Goal: Task Accomplishment & Management: Complete application form

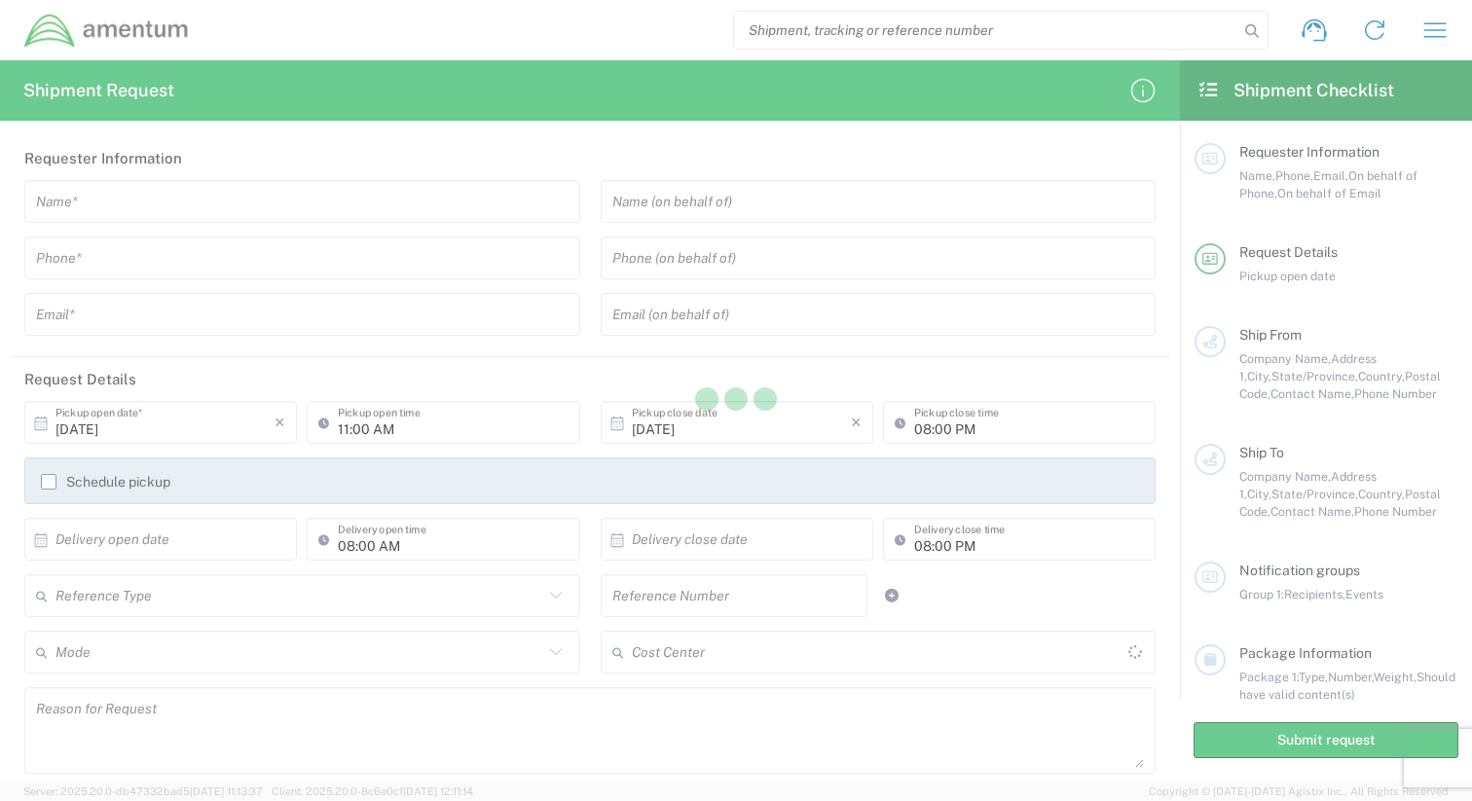
type input "United States"
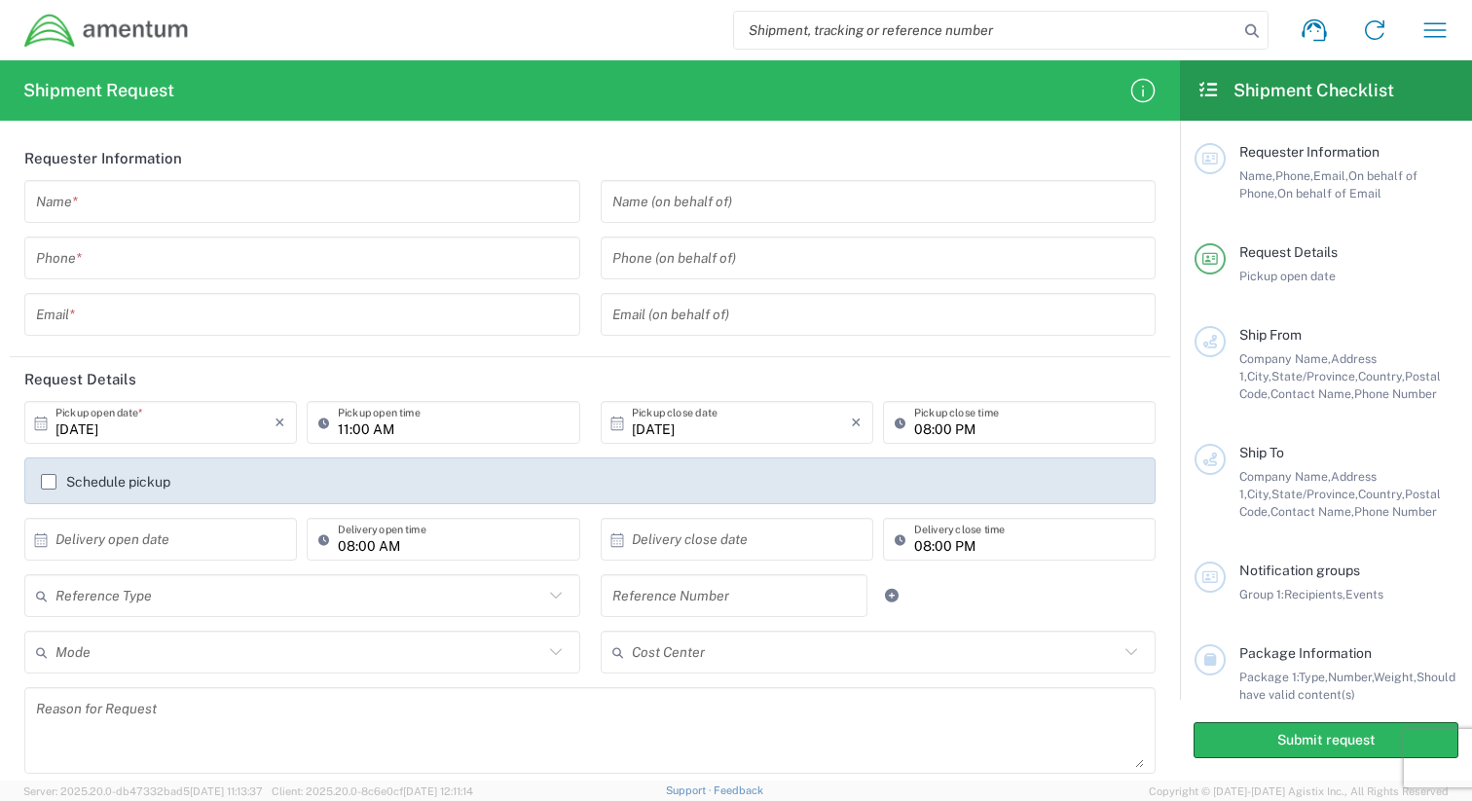
click at [288, 191] on input "text" at bounding box center [302, 202] width 532 height 34
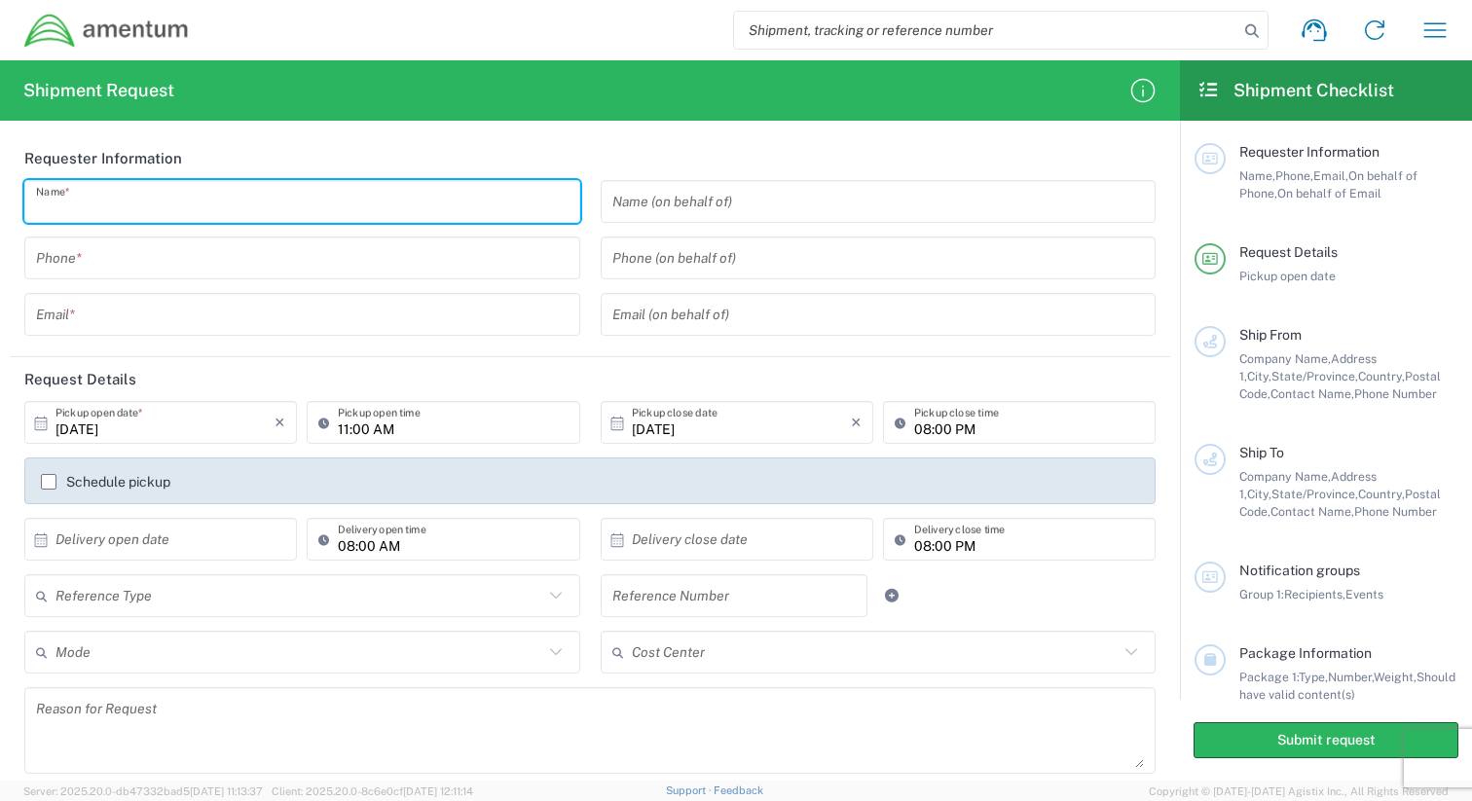
type input "Cole Rayfield"
type input "5714202574"
type input "cole.rayfield@amentum.com"
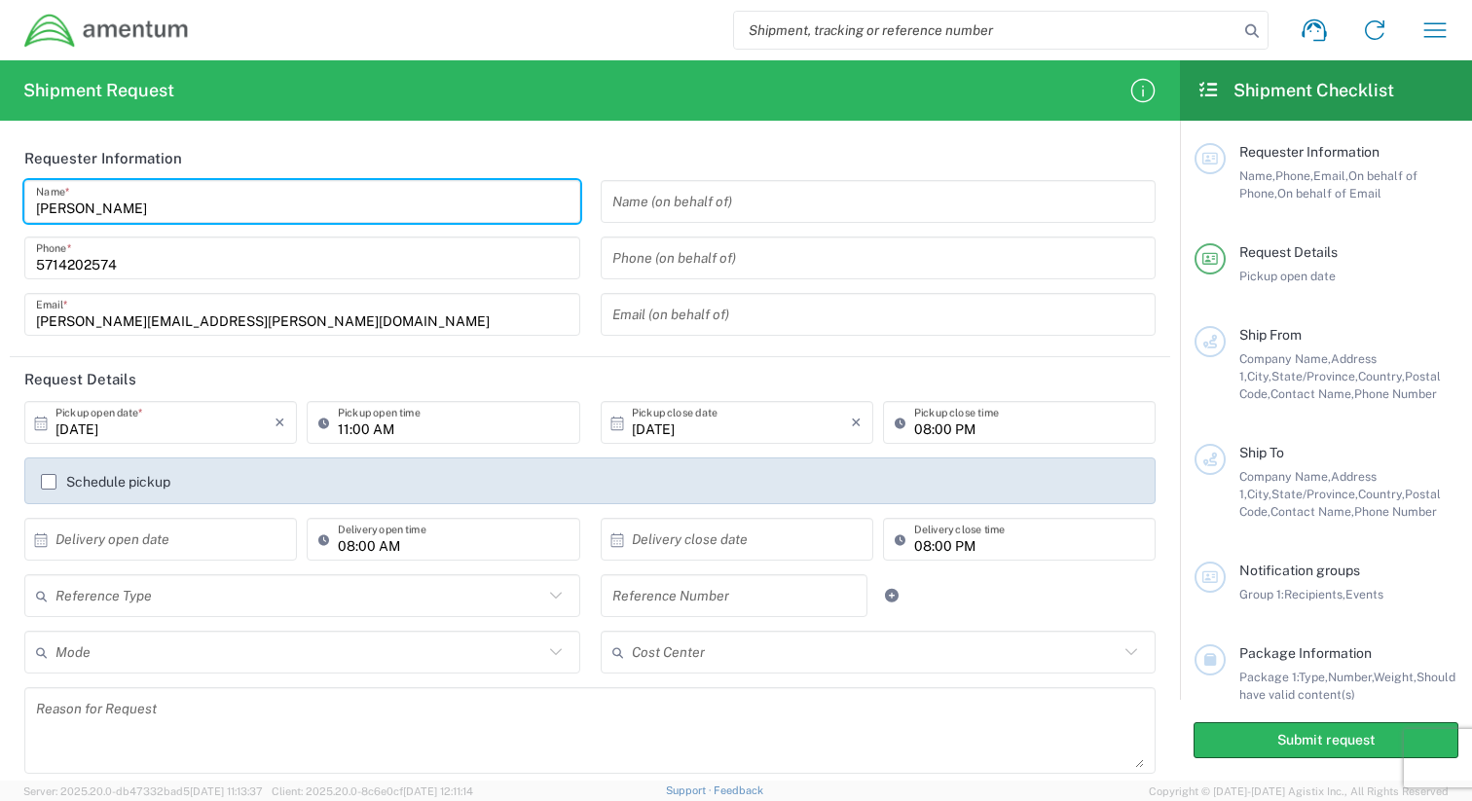
click at [565, 361] on header "Request Details" at bounding box center [590, 379] width 1160 height 44
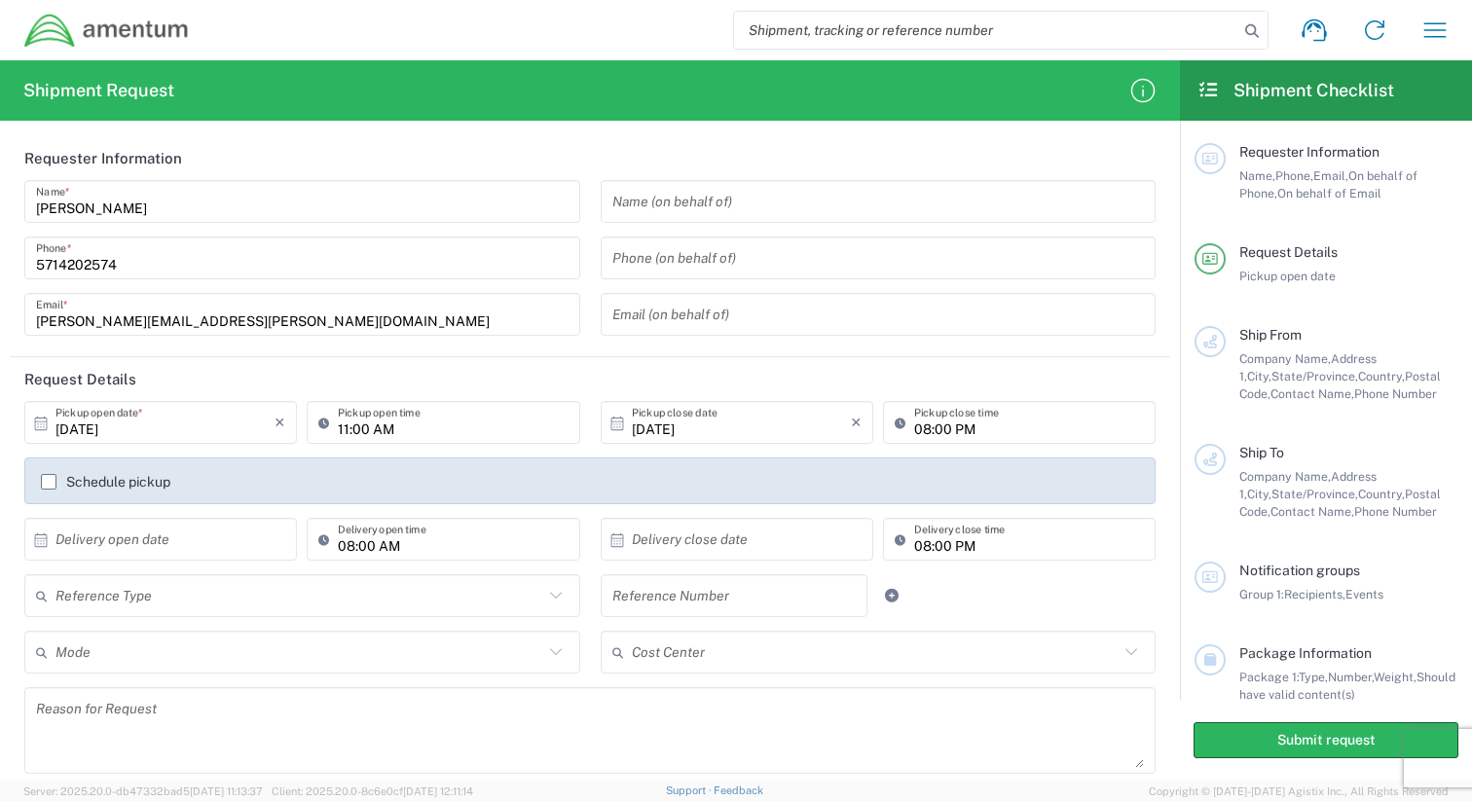
click at [53, 481] on label "Schedule pickup" at bounding box center [105, 482] width 129 height 16
click at [49, 482] on input "Schedule pickup" at bounding box center [49, 482] width 0 height 0
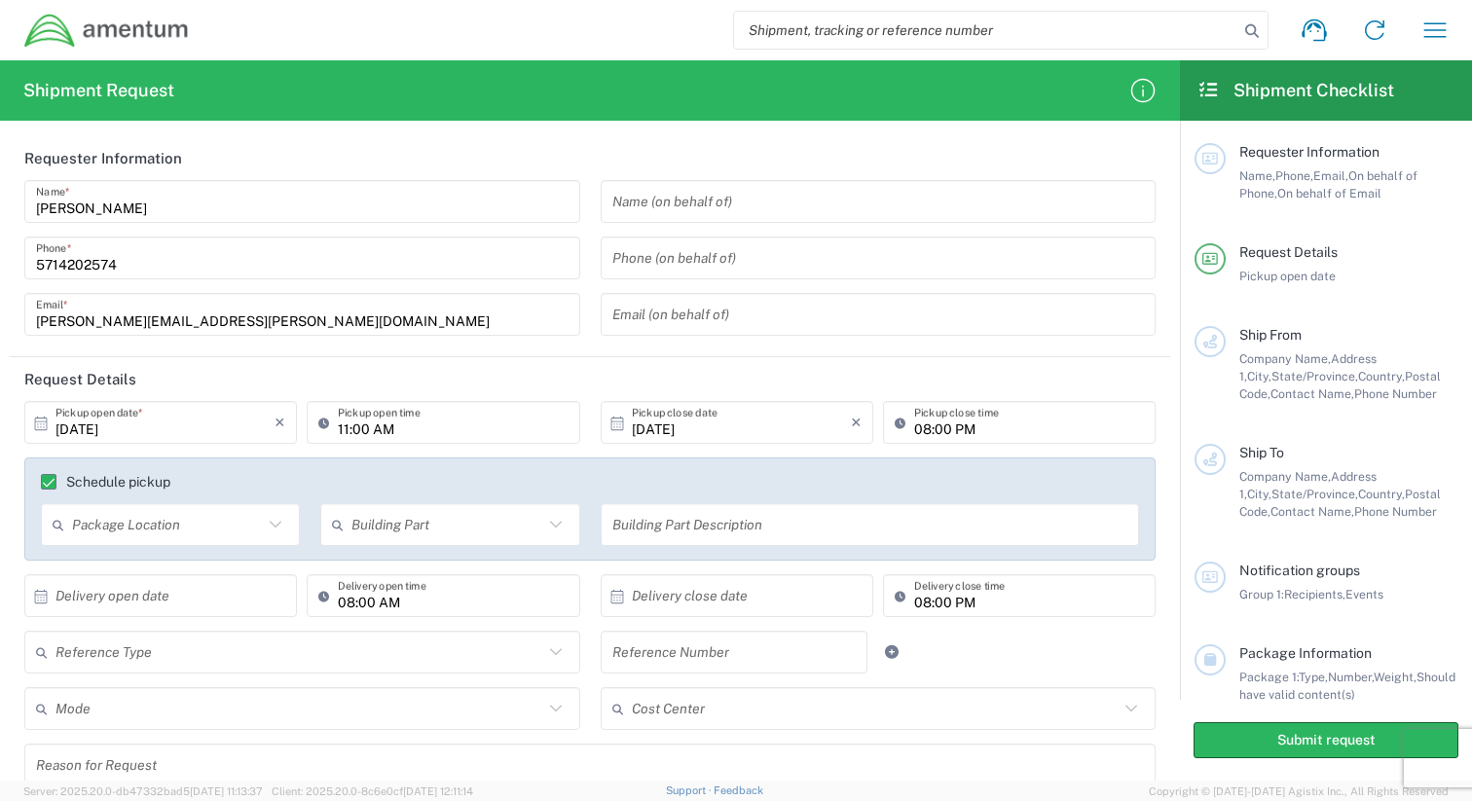
click at [233, 517] on input "text" at bounding box center [167, 525] width 191 height 34
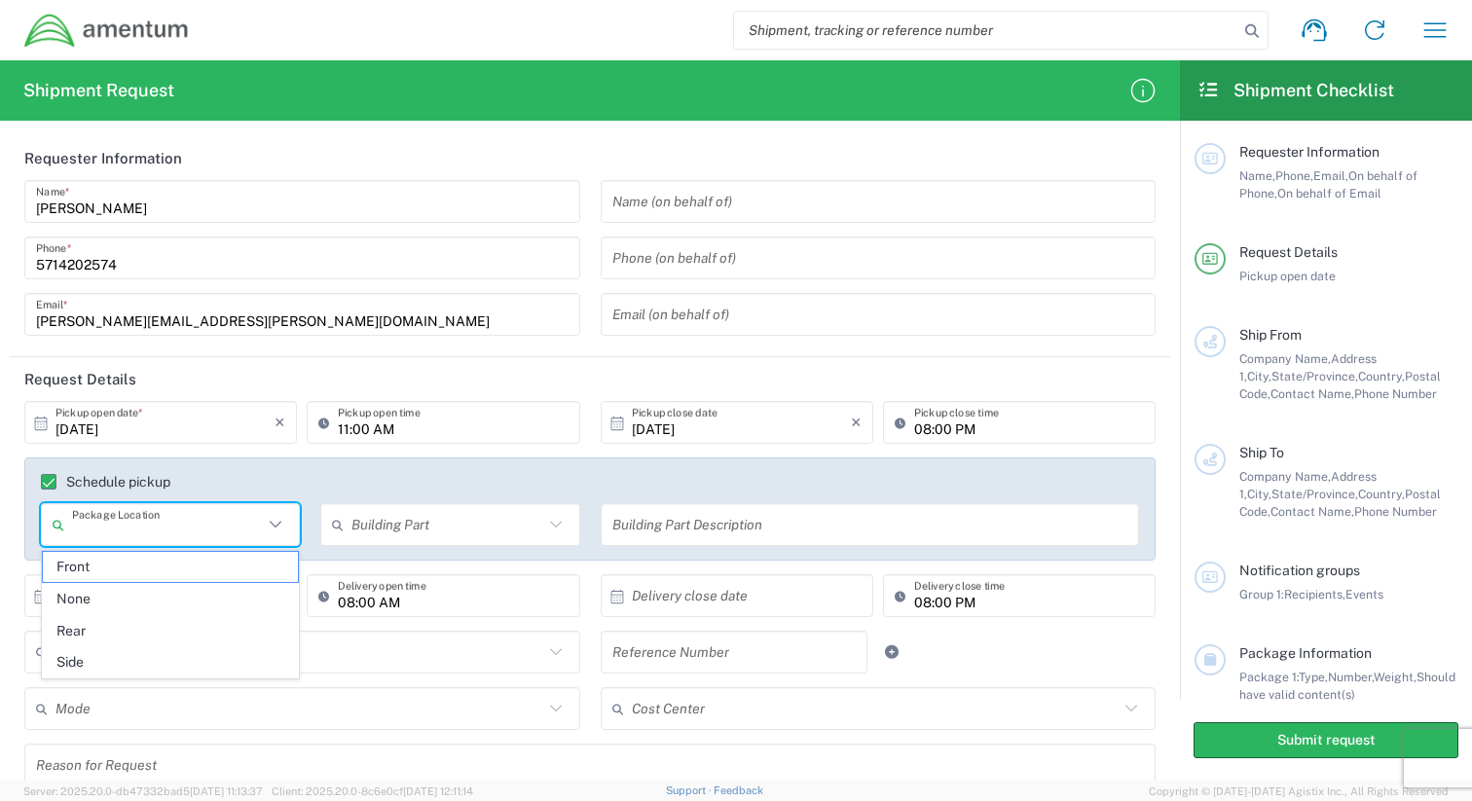
click at [358, 486] on agx-checkbox-control "Schedule pickup" at bounding box center [590, 482] width 1098 height 16
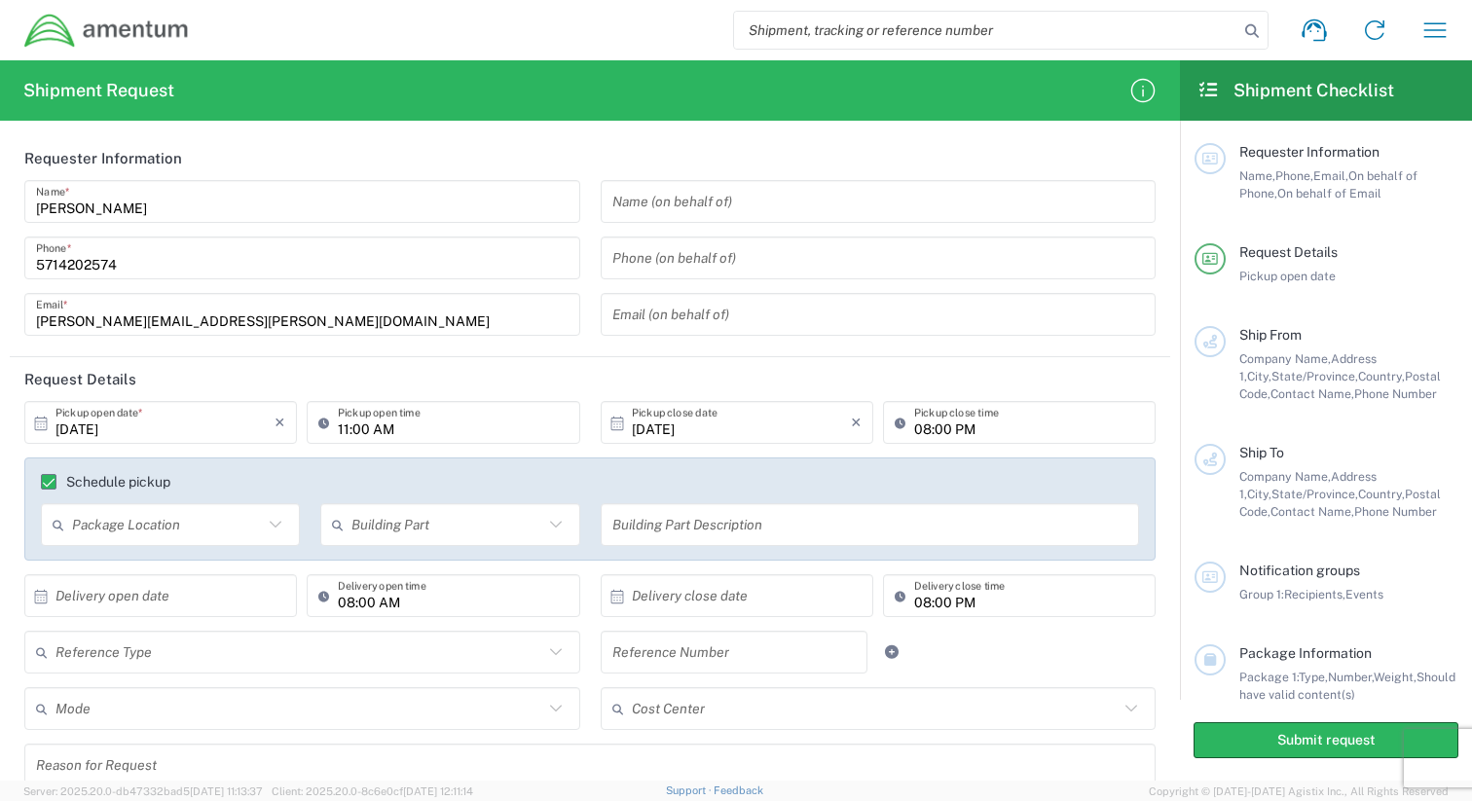
drag, startPoint x: 358, startPoint y: 486, endPoint x: 283, endPoint y: 327, distance: 175.4
click at [283, 327] on form "Requester Information Cole Rayfield Name * 5714202574 Phone * cole.rayfield@ame…" at bounding box center [590, 458] width 1180 height 644
click at [645, 156] on header "Requester Information" at bounding box center [590, 158] width 1160 height 44
click at [656, 513] on input "text" at bounding box center [870, 525] width 516 height 34
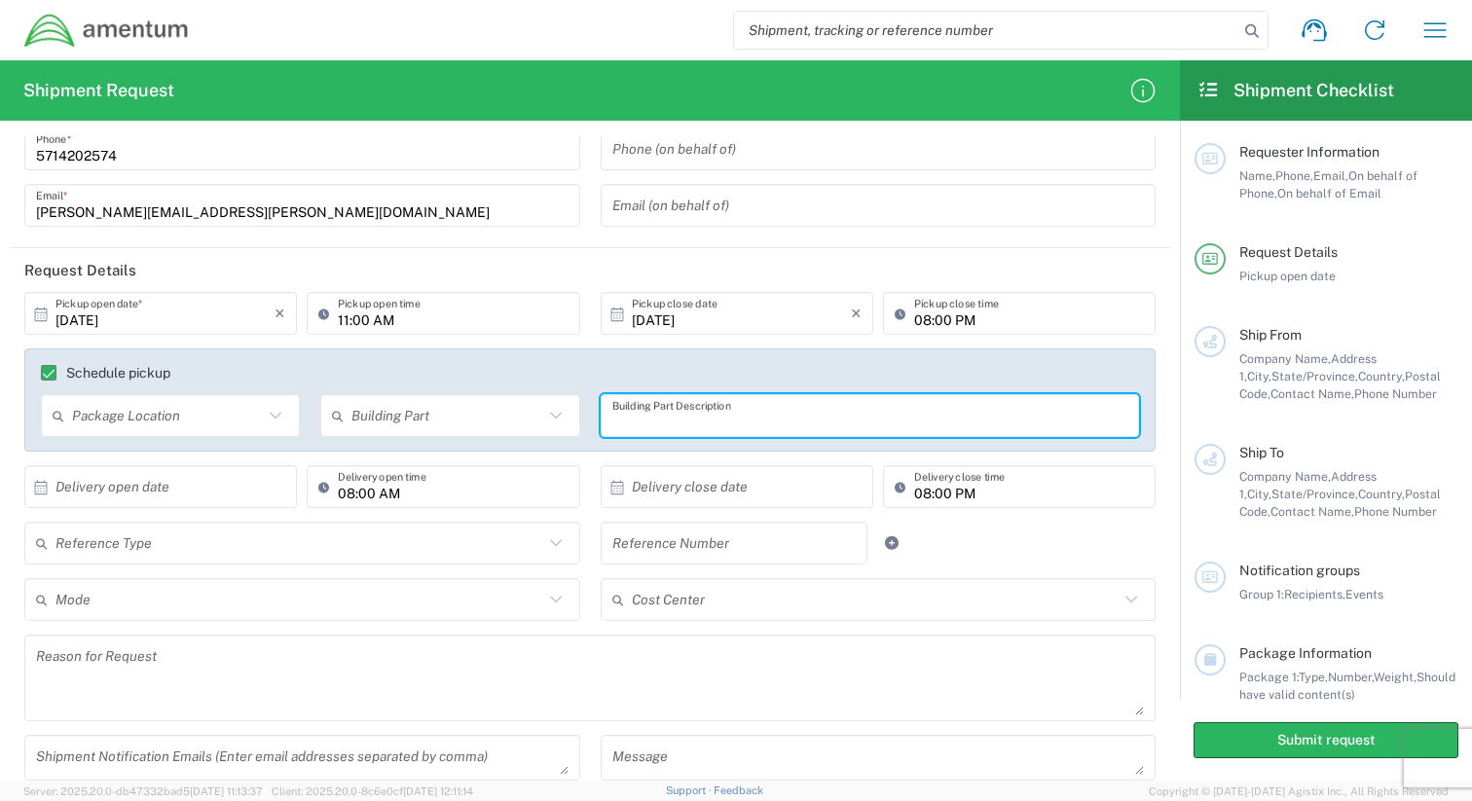
scroll to position [122, 0]
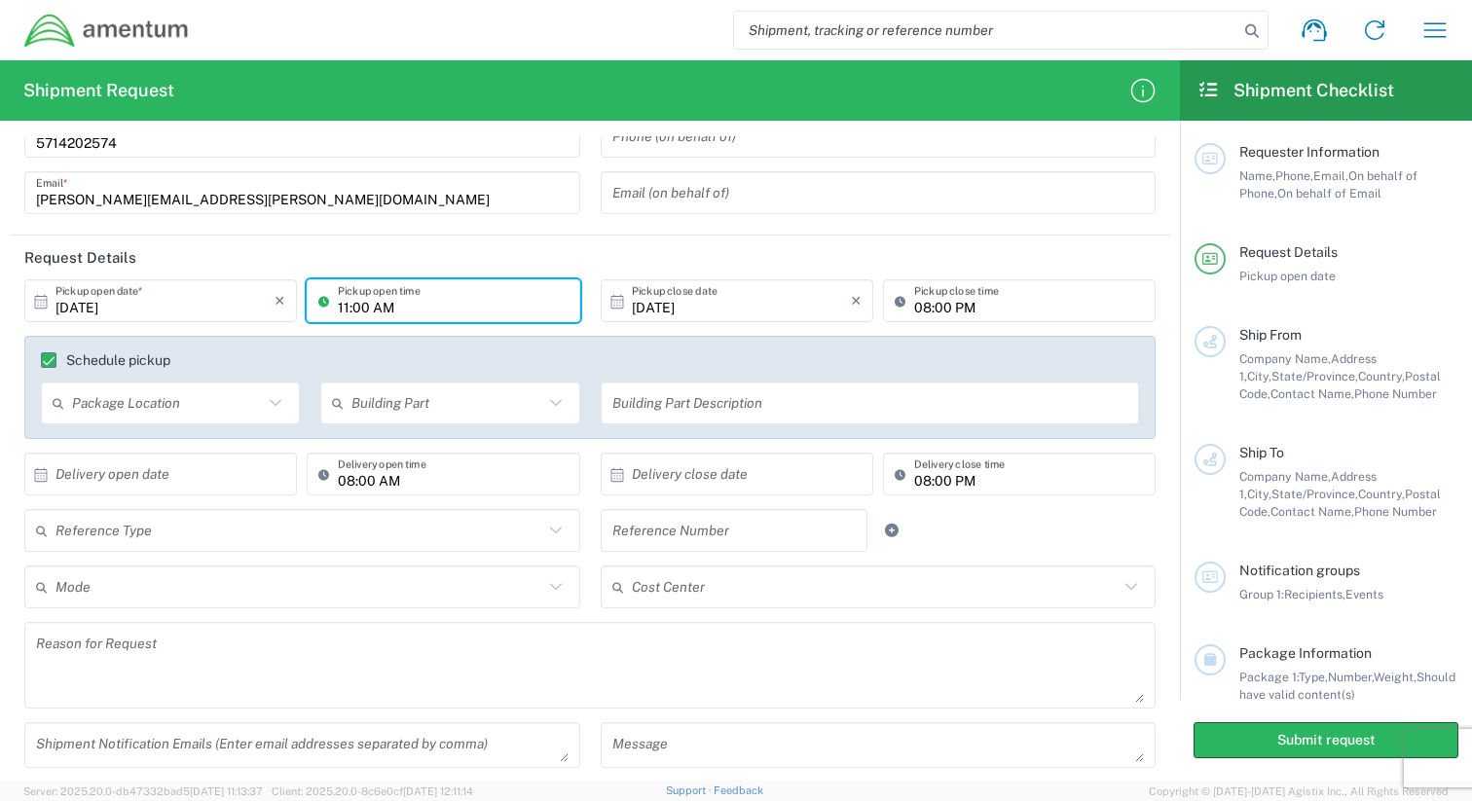
click at [437, 305] on input "11:00 AM" at bounding box center [453, 301] width 230 height 34
click at [476, 308] on input "11:00 AM" at bounding box center [453, 301] width 230 height 34
type input "10am"
click at [1010, 312] on input "08:00 PM" at bounding box center [1029, 301] width 230 height 34
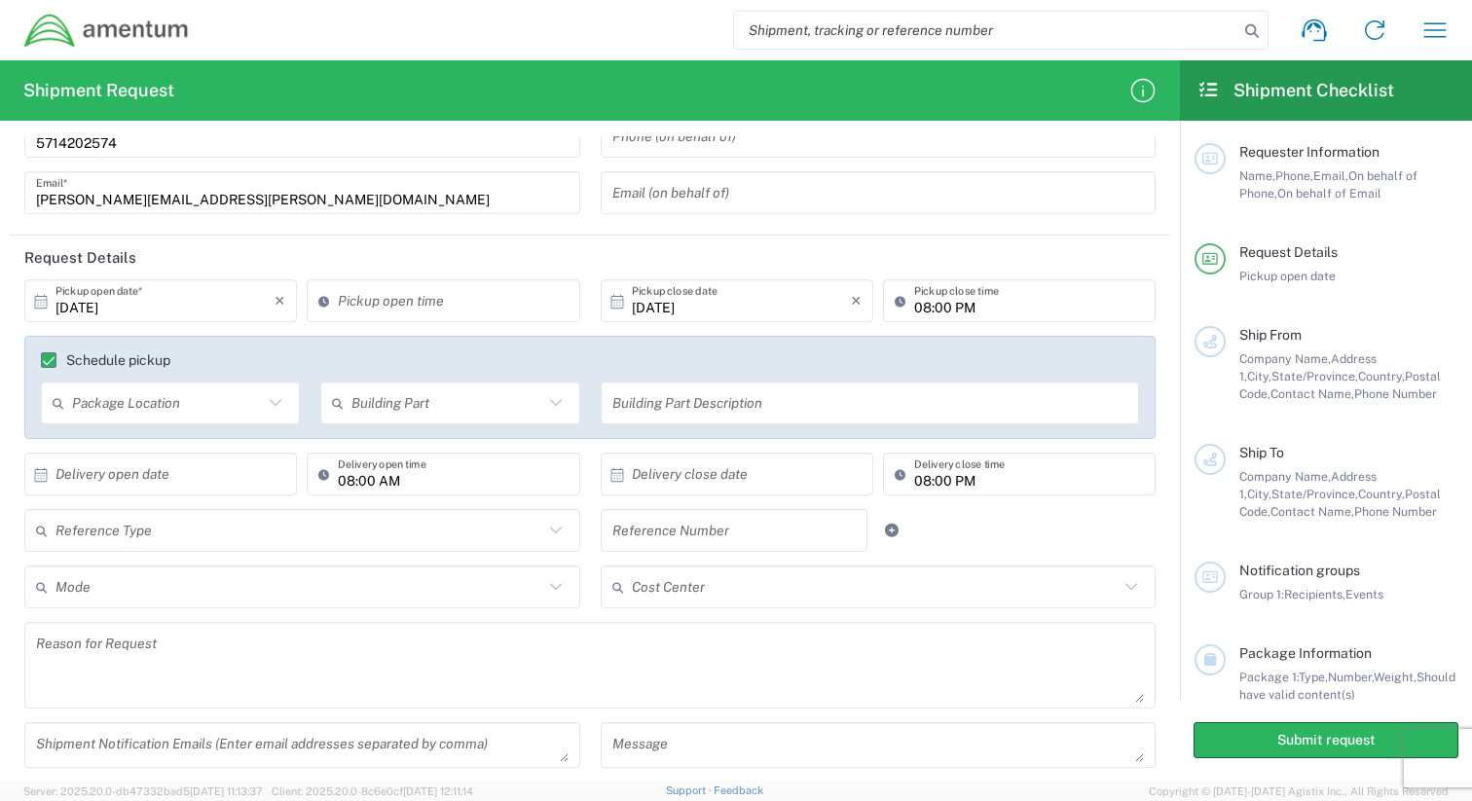
click at [325, 297] on icon at bounding box center [327, 300] width 19 height 31
type input "10:53 AM"
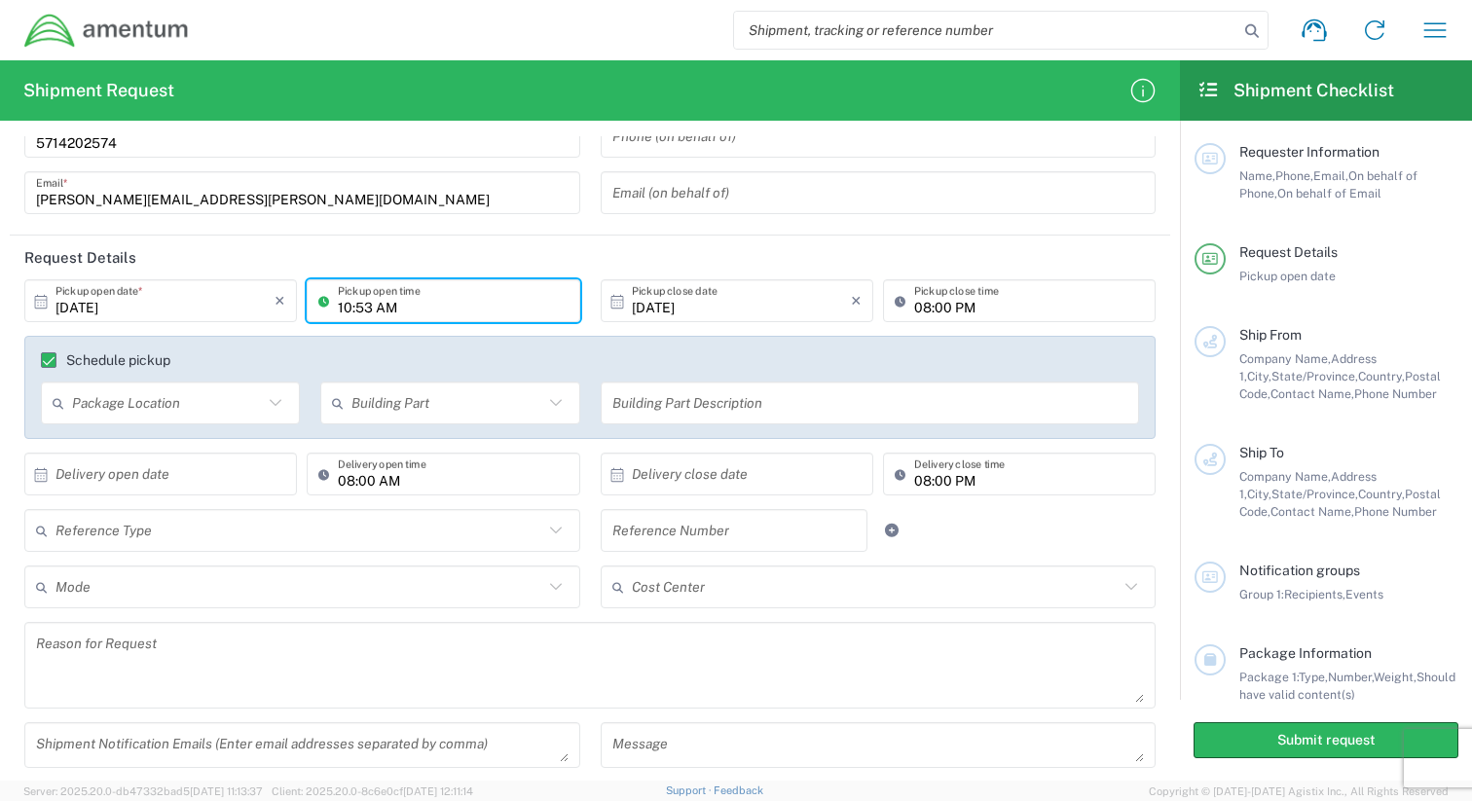
click at [991, 297] on input "08:00 PM" at bounding box center [1029, 301] width 230 height 34
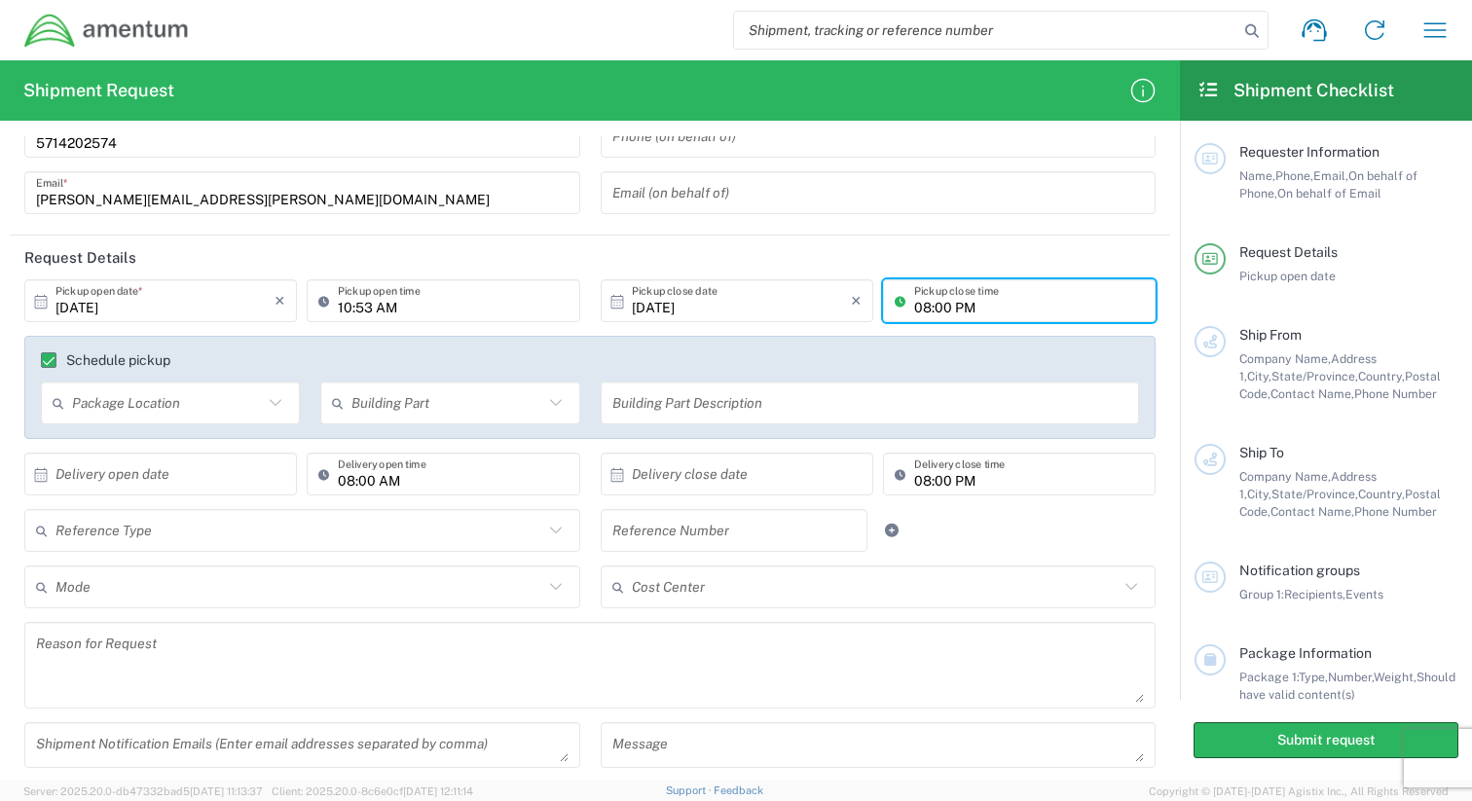
click at [983, 302] on input "08:00 PM" at bounding box center [1029, 301] width 230 height 34
type input "330M"
click at [775, 248] on header "Request Details" at bounding box center [590, 258] width 1160 height 44
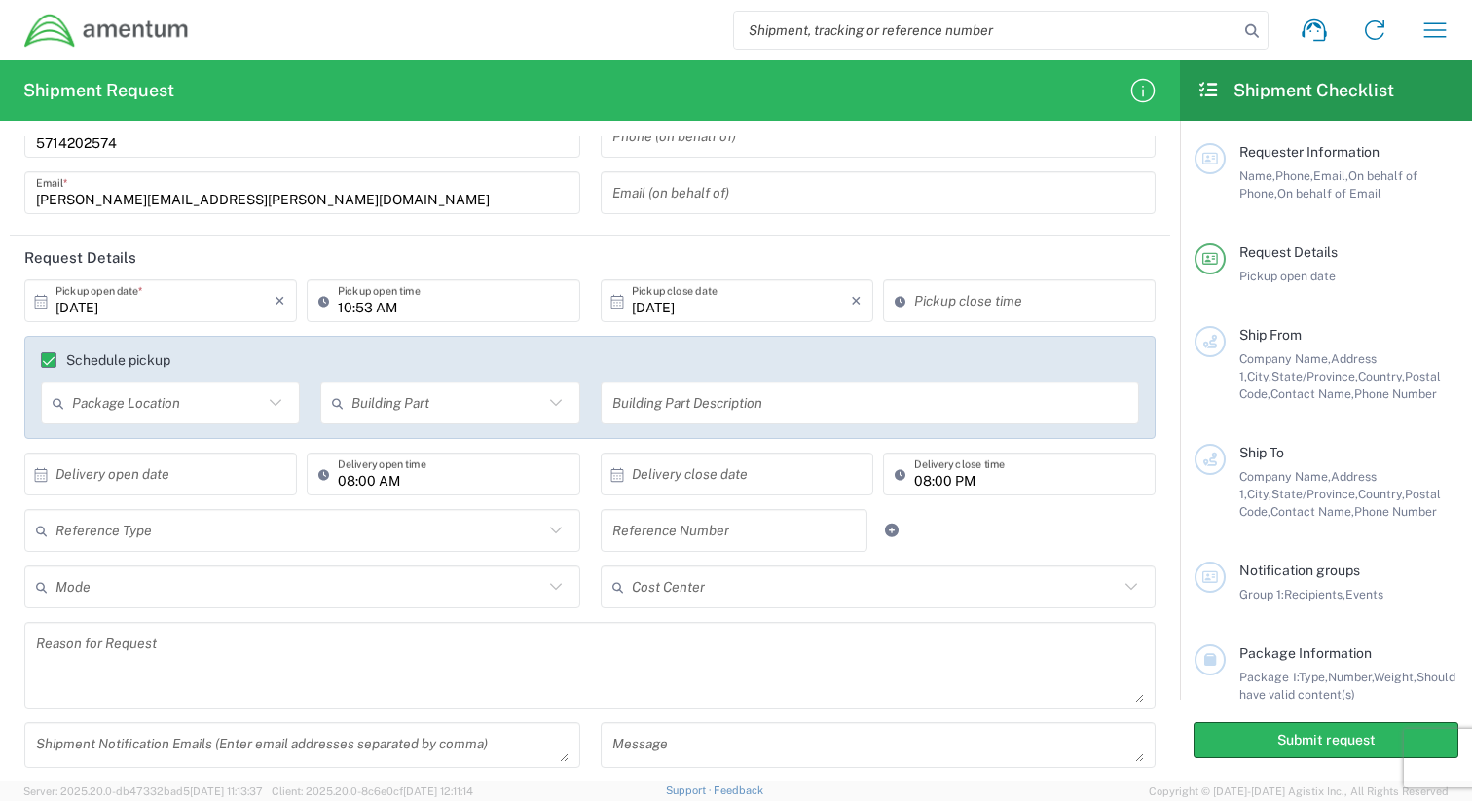
click at [898, 300] on icon at bounding box center [903, 300] width 19 height 31
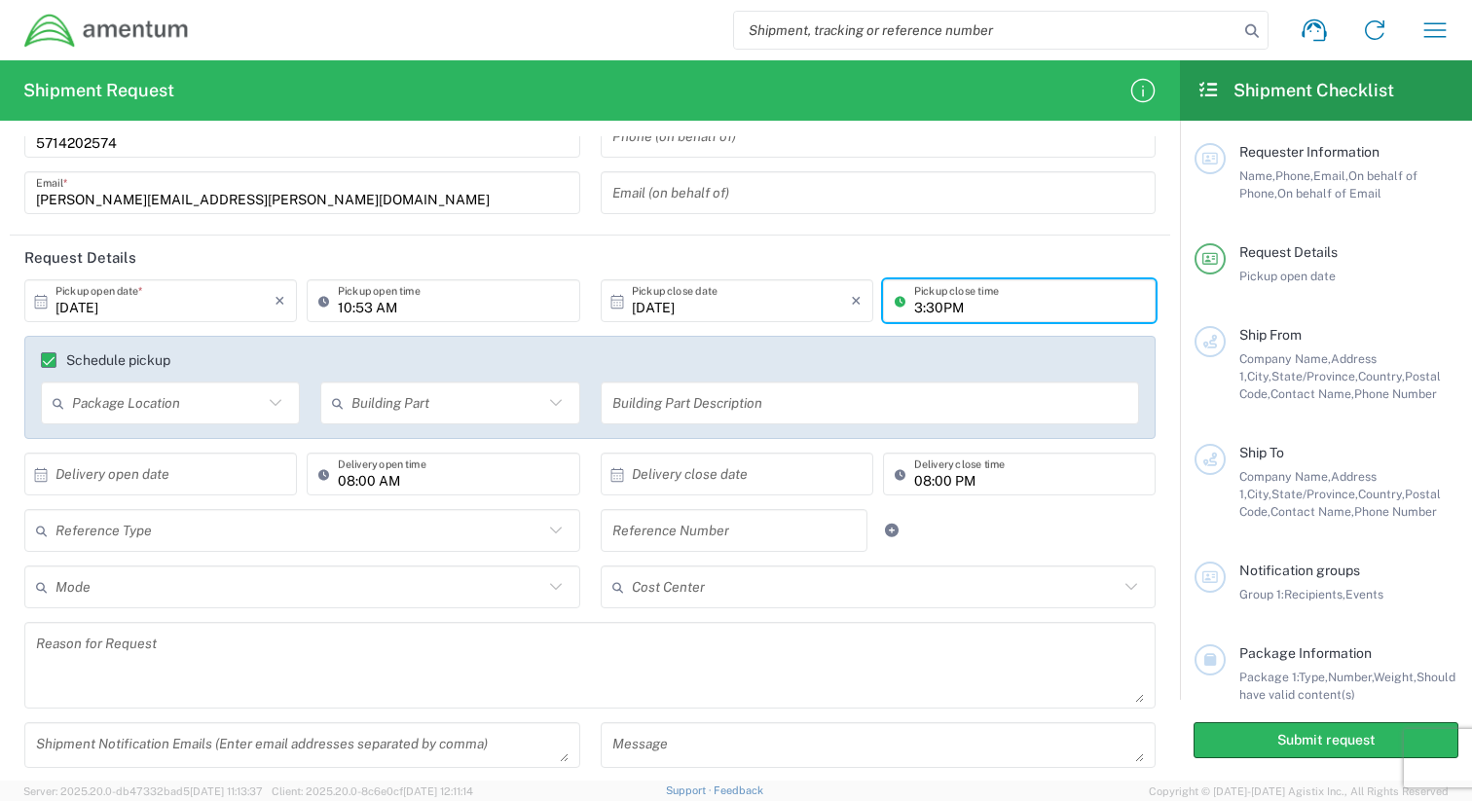
type input "3:30PM"
click at [858, 250] on header "Request Details" at bounding box center [590, 258] width 1160 height 44
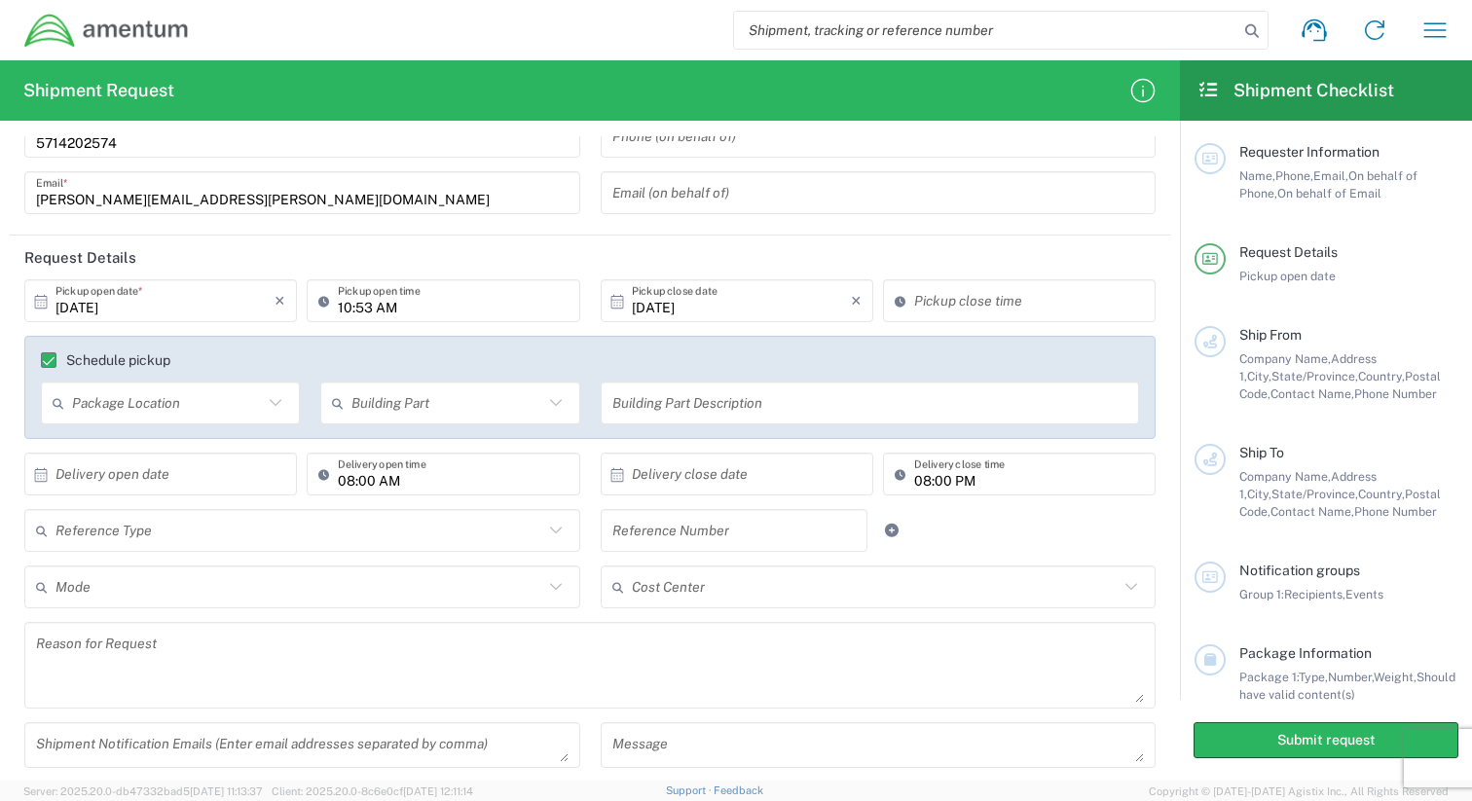
click at [901, 302] on icon at bounding box center [903, 300] width 19 height 31
type input "10:54 AM"
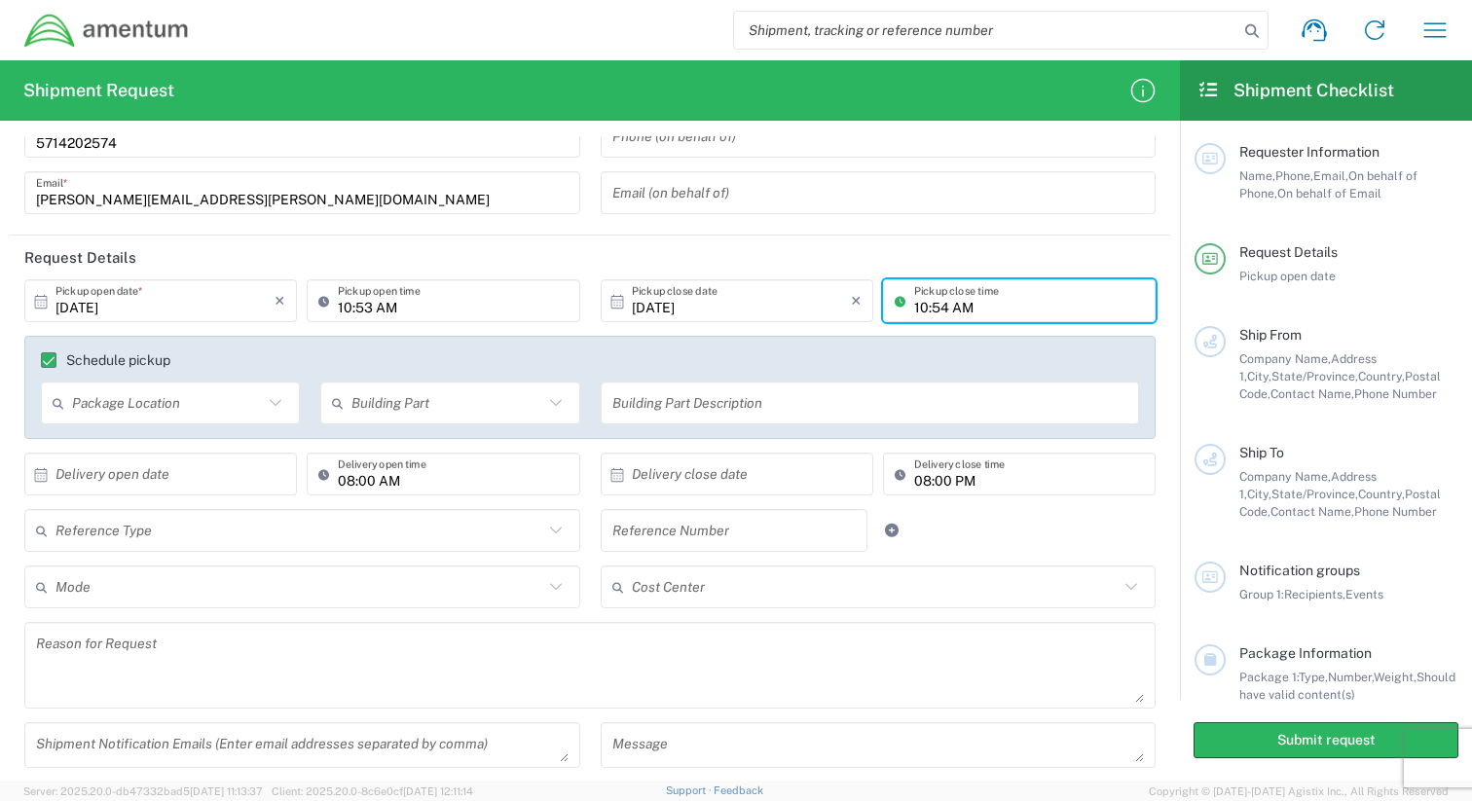
click at [956, 298] on input "10:54 AM" at bounding box center [1029, 301] width 230 height 34
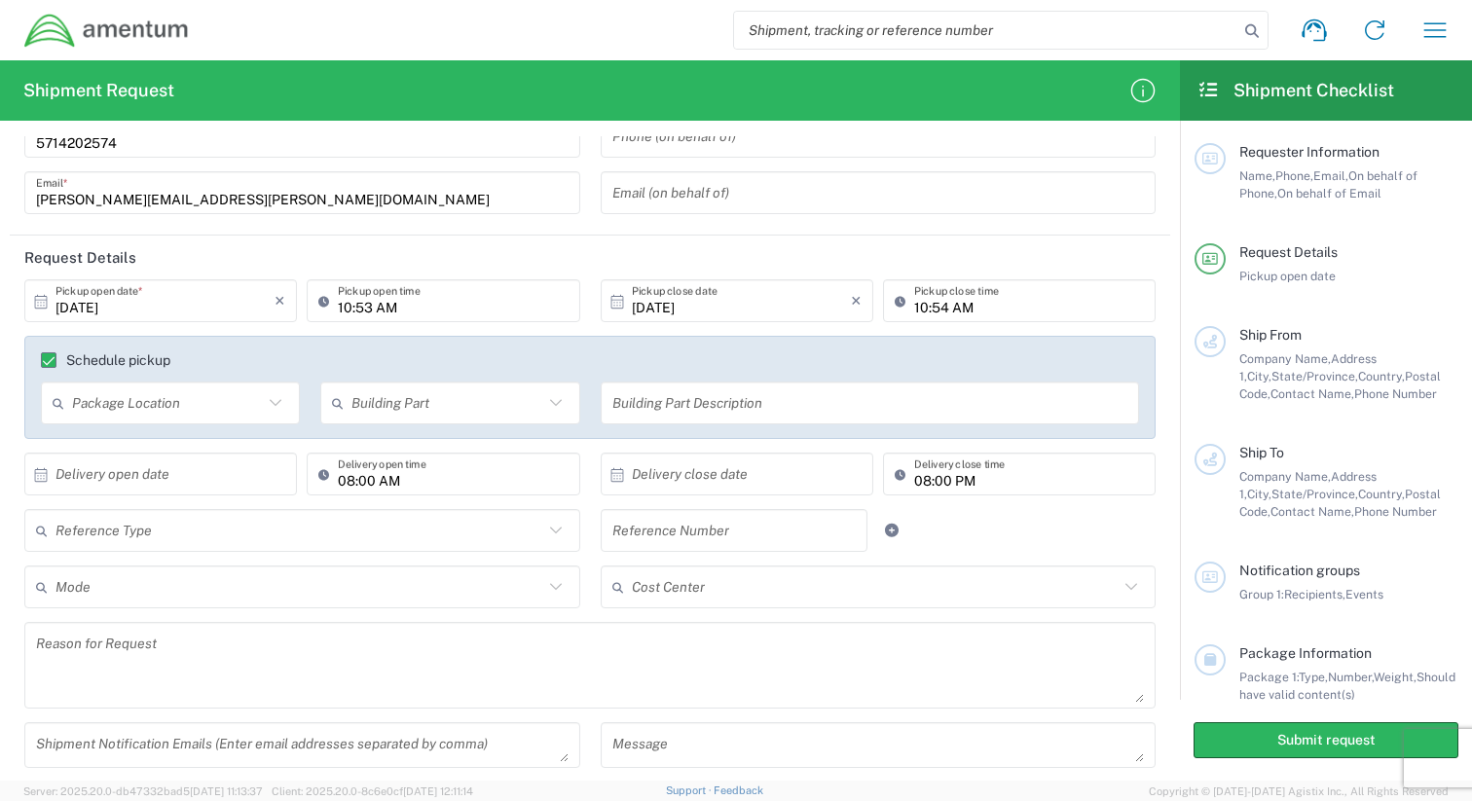
click at [1003, 352] on agx-checkbox-control "Schedule pickup" at bounding box center [590, 360] width 1098 height 16
click at [856, 297] on icon "×" at bounding box center [856, 300] width 11 height 31
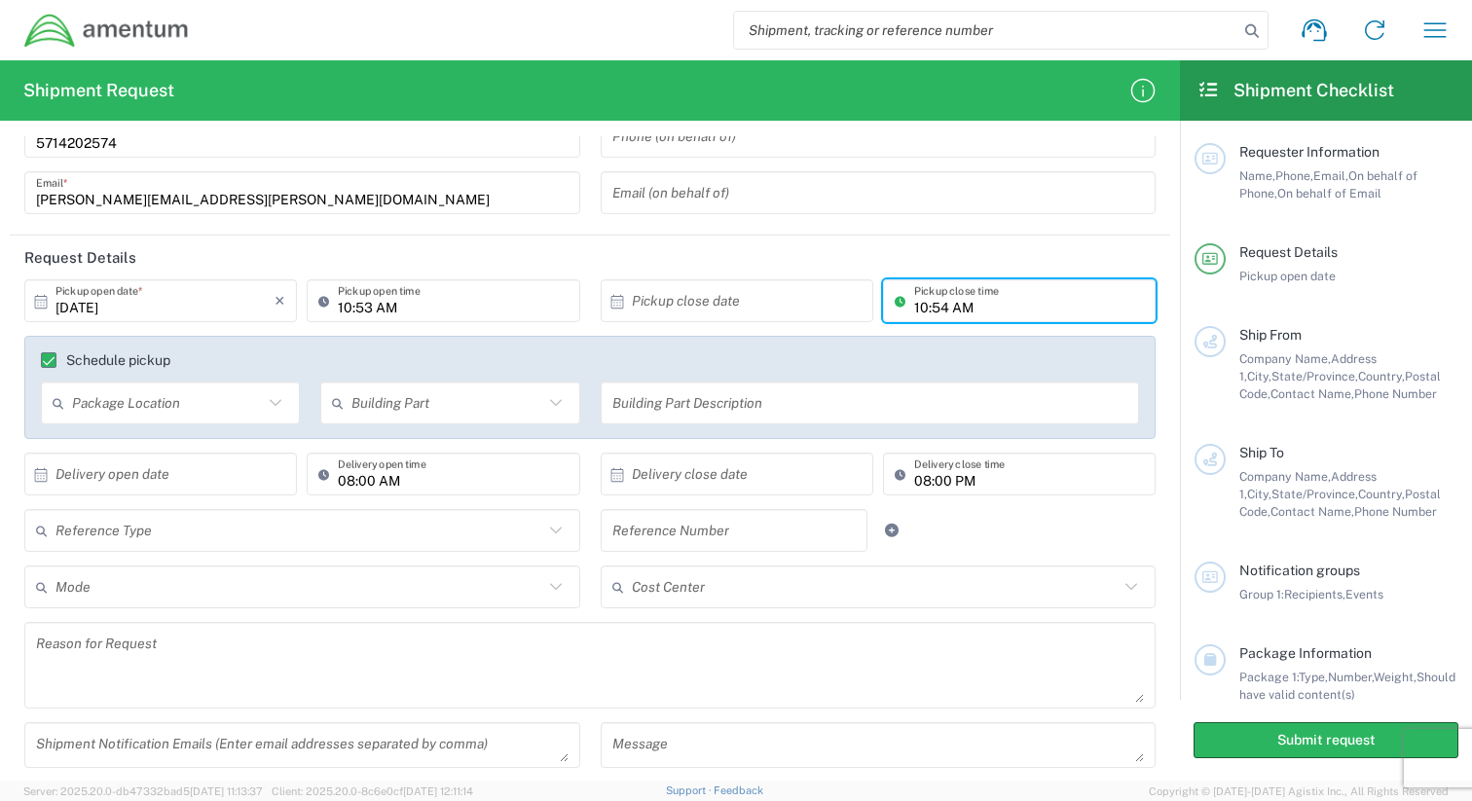
click at [980, 291] on input "10:54 AM" at bounding box center [1029, 301] width 230 height 34
click at [1024, 294] on input "10:54 AM" at bounding box center [1029, 301] width 230 height 34
click at [1010, 311] on input "3:54 AM" at bounding box center [1029, 301] width 230 height 34
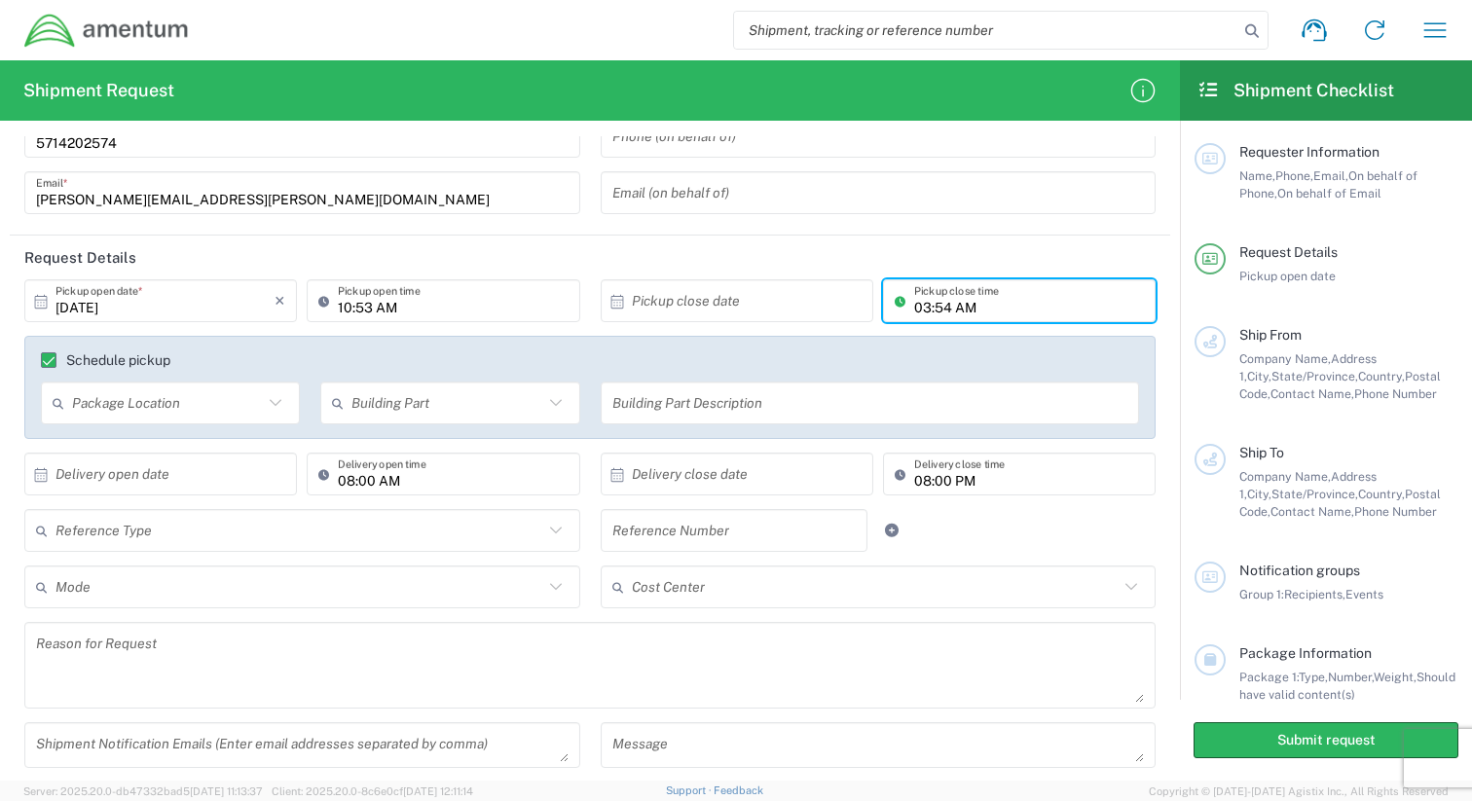
click at [732, 303] on input "text" at bounding box center [741, 301] width 219 height 34
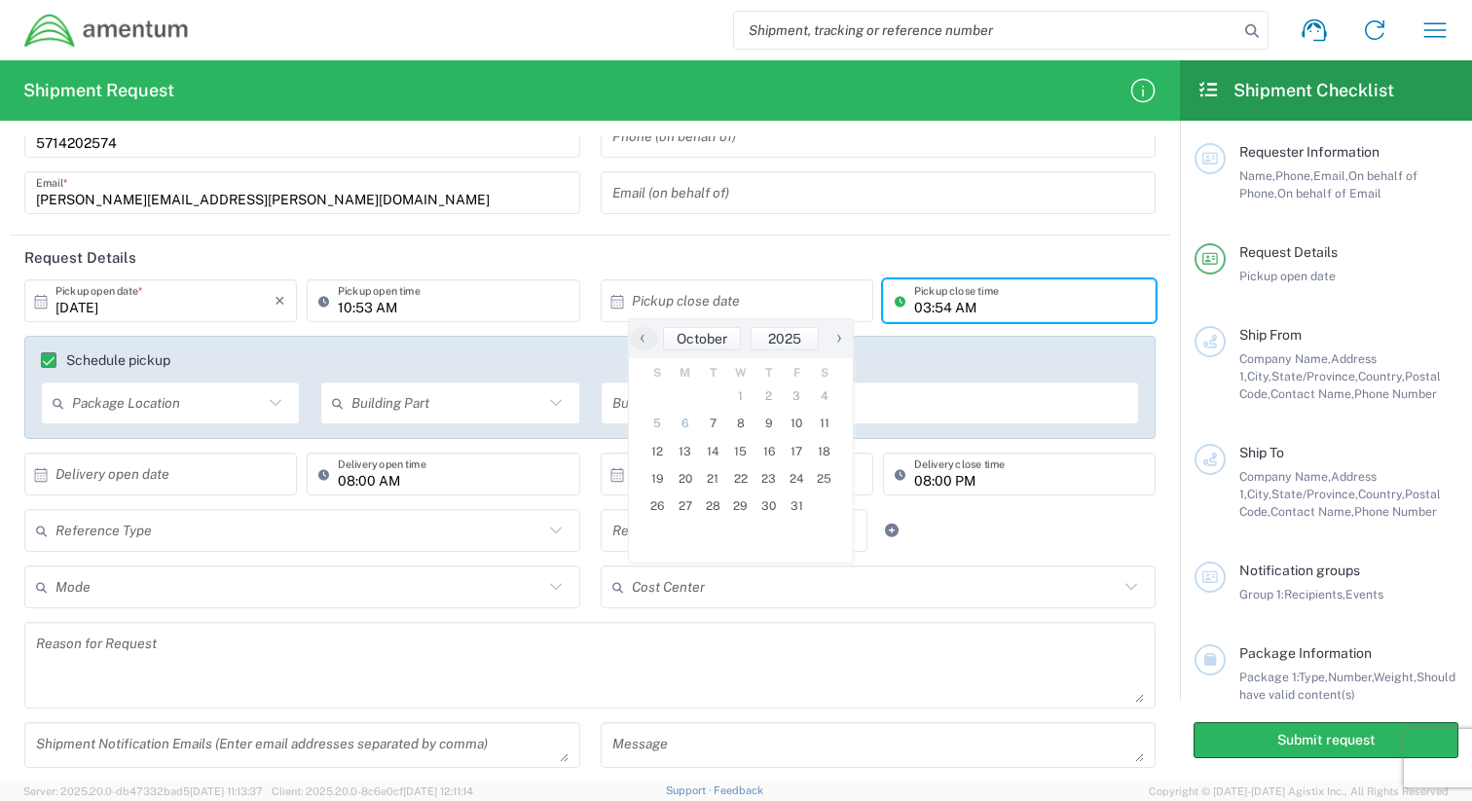
click at [955, 307] on input "03:54 AM" at bounding box center [1029, 301] width 230 height 34
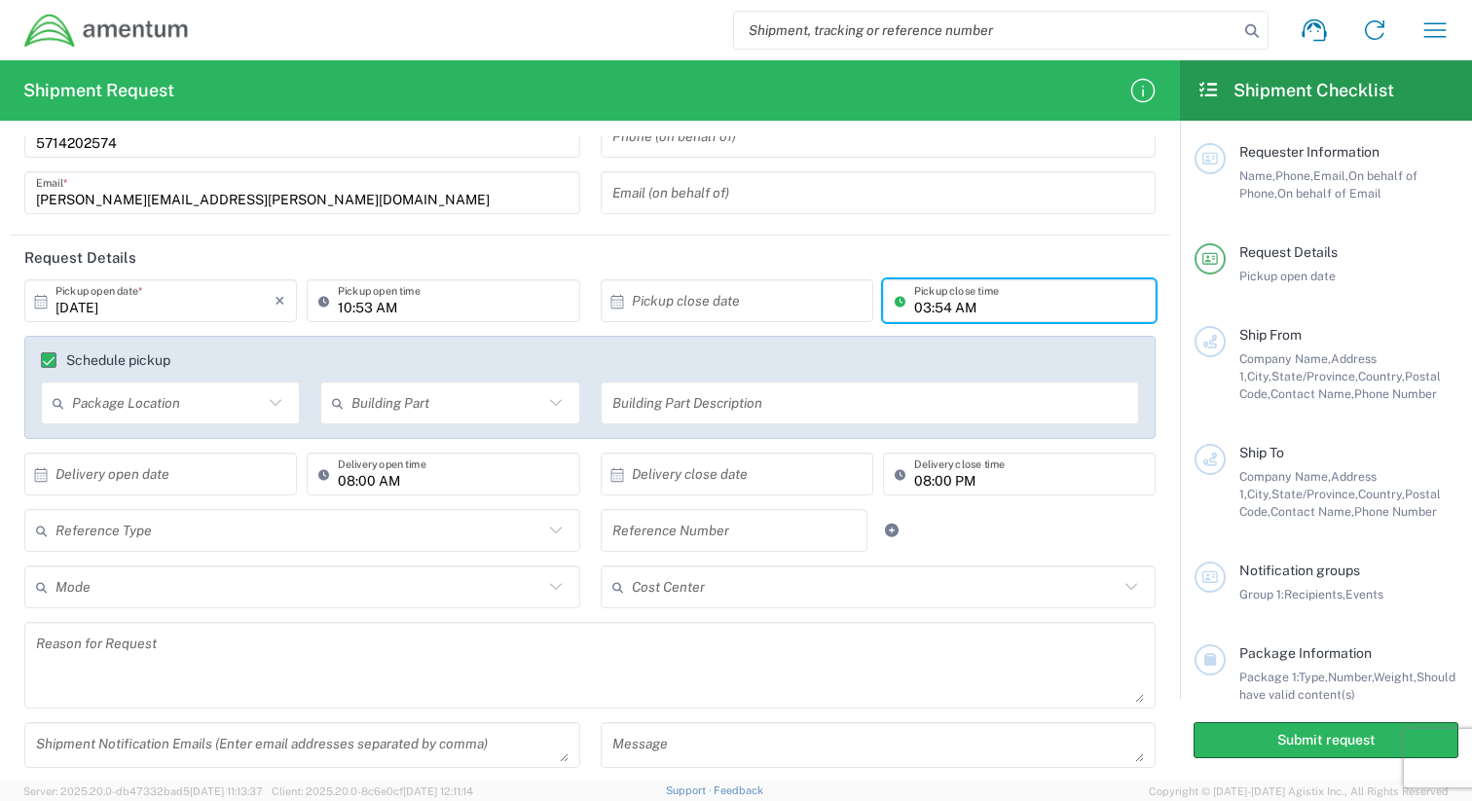
click at [950, 307] on input "03:54 AM" at bounding box center [1029, 301] width 230 height 34
click at [975, 305] on input "03:30 AM" at bounding box center [1029, 301] width 230 height 34
type input "03:30 PM"
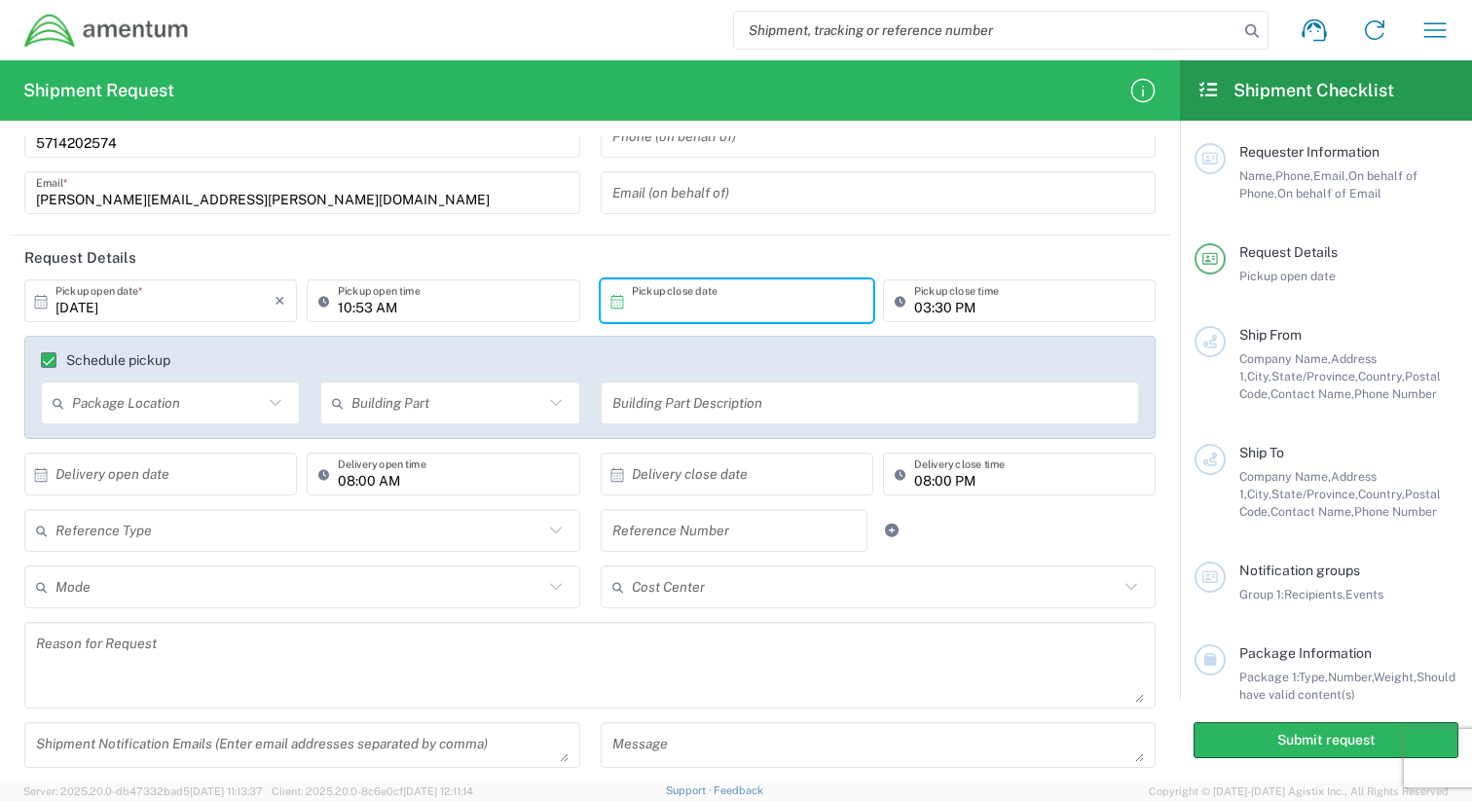
click at [788, 308] on input "text" at bounding box center [741, 301] width 219 height 34
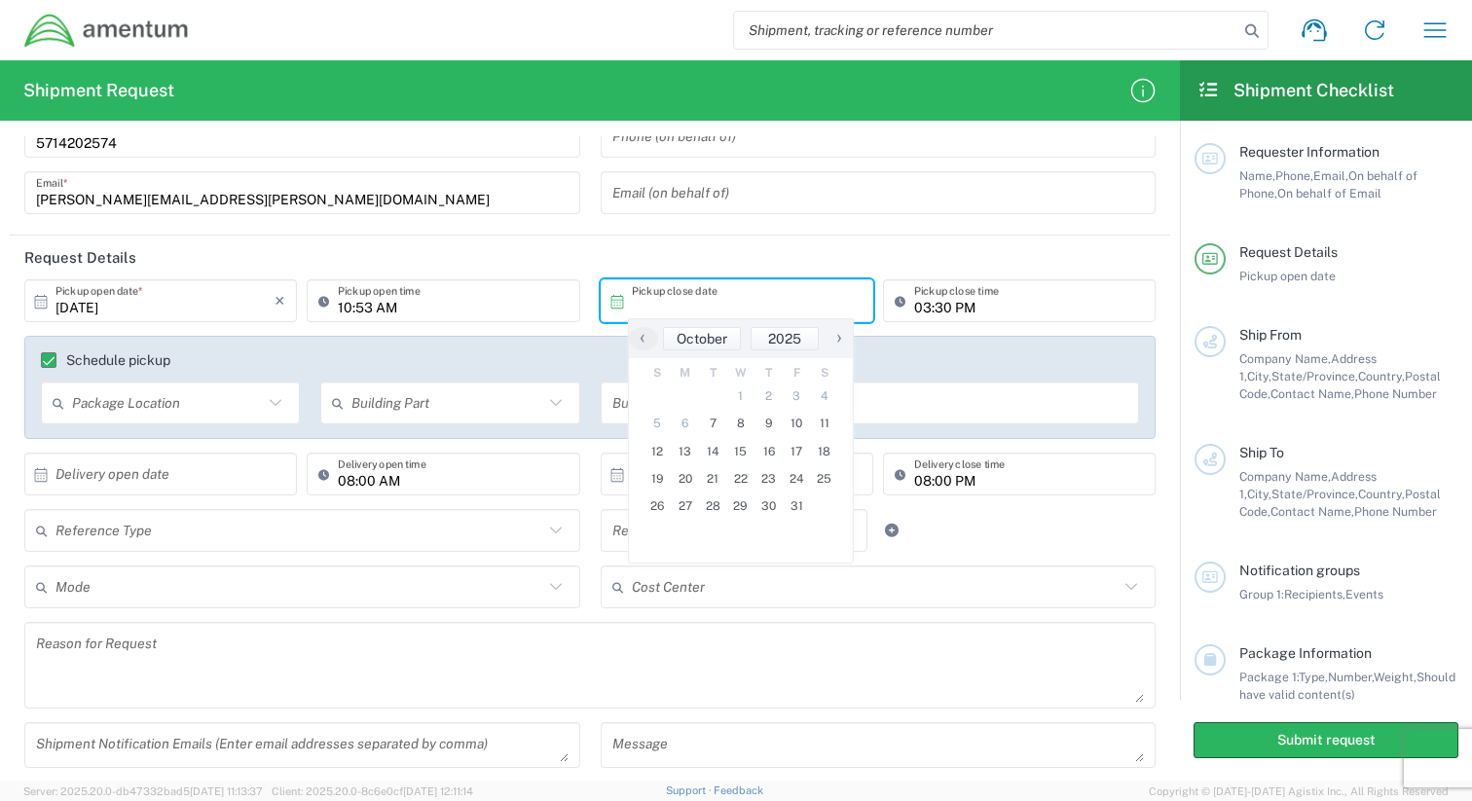
click at [369, 308] on input "10:53 AM" at bounding box center [453, 301] width 230 height 34
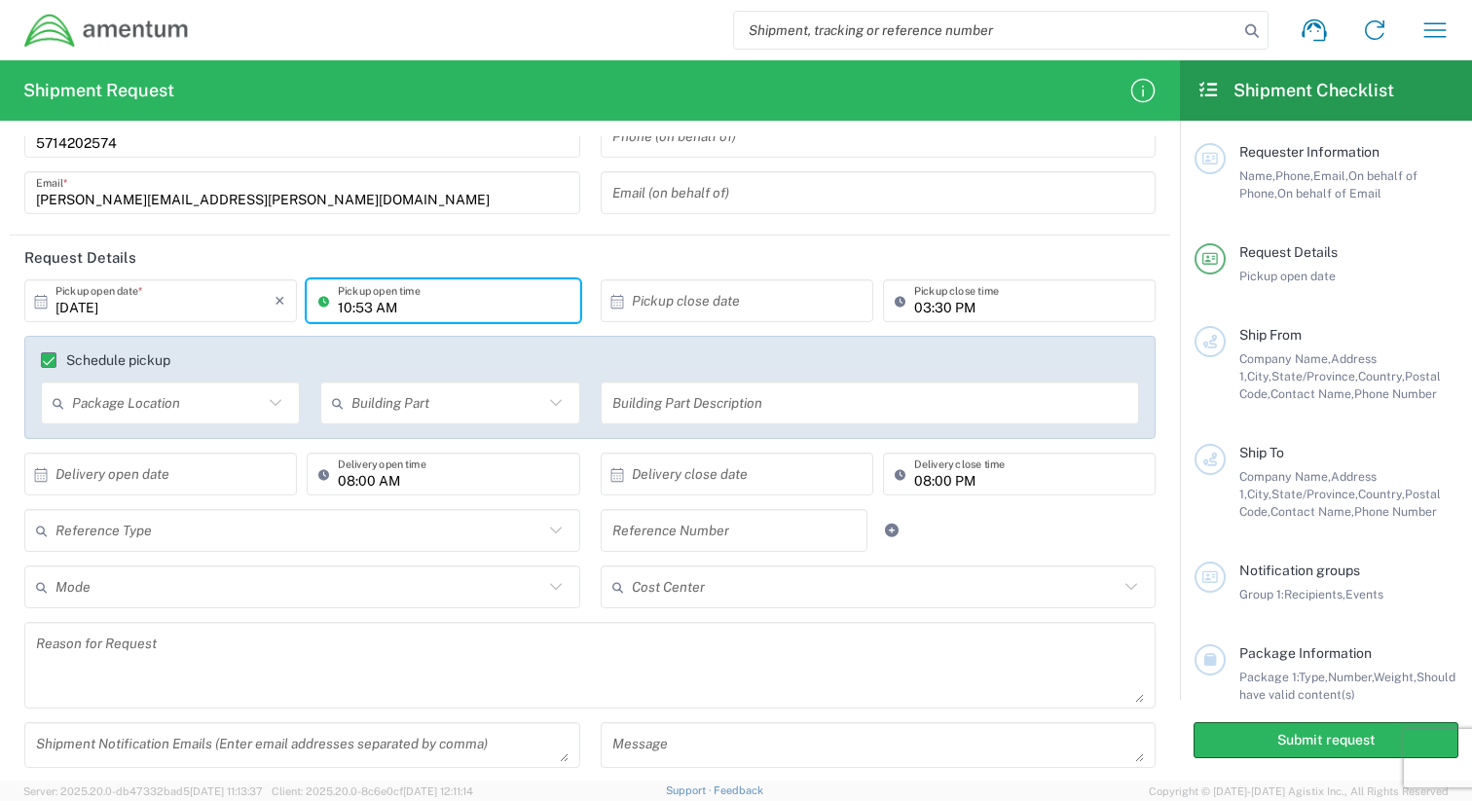
click at [370, 309] on input "10:53 AM" at bounding box center [453, 301] width 230 height 34
type input "10:00 AM"
click at [660, 292] on input "text" at bounding box center [741, 301] width 219 height 34
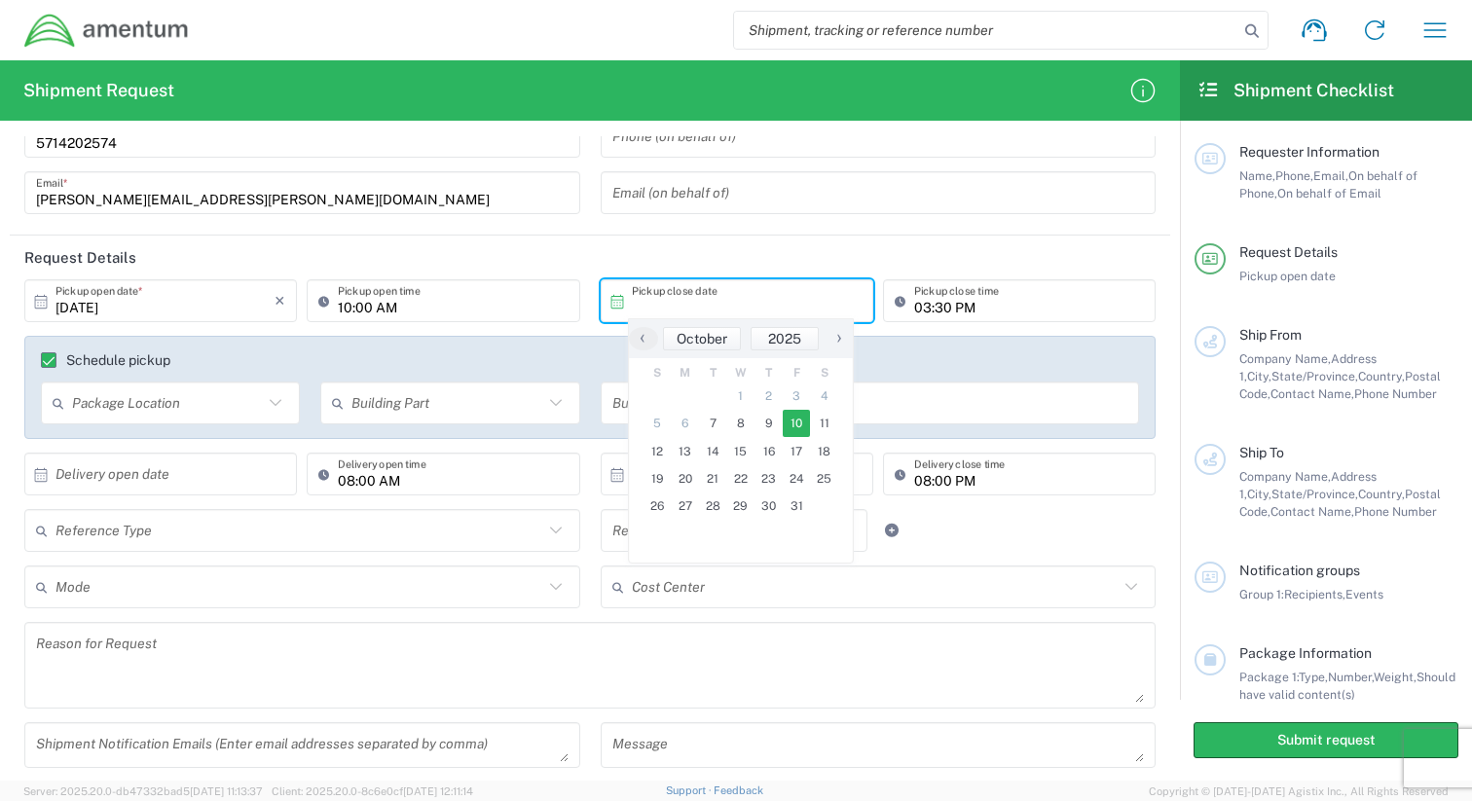
click at [801, 430] on span "10" at bounding box center [796, 423] width 28 height 27
type input "10/10/2025"
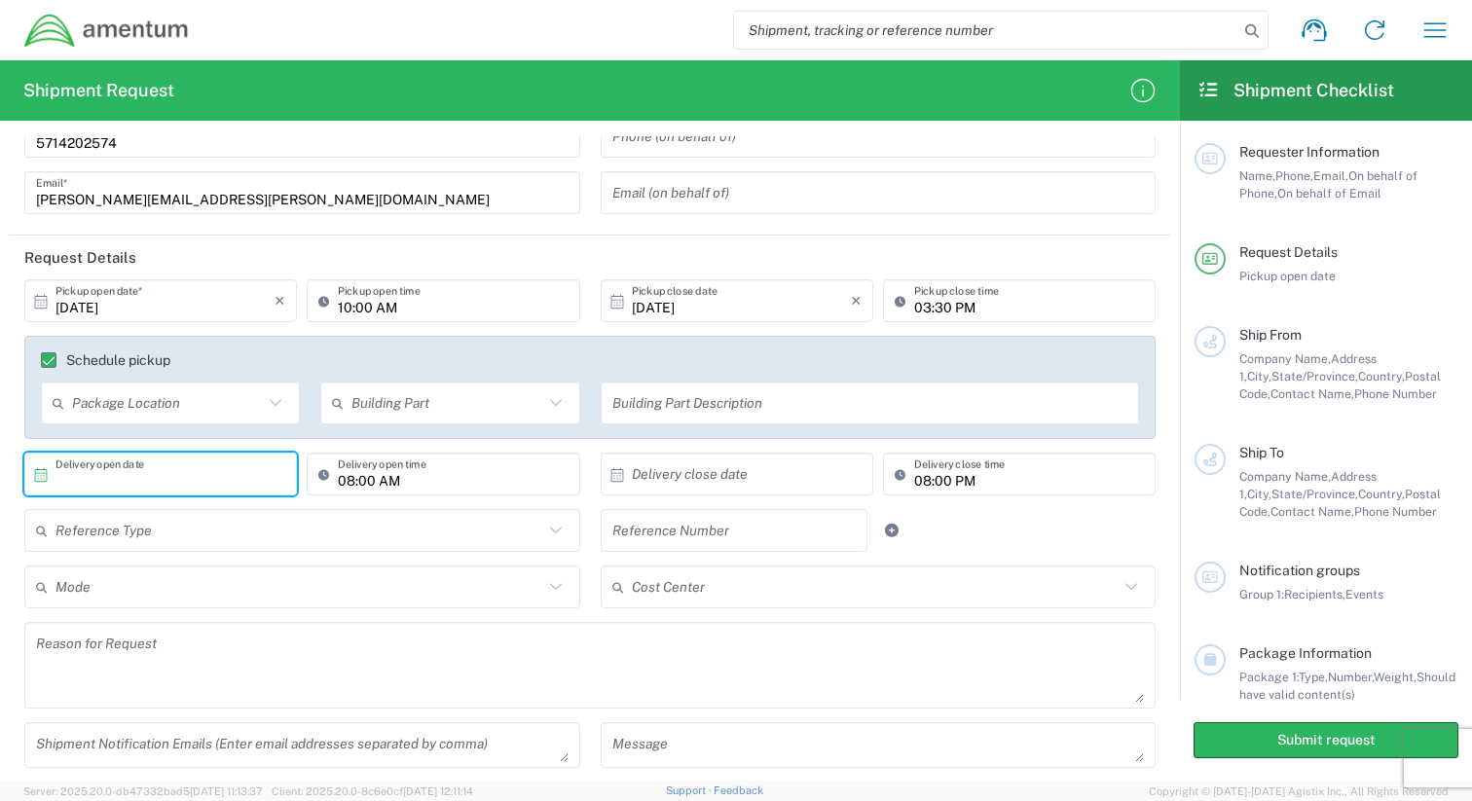
click at [168, 483] on input "text" at bounding box center [164, 474] width 219 height 34
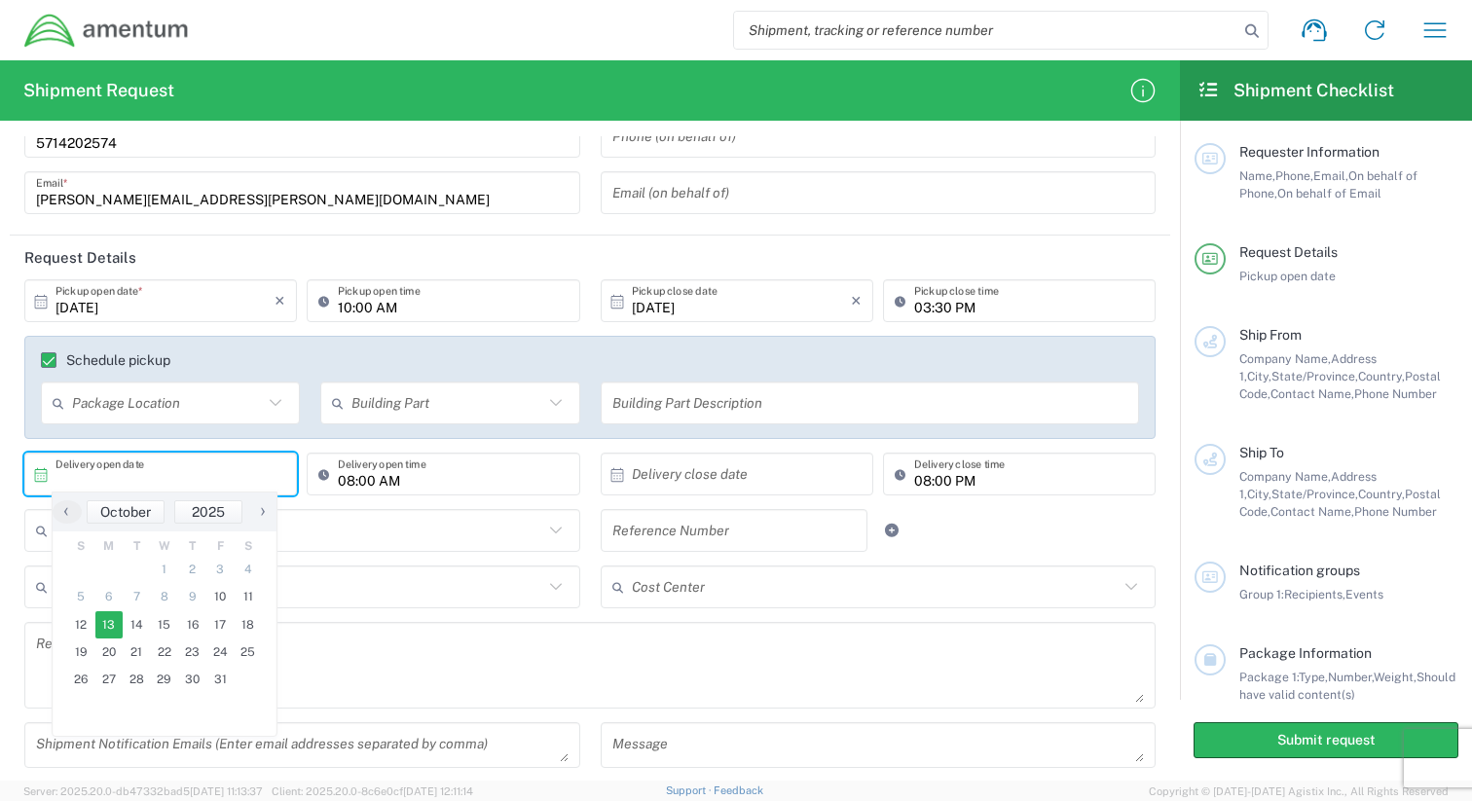
click at [108, 633] on span "13" at bounding box center [109, 624] width 28 height 27
type input "10/13/2025"
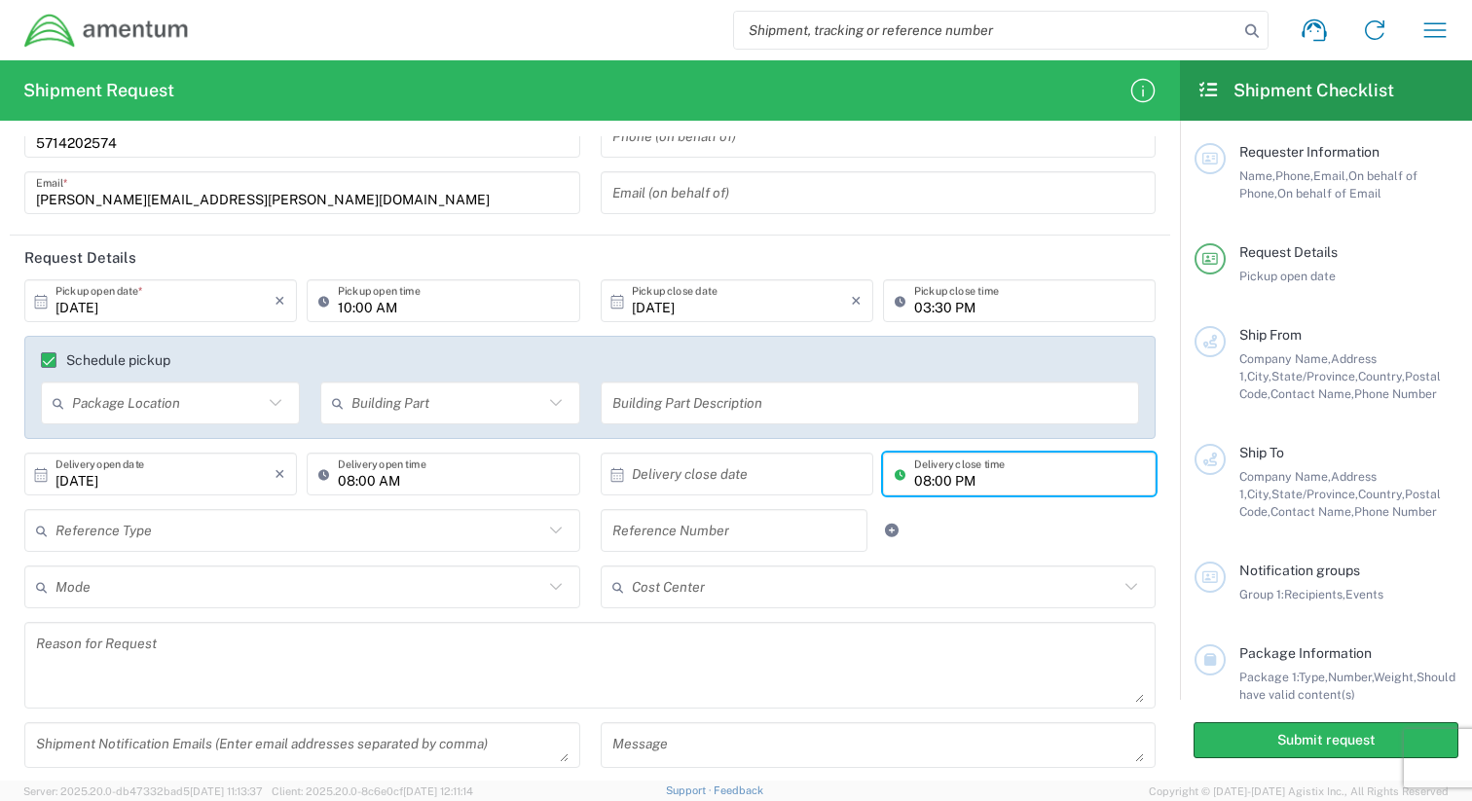
click at [946, 484] on input "08:00 PM" at bounding box center [1029, 474] width 230 height 34
type input "05:00 PM"
click at [741, 488] on input "text" at bounding box center [741, 474] width 219 height 34
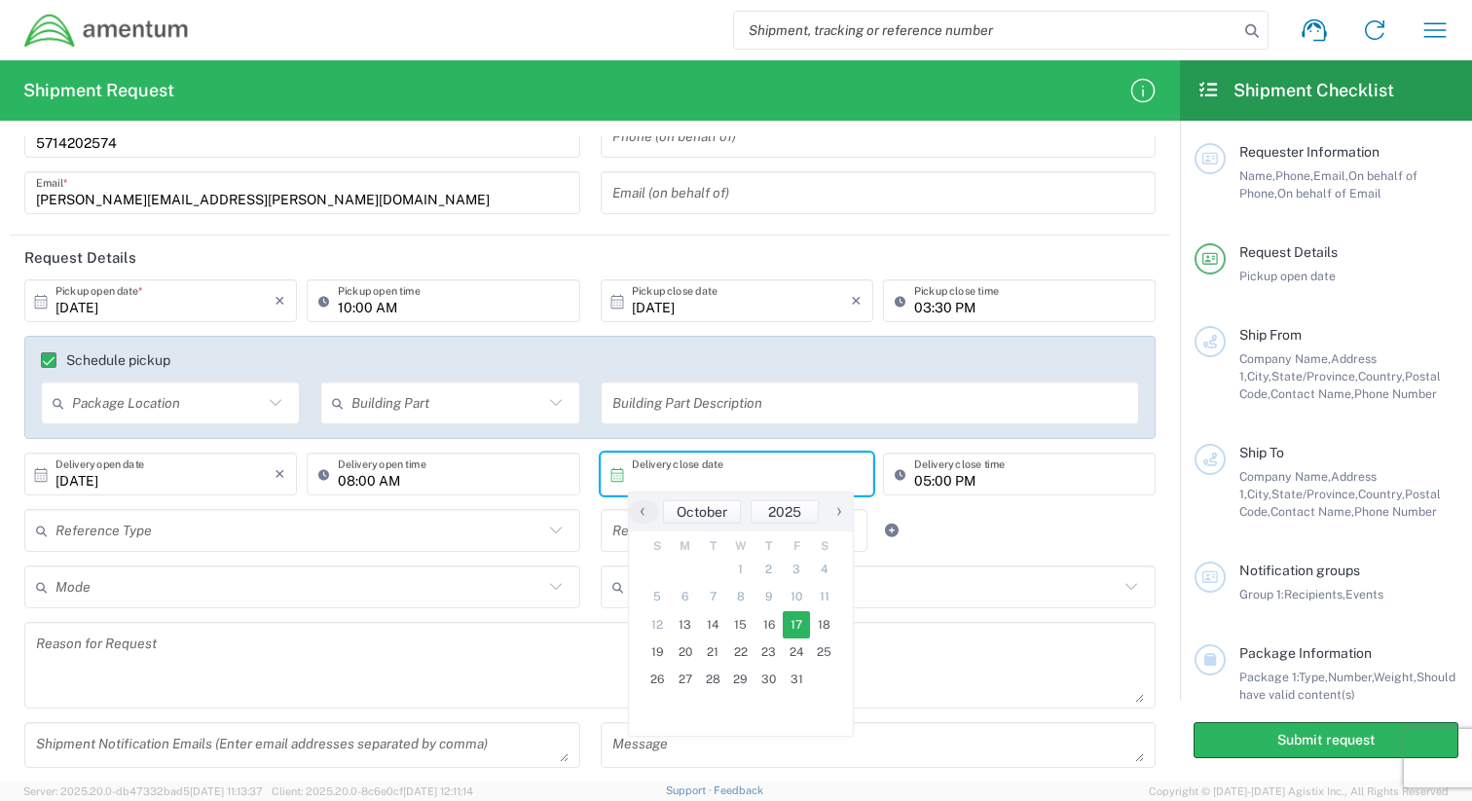
click at [793, 630] on span "17" at bounding box center [796, 624] width 28 height 27
type input "10/17/2025"
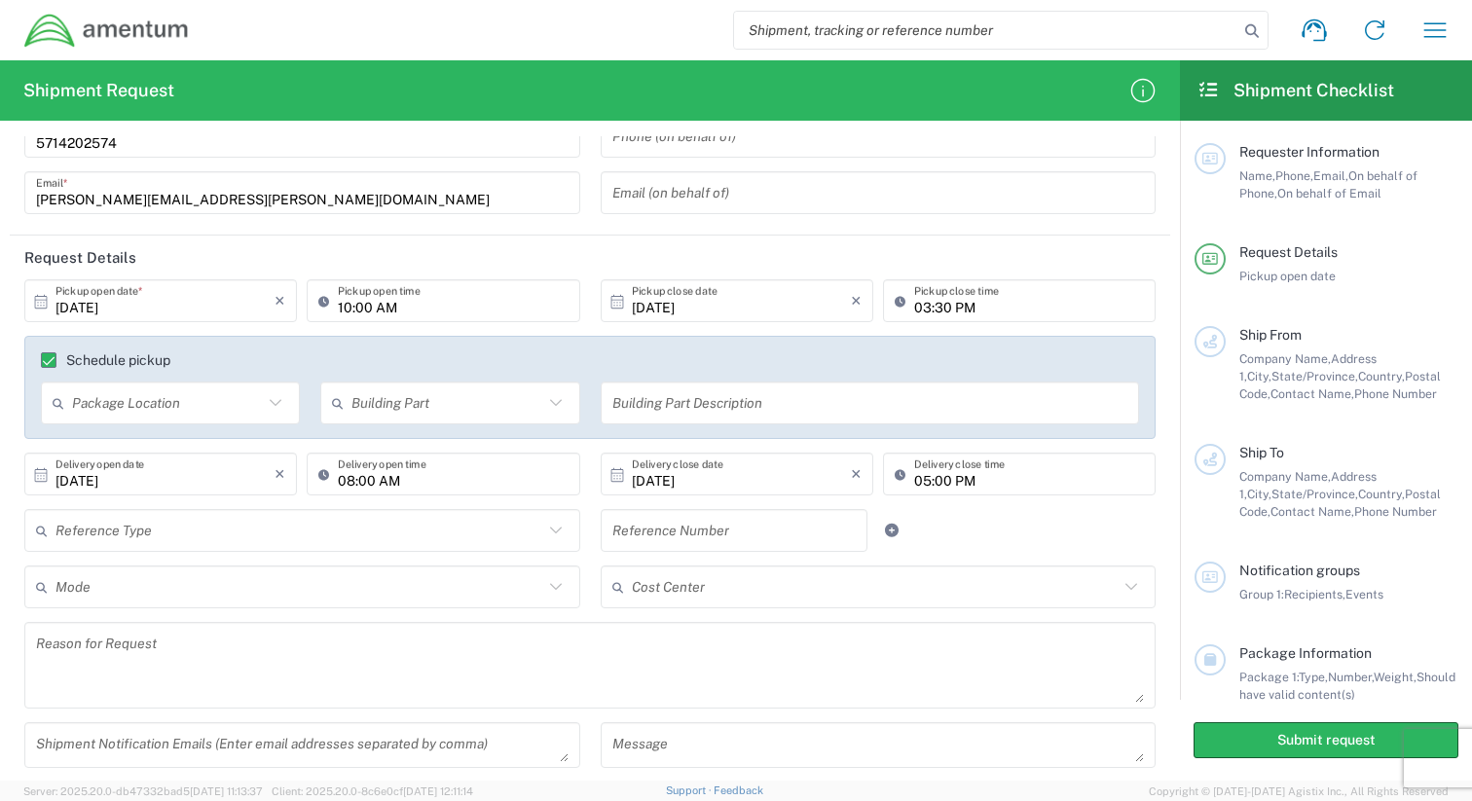
click at [378, 540] on input "text" at bounding box center [299, 531] width 488 height 34
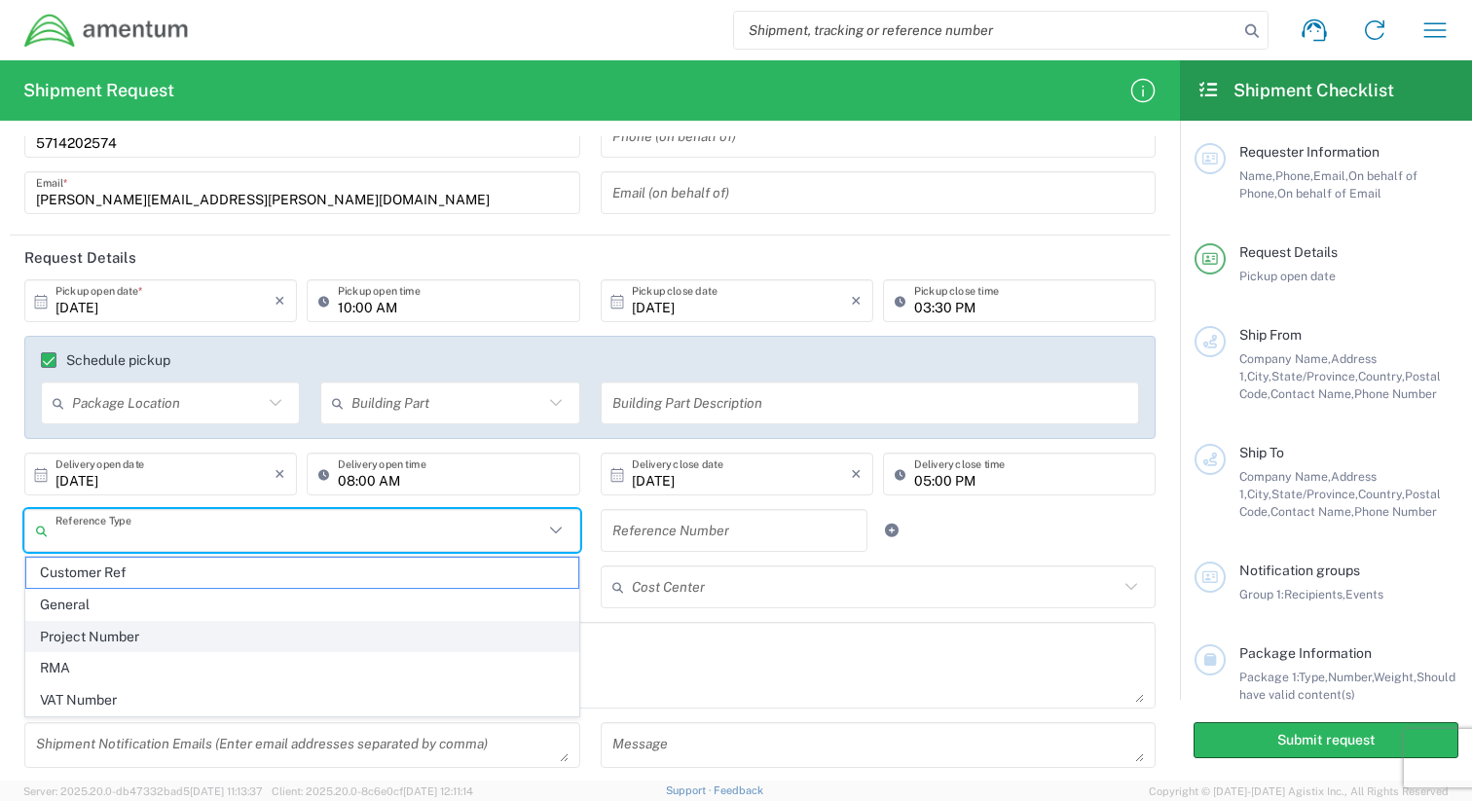
click at [315, 628] on span "Project Number" at bounding box center [302, 637] width 552 height 30
type input "Project Number"
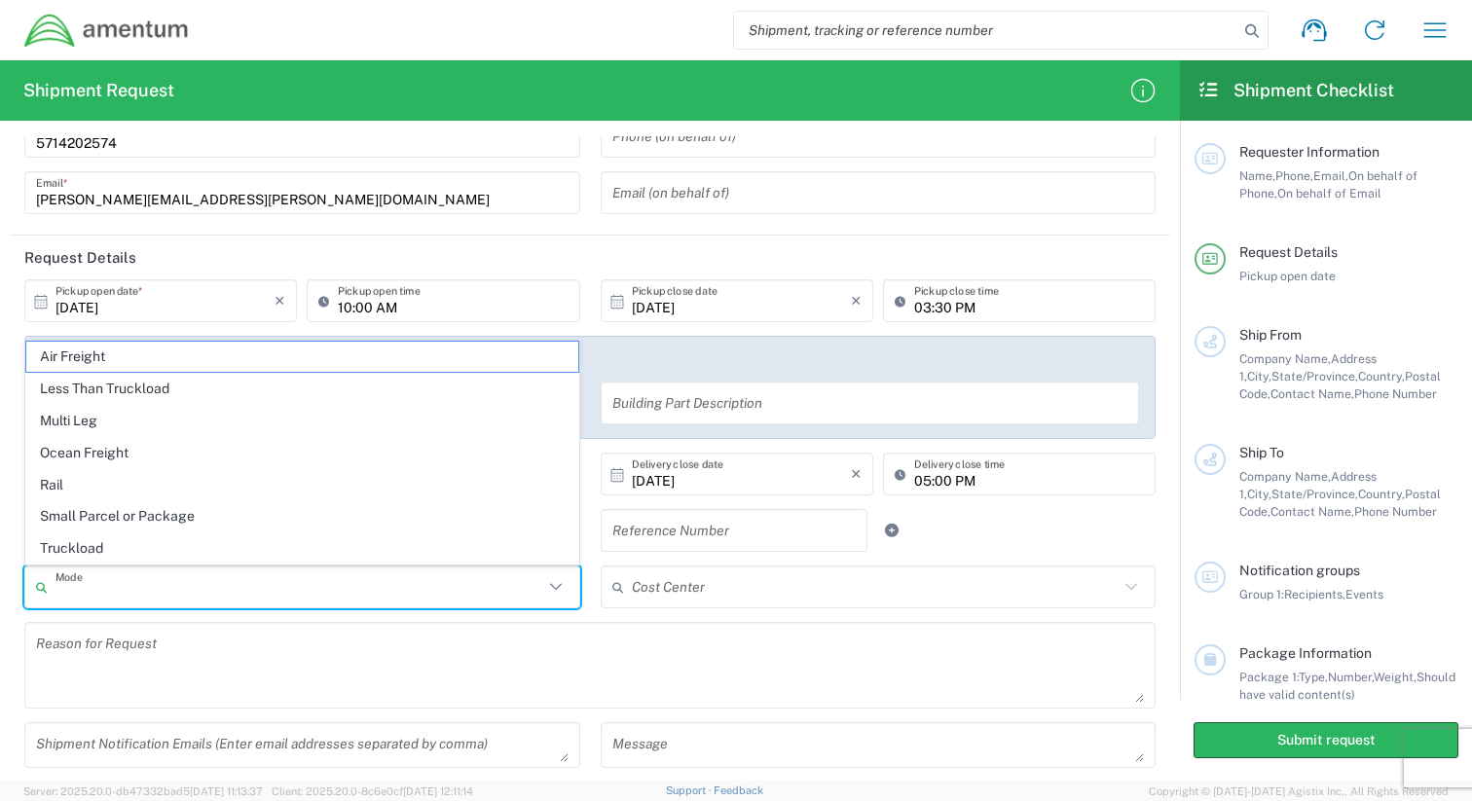
click at [359, 584] on input "text" at bounding box center [299, 587] width 488 height 34
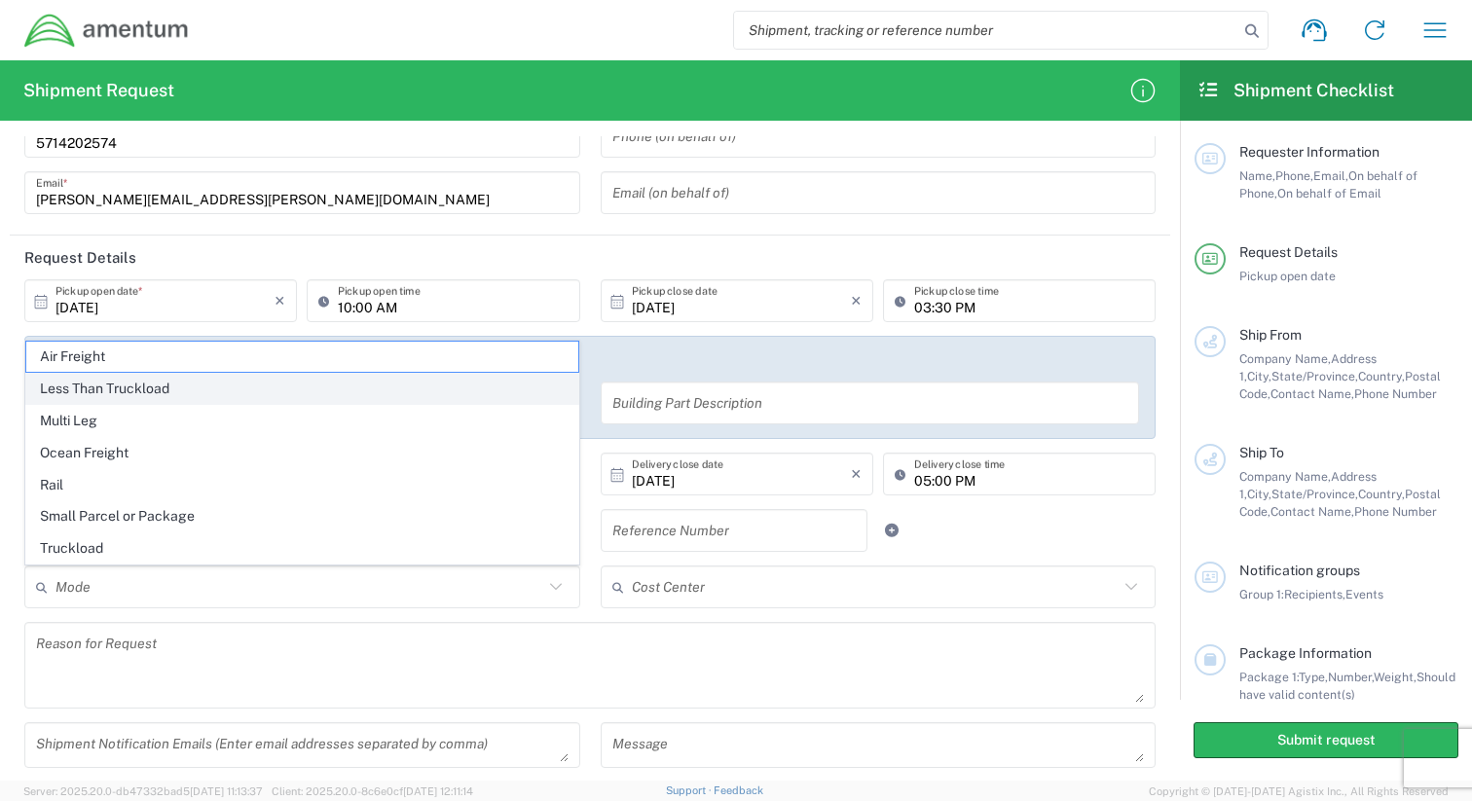
click at [194, 387] on span "Less Than Truckload" at bounding box center [302, 389] width 552 height 30
type input "Less Than Truckload"
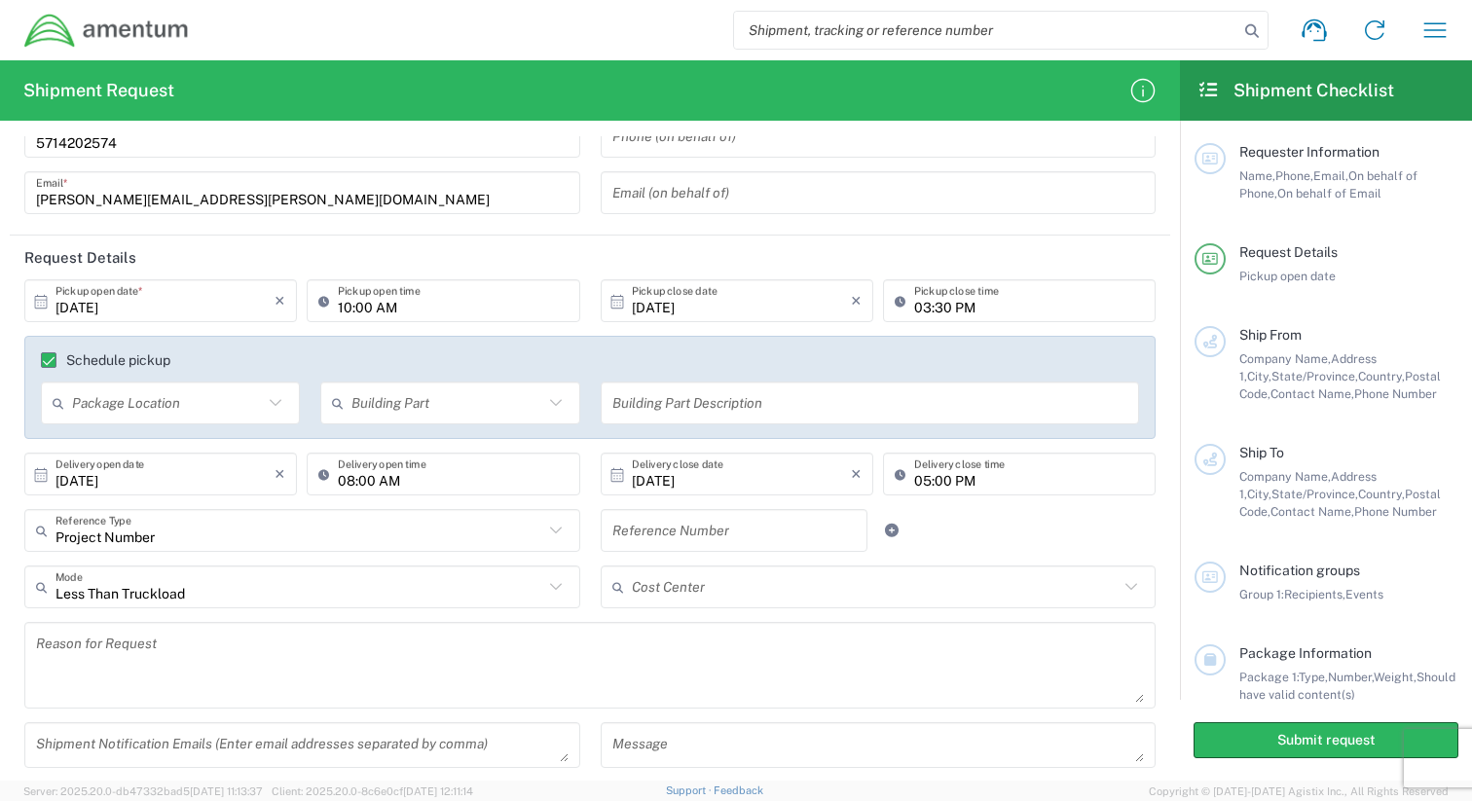
click at [674, 589] on input "text" at bounding box center [876, 587] width 488 height 34
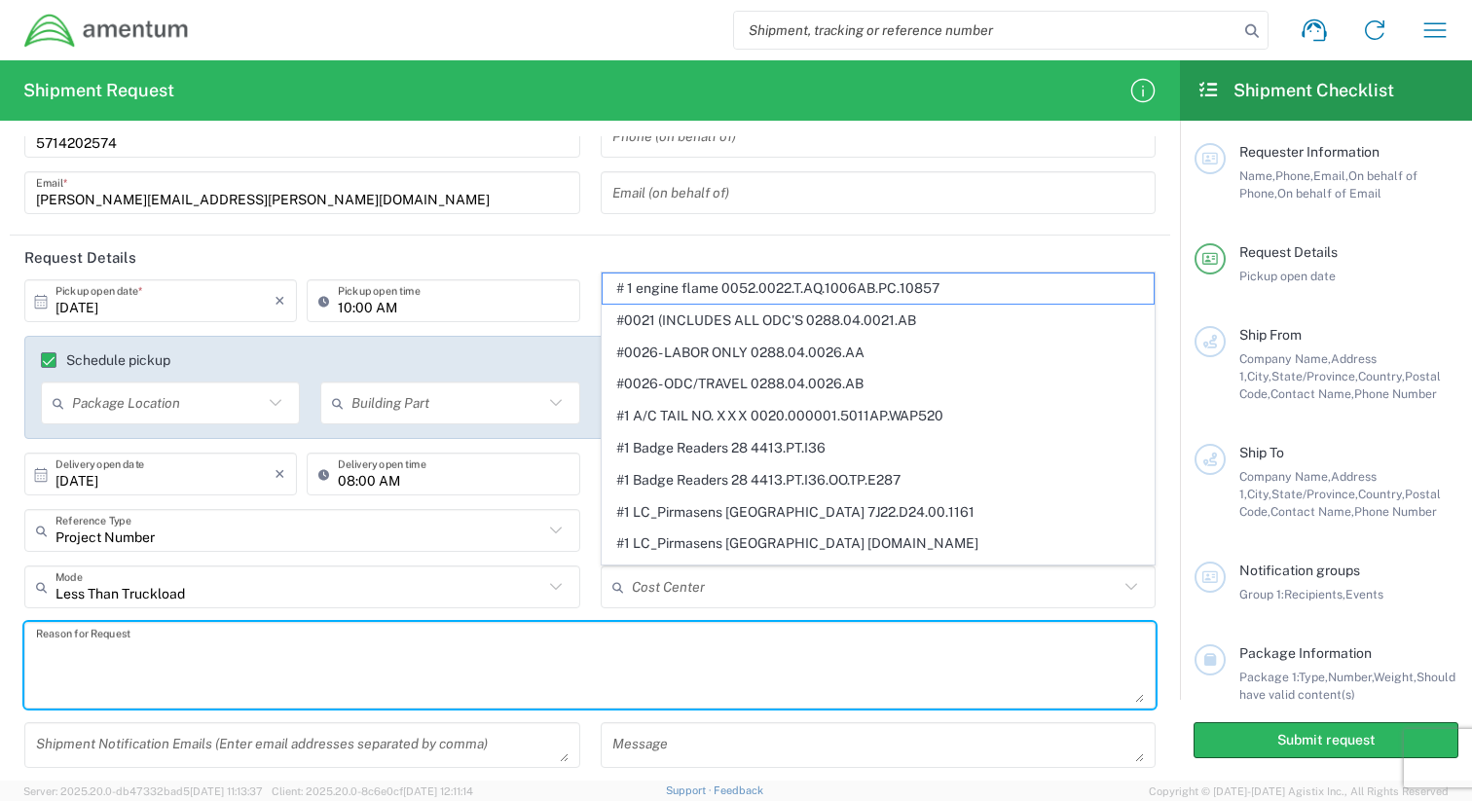
click at [572, 661] on textarea at bounding box center [590, 665] width 1108 height 75
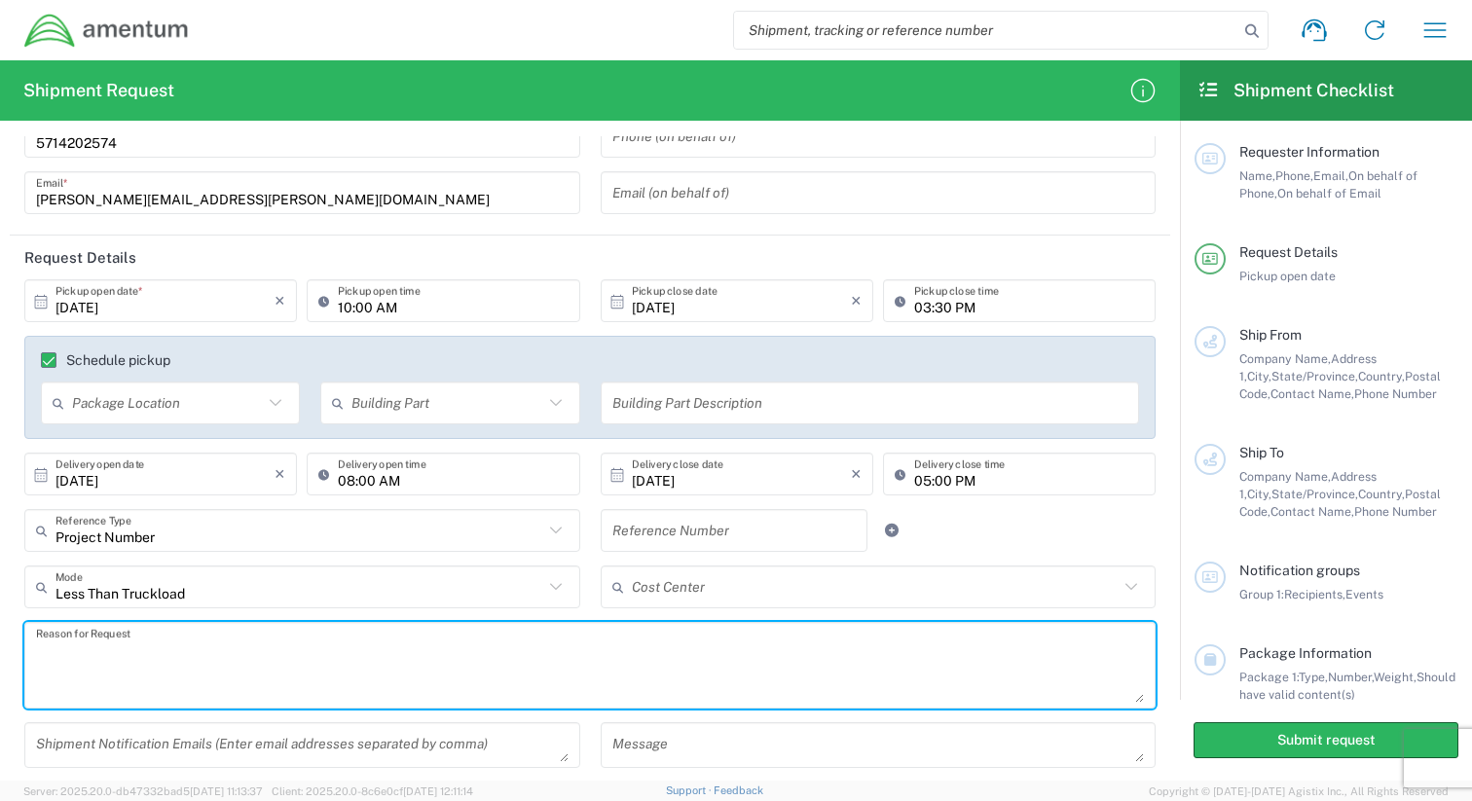
click at [730, 528] on input "text" at bounding box center [734, 531] width 244 height 34
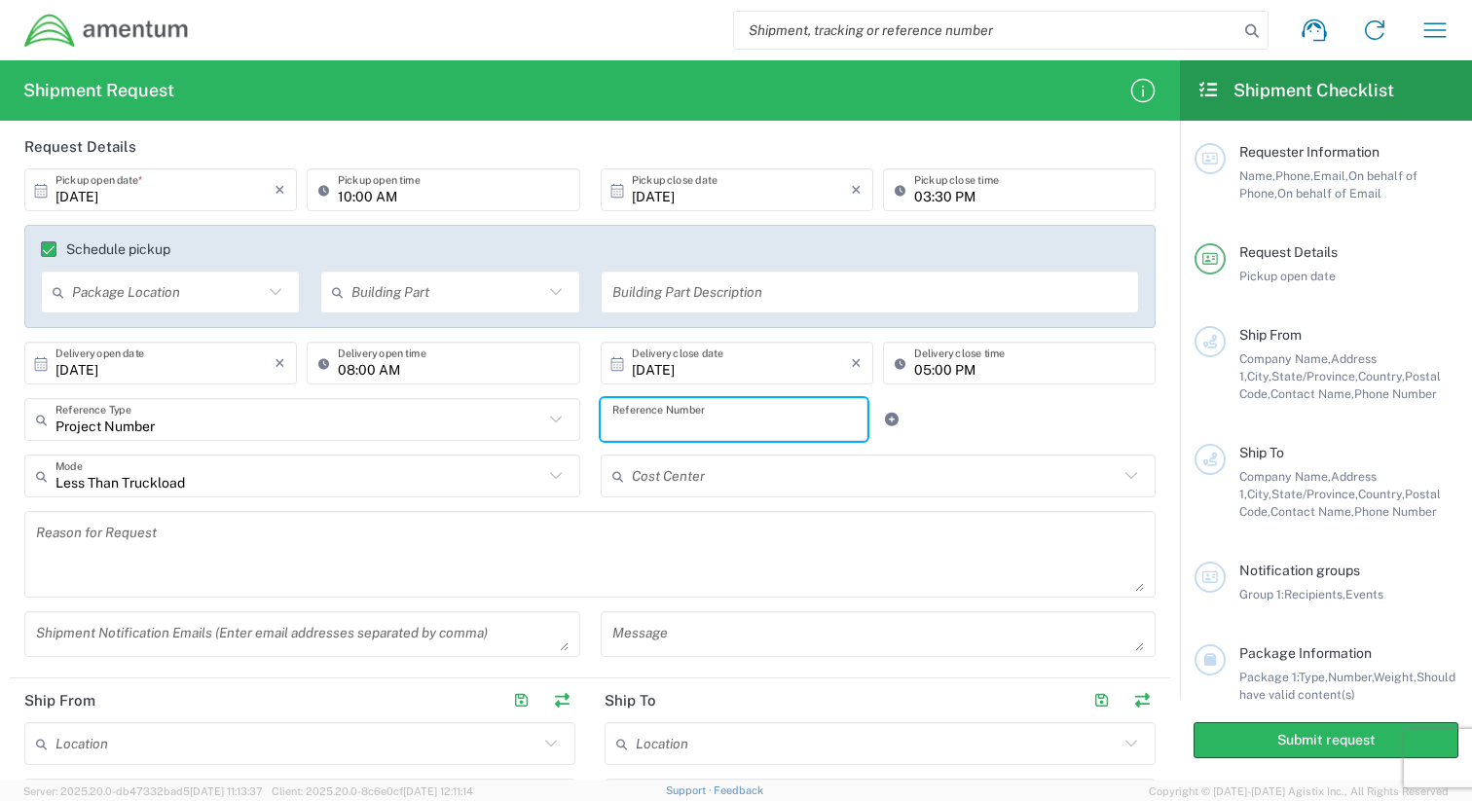
scroll to position [306, 0]
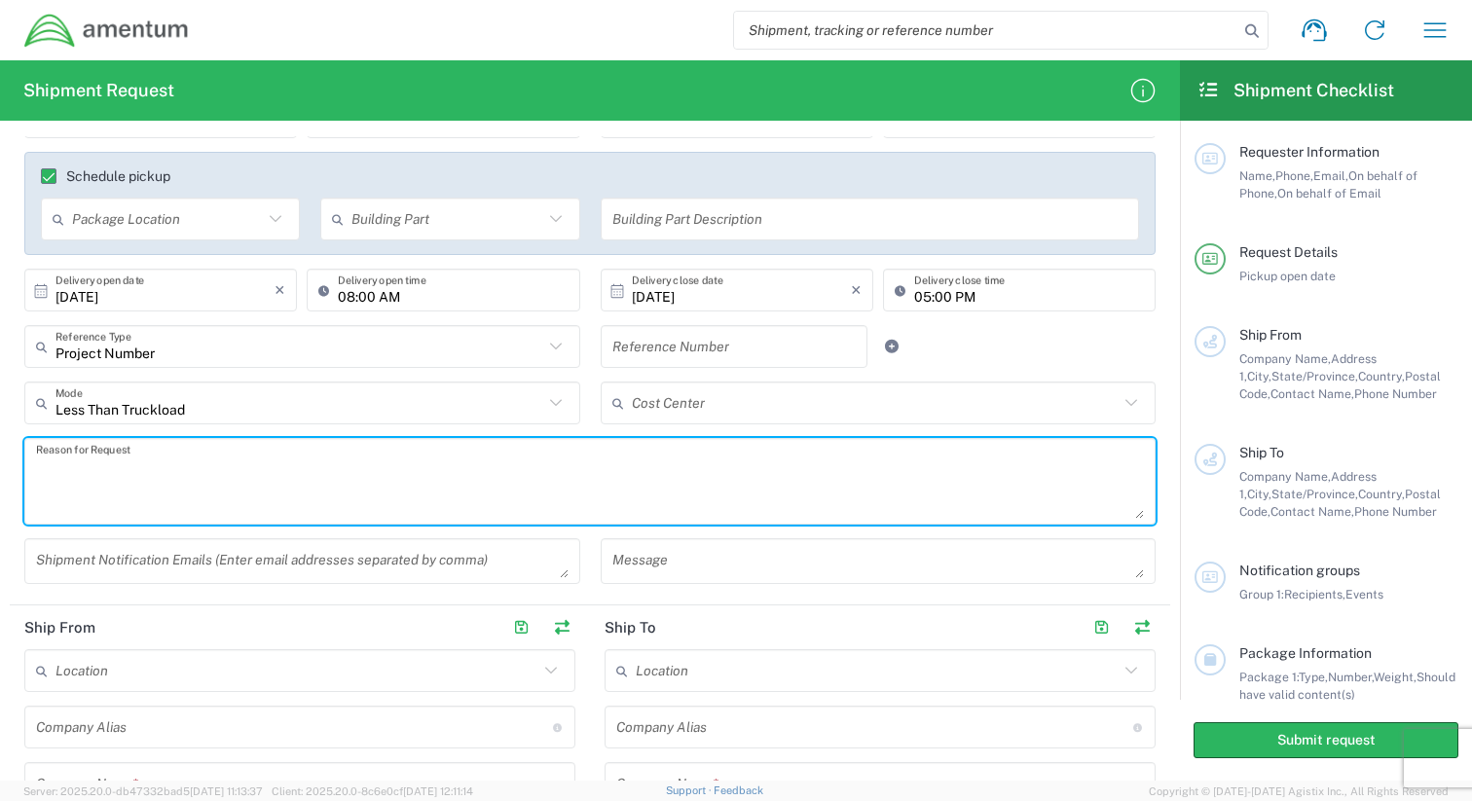
click at [423, 458] on textarea at bounding box center [590, 481] width 1108 height 75
click at [318, 485] on textarea "Shipment of Kymetta Terminal and Accessories" at bounding box center [590, 481] width 1108 height 75
click at [156, 467] on textarea "Shipment of Kymetta Terminal and Accessories" at bounding box center [590, 481] width 1108 height 75
click at [385, 467] on textarea "Shipment of Kymeta Terminal and Accessories" at bounding box center [590, 481] width 1108 height 75
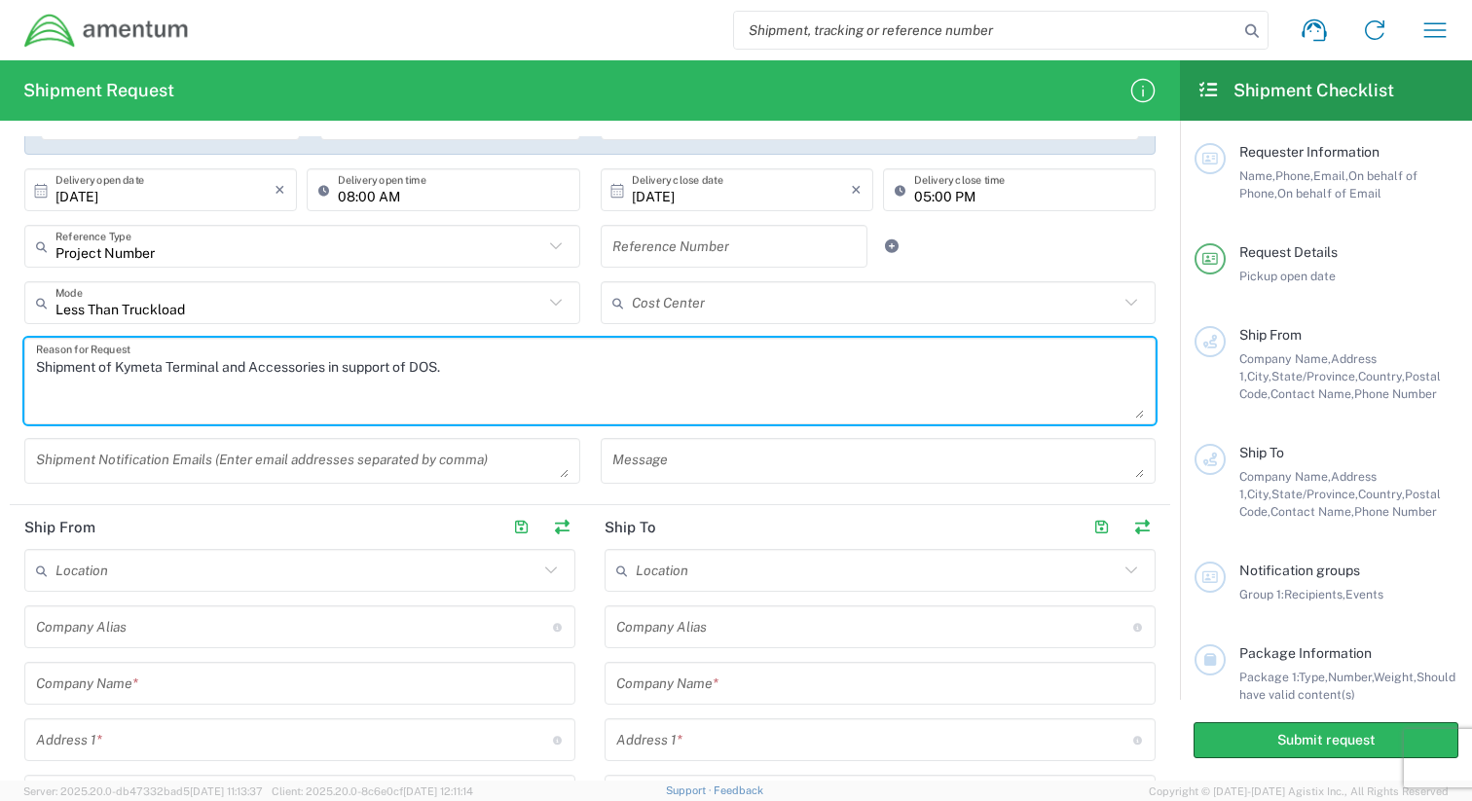
scroll to position [443, 0]
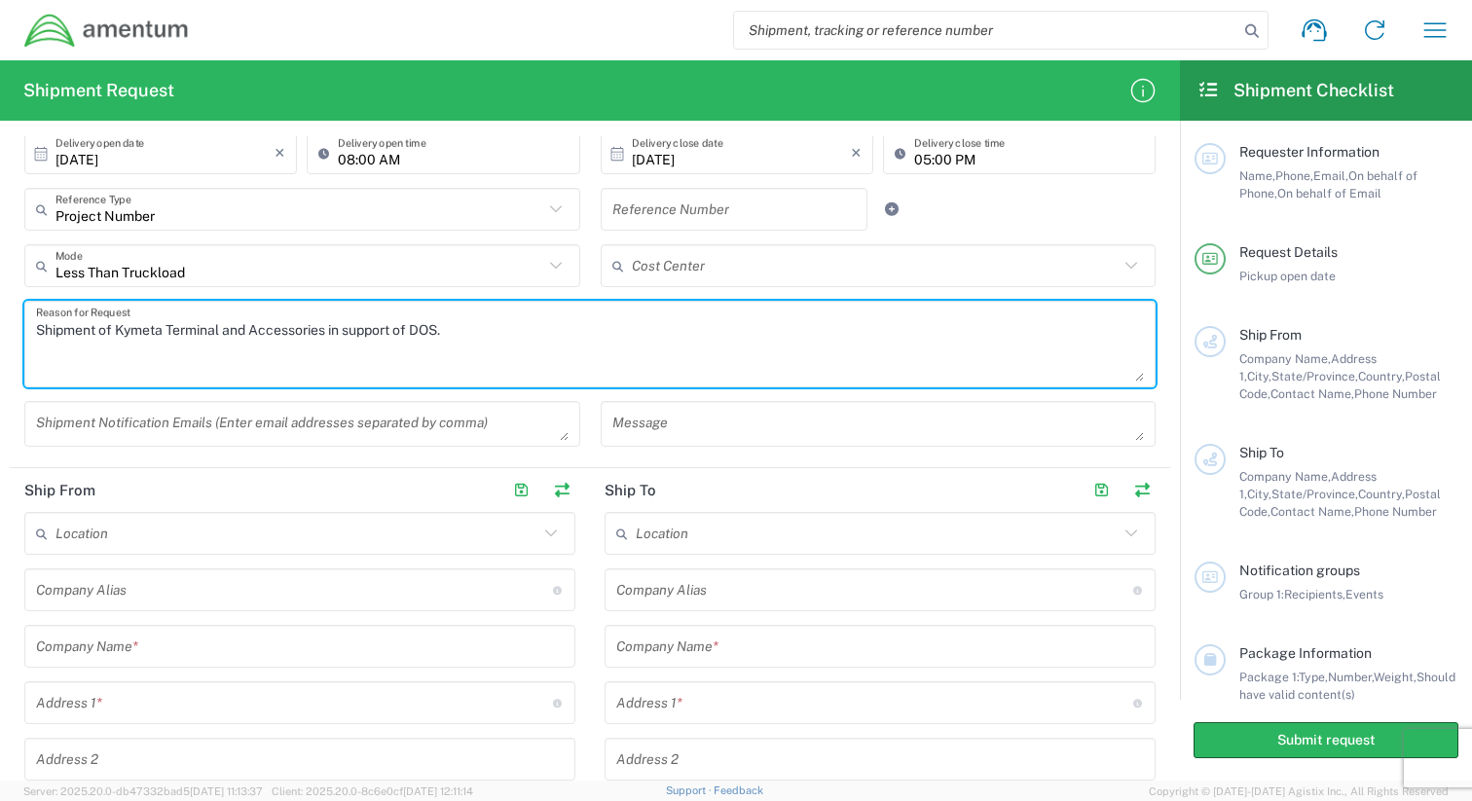
type textarea "Shipment of Kymeta Terminal and Accessories in support of DOS."
click at [332, 491] on header "Ship From" at bounding box center [300, 490] width 580 height 44
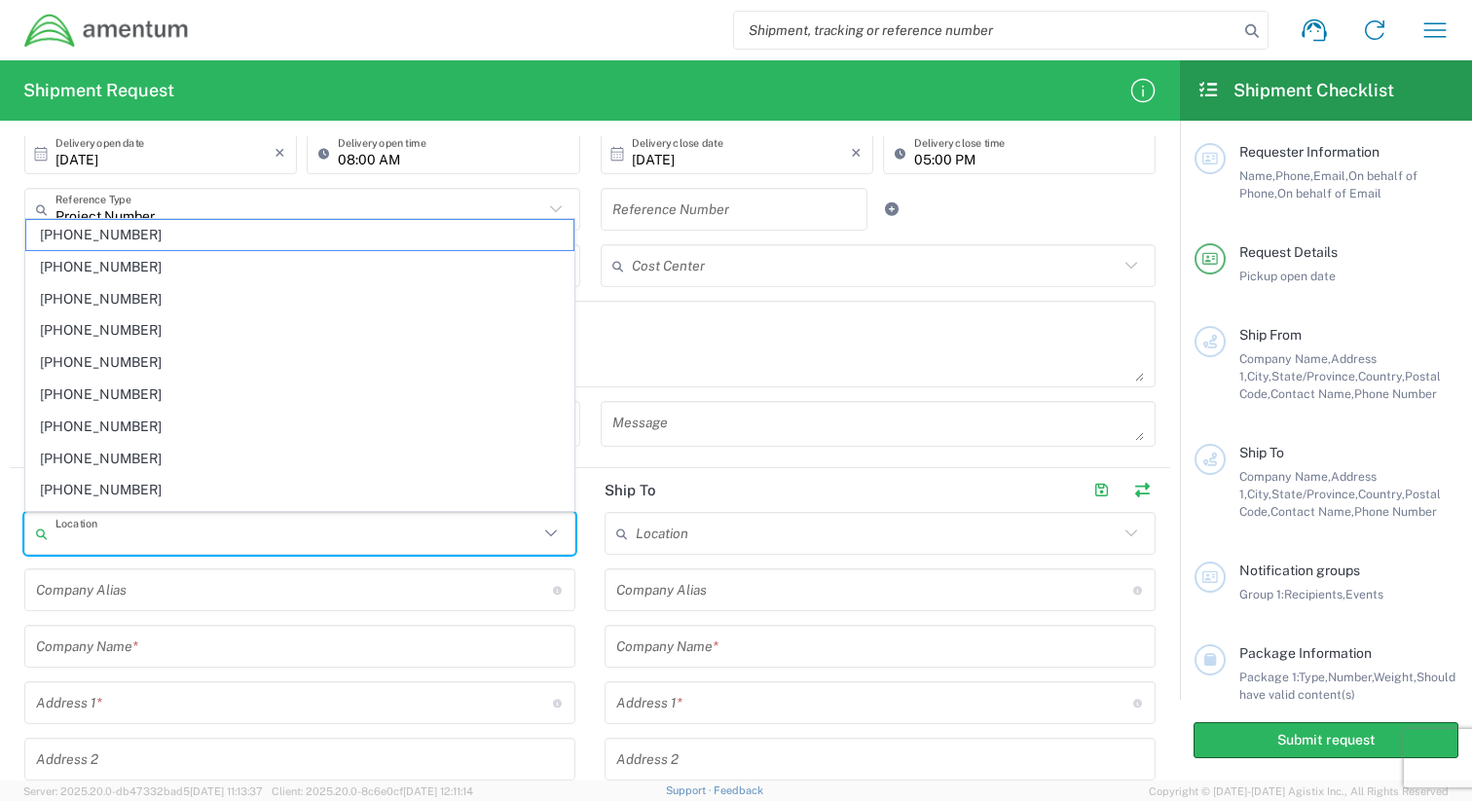
click at [441, 541] on input "text" at bounding box center [296, 534] width 483 height 34
click at [441, 544] on input "text" at bounding box center [296, 534] width 483 height 34
click at [441, 592] on input "text" at bounding box center [294, 590] width 517 height 34
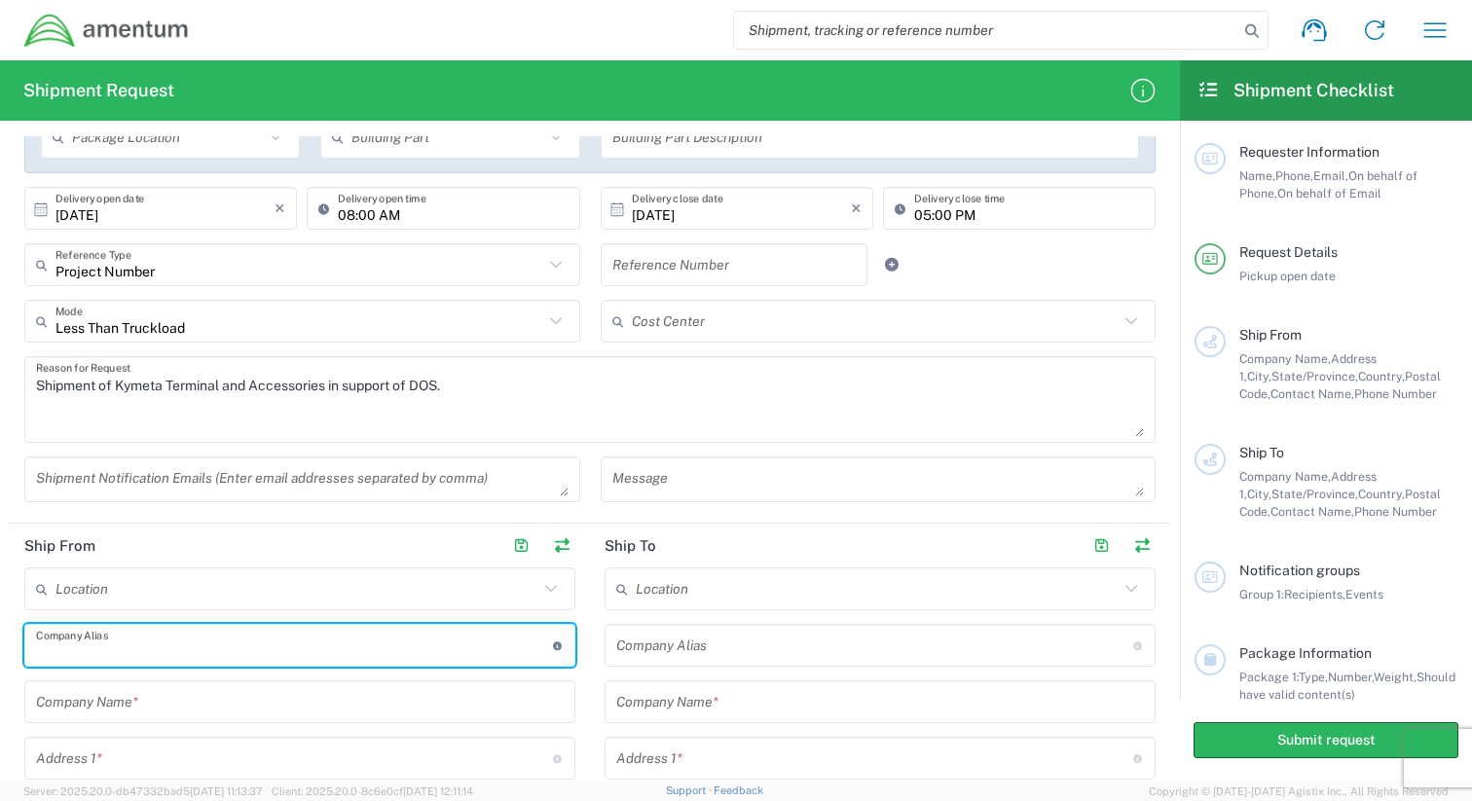
scroll to position [402, 0]
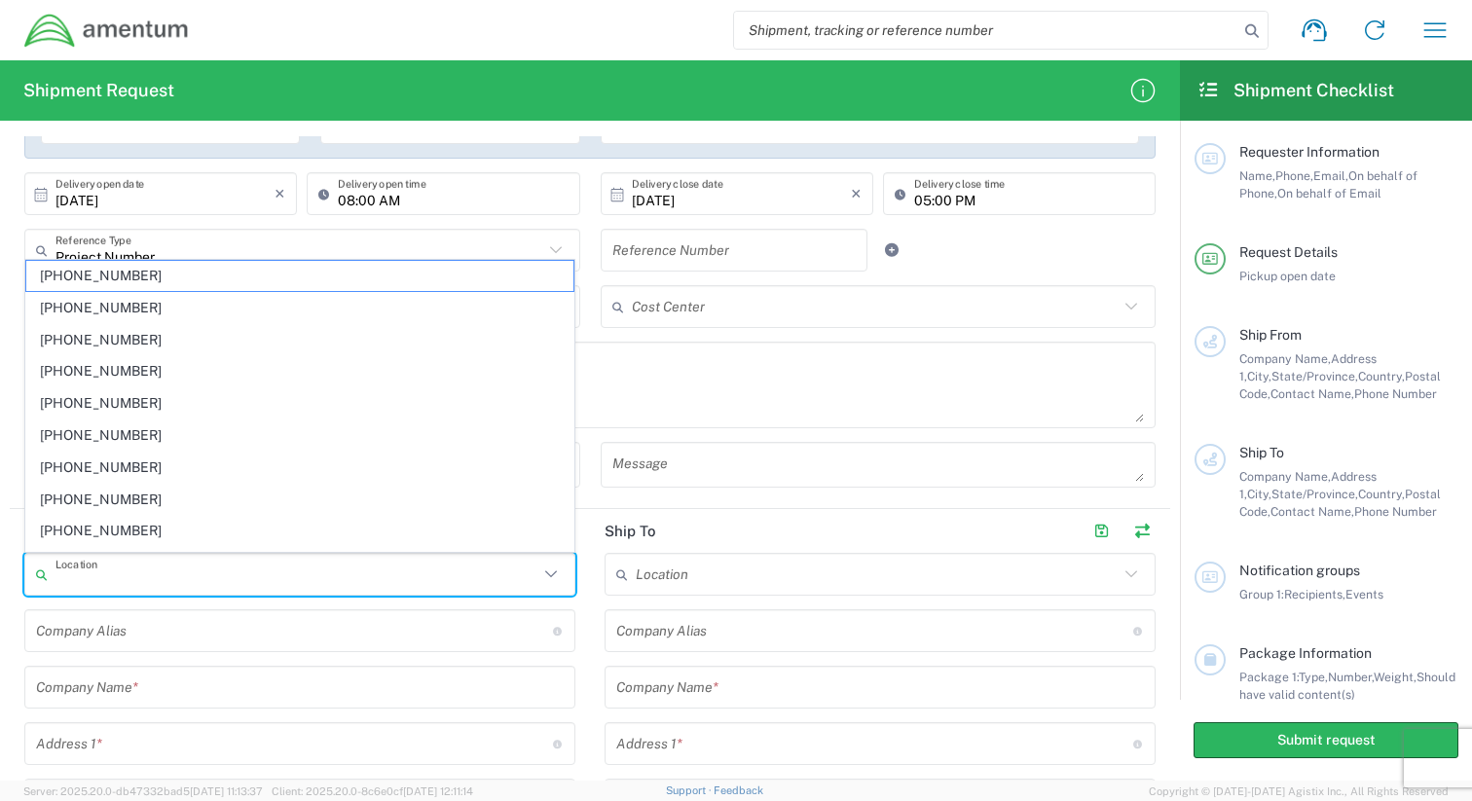
click at [401, 580] on input "text" at bounding box center [296, 575] width 483 height 34
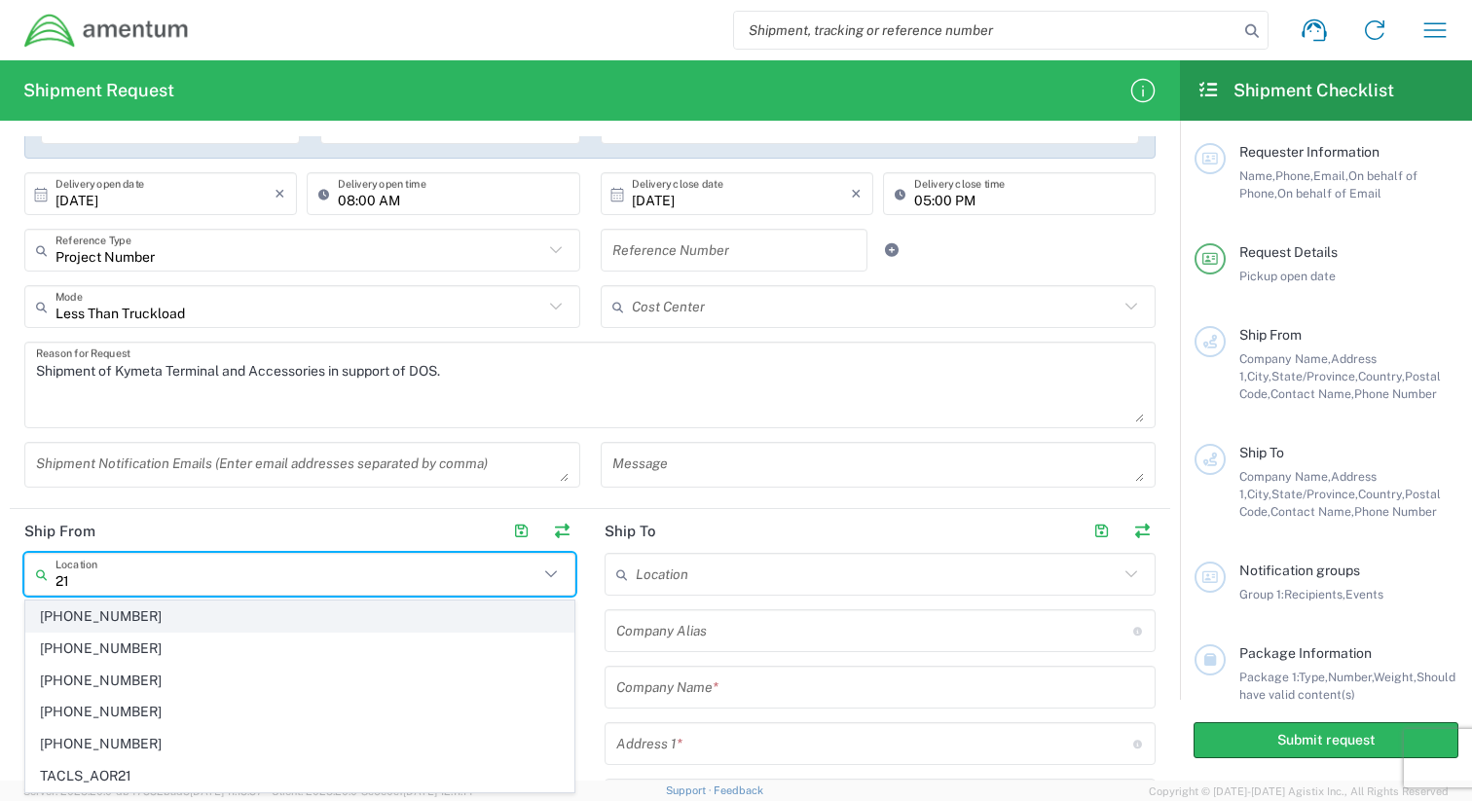
scroll to position [0, 0]
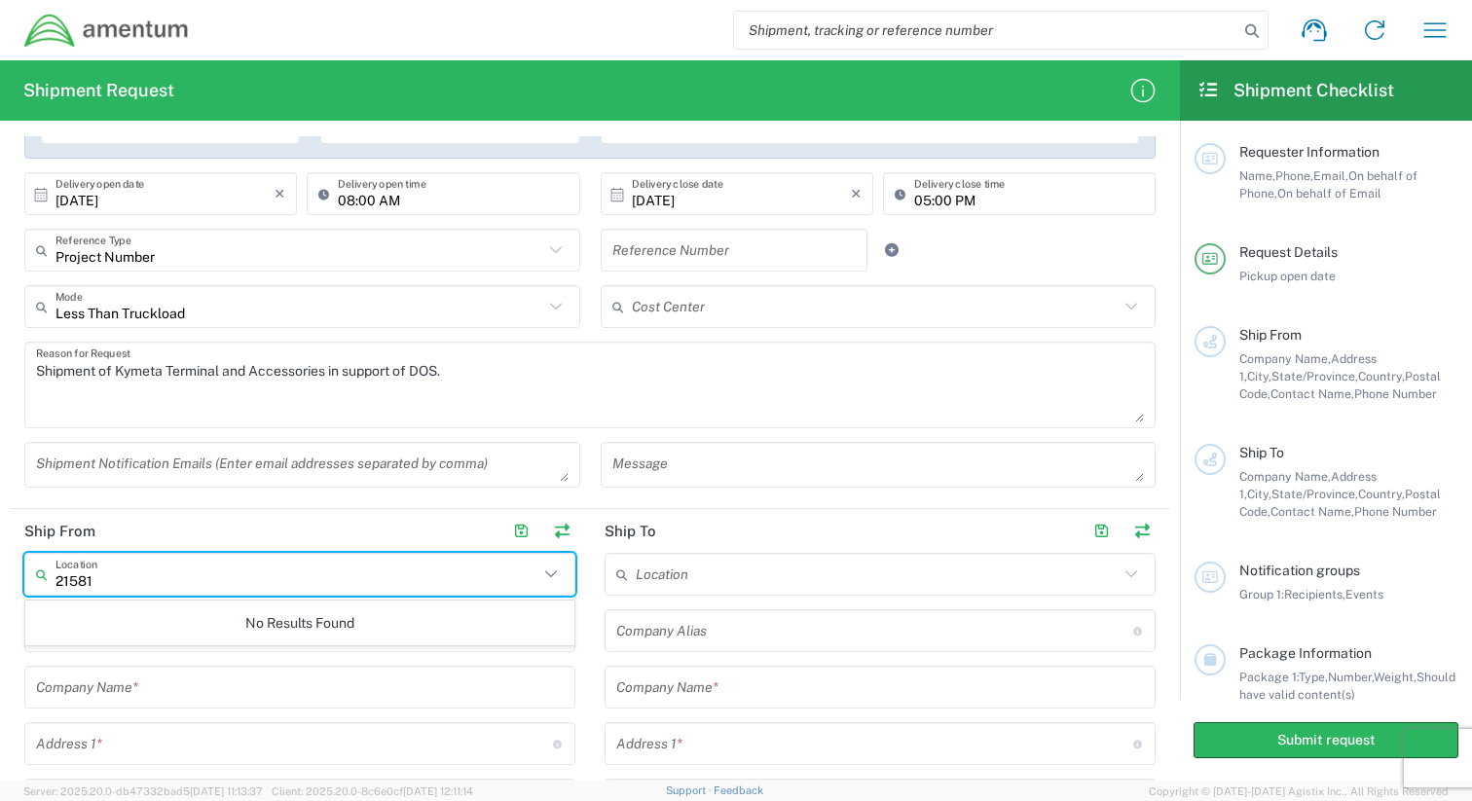
type input "21581"
click at [126, 581] on input "21581" at bounding box center [296, 575] width 483 height 34
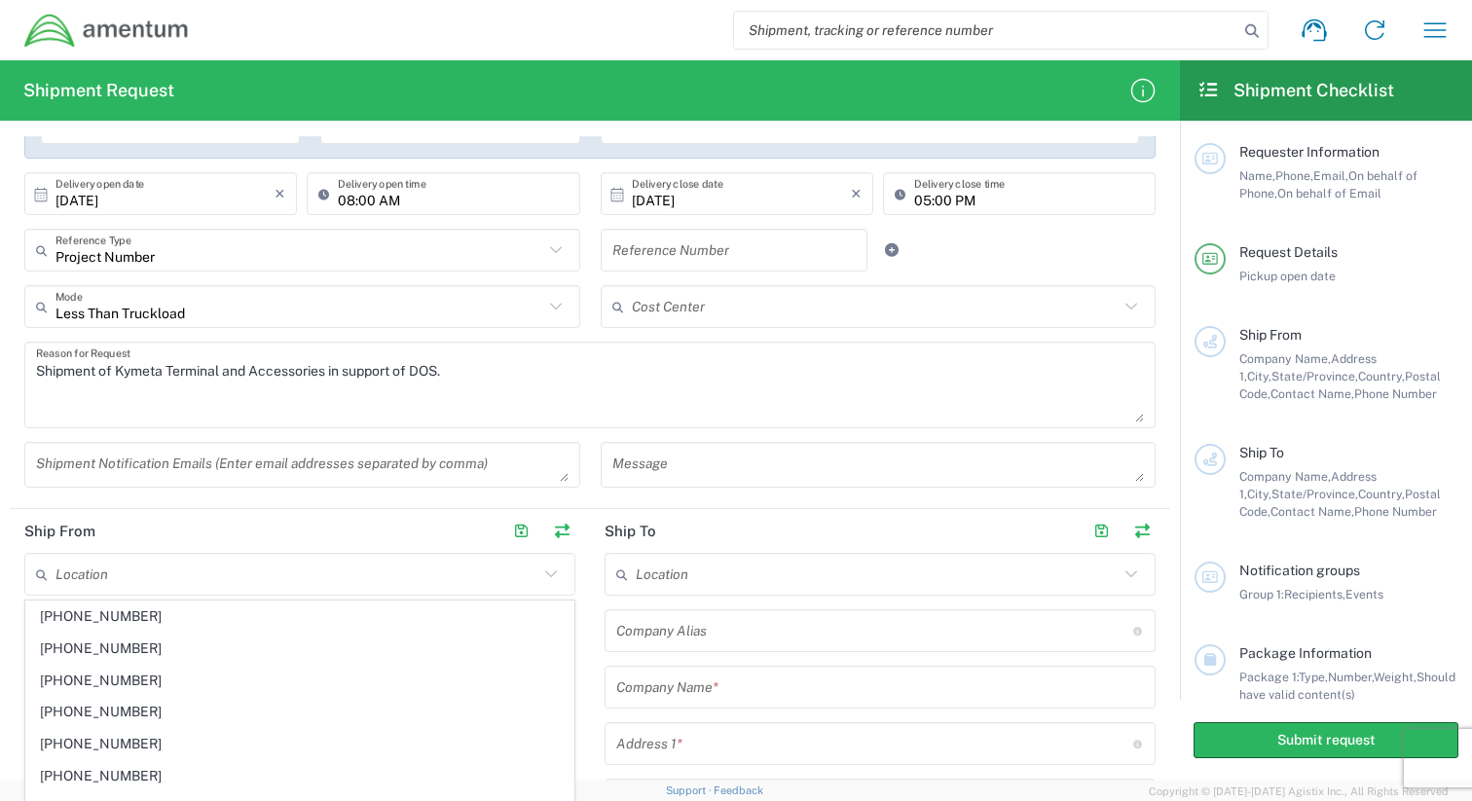
click at [215, 518] on header "Ship From" at bounding box center [300, 531] width 580 height 44
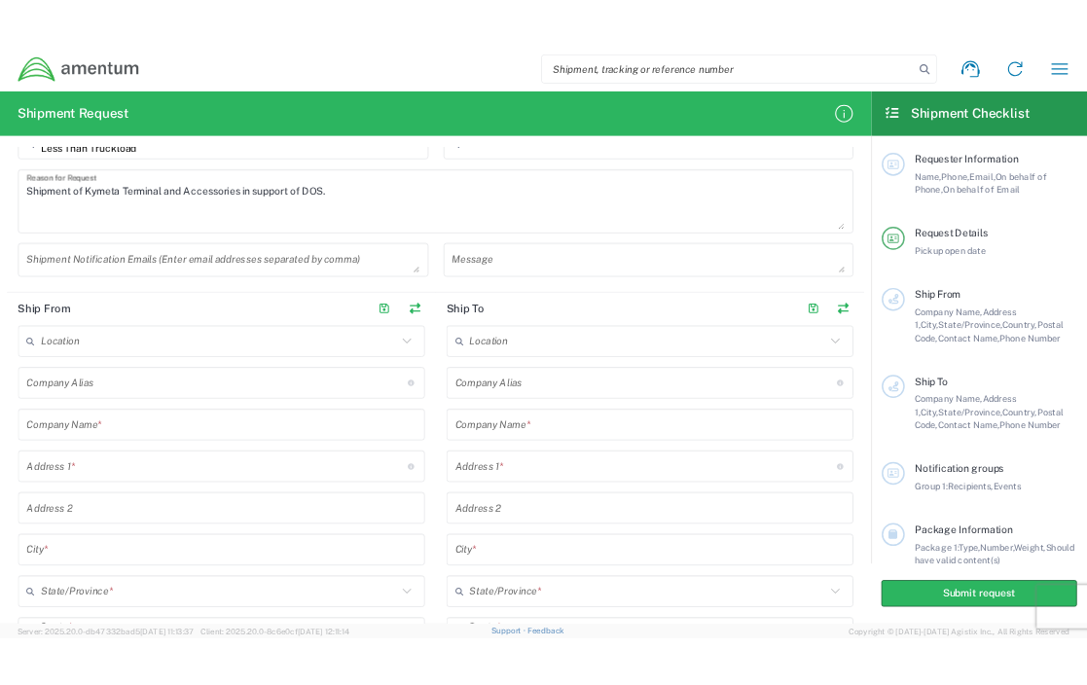
scroll to position [590, 0]
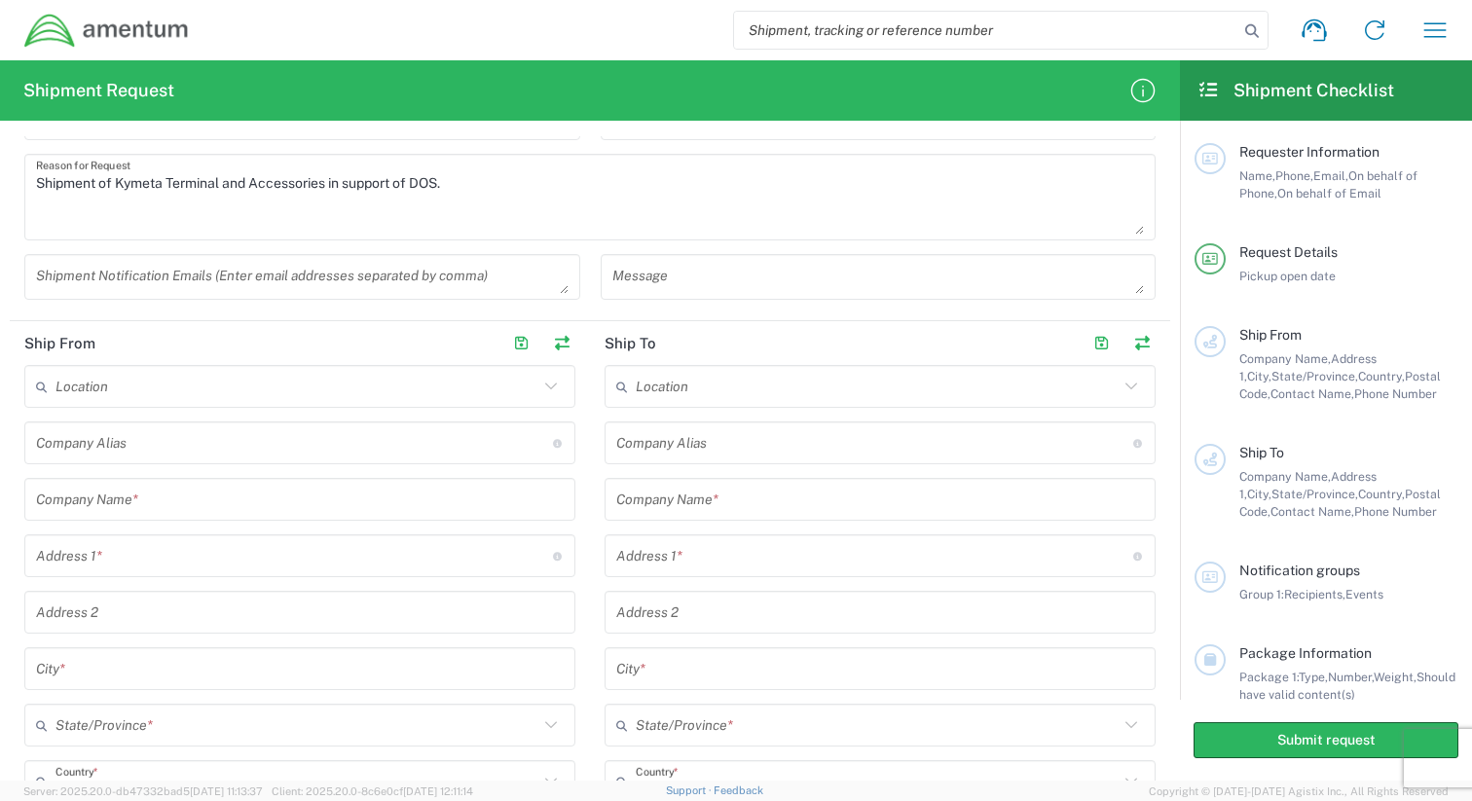
click at [184, 503] on input "text" at bounding box center [299, 500] width 527 height 34
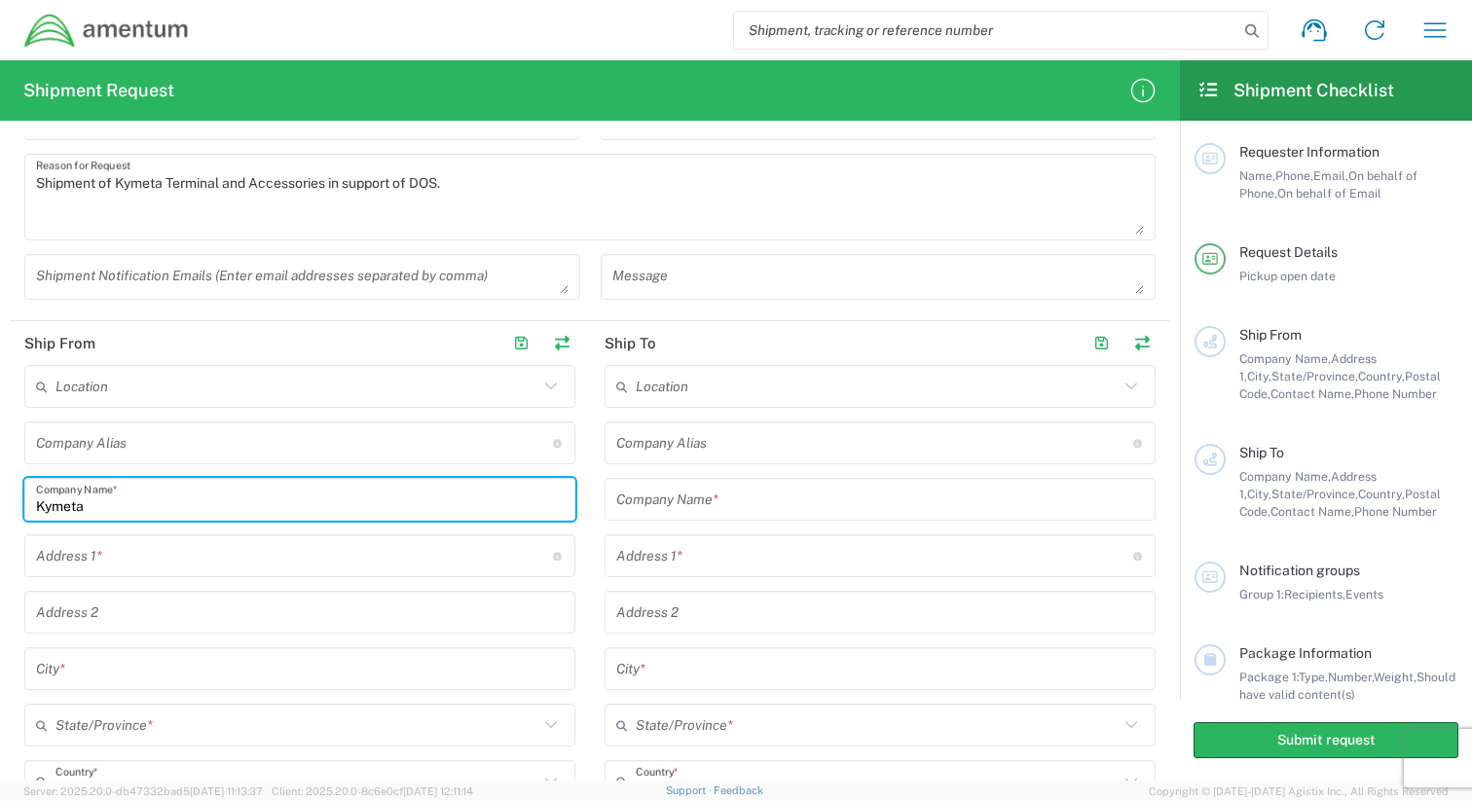
type input "Kymeta"
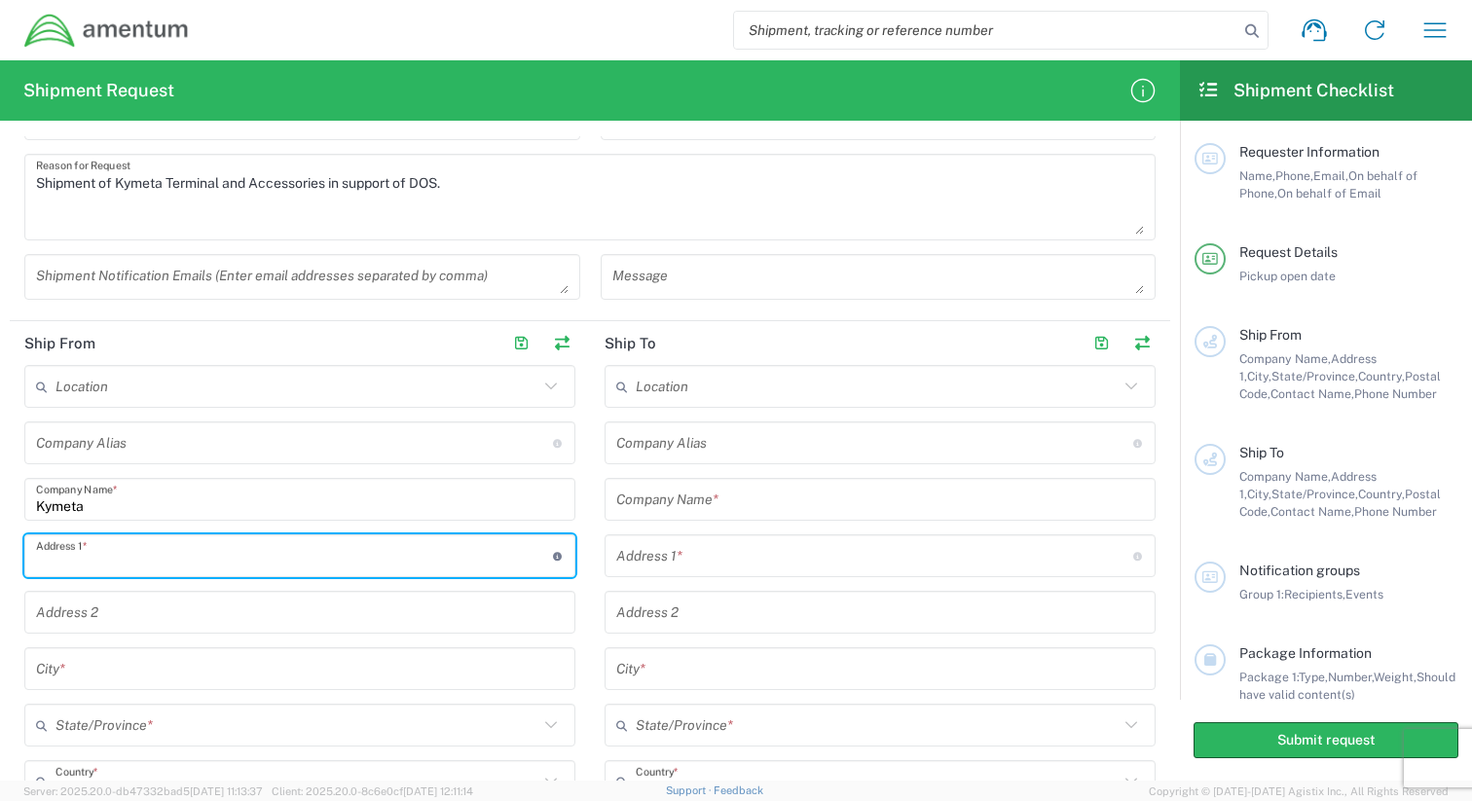
click at [220, 557] on input "text" at bounding box center [294, 556] width 517 height 34
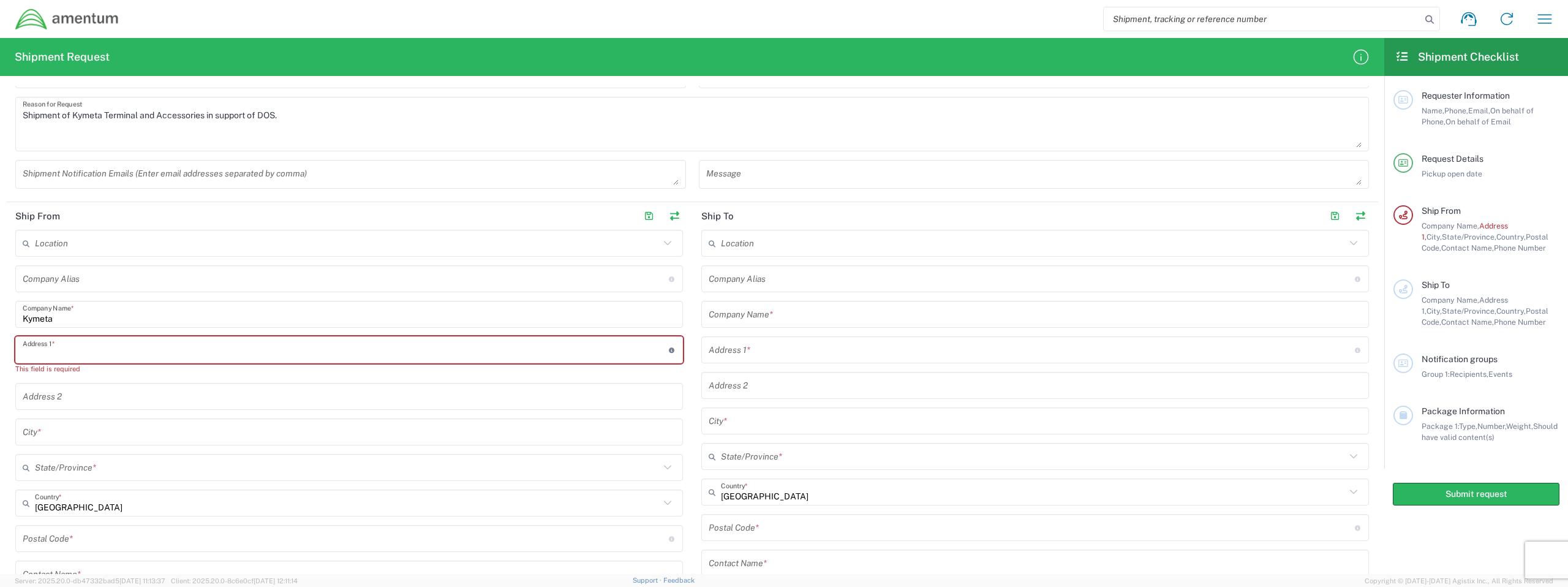
click at [95, 357] on input "text" at bounding box center [346, 350] width 646 height 21
paste input "14120 NE 200th Street Woodinville, WA 98072"
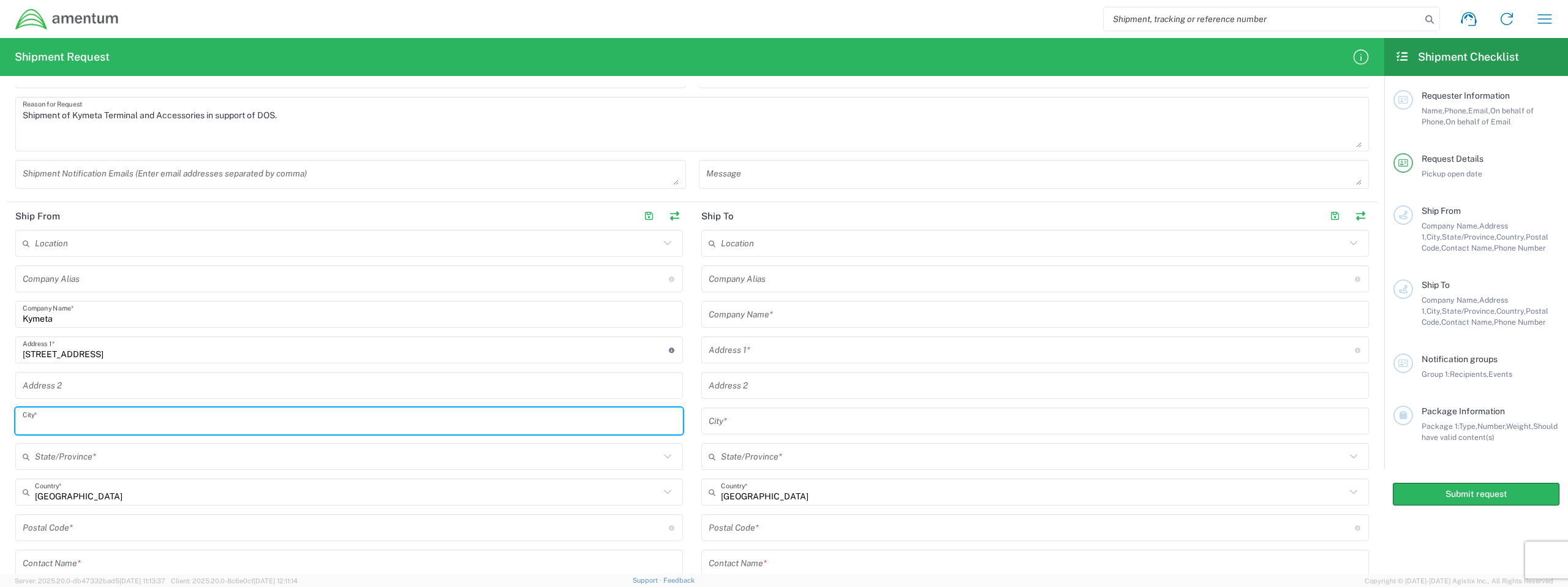
click at [79, 419] on input "text" at bounding box center [349, 421] width 653 height 21
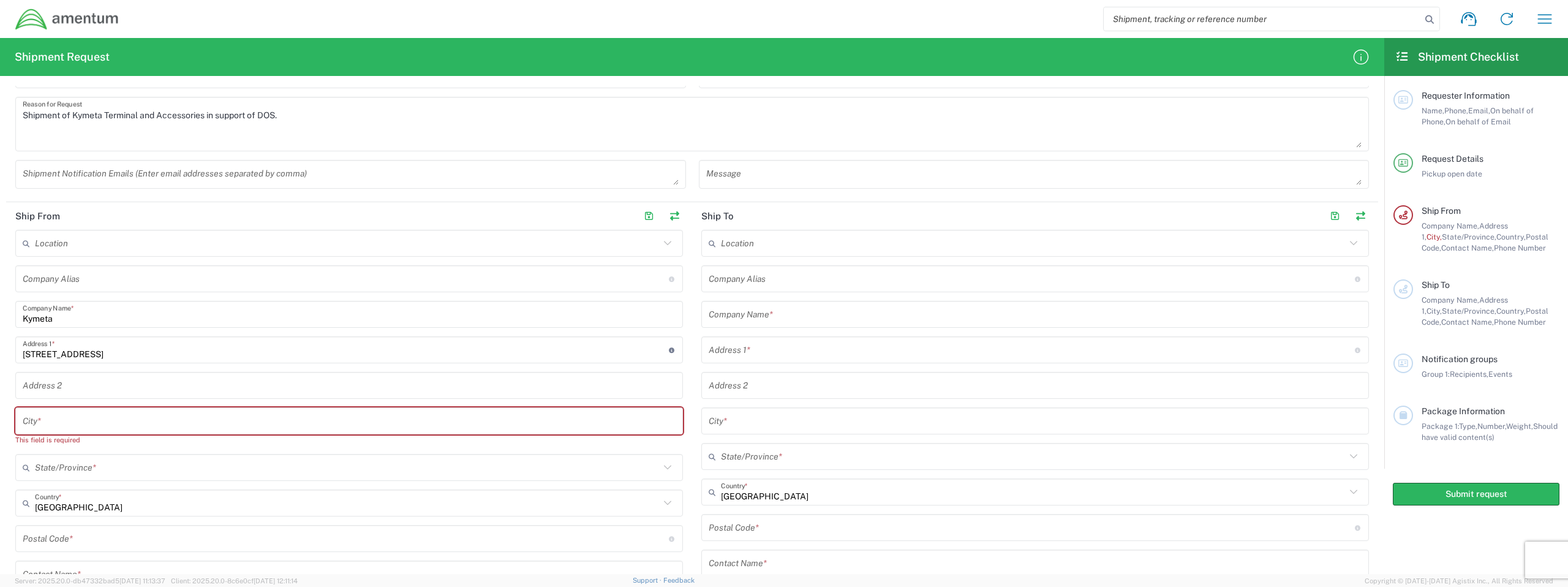
click at [385, 402] on div "Location 1002-4122-6 1006-5256-0 1026-8910-0 1281-0560-3 1369-6441-0 1402-6962-…" at bounding box center [349, 442] width 668 height 423
click at [251, 353] on input "14120 NE 200th Street Woodinville, WA 98072" at bounding box center [346, 350] width 646 height 21
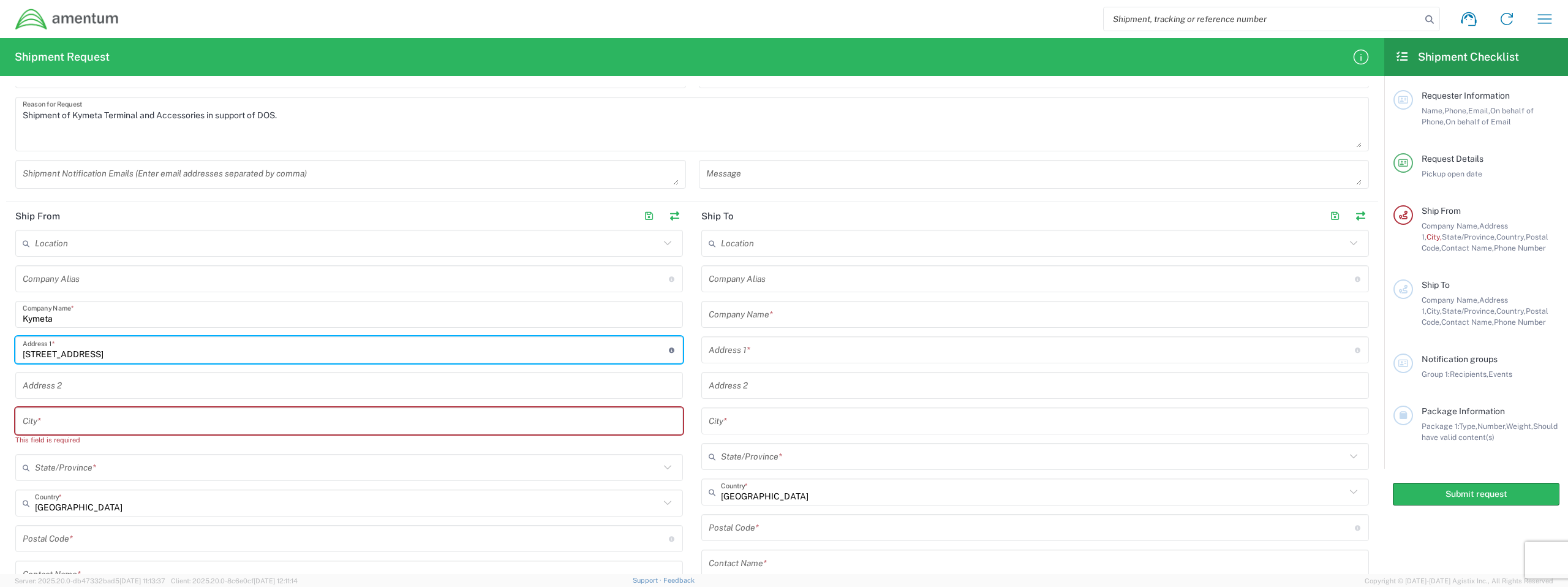
type input "14120 NE 200th Street"
click at [120, 423] on input "text" at bounding box center [349, 421] width 653 height 21
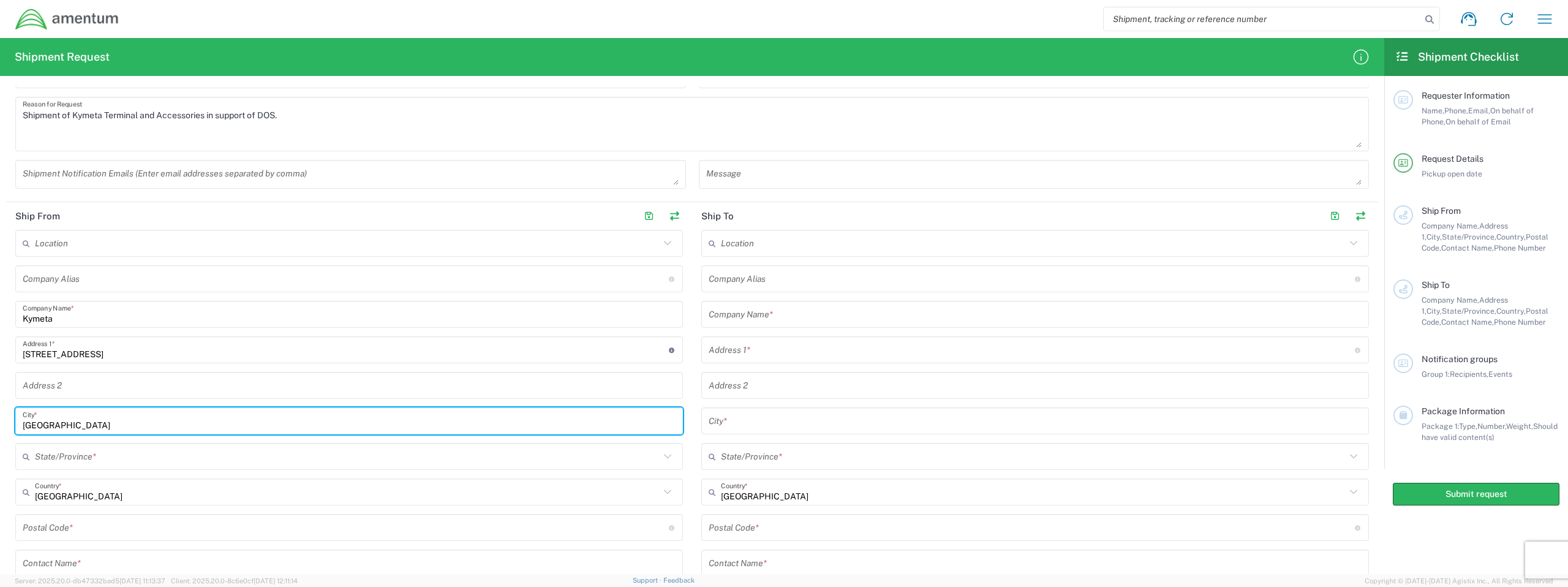
type input "Woodinville"
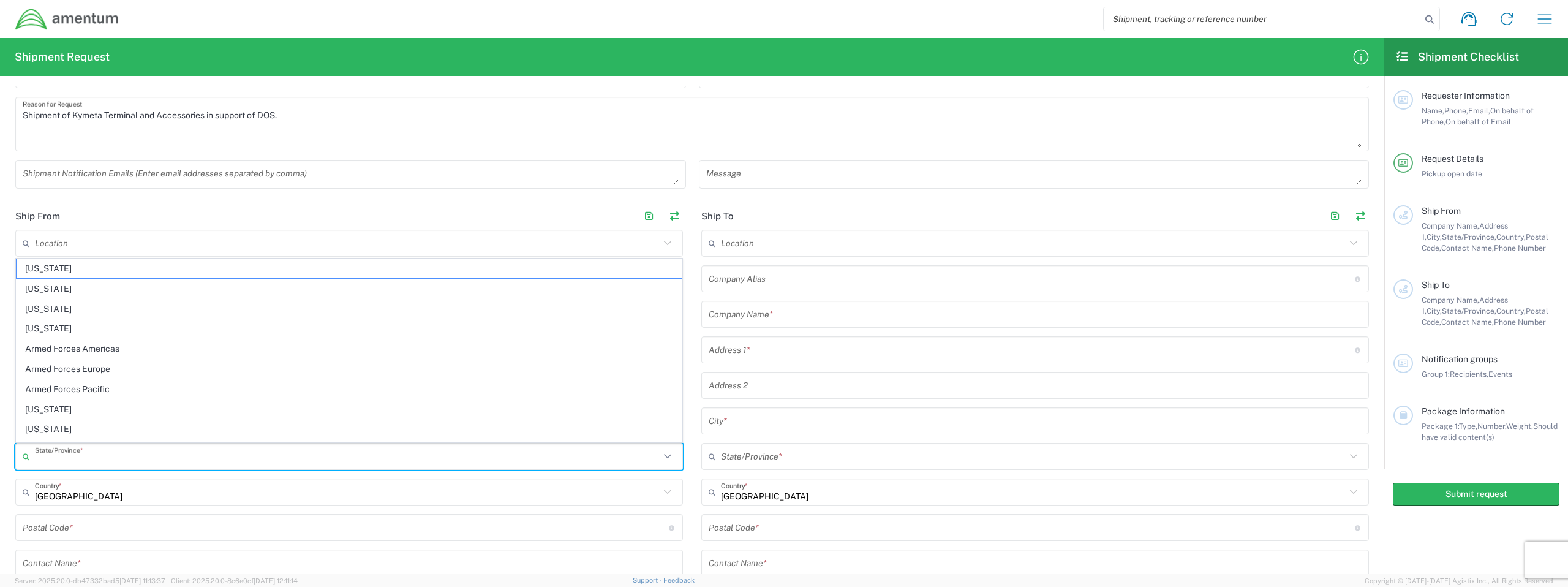
click at [96, 464] on input "text" at bounding box center [347, 457] width 625 height 21
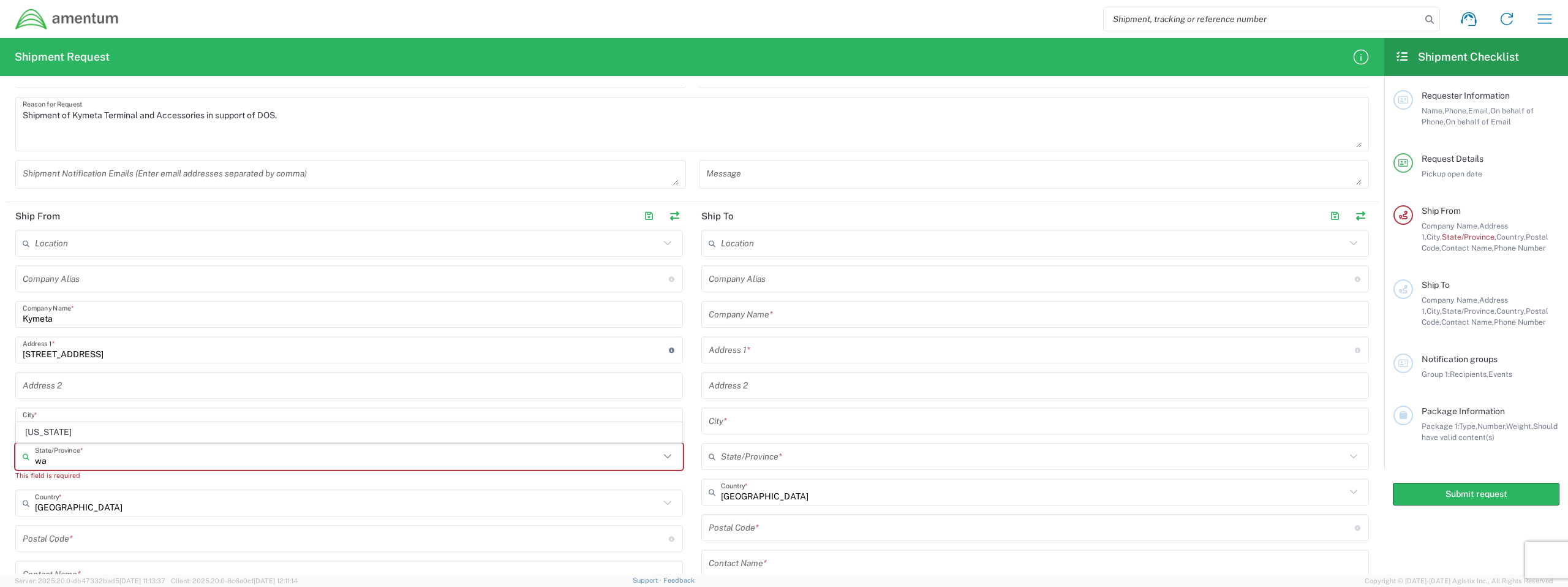
type input "w"
click at [115, 424] on span "Washington" at bounding box center [349, 433] width 665 height 19
type input "Washington"
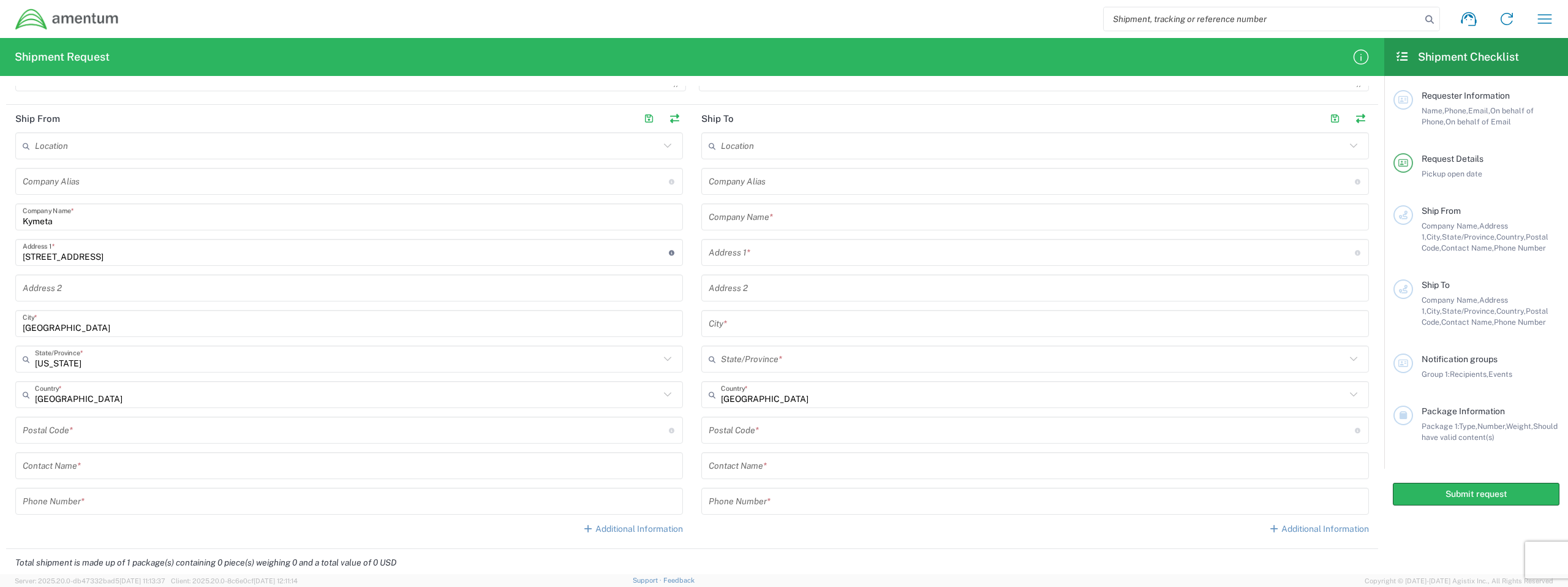
scroll to position [470, 0]
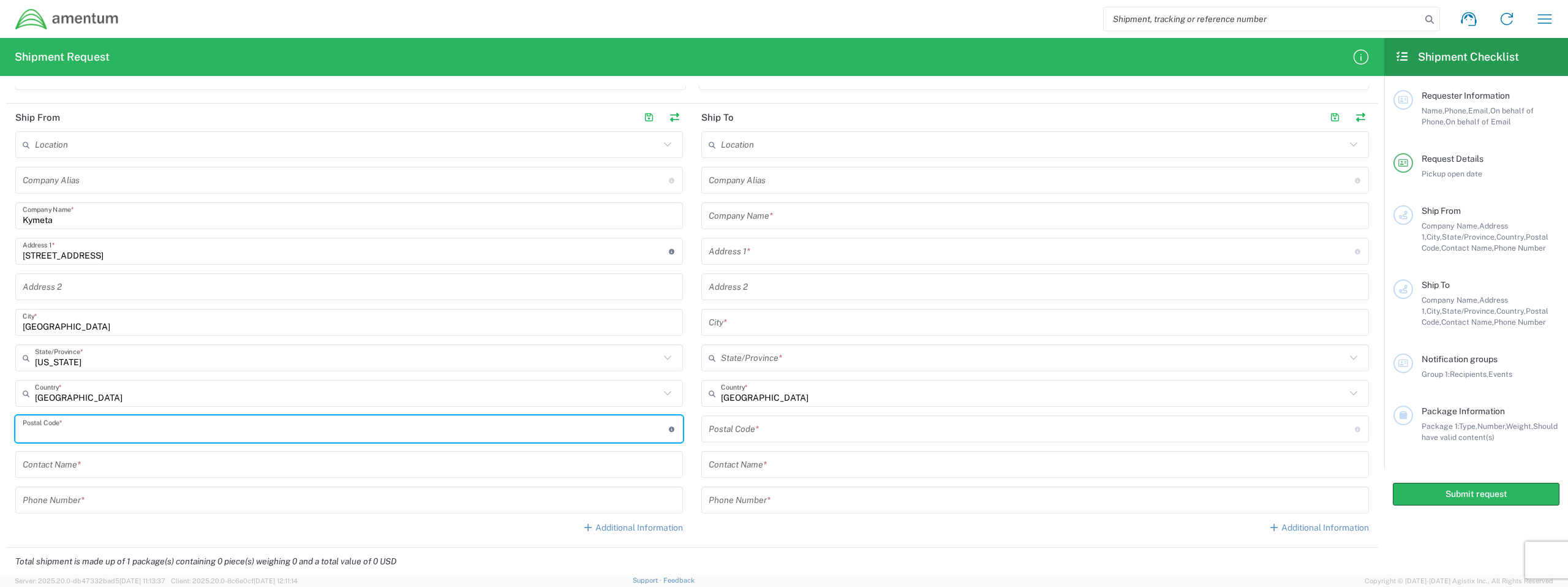
click at [109, 424] on input "undefined" at bounding box center [346, 430] width 646 height 21
type input "98072"
click at [80, 467] on input "text" at bounding box center [349, 465] width 653 height 21
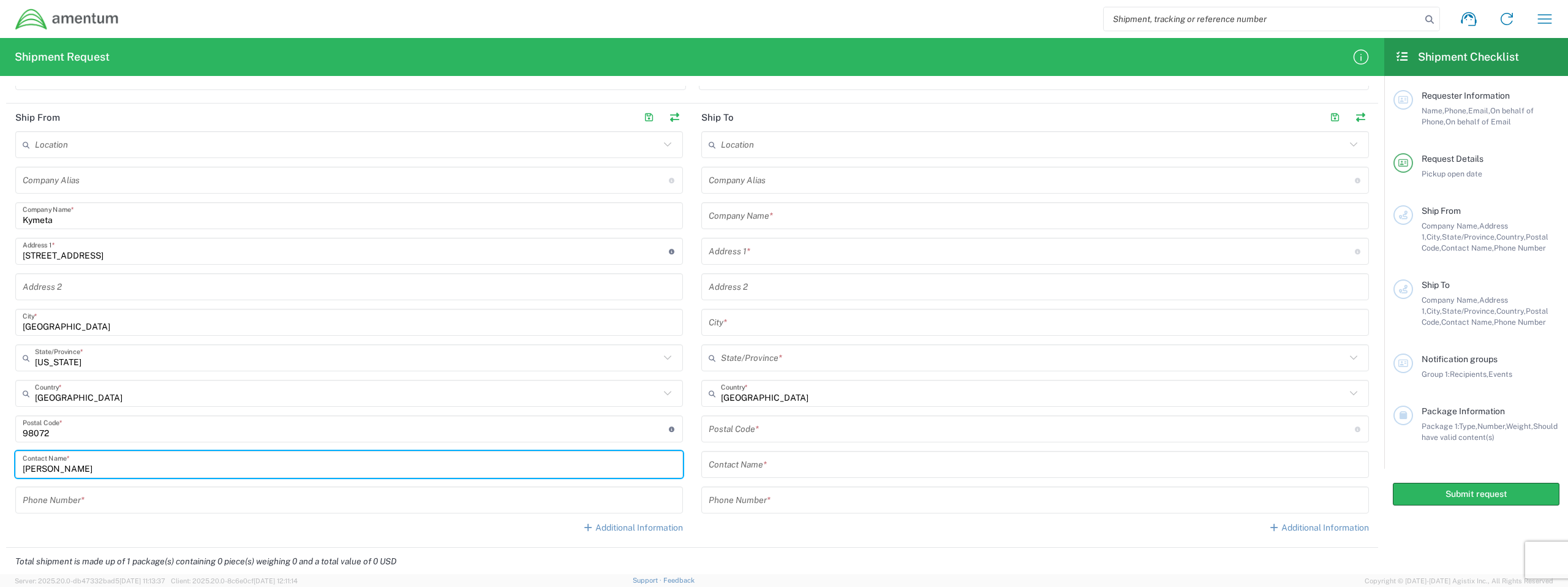
type input "Kevin Callahan"
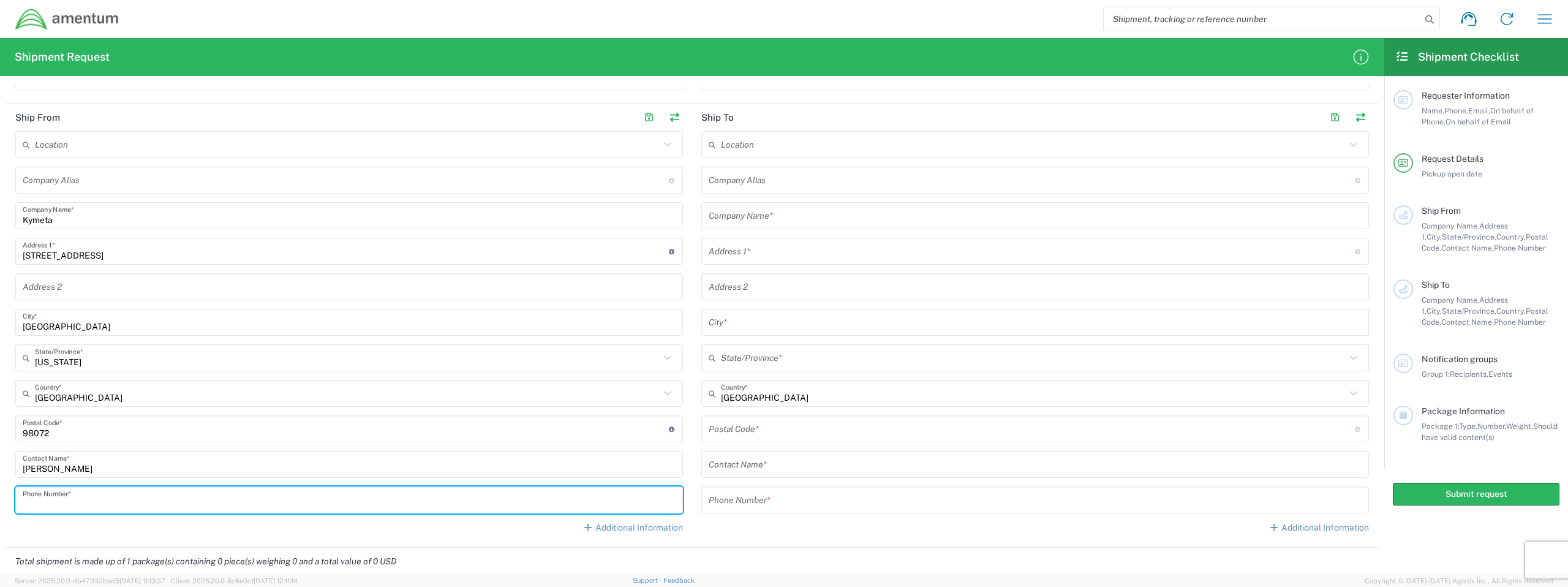
click at [102, 504] on input "tel" at bounding box center [349, 501] width 653 height 21
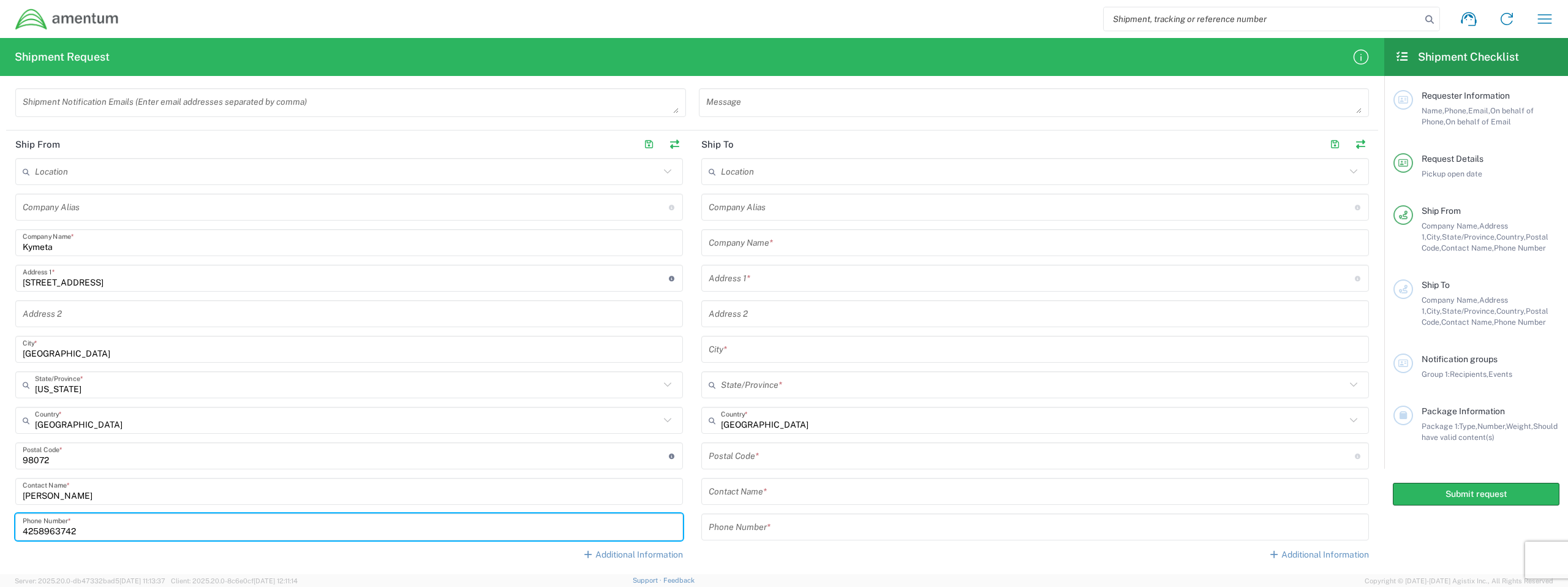
scroll to position [440, 0]
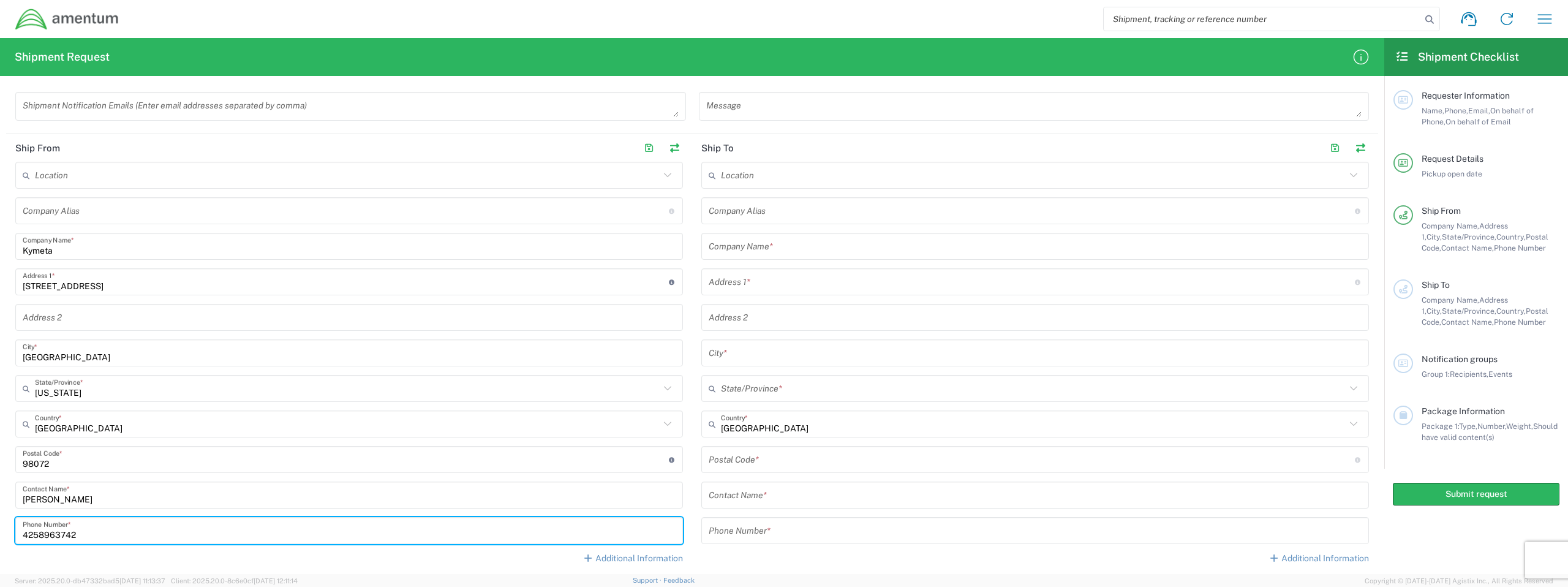
type input "4258963742"
click at [809, 182] on input "text" at bounding box center [1033, 176] width 625 height 21
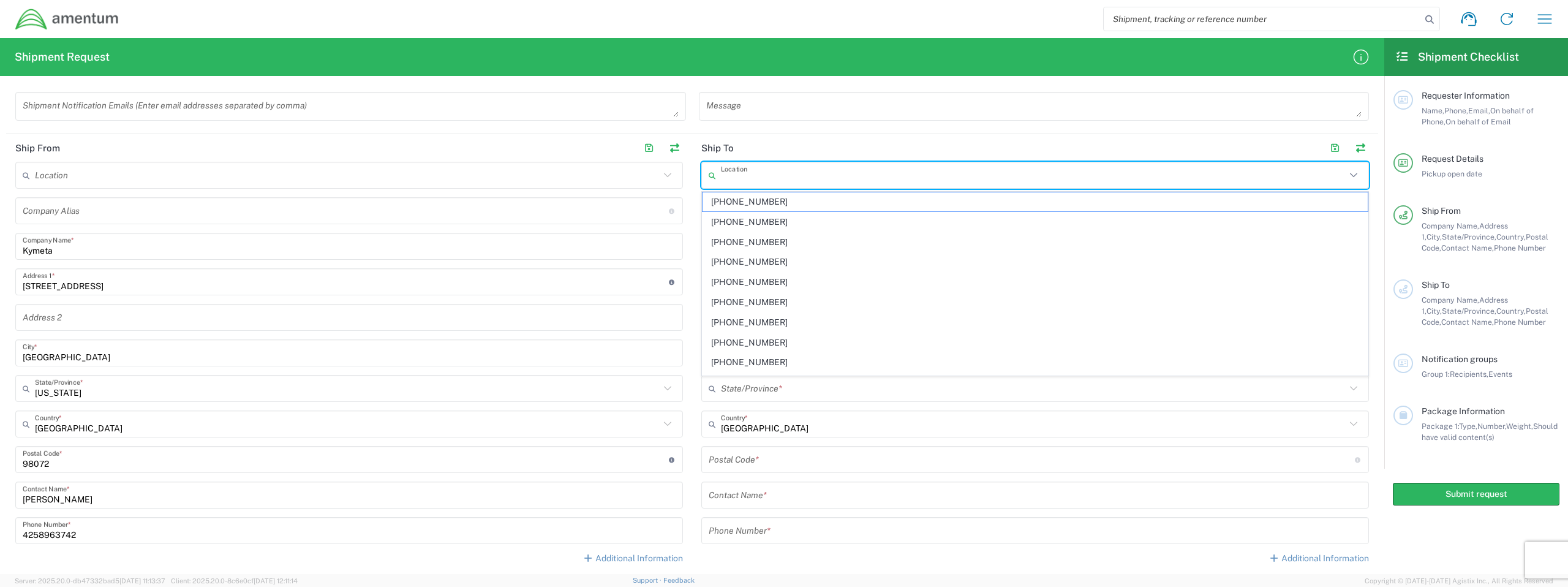
click at [808, 452] on input "undefined" at bounding box center [1032, 460] width 646 height 21
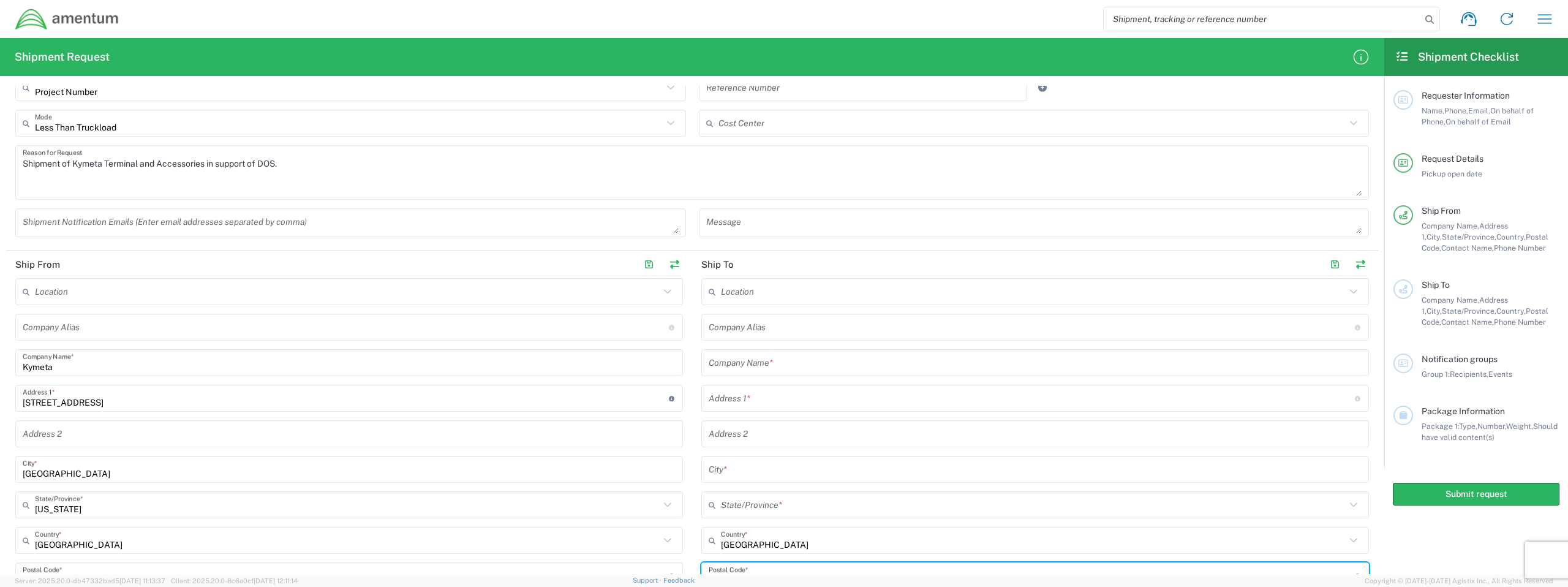
scroll to position [335, 0]
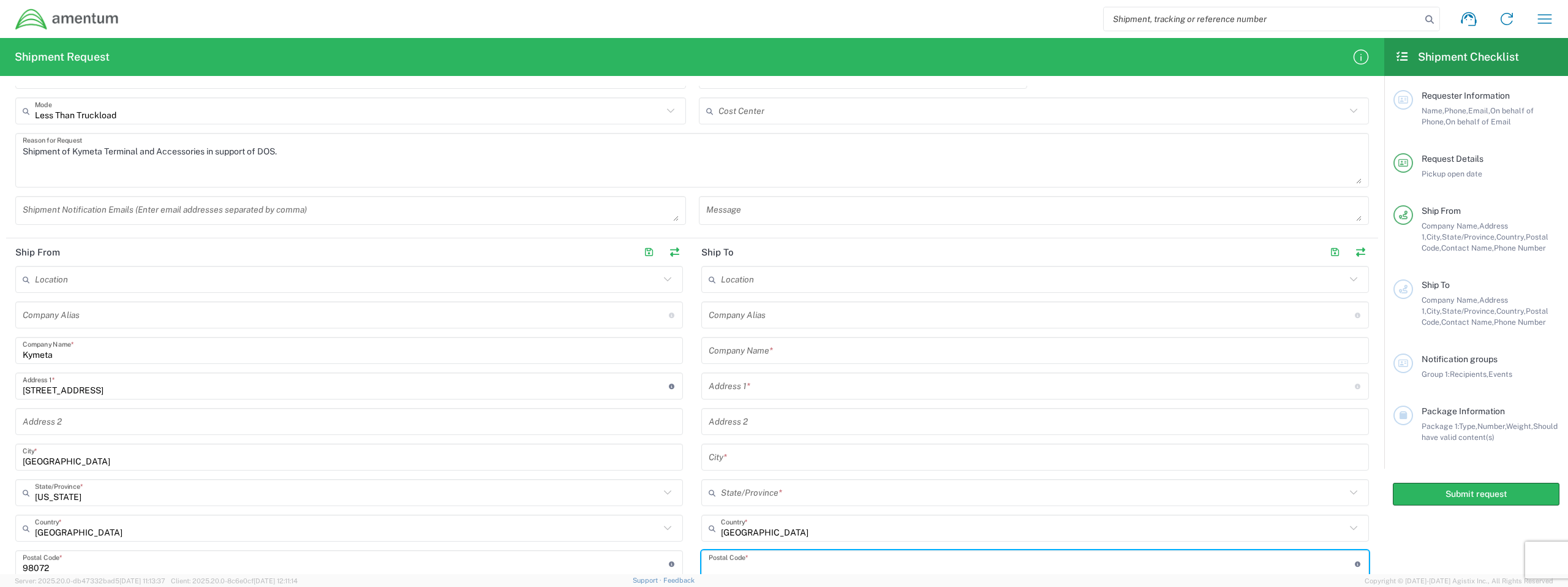
click at [926, 269] on input "text" at bounding box center [1033, 280] width 625 height 21
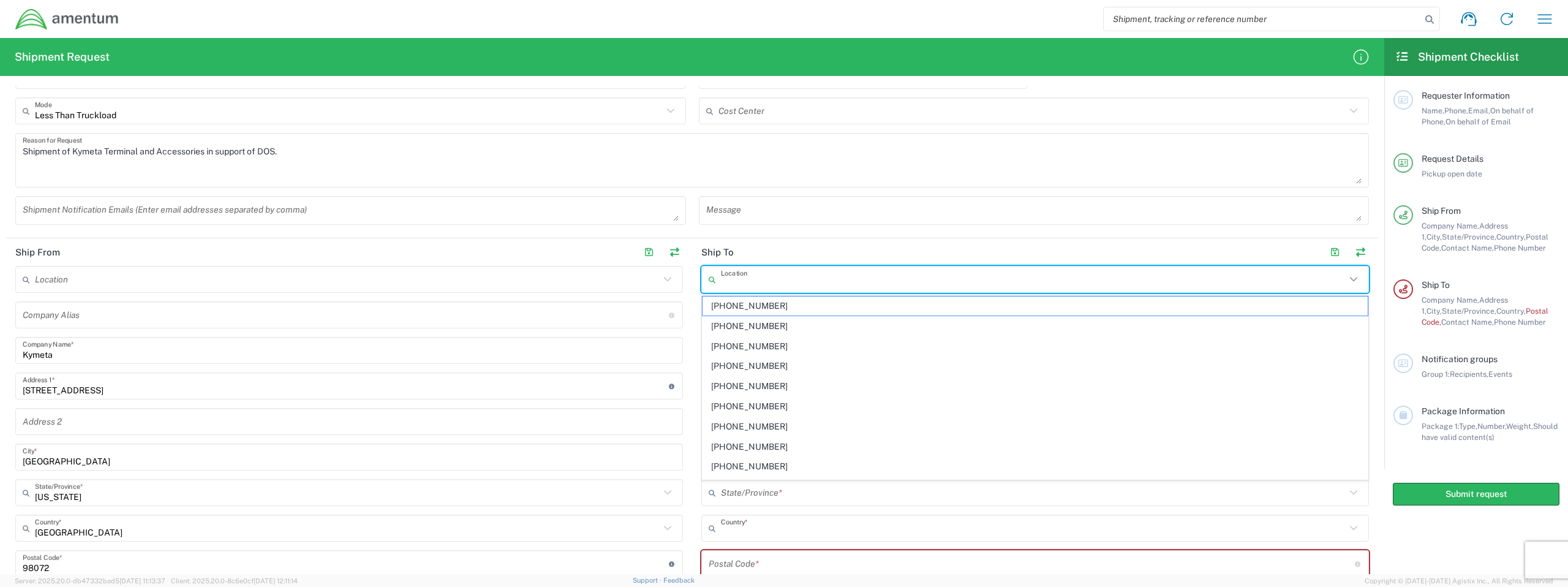
click at [926, 504] on input "text" at bounding box center [1033, 528] width 625 height 21
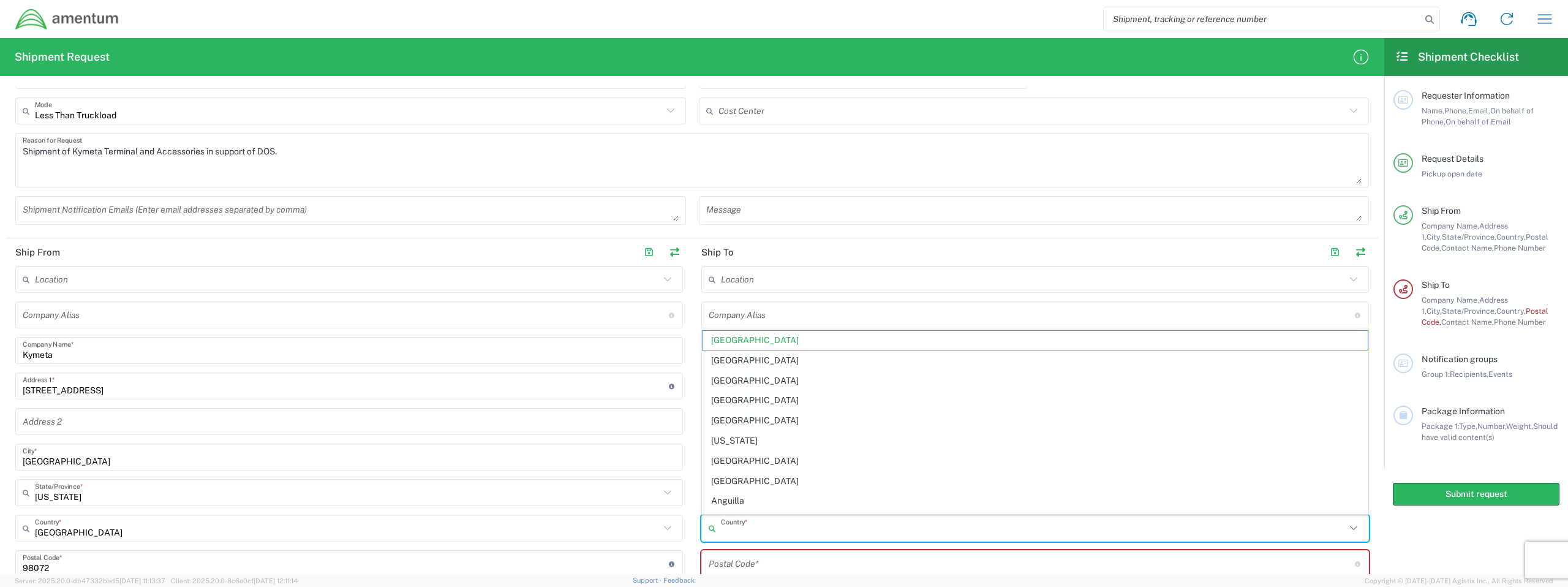
click at [926, 504] on input "text" at bounding box center [1033, 528] width 625 height 21
click at [926, 294] on div "Location 1002-4122-6 1006-5256-0 1026-8910-0 1281-0560-3 1369-6441-0 1402-6962-…" at bounding box center [1035, 477] width 668 height 423
type input "United States"
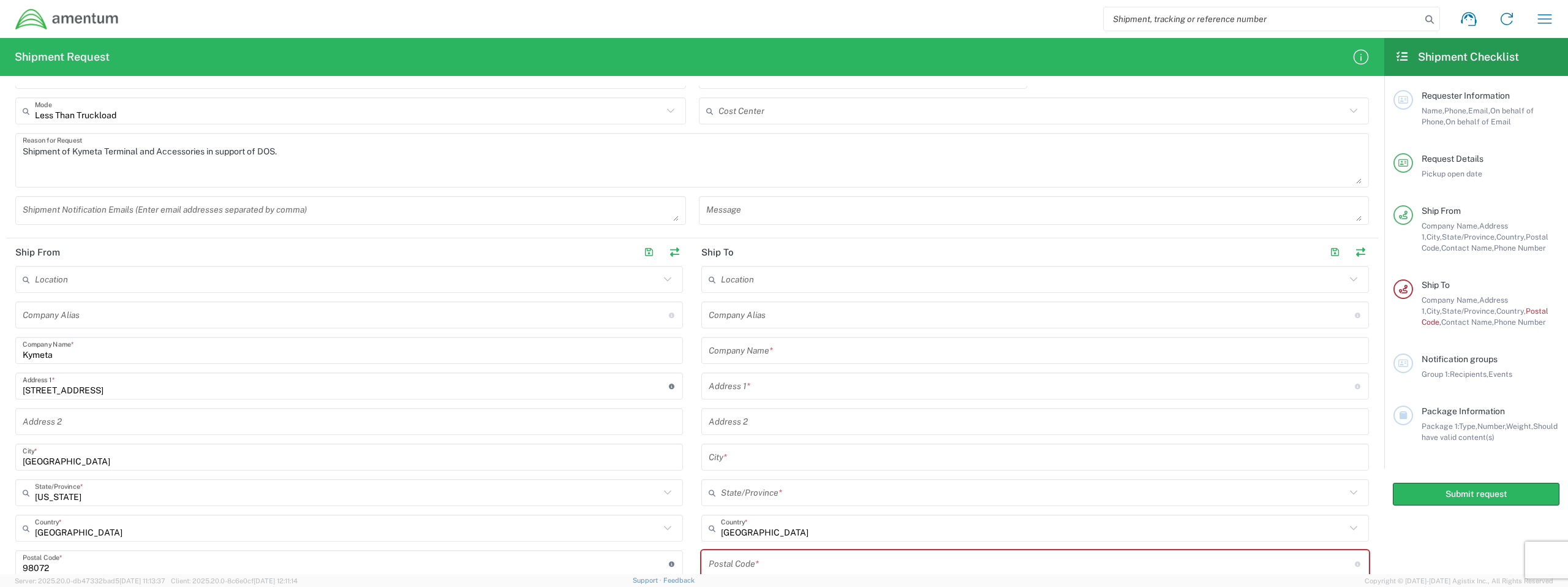
click at [890, 345] on input "text" at bounding box center [1035, 351] width 653 height 21
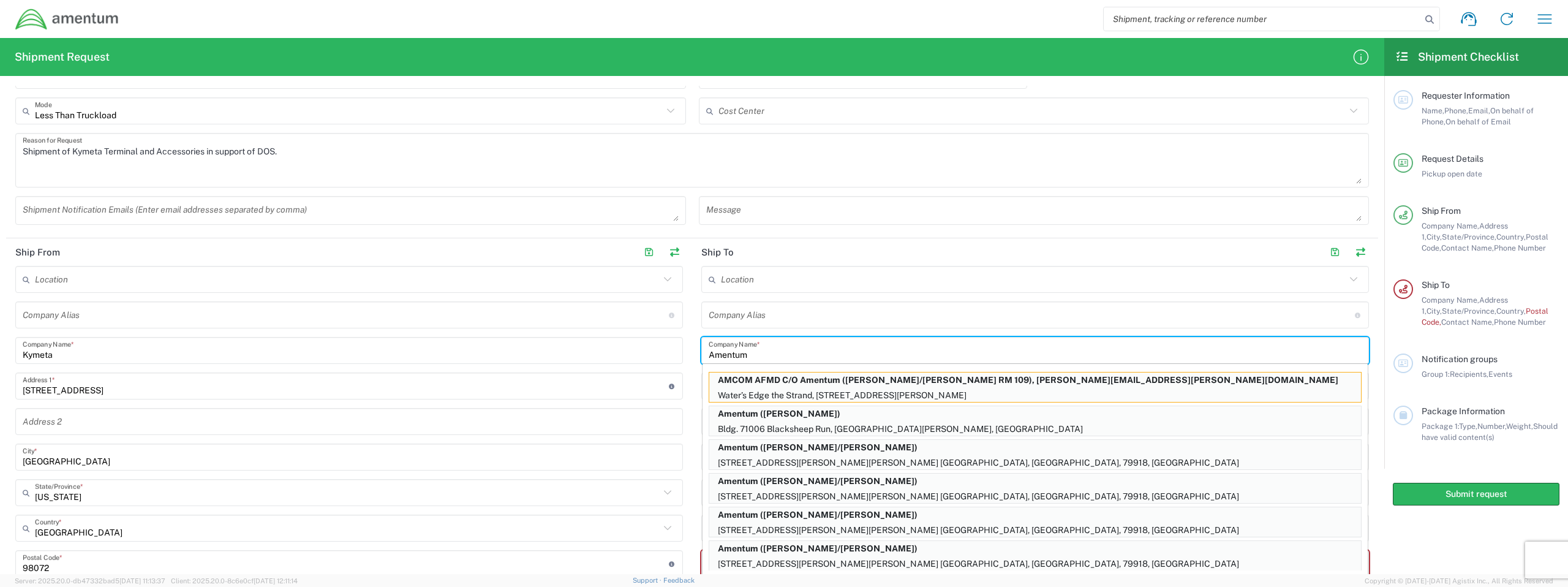
type input "Amentum"
click at [656, 407] on div "Location 1002-4122-6 1006-5256-0 1026-8910-0 1281-0560-3 1369-6441-0 1402-6962-…" at bounding box center [349, 472] width 668 height 412
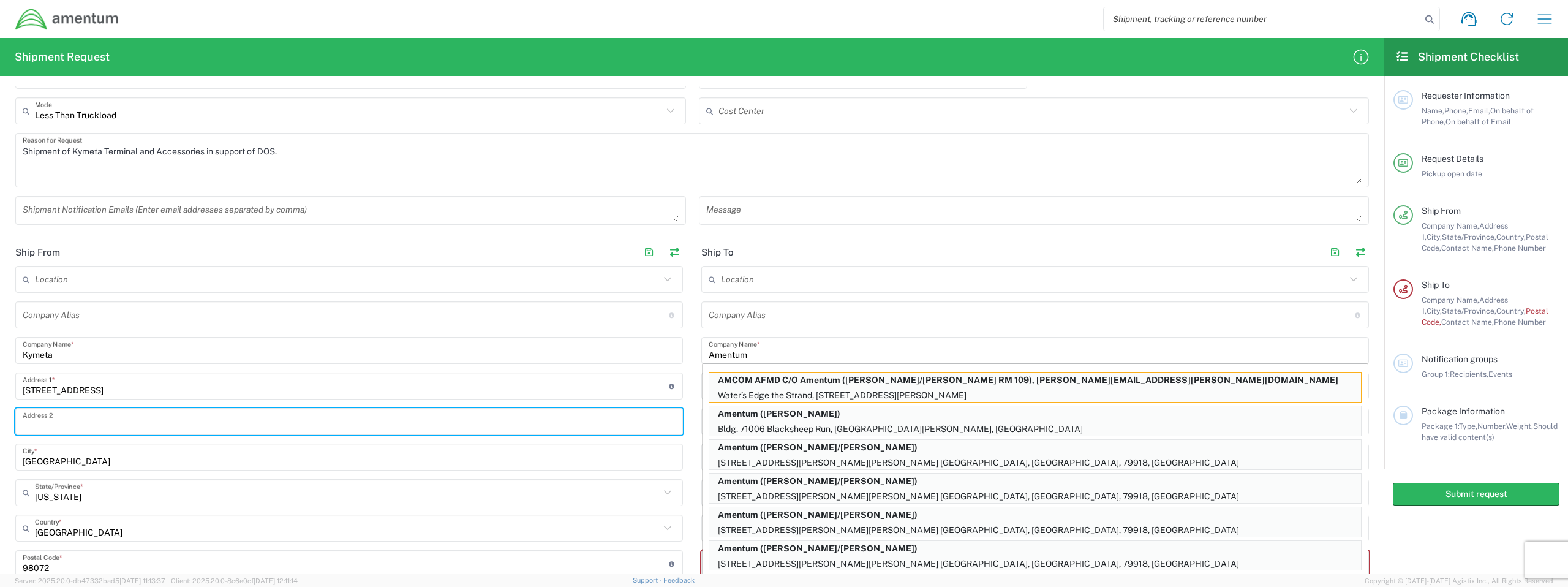
click at [673, 421] on input "text" at bounding box center [349, 422] width 653 height 21
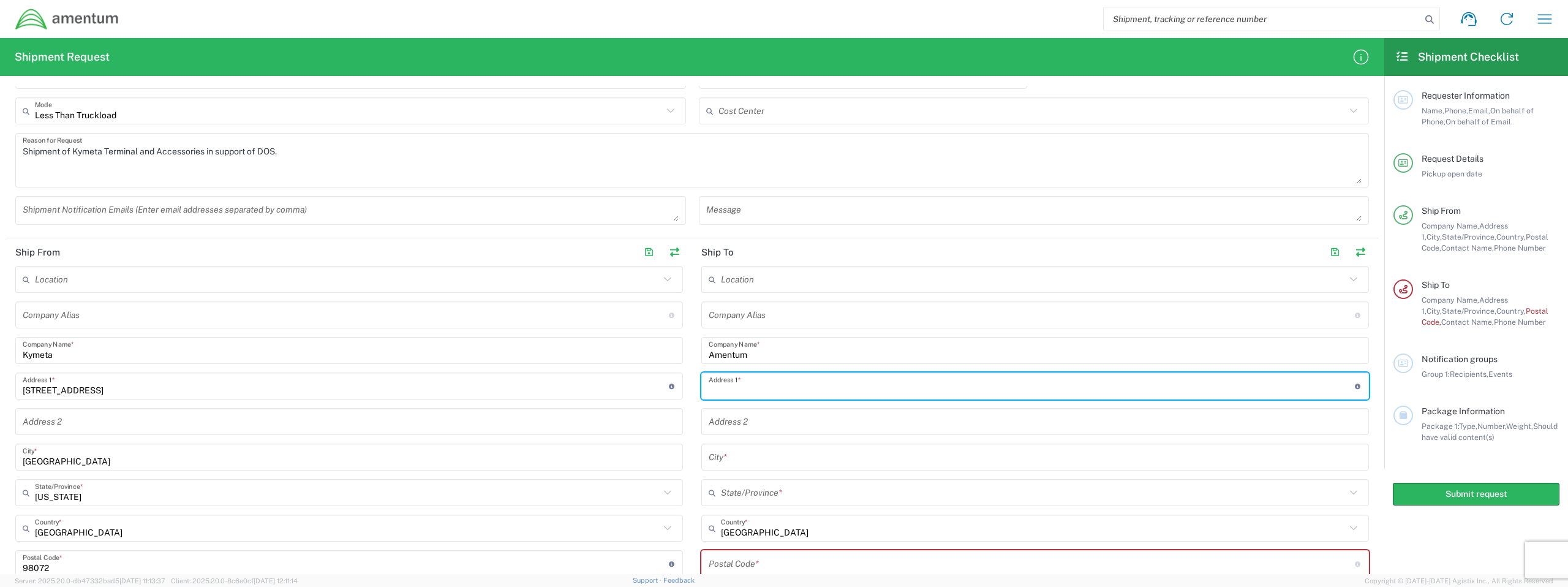
click at [753, 392] on input "text" at bounding box center [1032, 387] width 646 height 21
type input "7001 NEWINGTON RD"
type input "200"
type input "Lorton"
type input "VA"
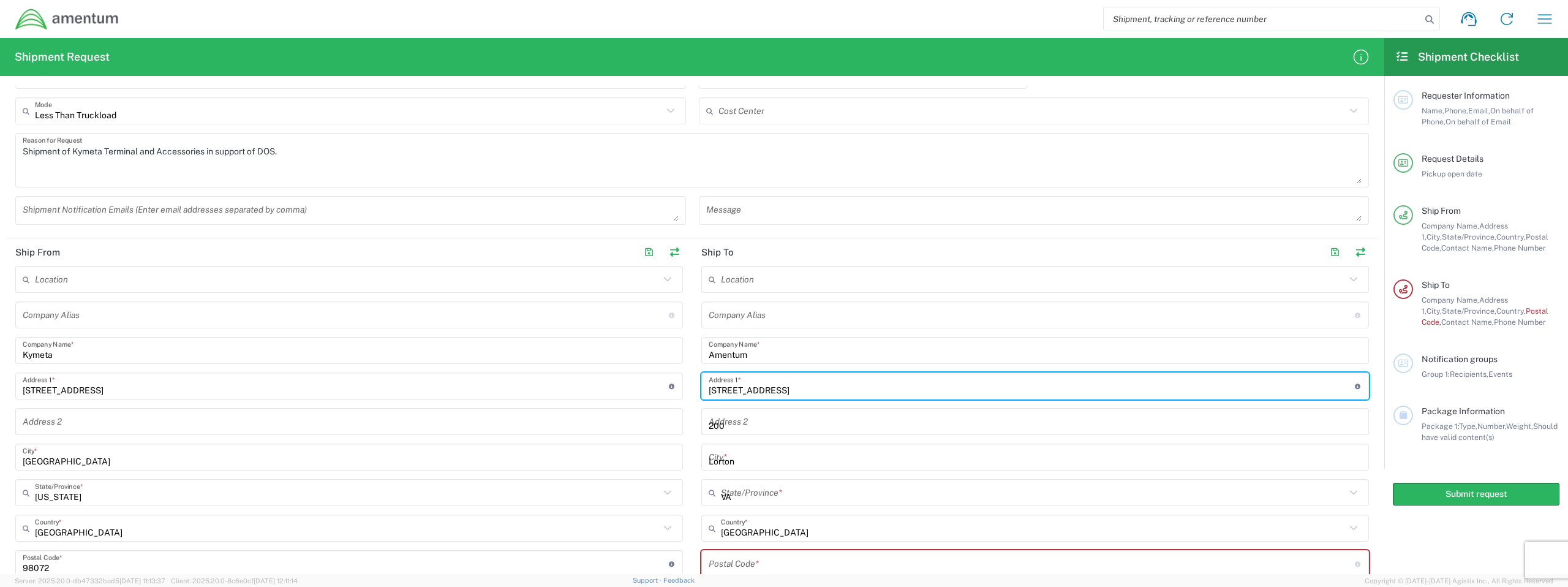
type input "United States"
type input "22079"
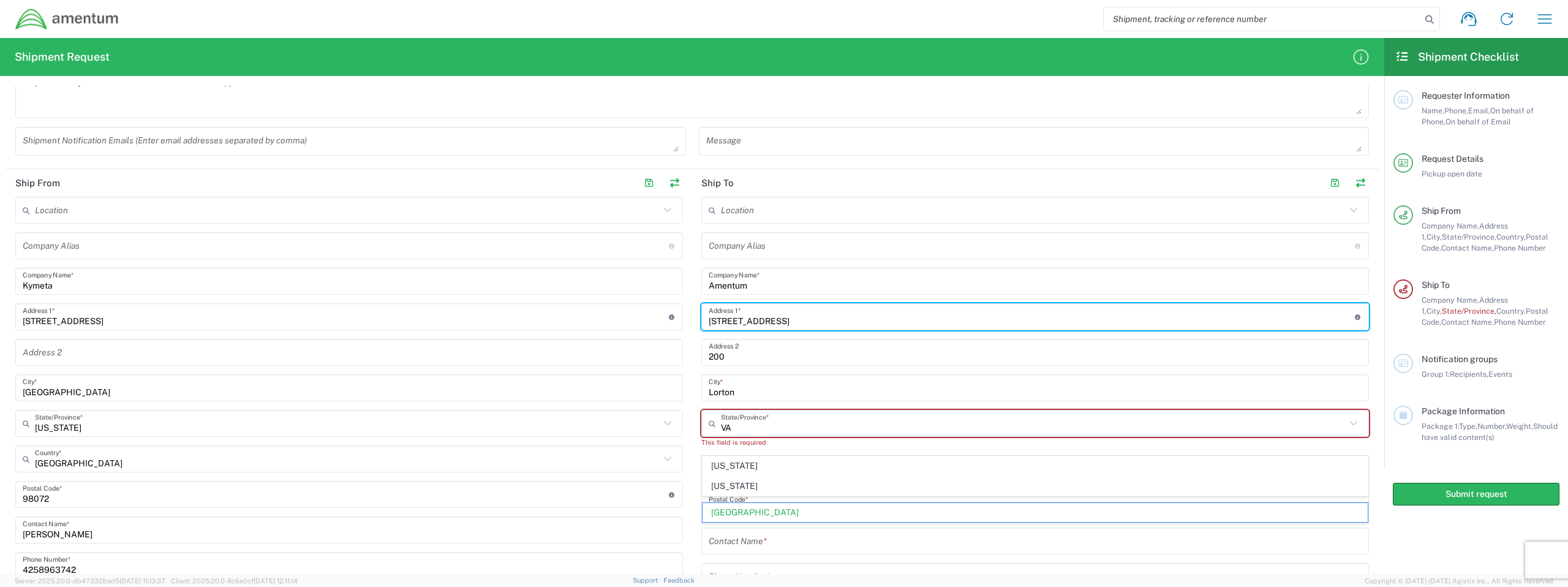
scroll to position [408, 0]
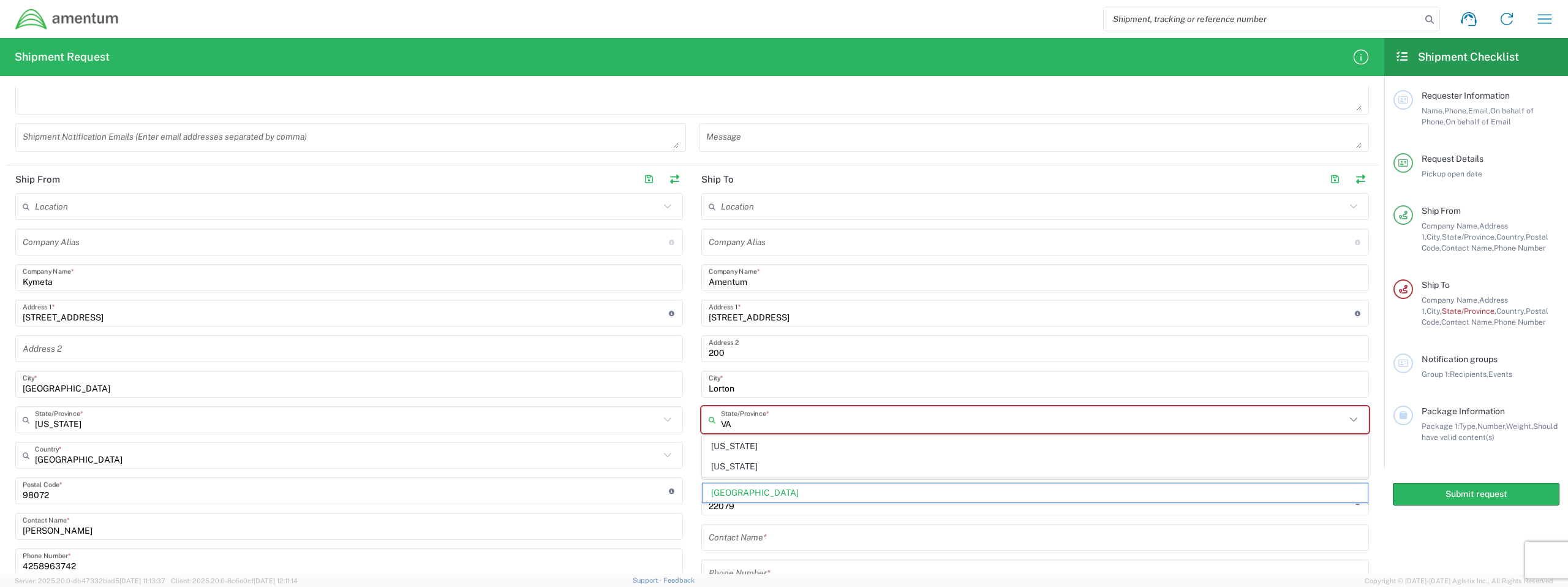
click at [762, 425] on input "VA" at bounding box center [1033, 420] width 625 height 21
type input "V"
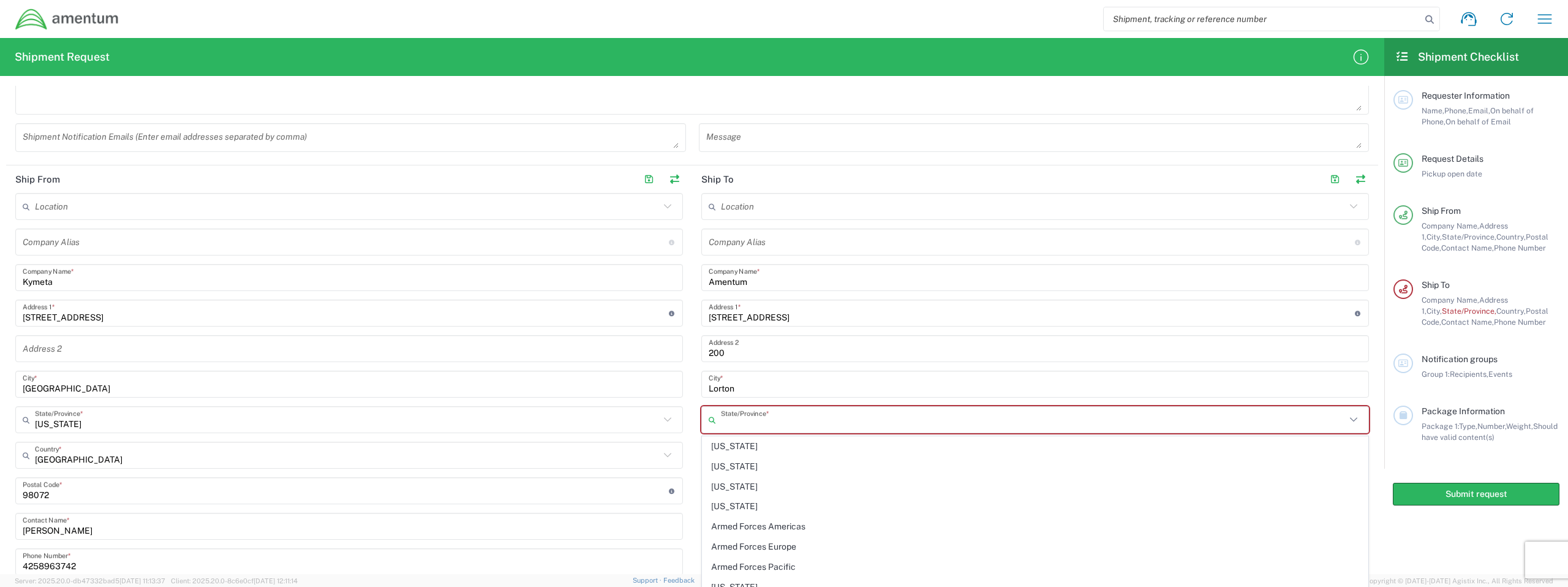
type input "i"
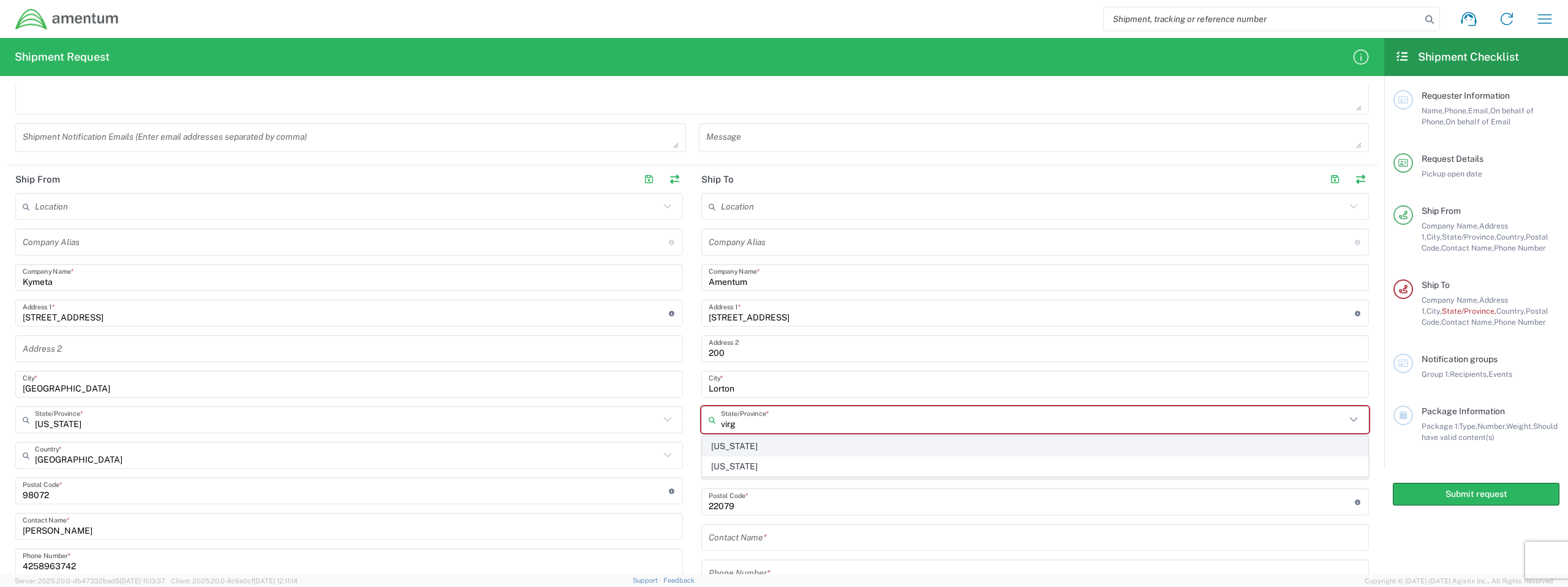
click at [749, 447] on span "Virginia" at bounding box center [1035, 447] width 665 height 19
type input "Virginia"
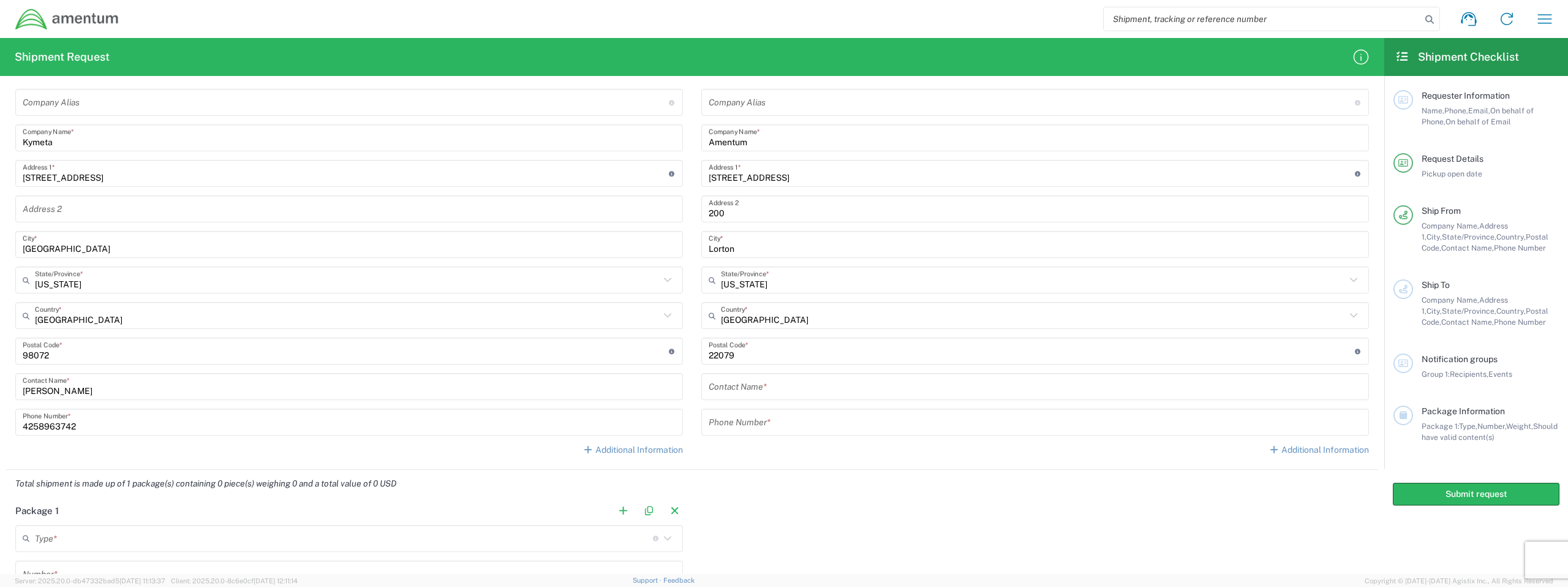
scroll to position [550, 0]
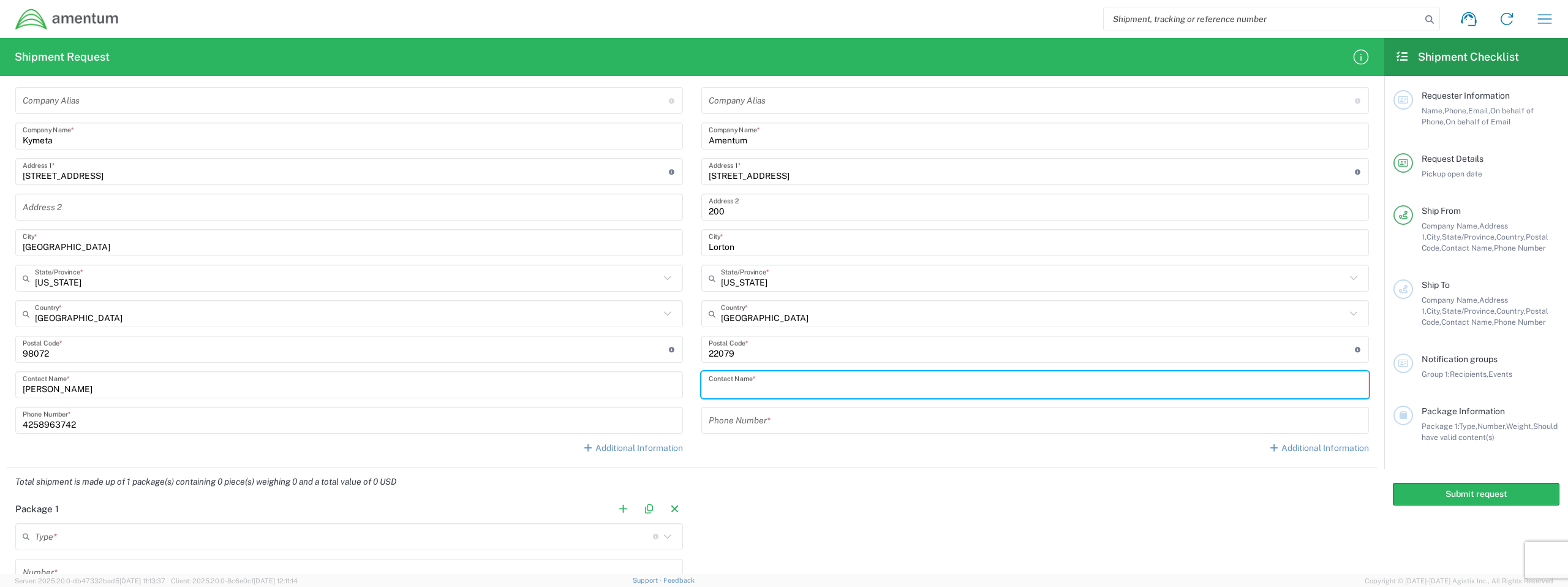
click at [806, 389] on input "text" at bounding box center [1035, 385] width 653 height 21
type input "Cole Rayfield"
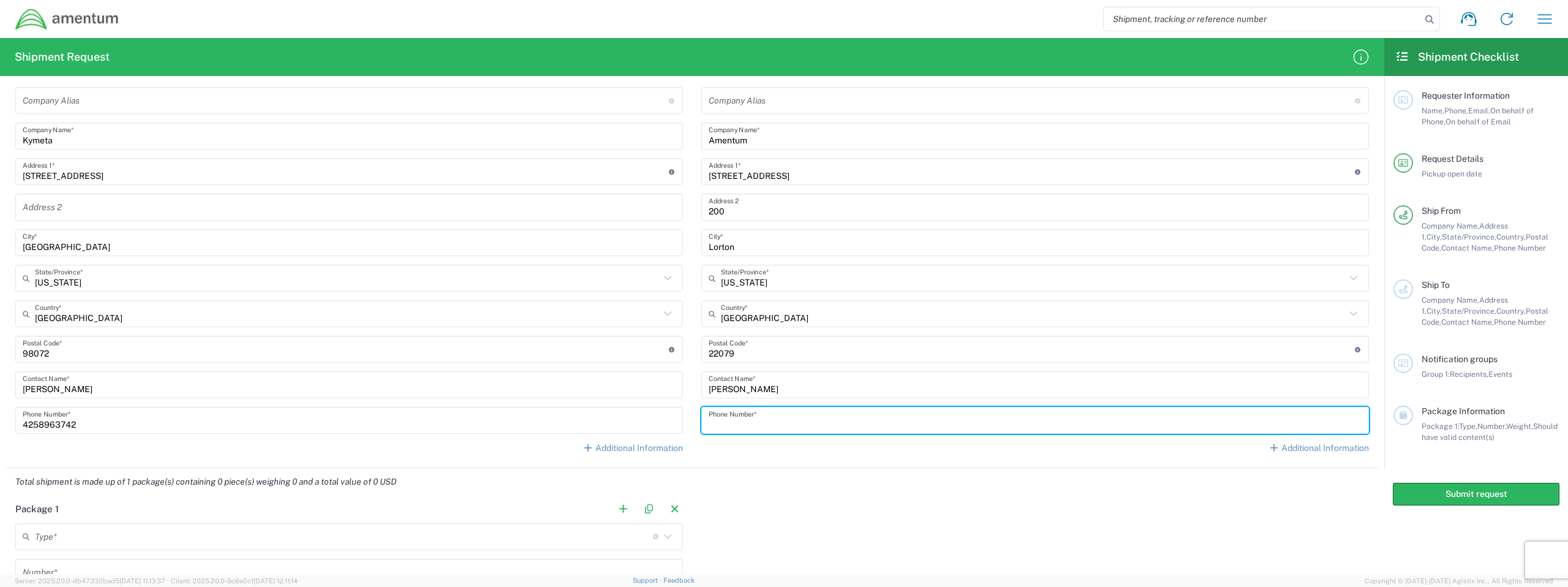
click at [797, 417] on input "tel" at bounding box center [1035, 421] width 653 height 21
type input "5714202574"
type input "Amentum"
type input "Cole Rayfield"
click at [723, 461] on div "Location 1002-4122-6 1006-5256-0 1026-8910-0 1281-0560-3 1369-6441-0 1402-6962-…" at bounding box center [1035, 258] width 668 height 412
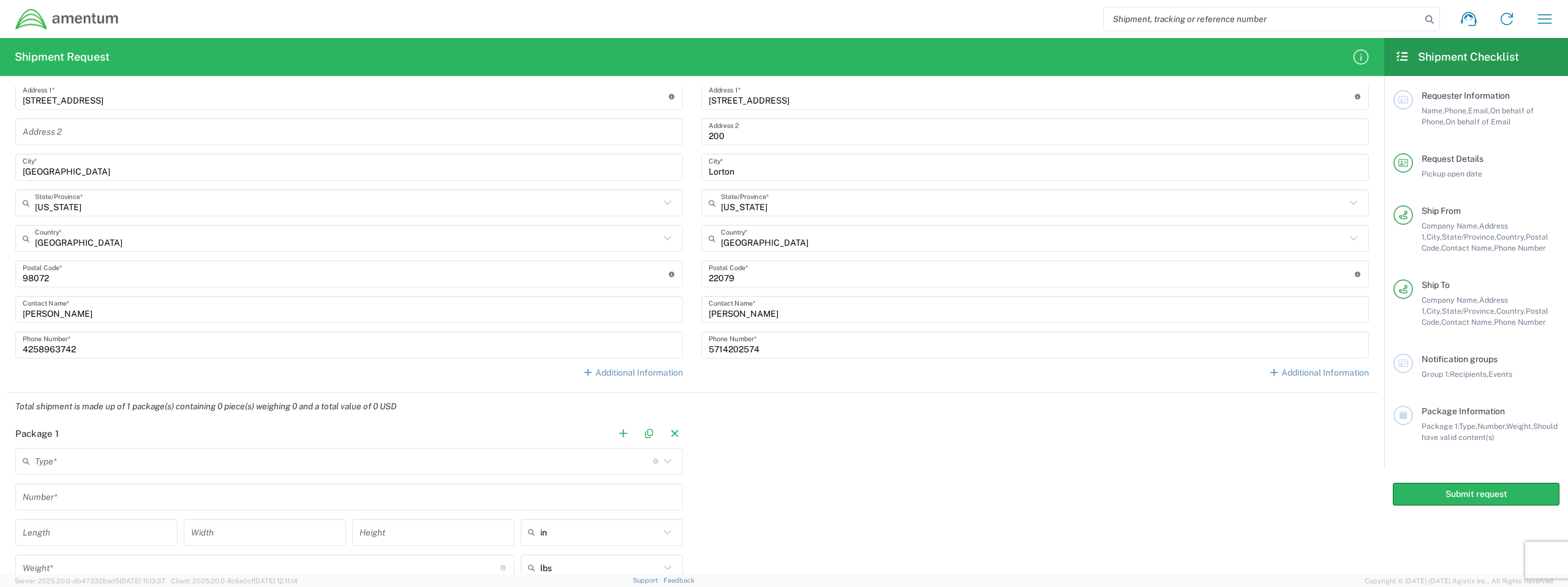
scroll to position [761, 0]
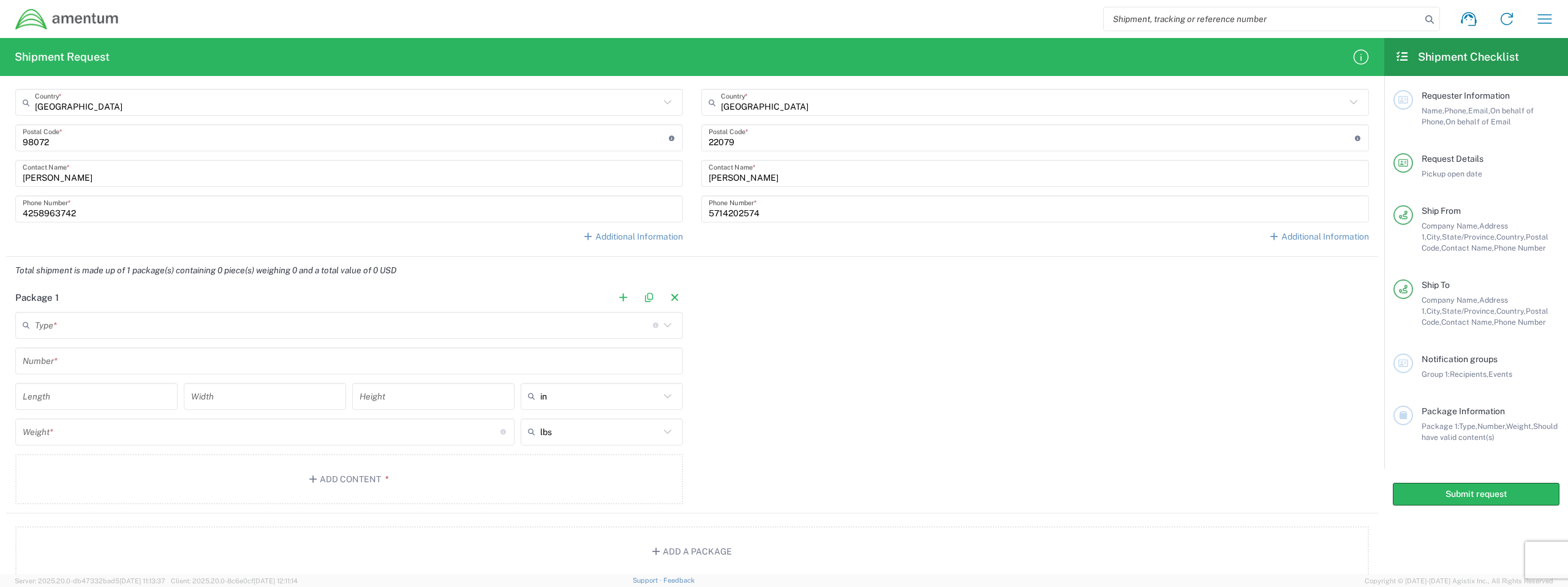
click at [168, 331] on input "text" at bounding box center [344, 325] width 618 height 21
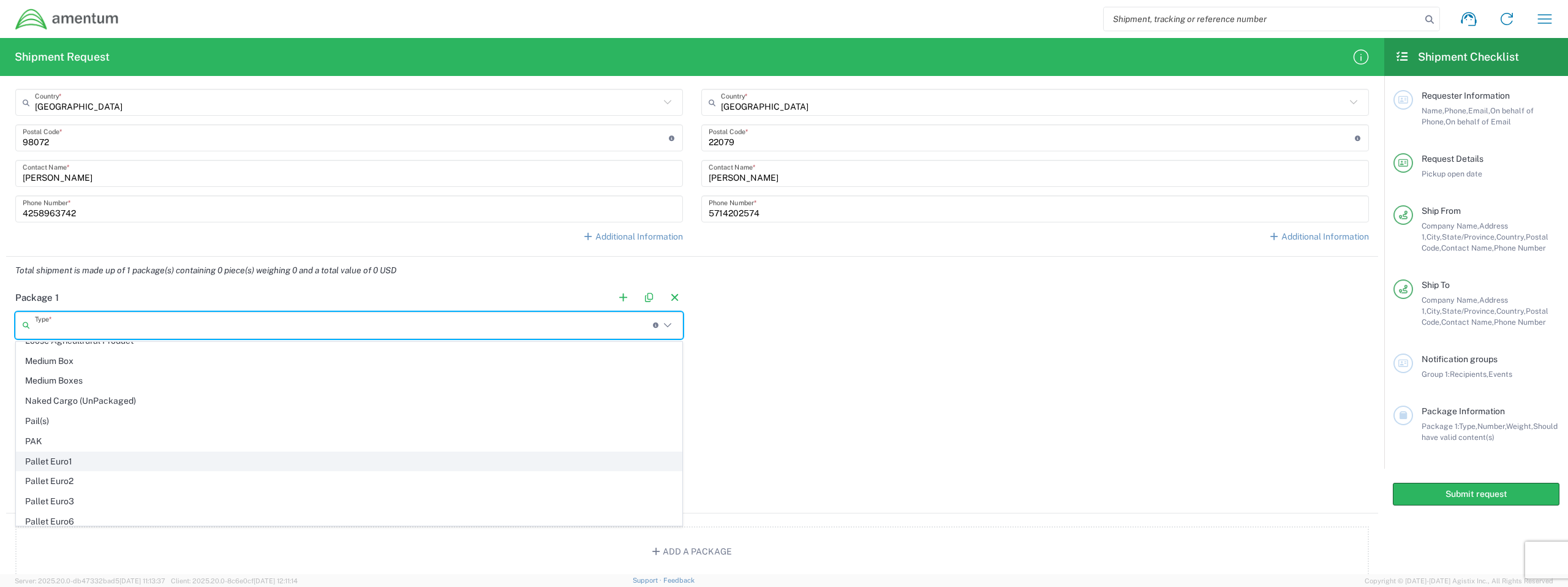
scroll to position [494, 0]
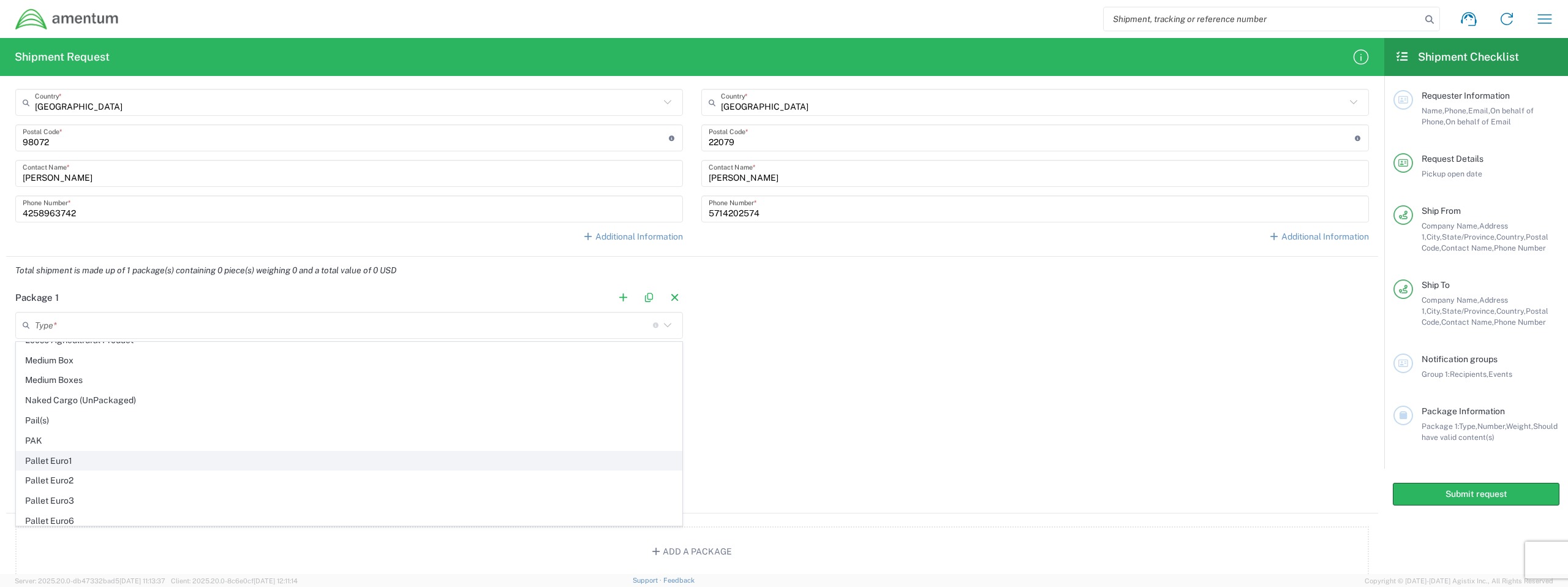
click at [114, 462] on span "Pallet Euro1" at bounding box center [349, 461] width 665 height 19
type input "Pallet Euro1"
type input "31.5"
type input "47.24"
type input "6"
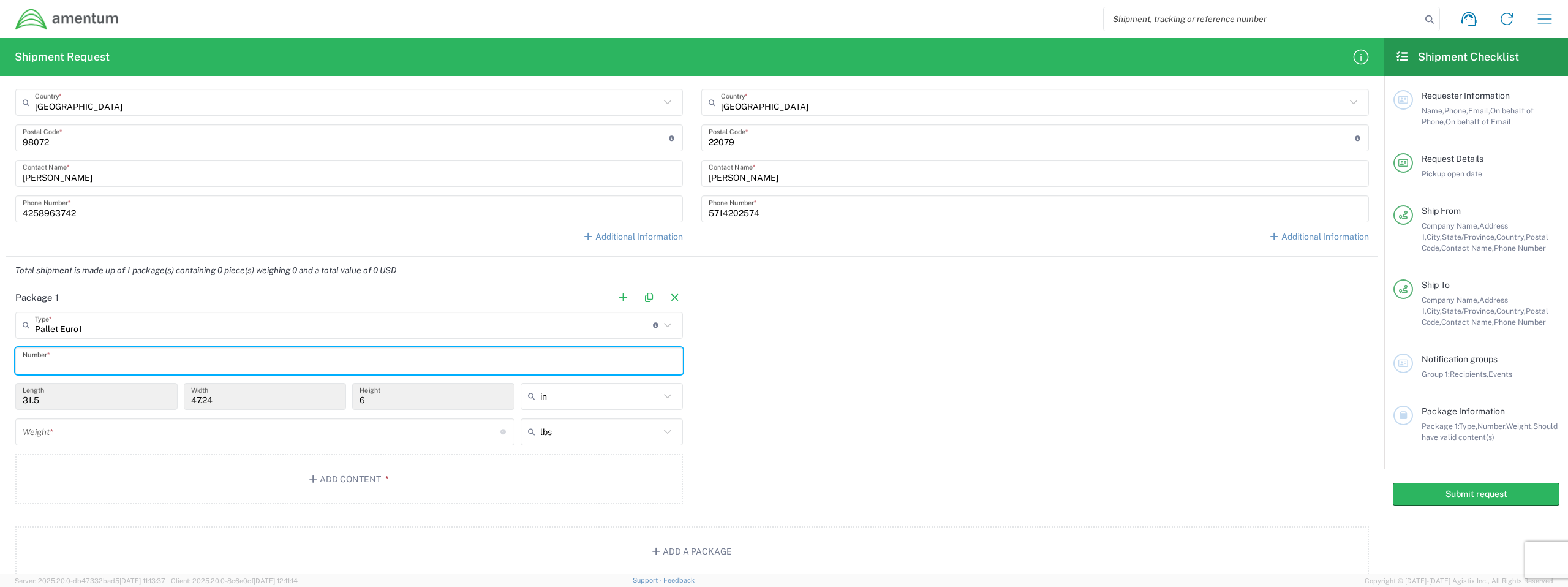
click at [97, 358] on input "text" at bounding box center [349, 361] width 653 height 21
type input "1"
click at [77, 401] on input "31.5" at bounding box center [96, 396] width 148 height 21
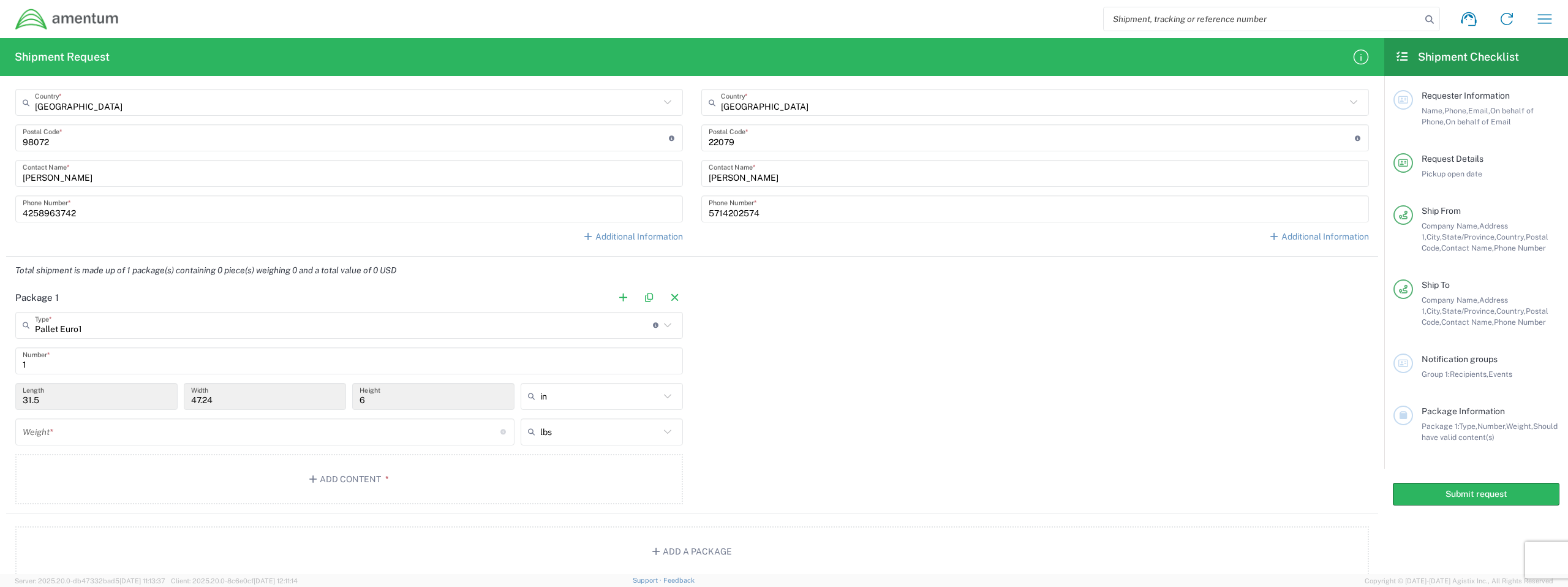
click at [63, 401] on input "31.5" at bounding box center [96, 396] width 148 height 21
click at [193, 327] on input "Pallet Euro1" at bounding box center [344, 325] width 618 height 21
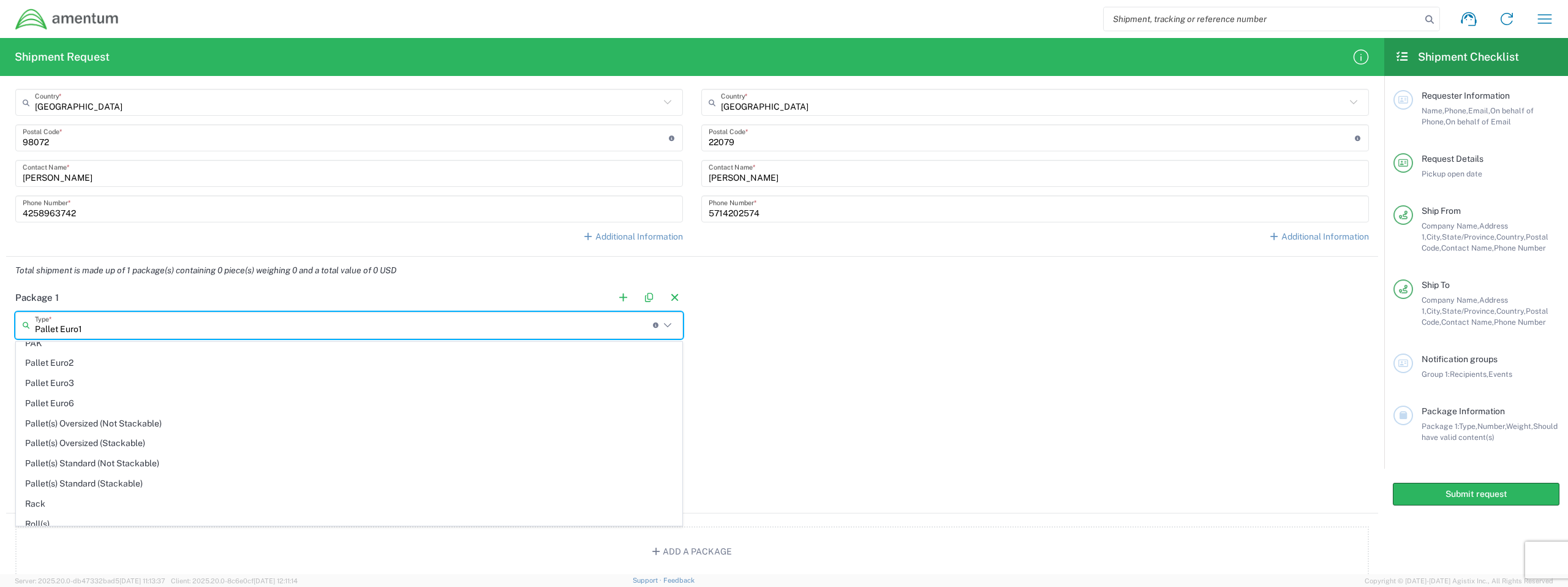
scroll to position [781, 0]
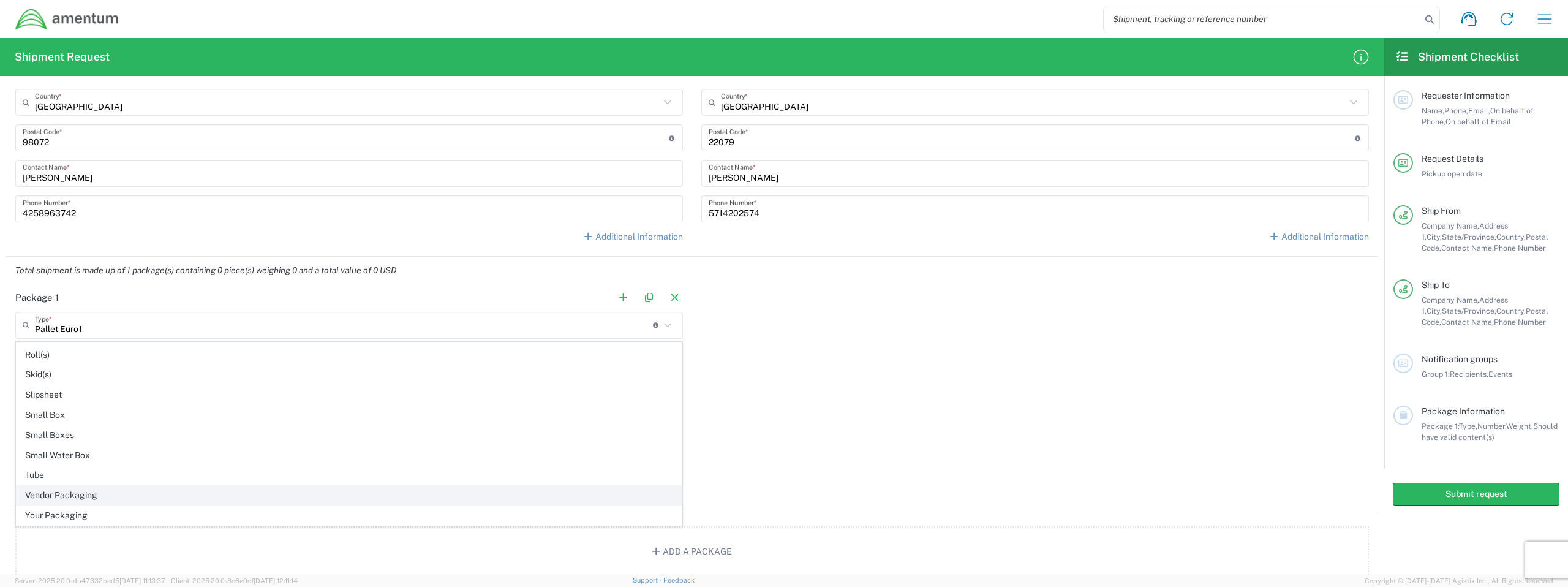
click at [155, 493] on span "Vendor Packaging" at bounding box center [349, 496] width 665 height 19
type input "Vendor Packaging"
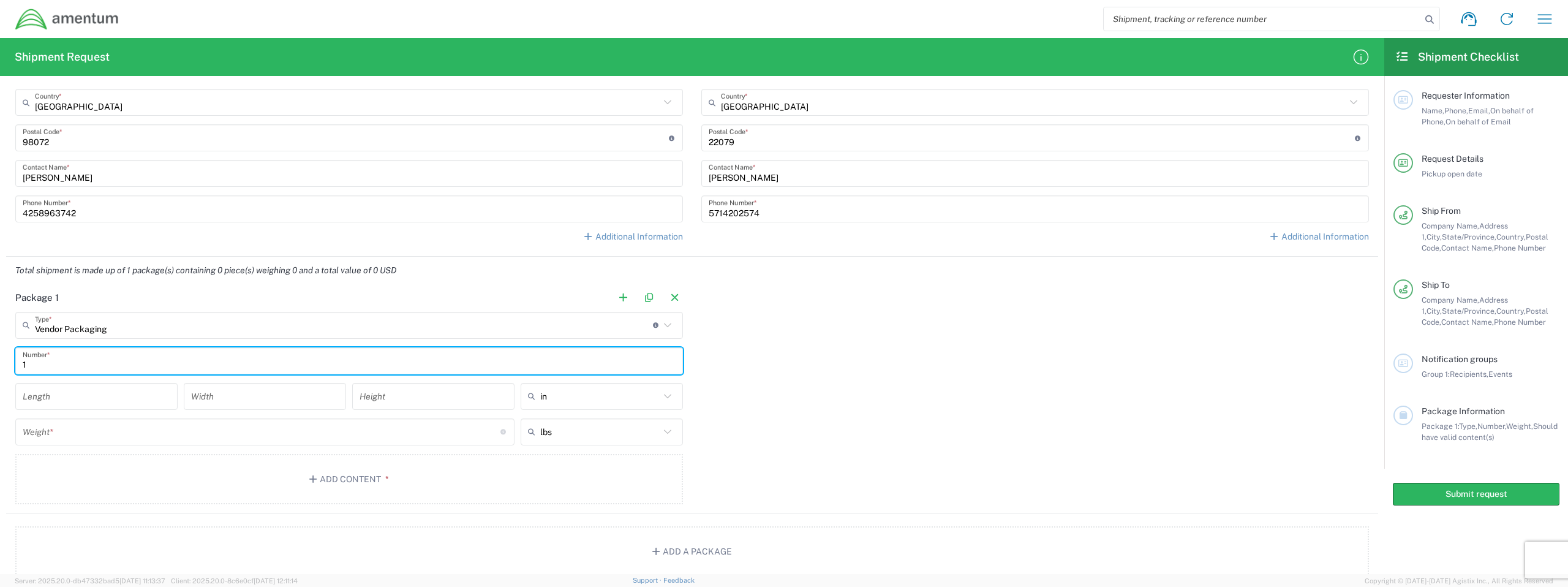
click at [91, 365] on input "1" at bounding box center [349, 361] width 653 height 21
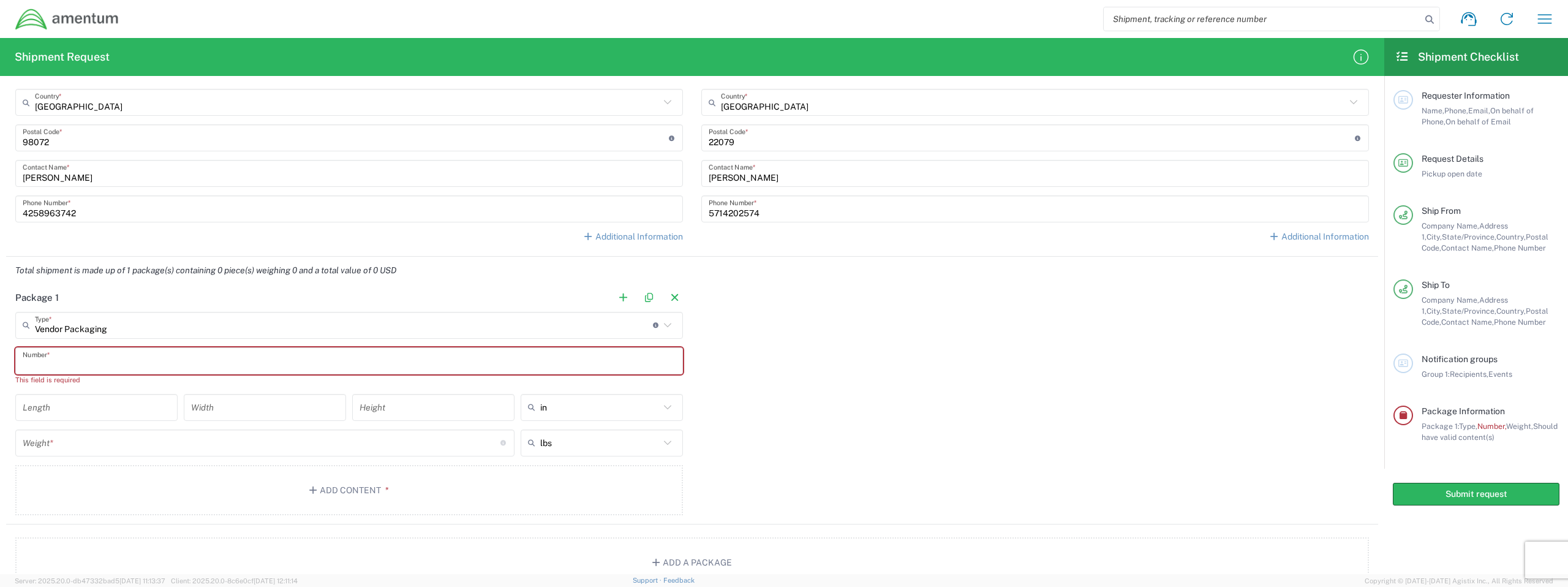
type input "1"
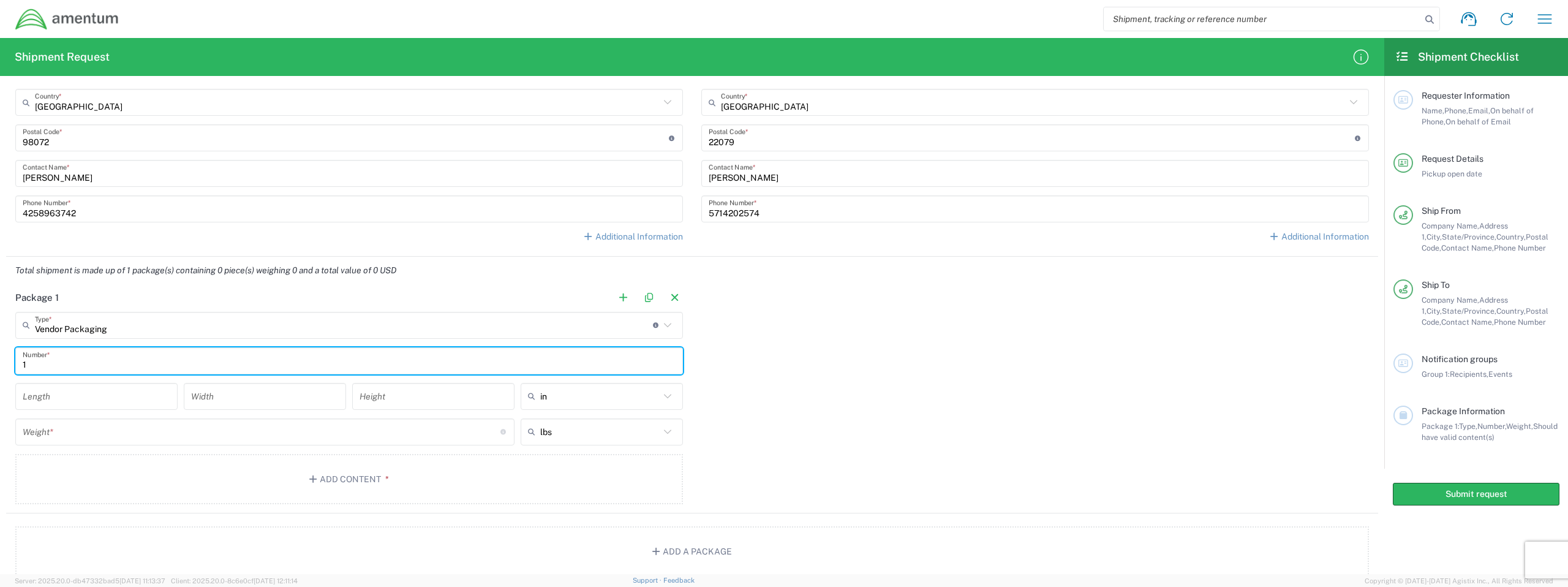
click at [72, 396] on input "number" at bounding box center [96, 396] width 148 height 21
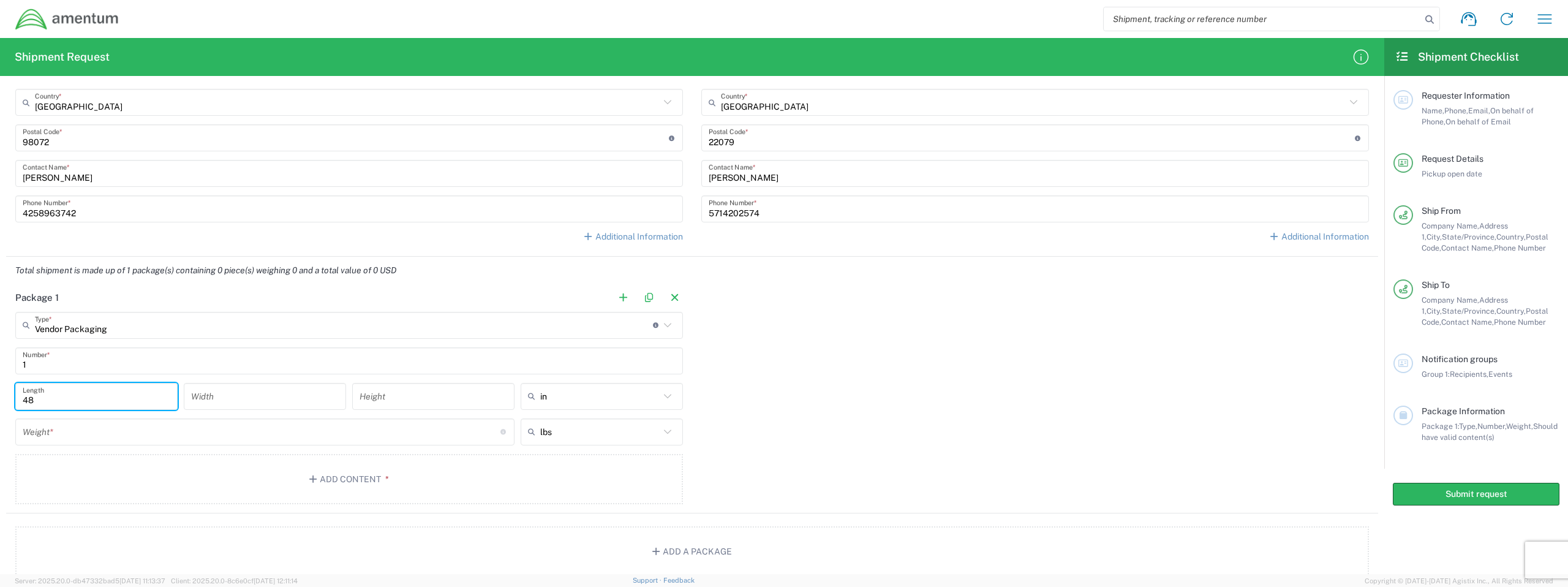
type input "48"
click at [204, 390] on input "number" at bounding box center [265, 396] width 148 height 21
type input "48"
click at [392, 401] on input "number" at bounding box center [433, 396] width 148 height 21
type input "36"
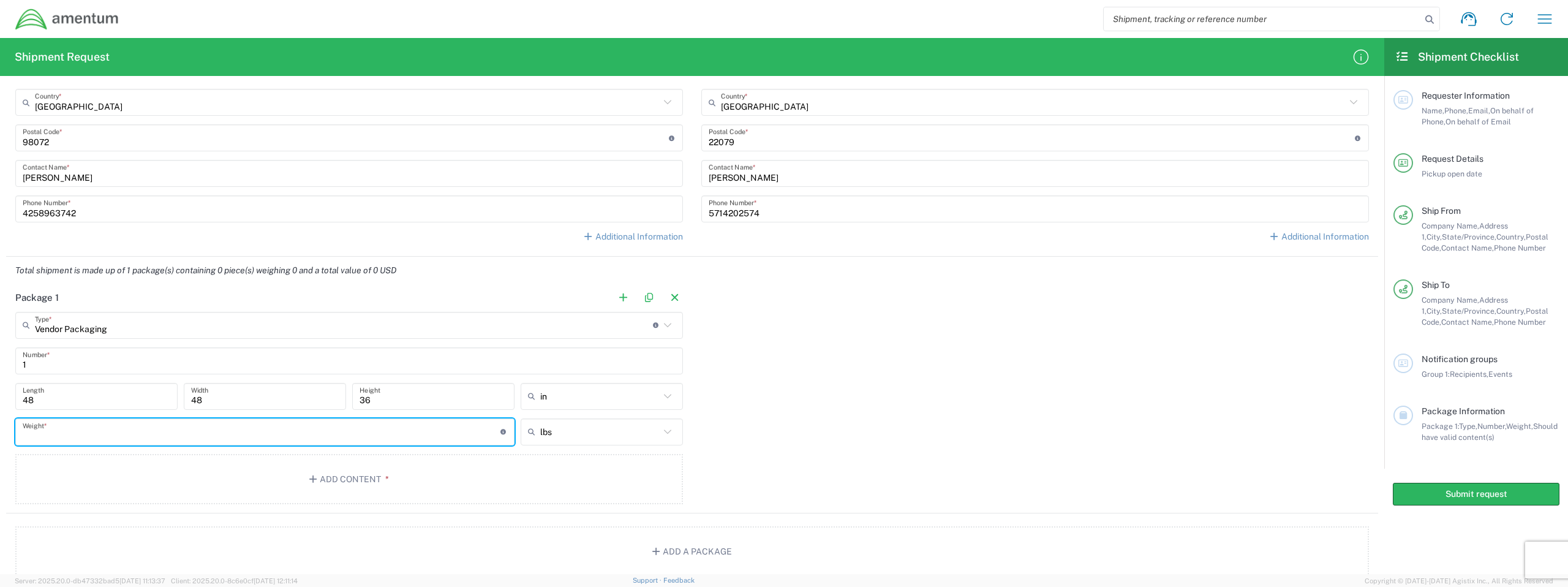
click at [240, 439] on input "number" at bounding box center [261, 432] width 478 height 21
type input "225"
click at [796, 404] on div "Package 1 Vendor Packaging Type * Material used to package goods Pallet Euro1 B…" at bounding box center [692, 399] width 1372 height 229
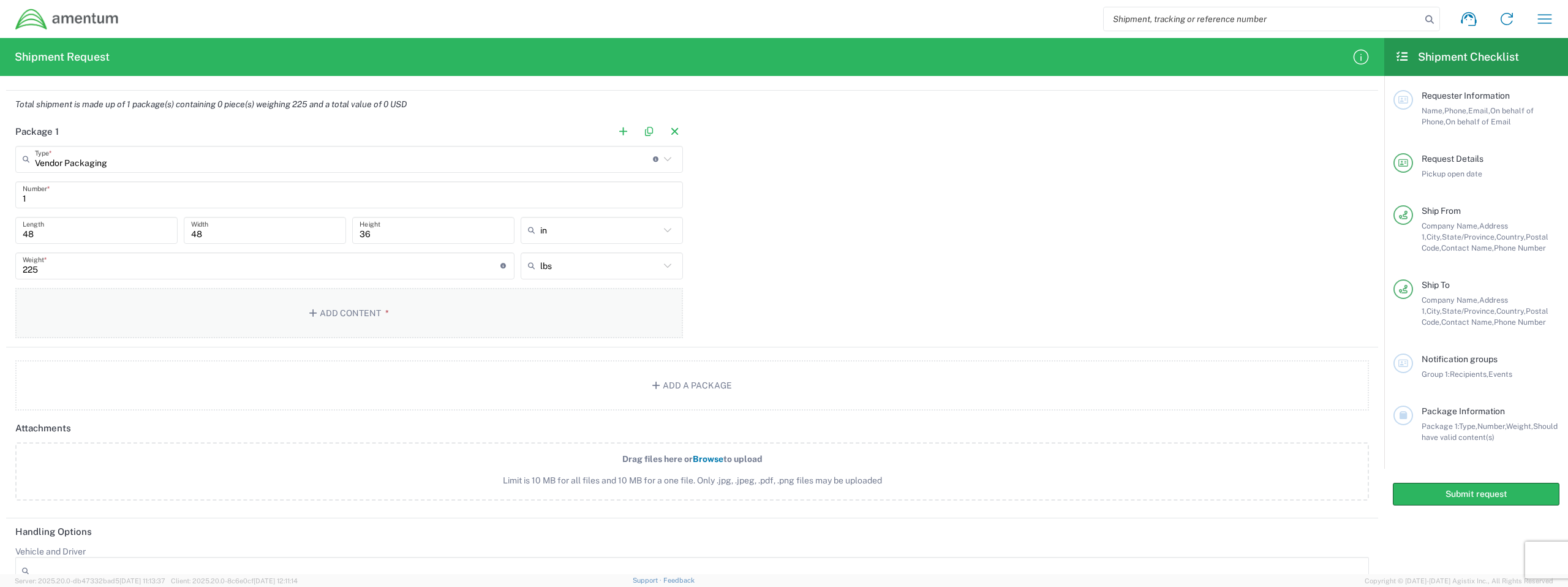
scroll to position [929, 0]
click at [400, 301] on button "Add Content *" at bounding box center [349, 311] width 668 height 50
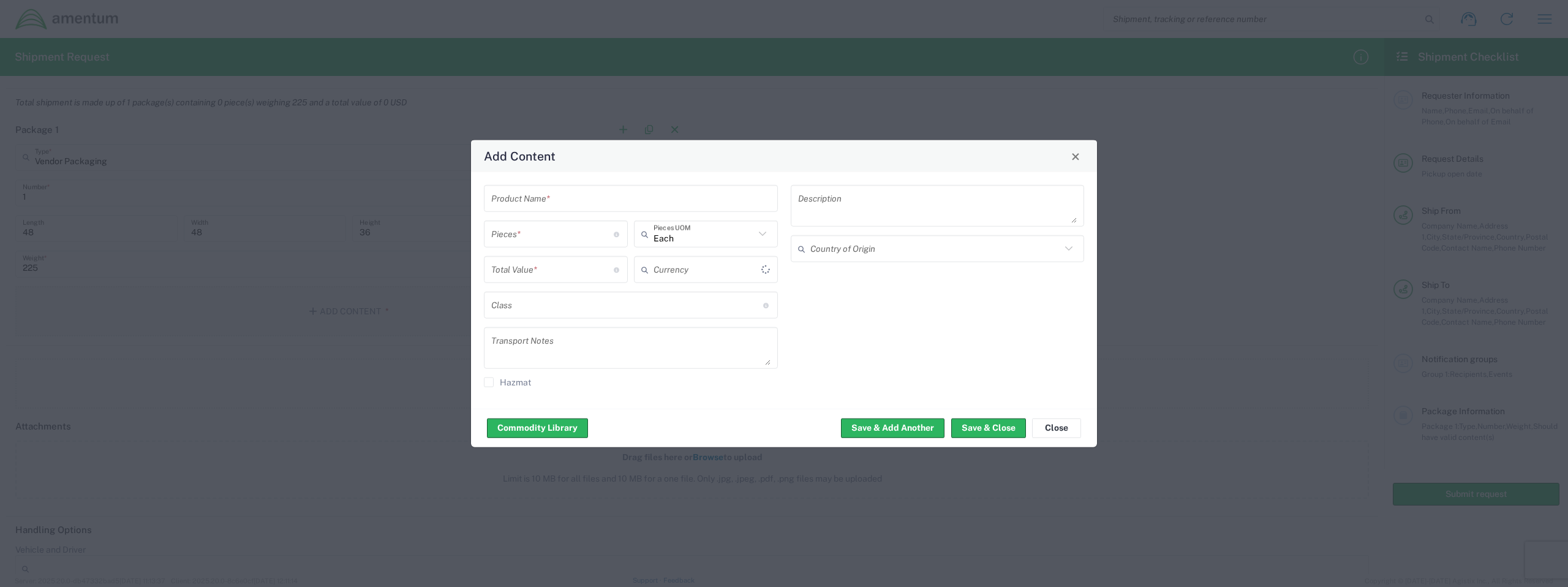
type input "US Dollar"
click at [621, 212] on div "Product Name * Pieces * Number of pieces inside all the packages Each Pieces UO…" at bounding box center [631, 290] width 307 height 211
click at [622, 198] on input "text" at bounding box center [631, 198] width 279 height 21
type input "Kymeta"
click at [566, 237] on input "number" at bounding box center [553, 234] width 123 height 21
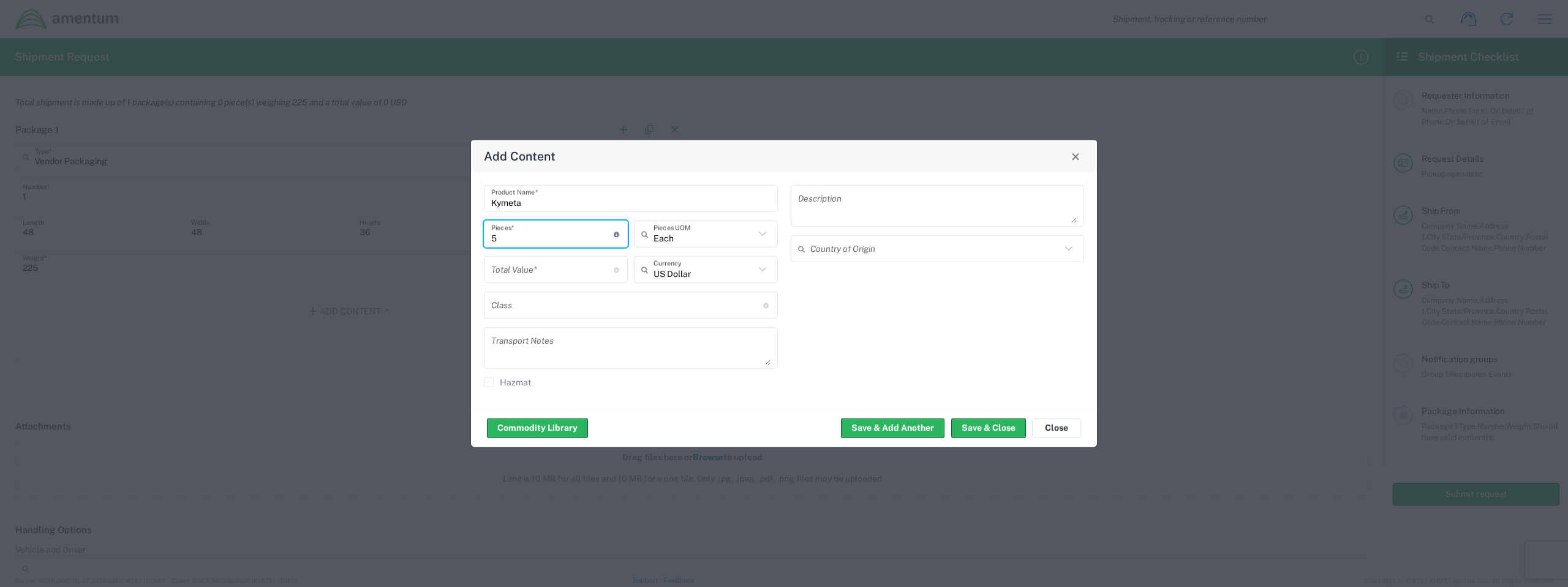
type input "5"
click at [575, 279] on input "number" at bounding box center [553, 270] width 123 height 21
type input "16000"
click at [646, 318] on div "Class 18 standardized commodity classifications indicating transportability Fre…" at bounding box center [631, 305] width 294 height 27
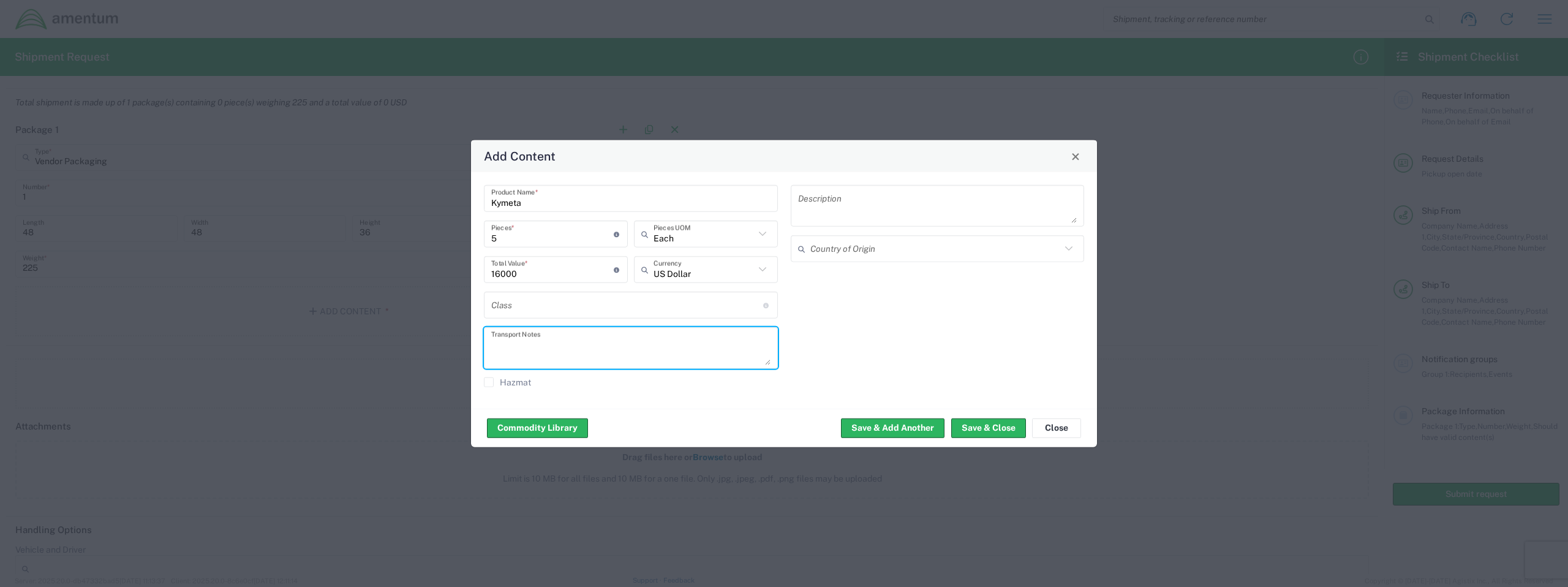
click at [638, 340] on textarea at bounding box center [631, 348] width 279 height 35
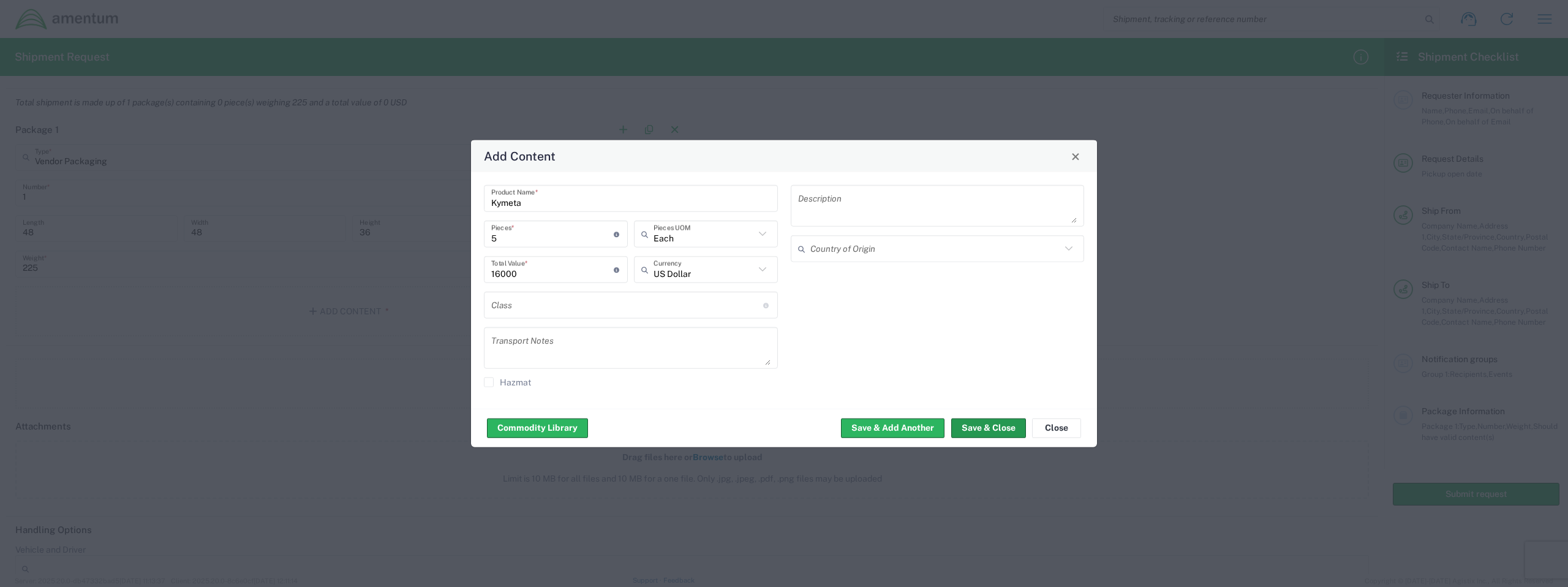
click at [926, 430] on button "Save & Close" at bounding box center [988, 428] width 75 height 20
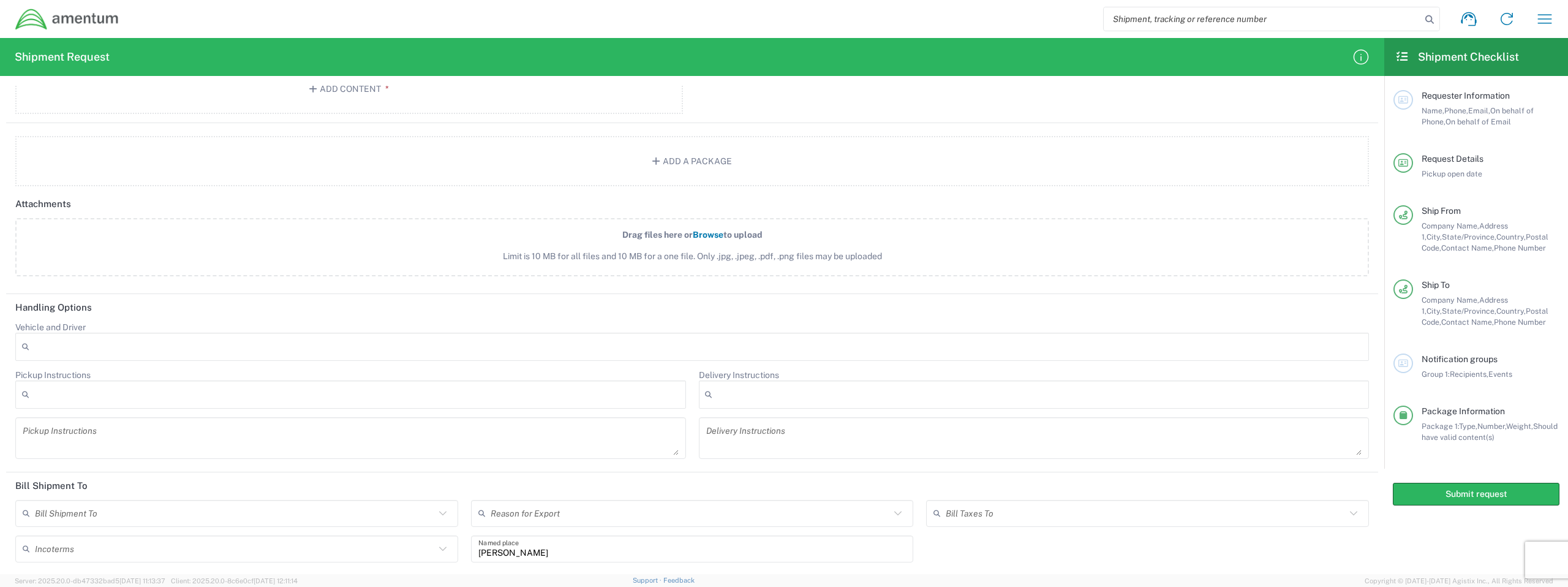
scroll to position [1163, 0]
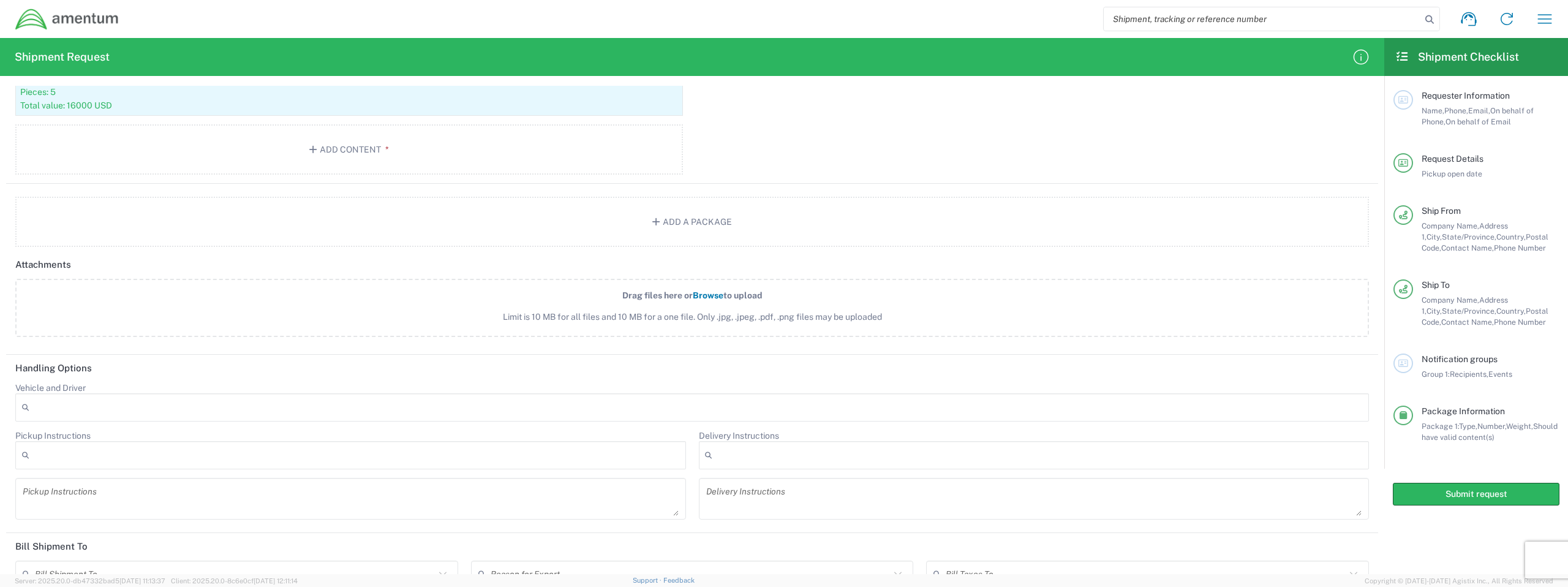
click at [680, 401] on div at bounding box center [692, 407] width 1354 height 28
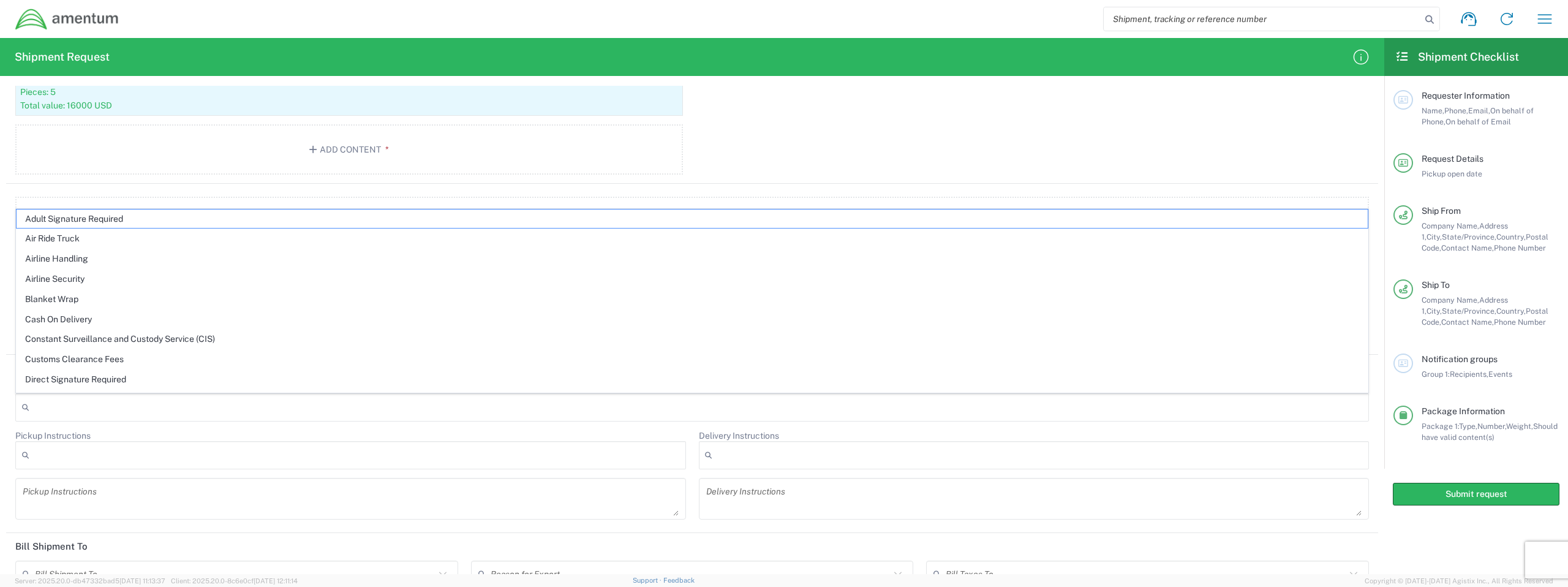
click at [799, 141] on div "Package 1 Vendor Packaging Type * Material used to package goods Pallet Euro1 B…" at bounding box center [692, 33] width 1372 height 302
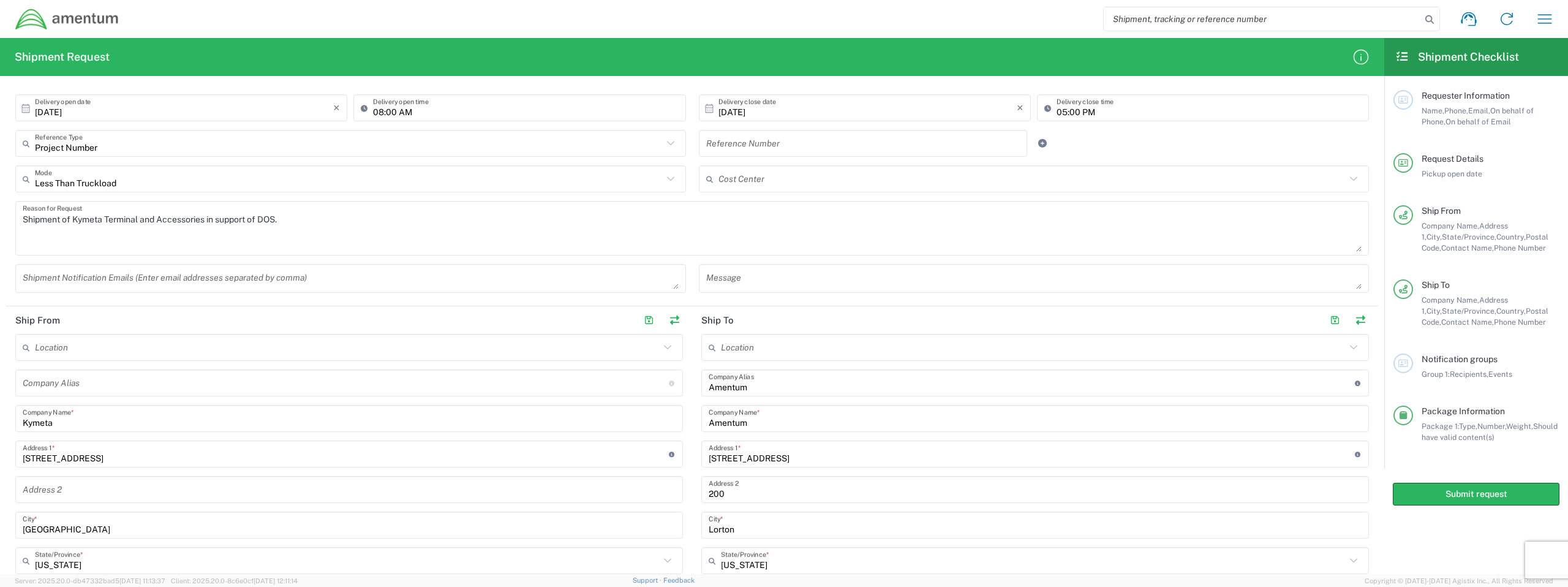
scroll to position [269, 0]
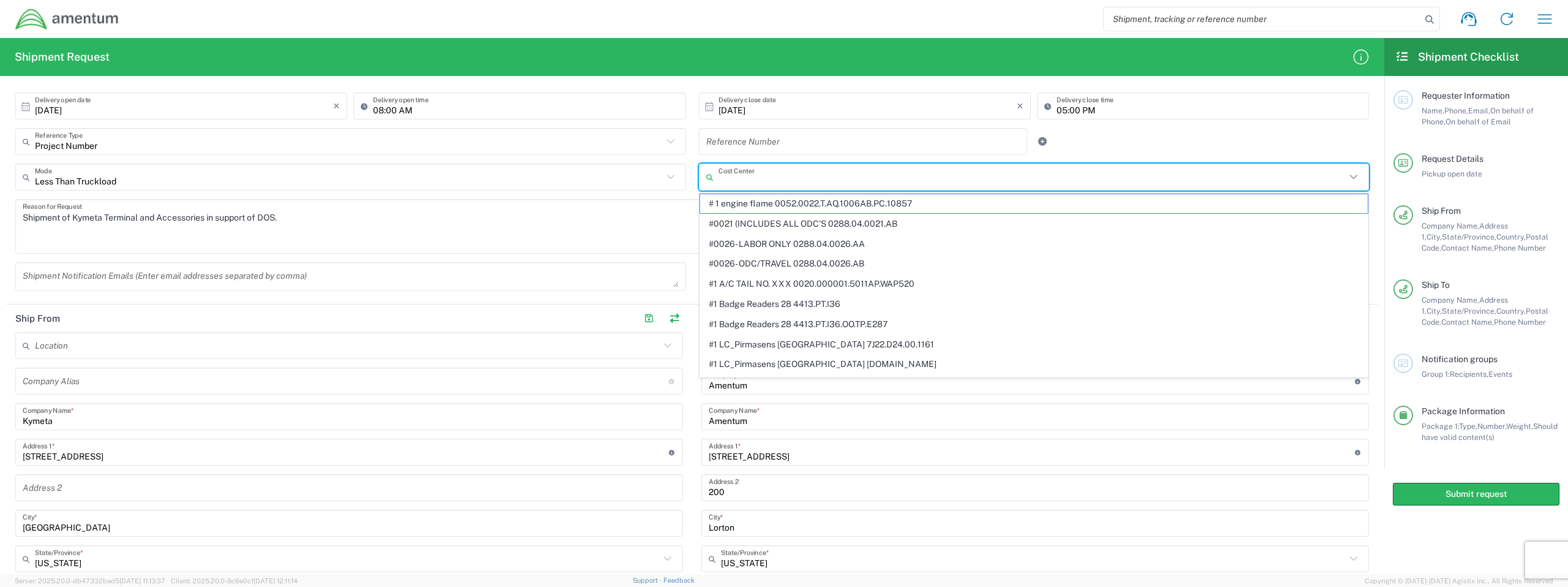
click at [799, 181] on input "text" at bounding box center [1033, 178] width 628 height 21
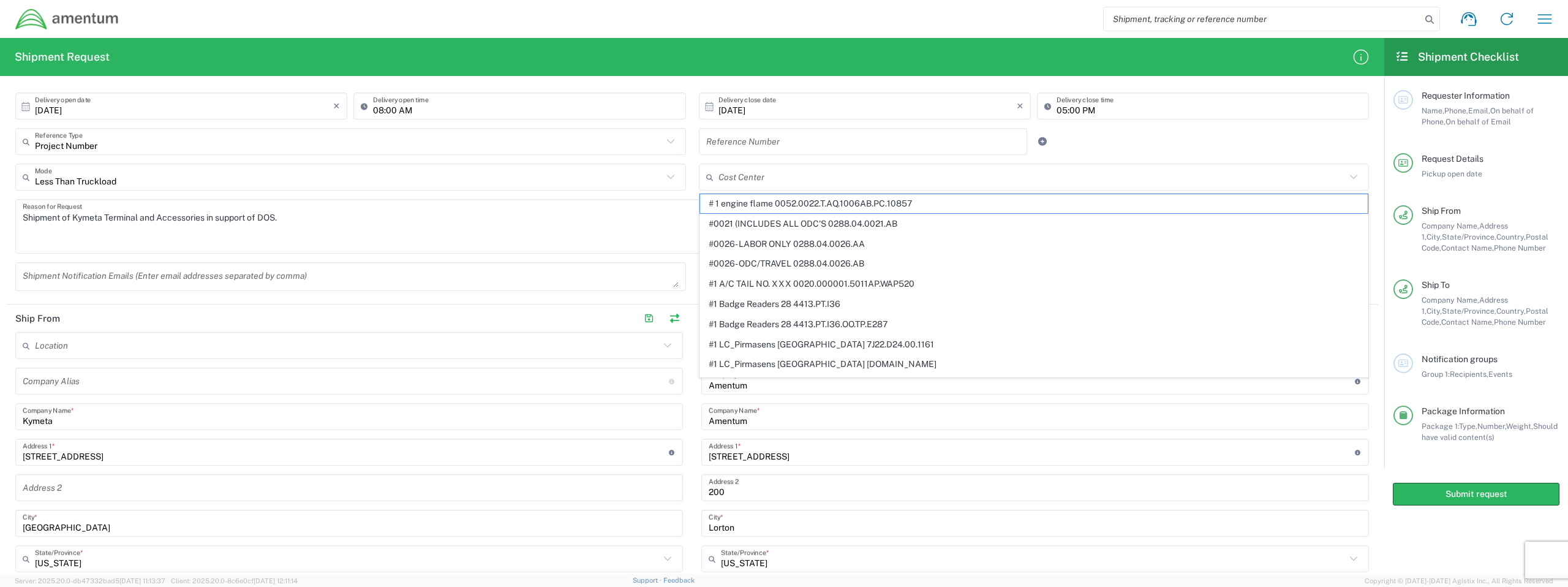
click at [926, 139] on div at bounding box center [1091, 141] width 114 height 27
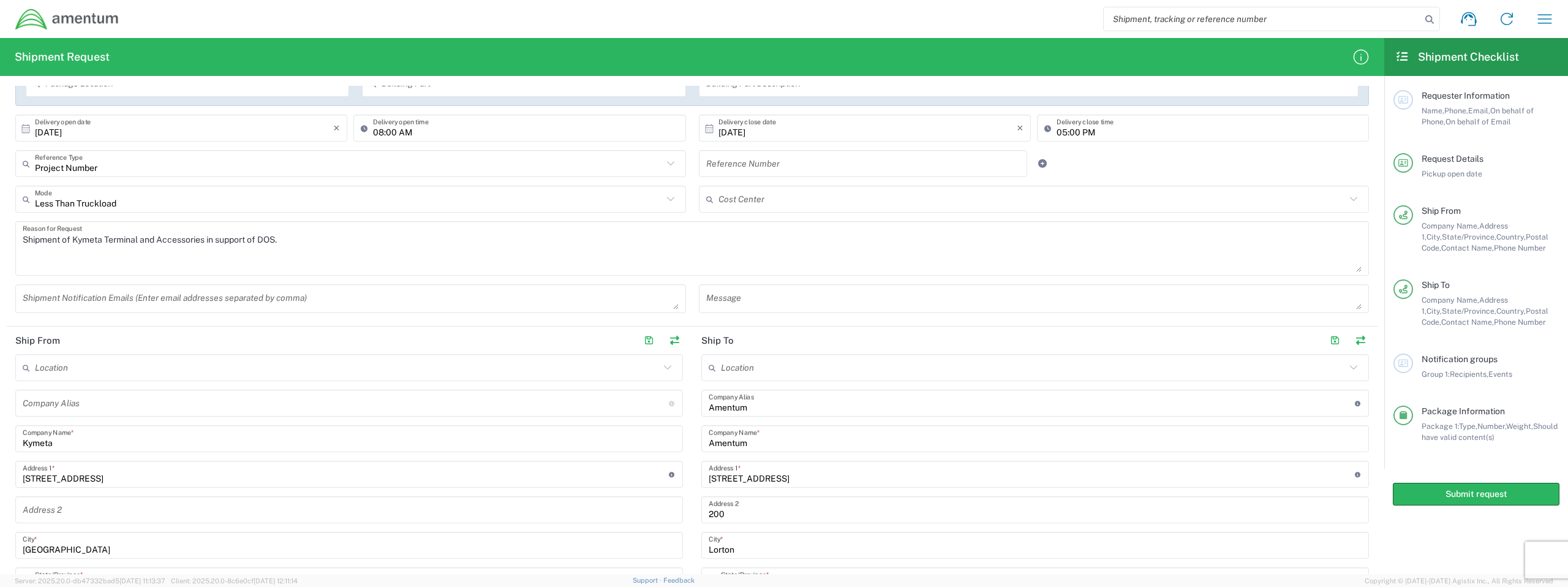
scroll to position [243, 0]
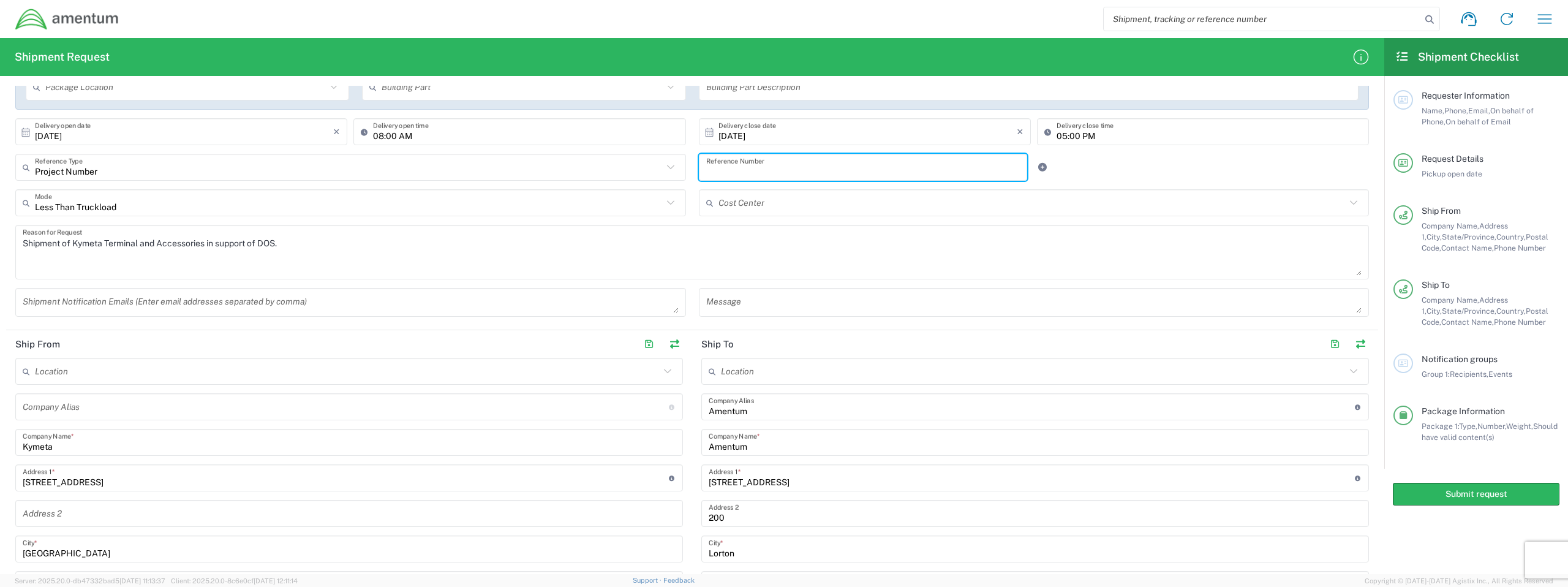
click at [838, 173] on input "text" at bounding box center [863, 168] width 314 height 21
type input "7587.151"
click at [926, 166] on div at bounding box center [1091, 167] width 114 height 27
click at [815, 172] on input "7587.151" at bounding box center [863, 168] width 314 height 21
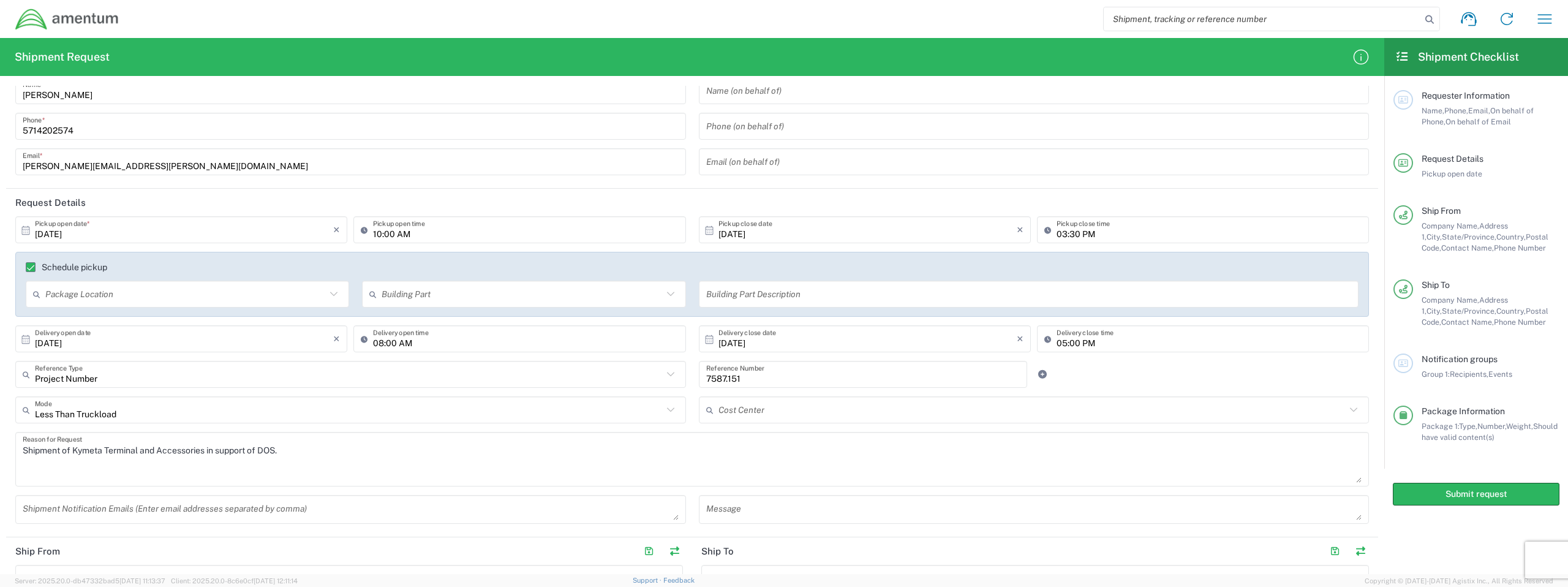
scroll to position [0, 0]
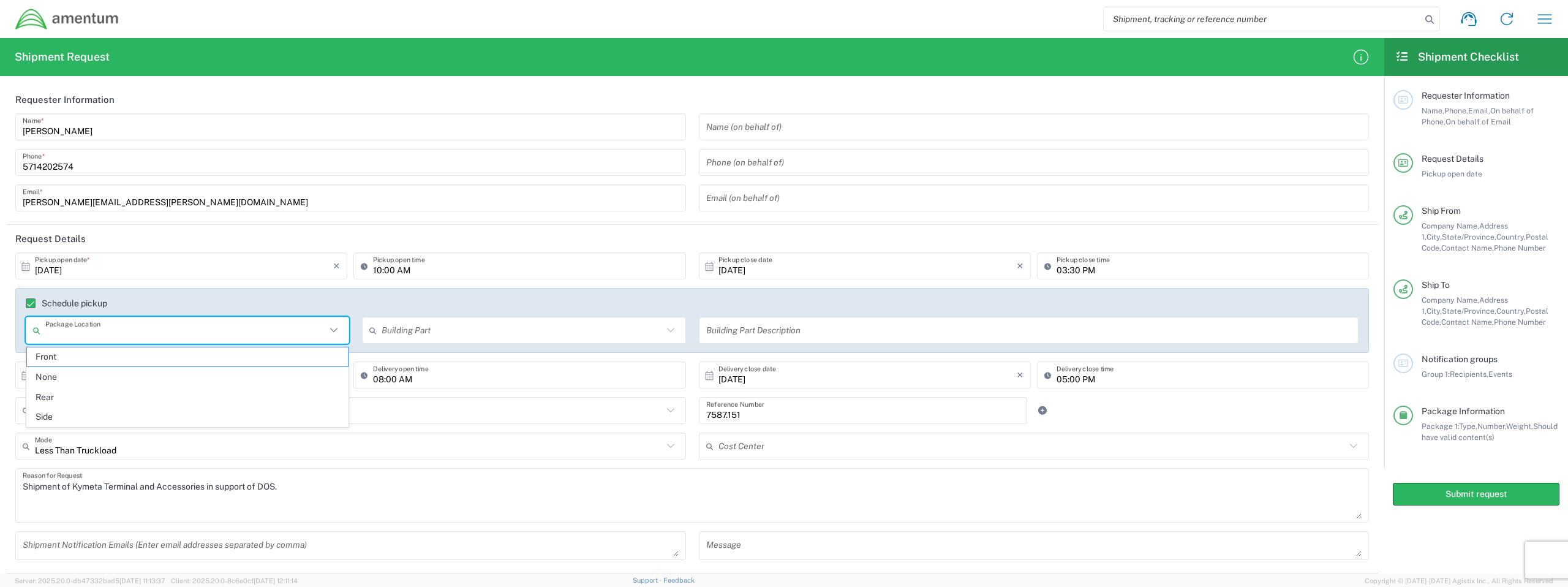
click at [323, 332] on input "text" at bounding box center [186, 331] width 281 height 21
click at [471, 294] on div "Schedule pickup Package Location Front None Rear Side Building Part Apartment B…" at bounding box center [692, 320] width 1354 height 65
click at [499, 332] on input "text" at bounding box center [522, 331] width 281 height 21
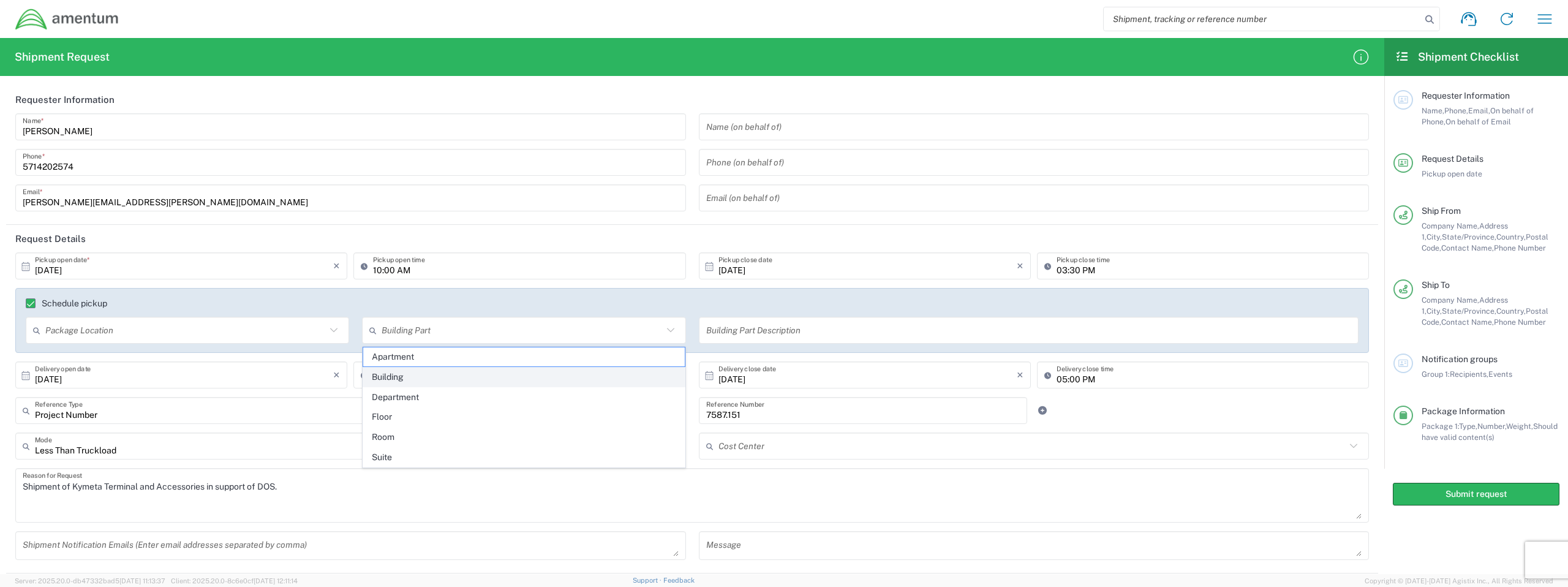
click at [491, 380] on span "Building" at bounding box center [524, 377] width 321 height 19
type input "Building"
click at [787, 329] on input "text" at bounding box center [1029, 331] width 646 height 21
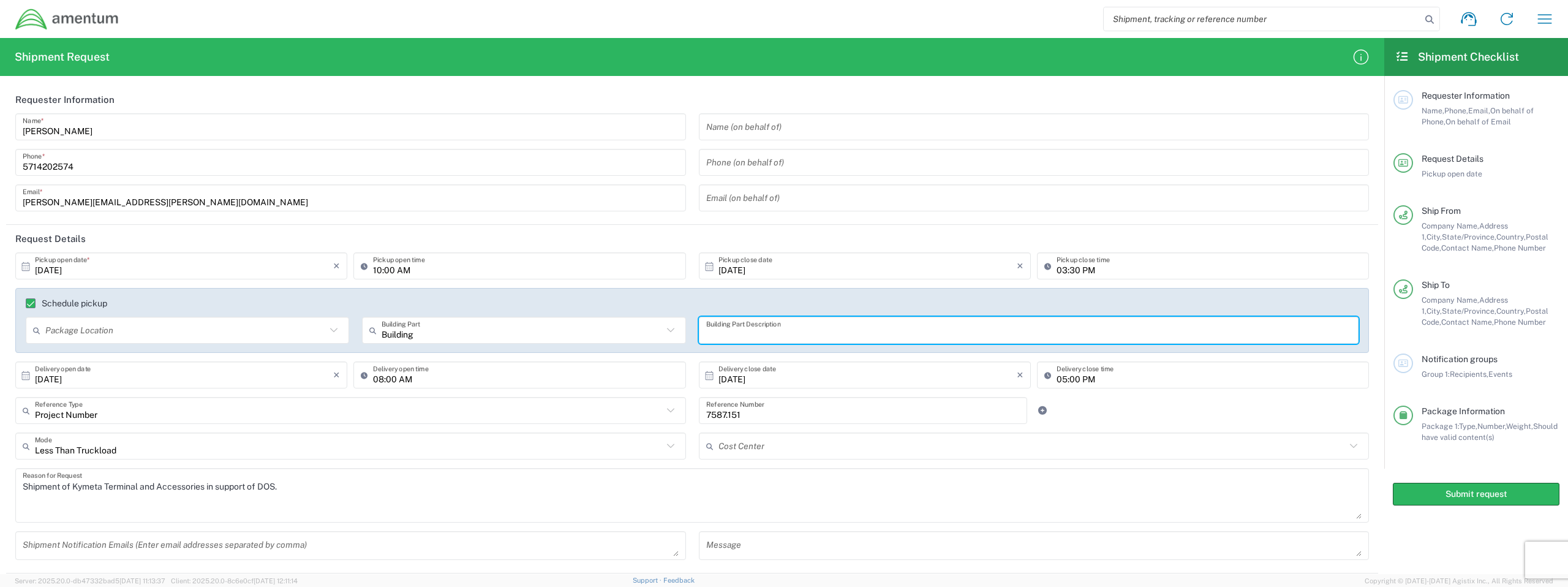
click at [584, 304] on agx-checkbox-control "Schedule pickup" at bounding box center [692, 304] width 1333 height 10
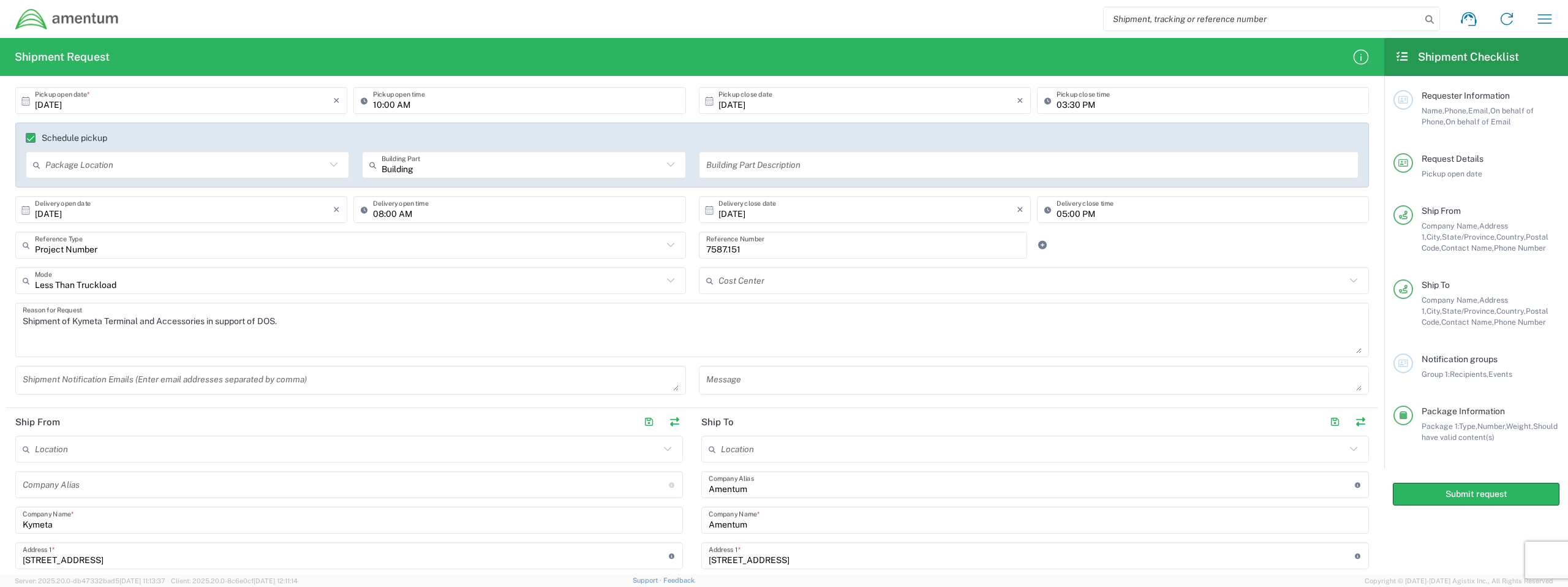
scroll to position [168, 0]
type input "Less Than Truckload"
click at [558, 283] on input "Less Than Truckload" at bounding box center [349, 279] width 628 height 21
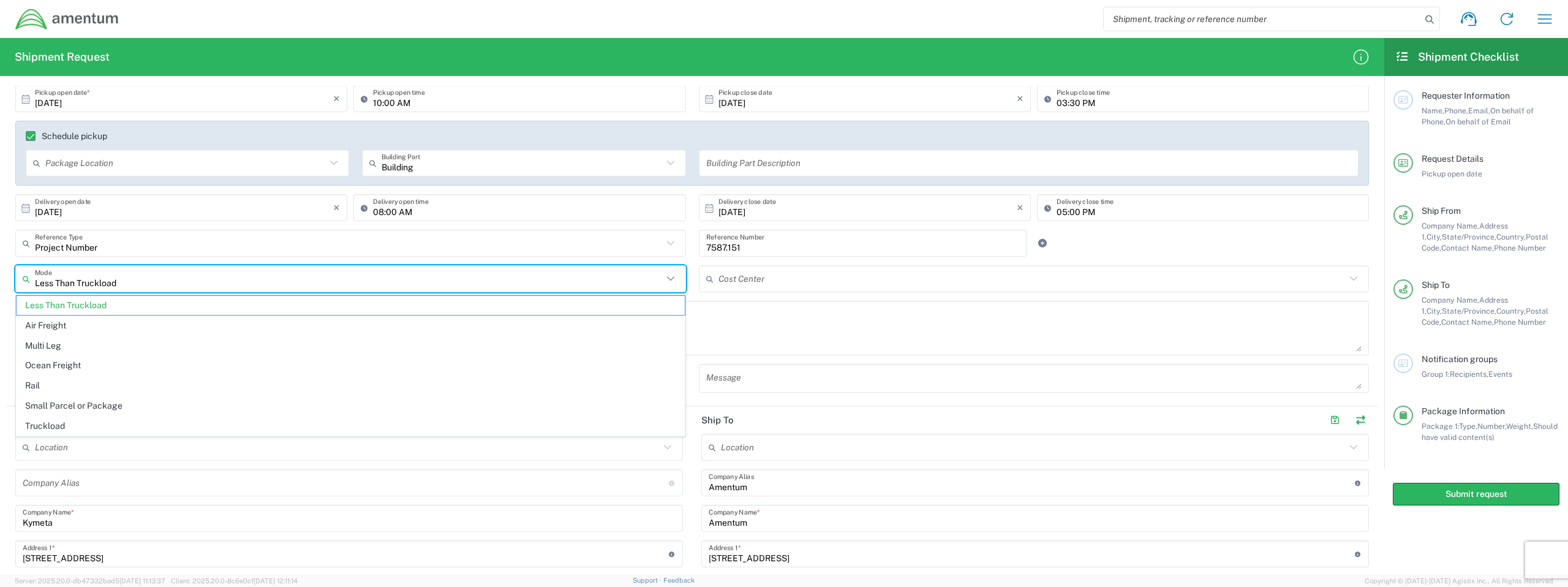
click at [723, 324] on textarea "Shipment of Kymeta Terminal and Accessories in support of DOS." at bounding box center [692, 328] width 1339 height 47
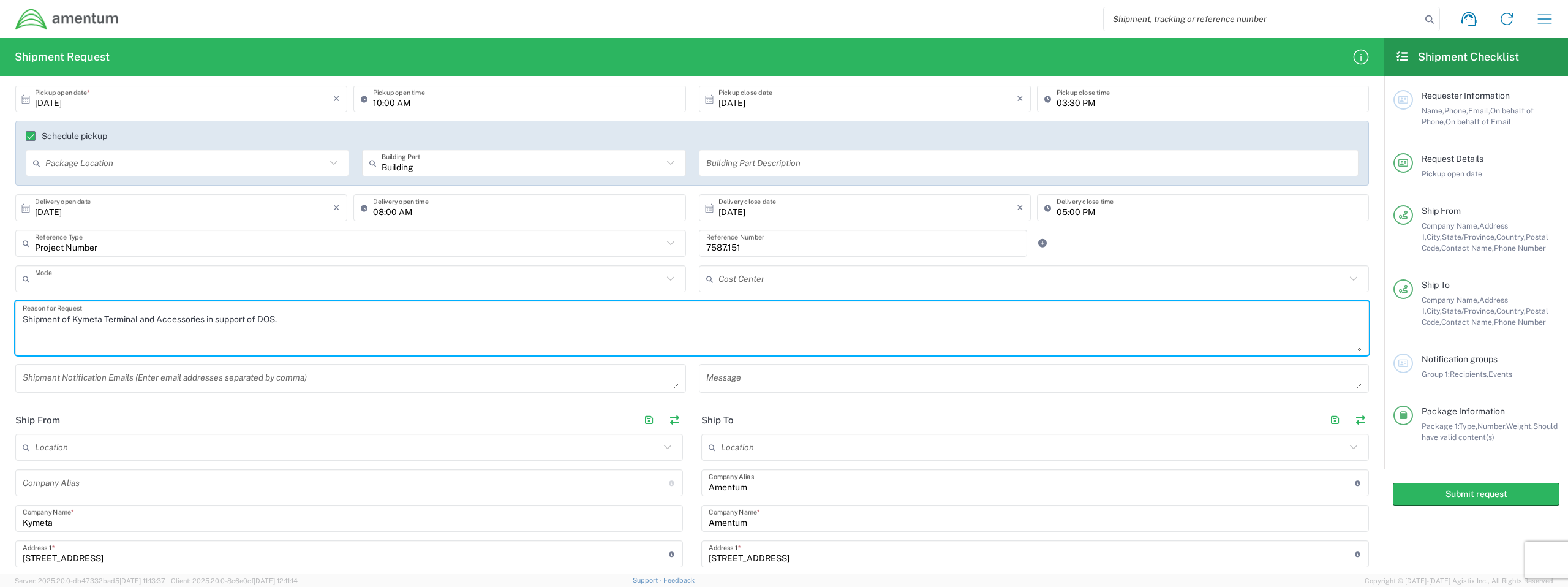
click at [618, 281] on input "text" at bounding box center [349, 279] width 628 height 21
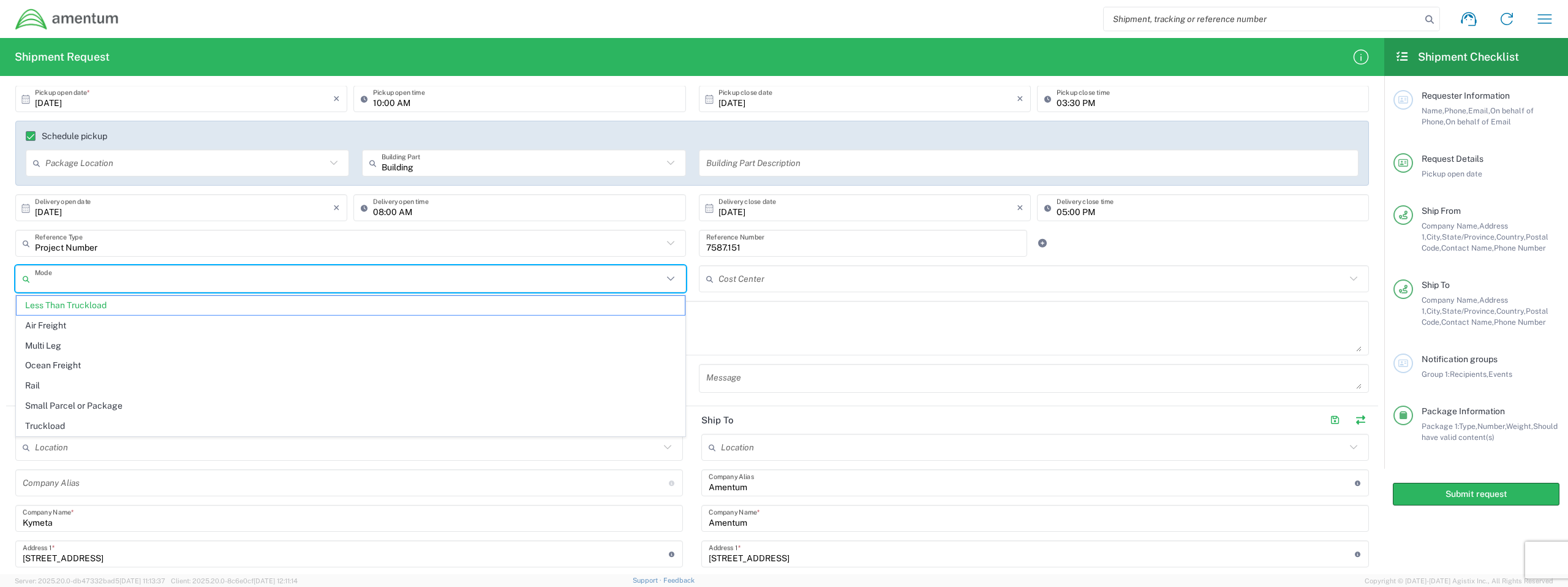
click at [708, 294] on div "Cost Center # 1 engine flame 0052.0022.T.AQ.1006AB.PC.10857 #0021 (INCLUDES ALL…" at bounding box center [1034, 283] width 684 height 35
type input "Less Than Truckload"
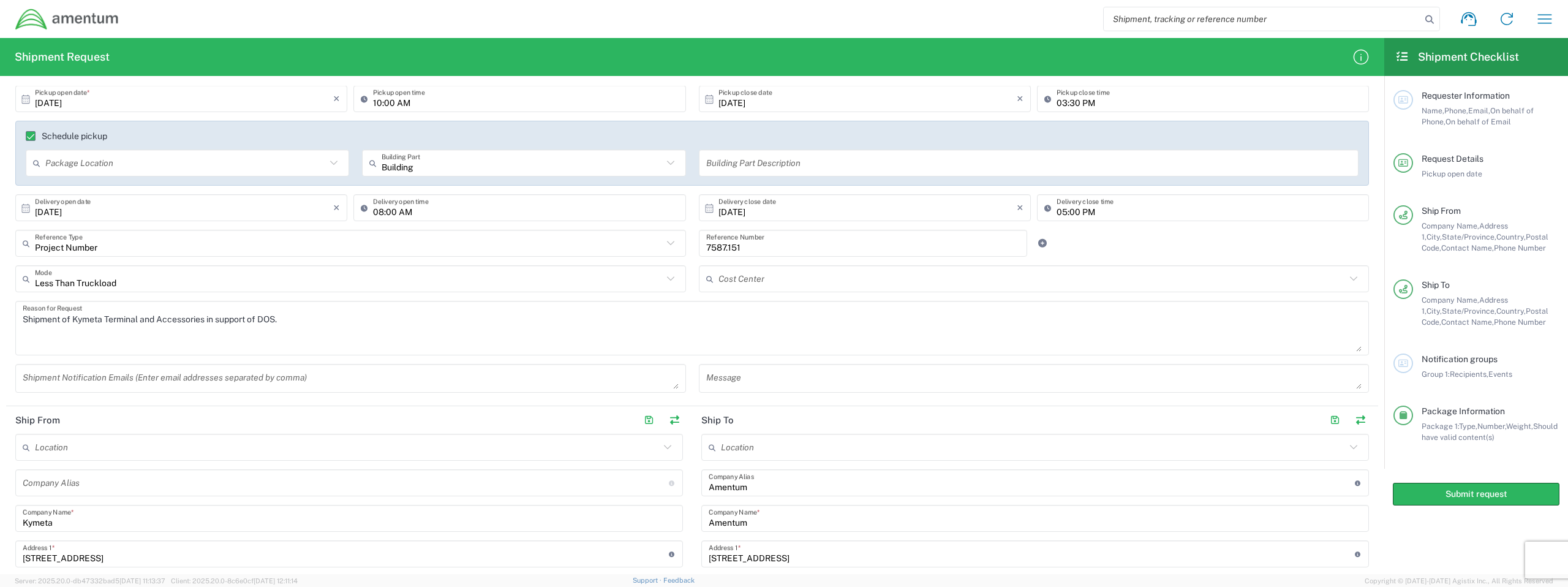
click at [676, 283] on icon at bounding box center [670, 278] width 16 height 16
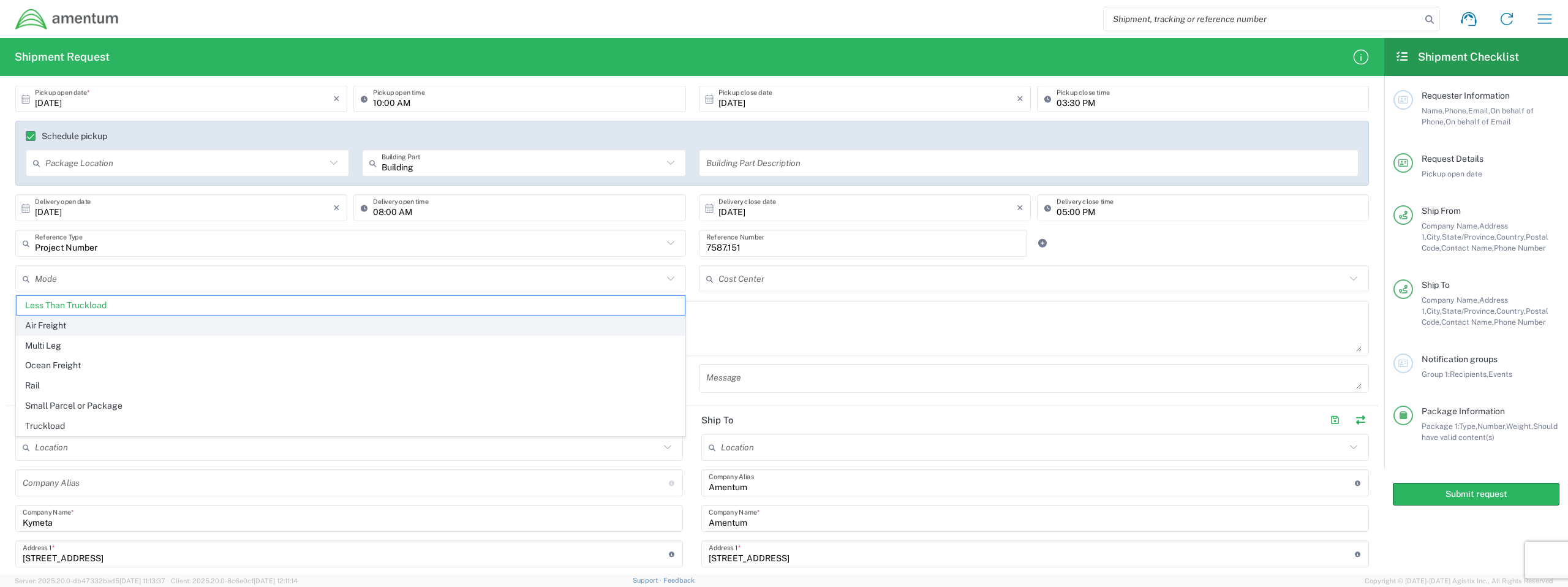
click at [551, 322] on span "Air Freight" at bounding box center [351, 326] width 668 height 19
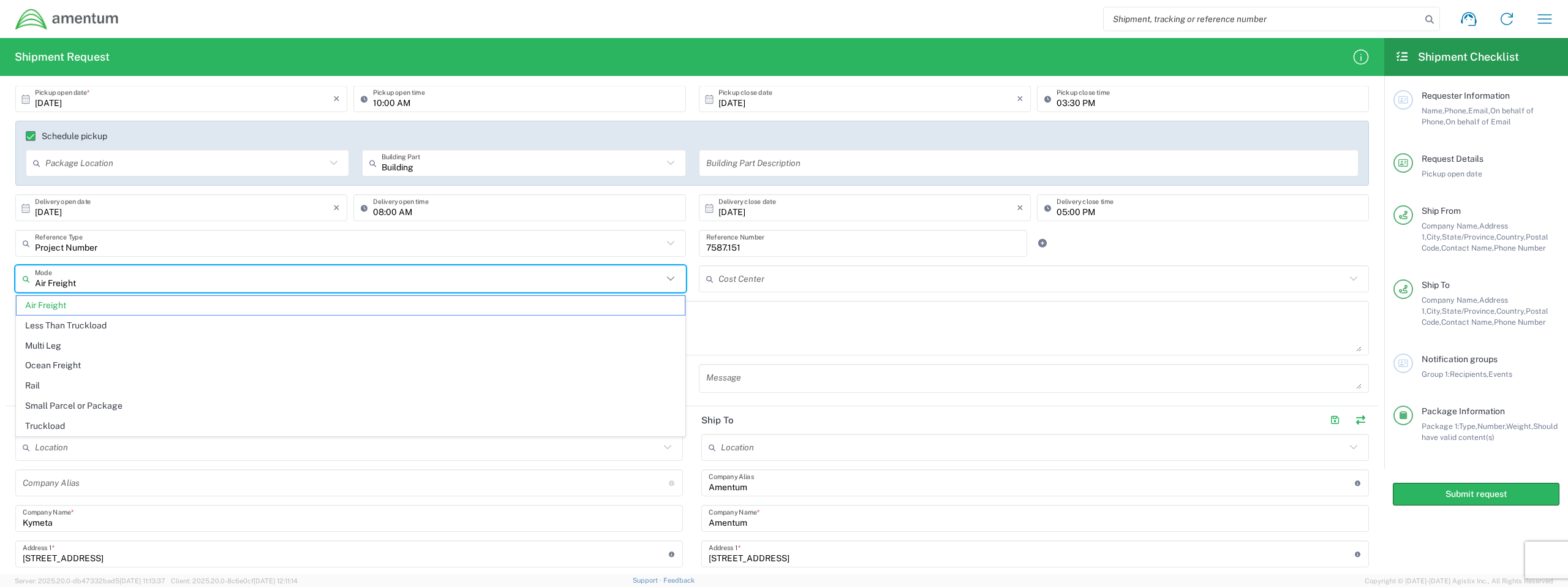
click at [570, 280] on input "Air Freight" at bounding box center [349, 279] width 628 height 21
click at [515, 343] on span "Multi Leg" at bounding box center [351, 346] width 668 height 19
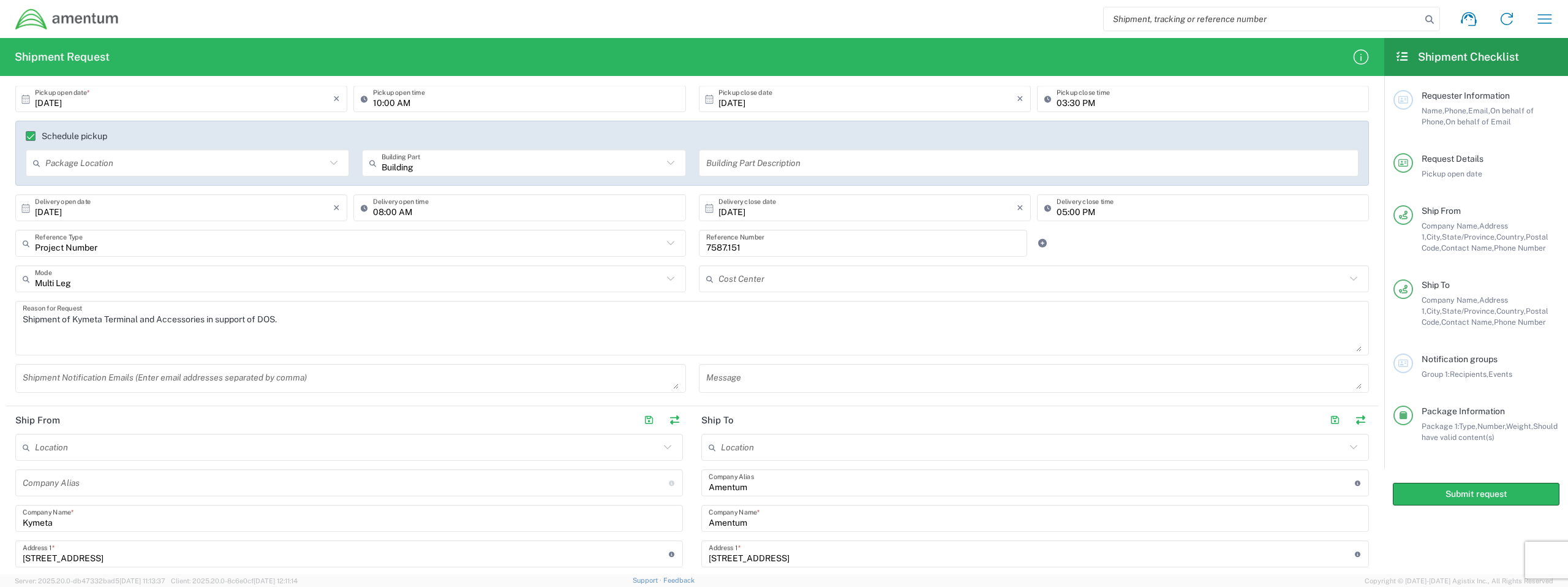
type input "Multi Leg"
click at [570, 283] on input "Multi Leg" at bounding box center [349, 279] width 628 height 21
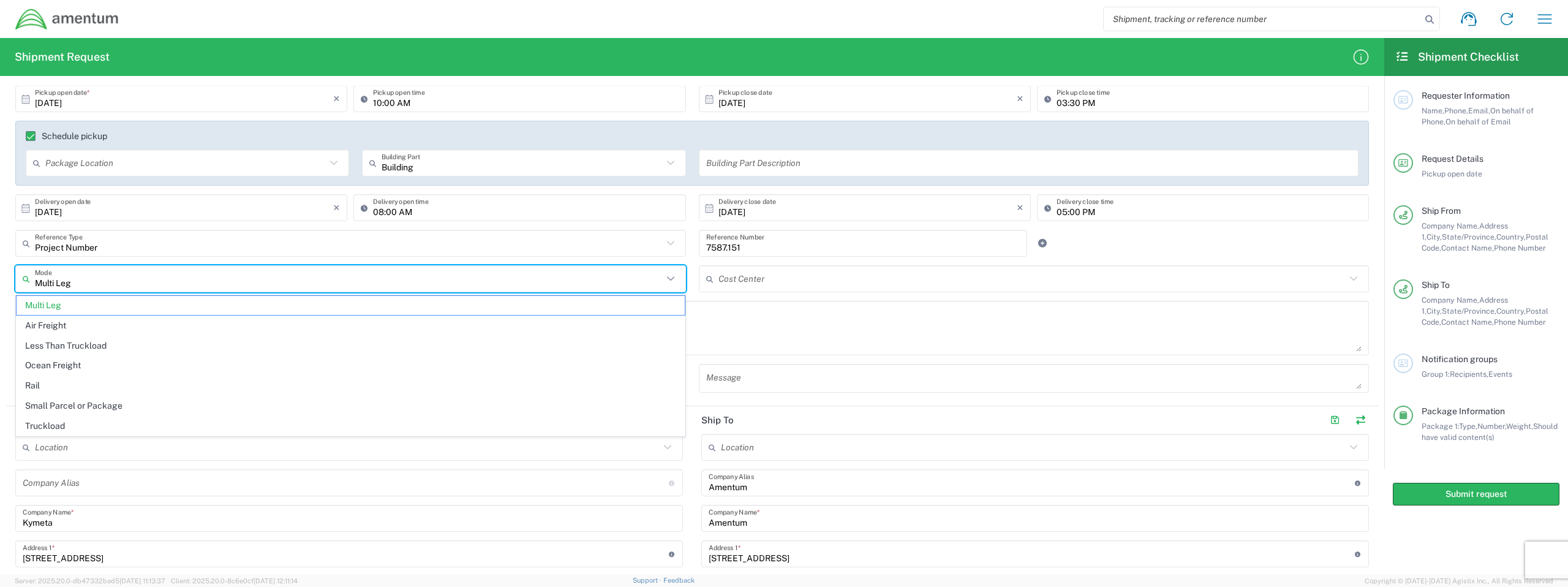
click at [701, 295] on div "Cost Center # 1 engine flame 0052.0022.T.AQ.1006AB.PC.10857 #0021 (INCLUDES ALL…" at bounding box center [1034, 283] width 684 height 35
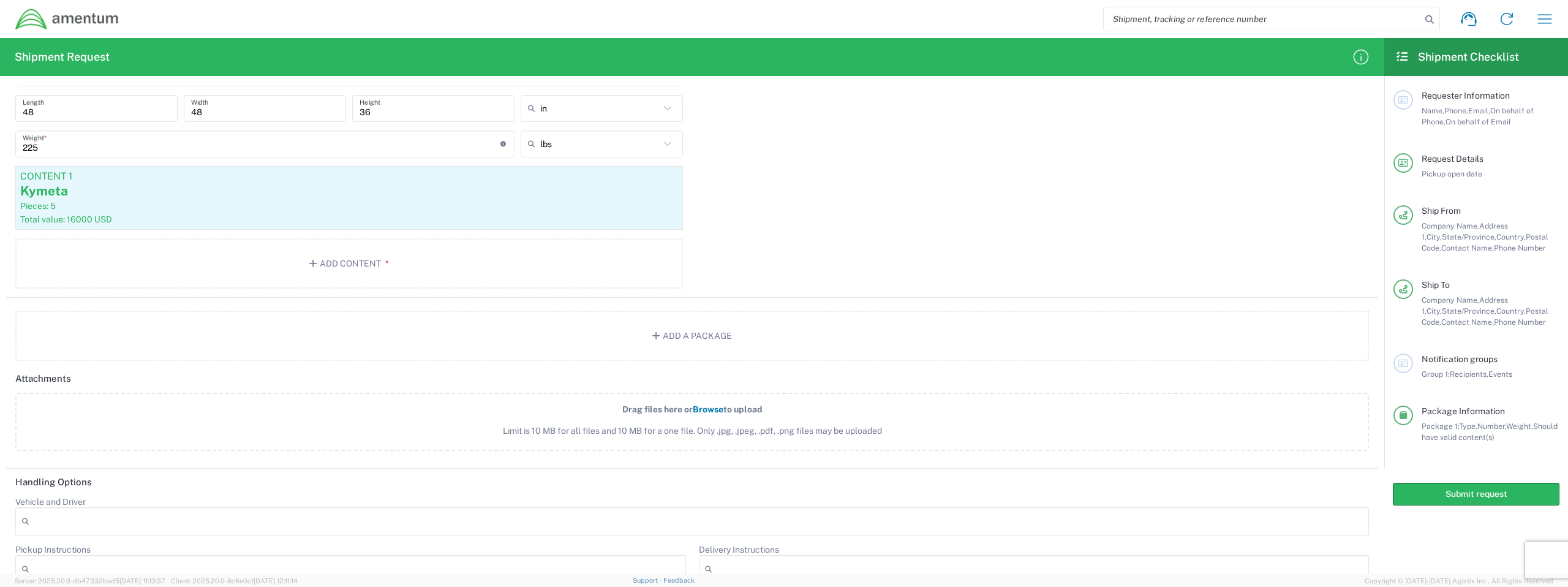
scroll to position [1034, 0]
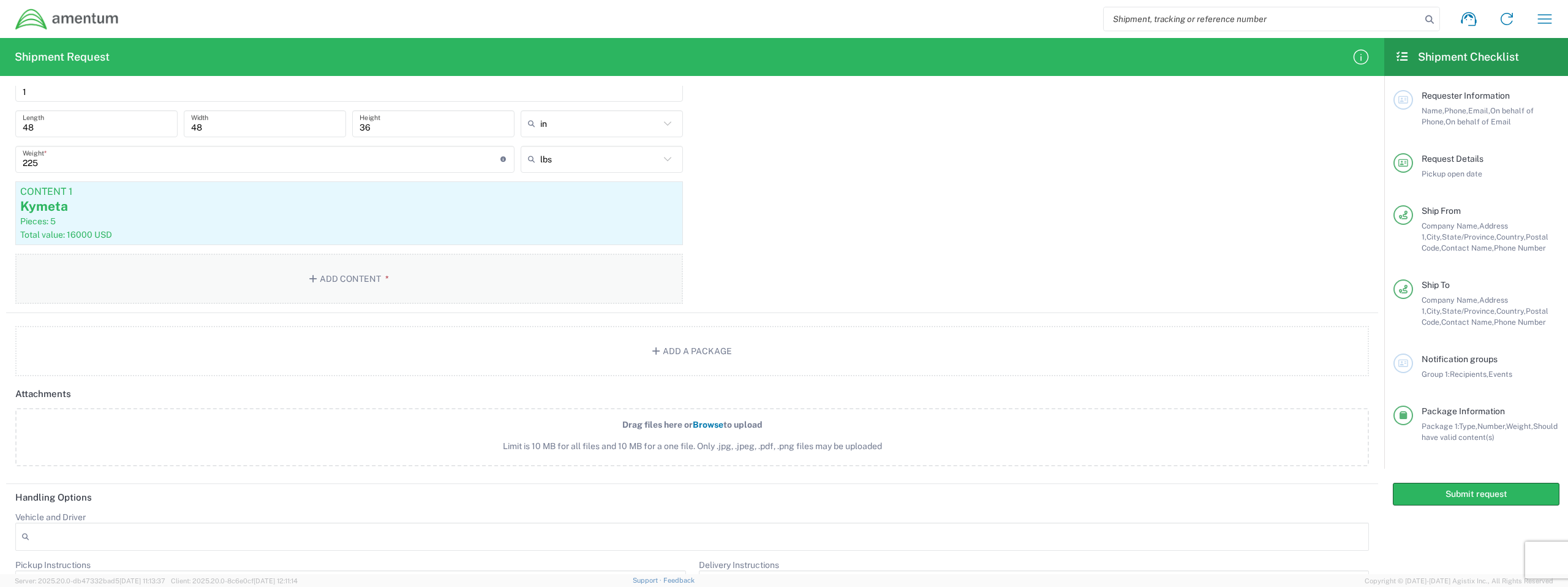
click at [317, 287] on button "Add Content *" at bounding box center [349, 279] width 668 height 50
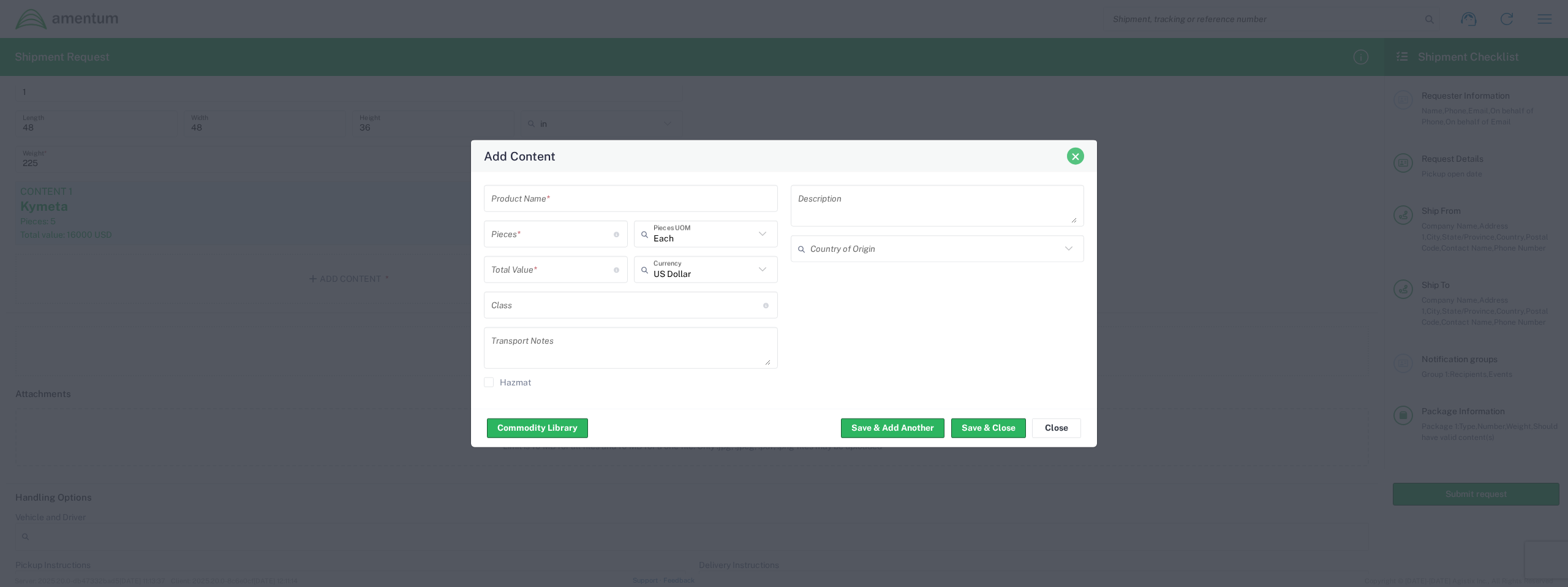
click at [926, 158] on span "Close" at bounding box center [1076, 156] width 9 height 9
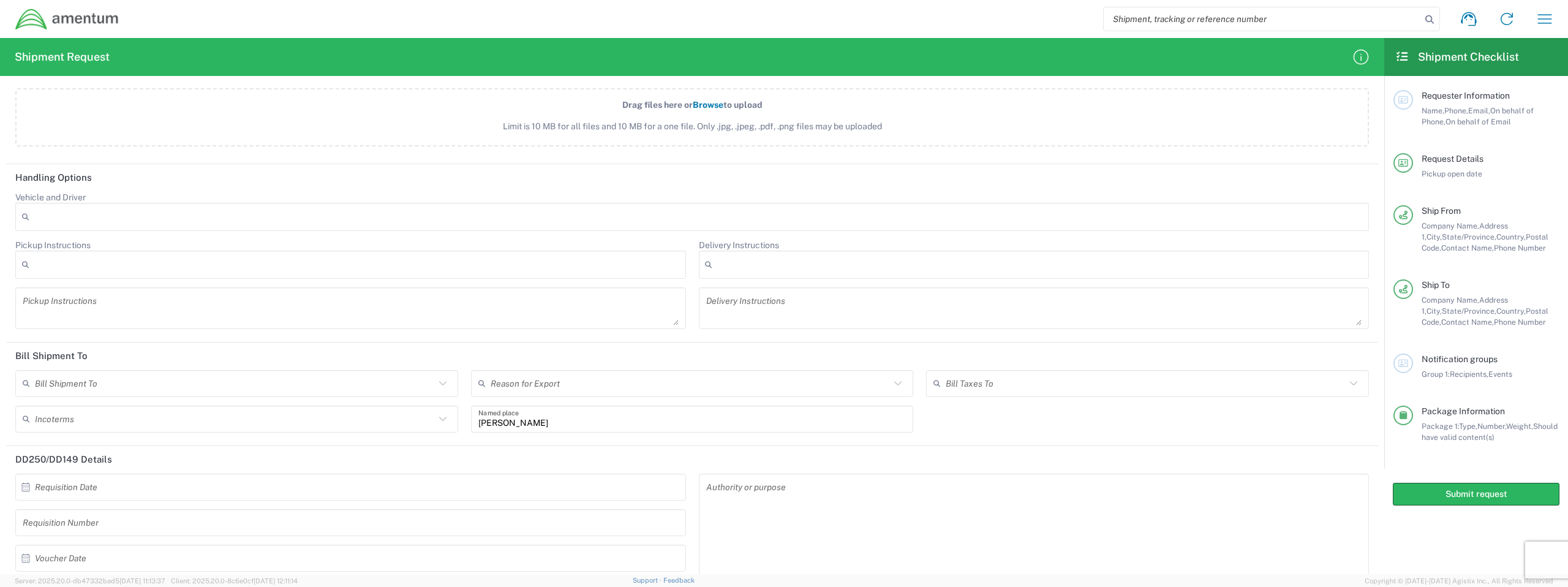
scroll to position [1356, 0]
click at [485, 222] on div at bounding box center [692, 215] width 1354 height 28
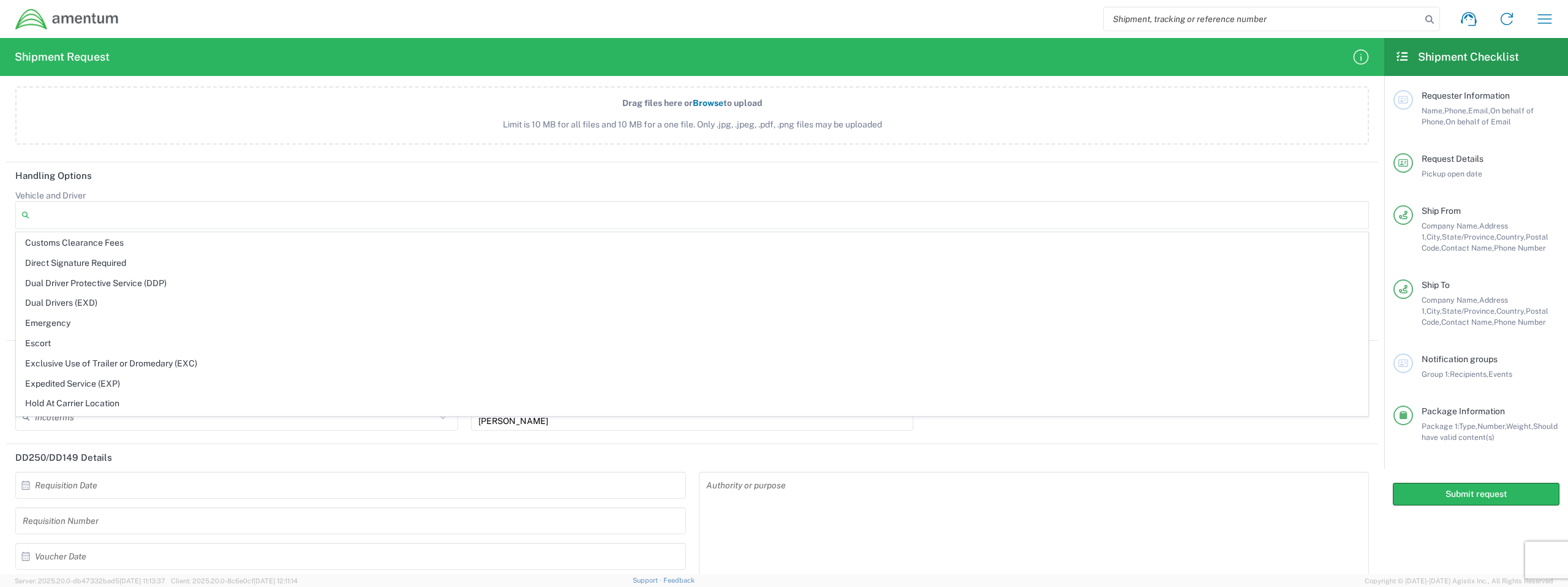
scroll to position [145, 0]
click at [379, 170] on header "Handling Options" at bounding box center [692, 176] width 1372 height 28
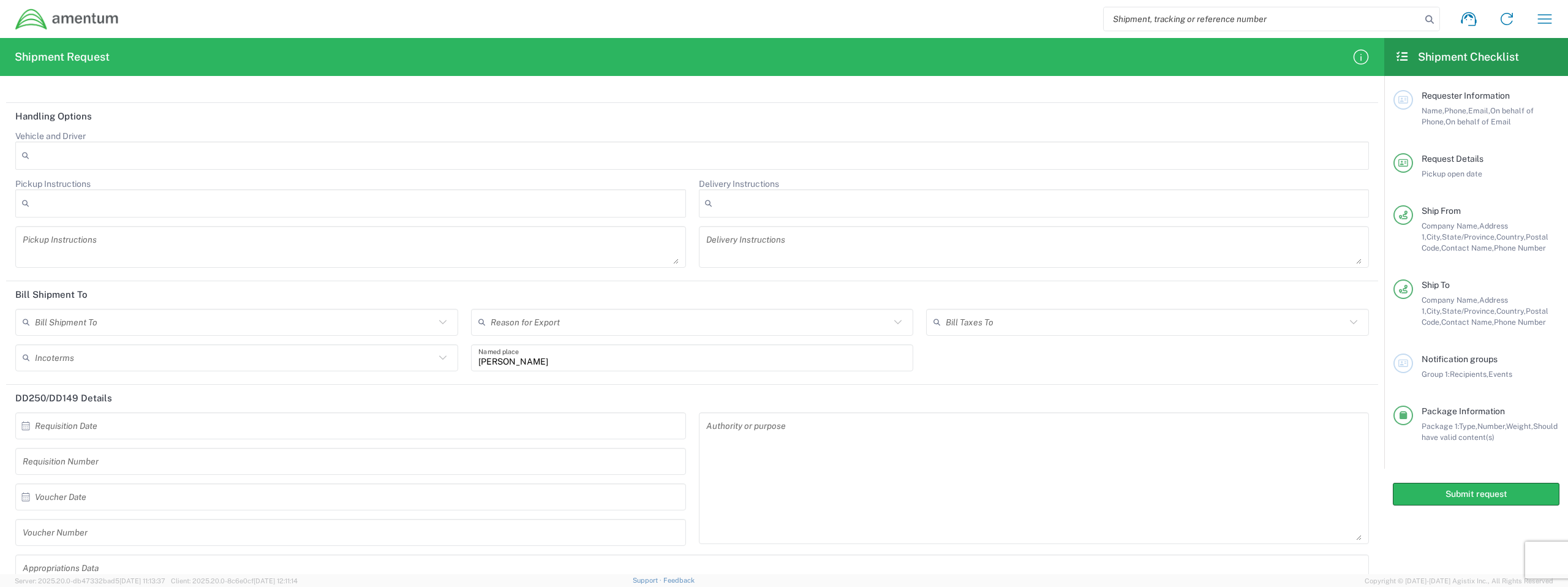
scroll to position [1416, 0]
click at [446, 207] on div at bounding box center [351, 203] width 671 height 28
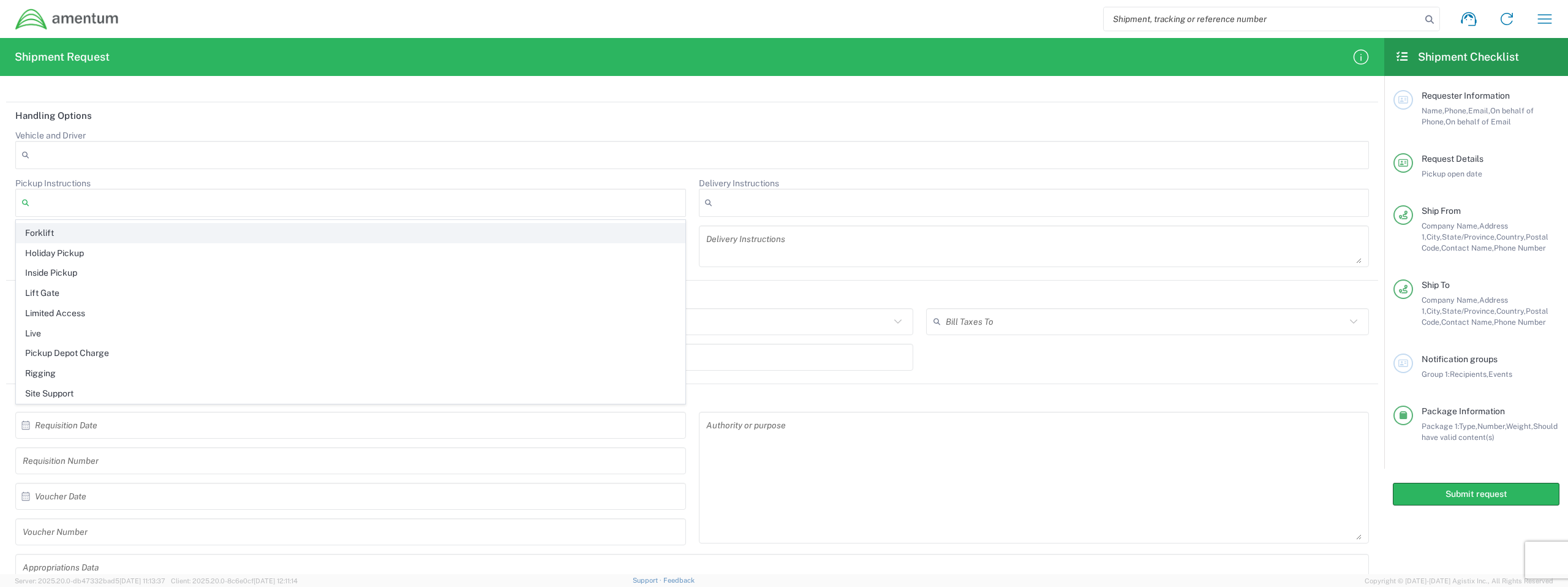
scroll to position [0, 0]
click at [563, 152] on div at bounding box center [692, 155] width 1354 height 28
click at [619, 145] on div at bounding box center [692, 155] width 1354 height 28
click at [738, 80] on div "Shipment Request Requester Information Cole Rayfield Name * 5714202574 Phone * …" at bounding box center [692, 306] width 1384 height 537
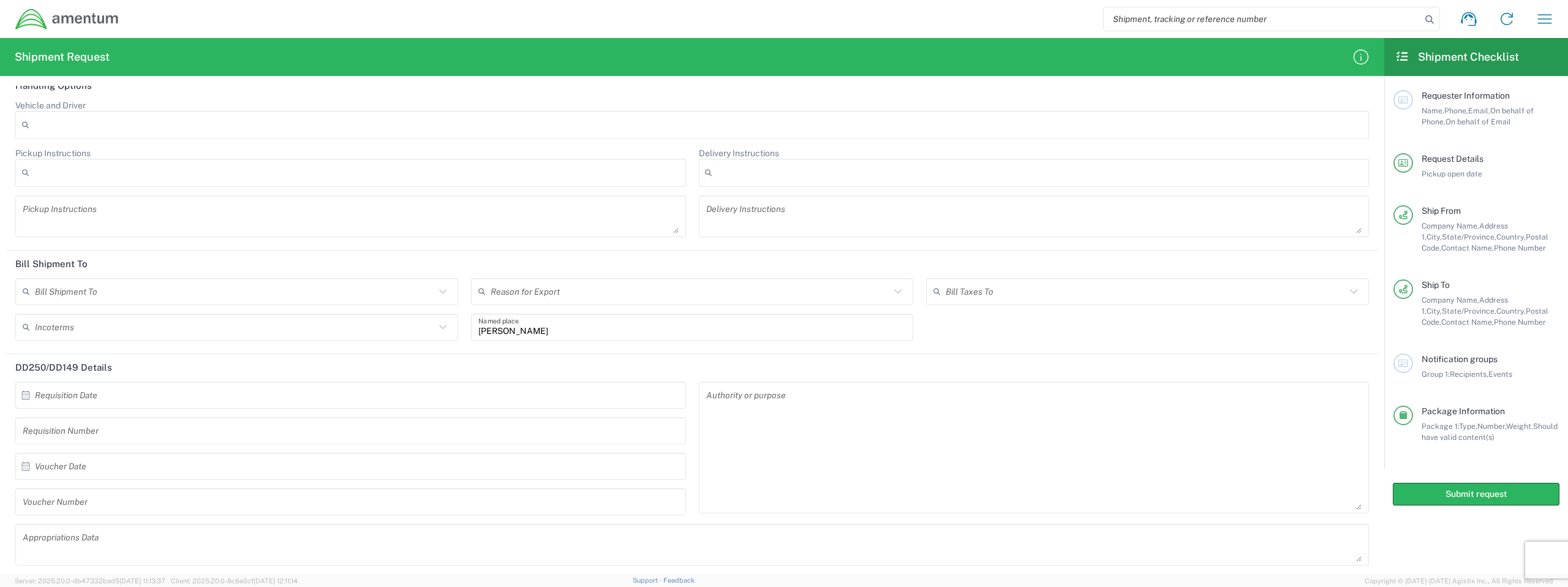
scroll to position [1451, 0]
click at [425, 288] on input "text" at bounding box center [235, 287] width 400 height 21
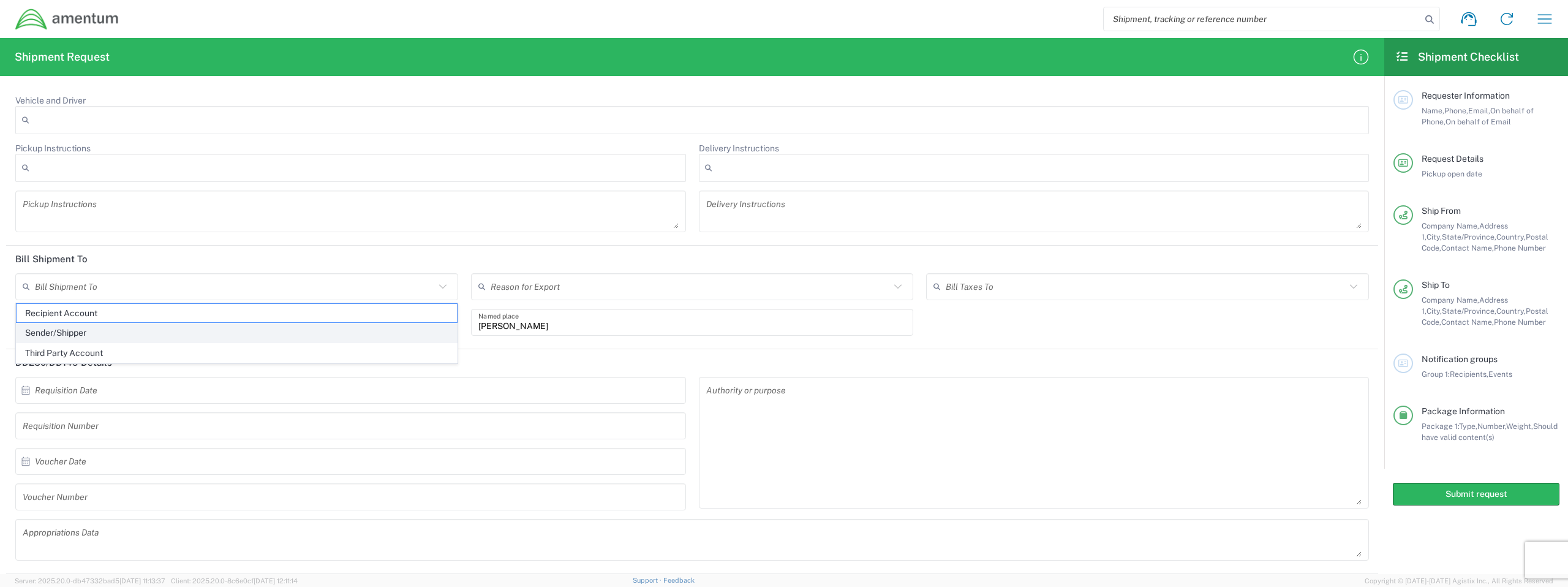
click at [343, 333] on span "Sender/Shipper" at bounding box center [237, 333] width 441 height 19
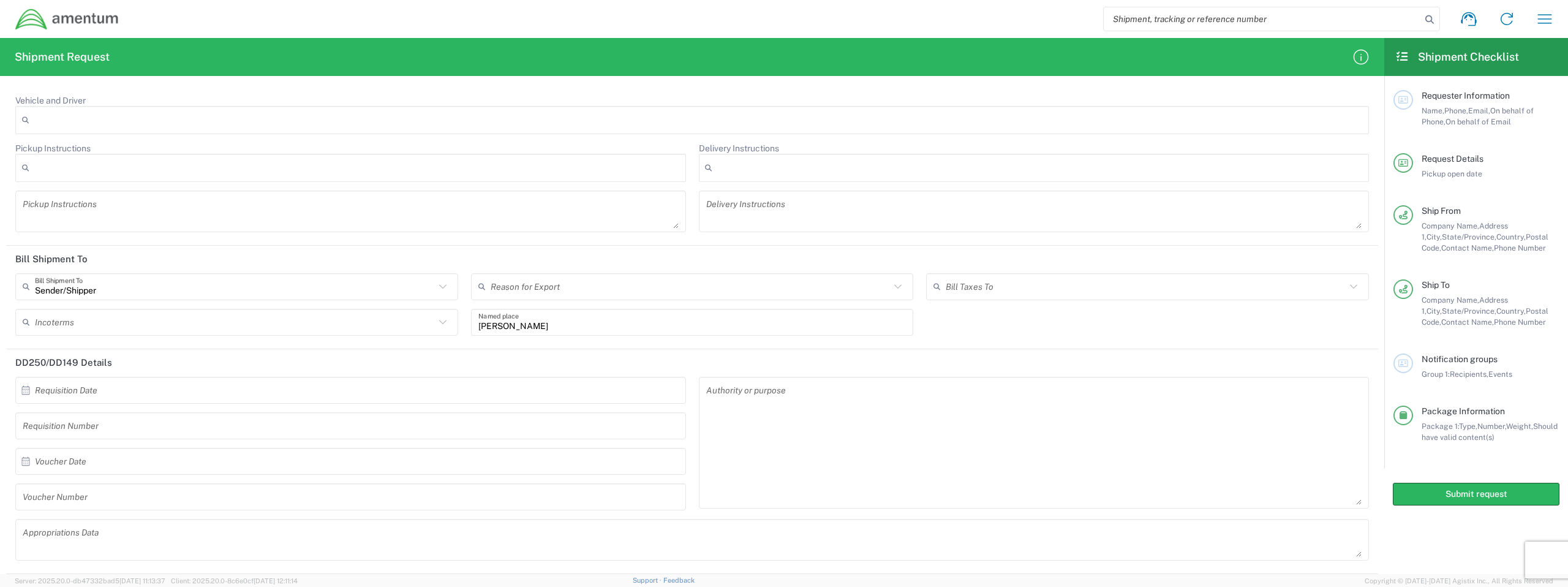
click at [541, 289] on input "text" at bounding box center [691, 287] width 400 height 21
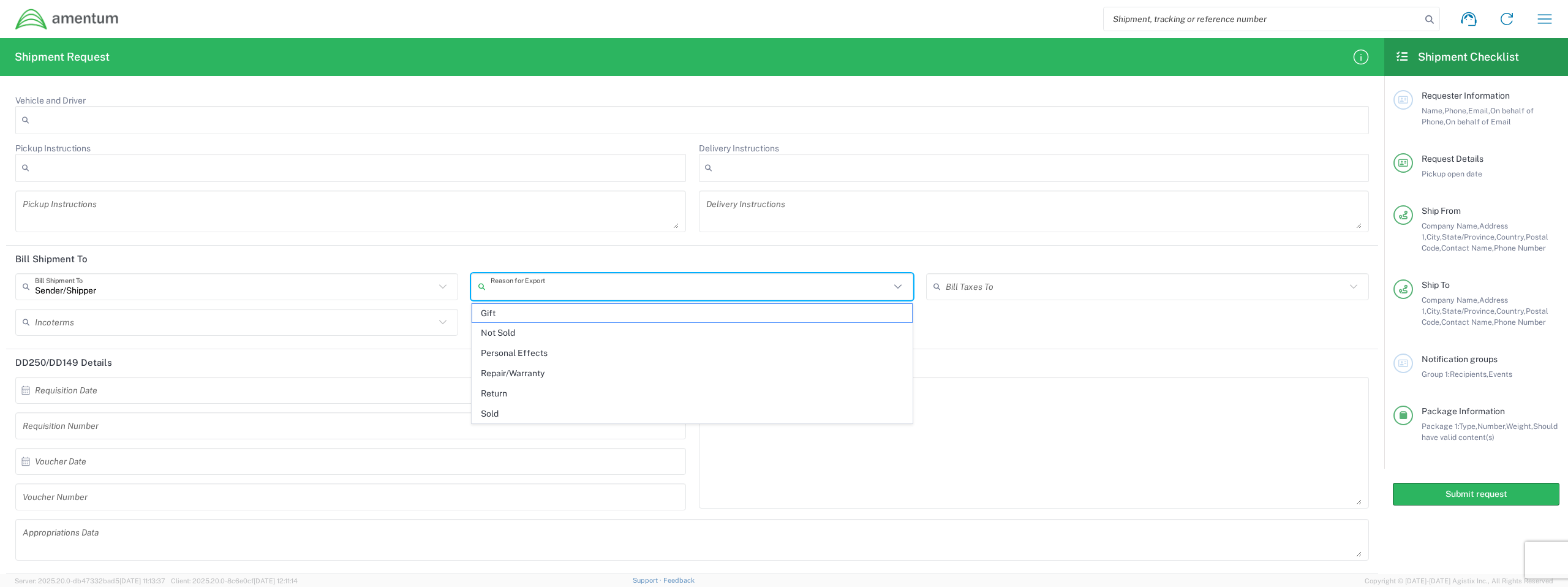
click at [494, 256] on header "Bill Shipment To" at bounding box center [692, 259] width 1372 height 28
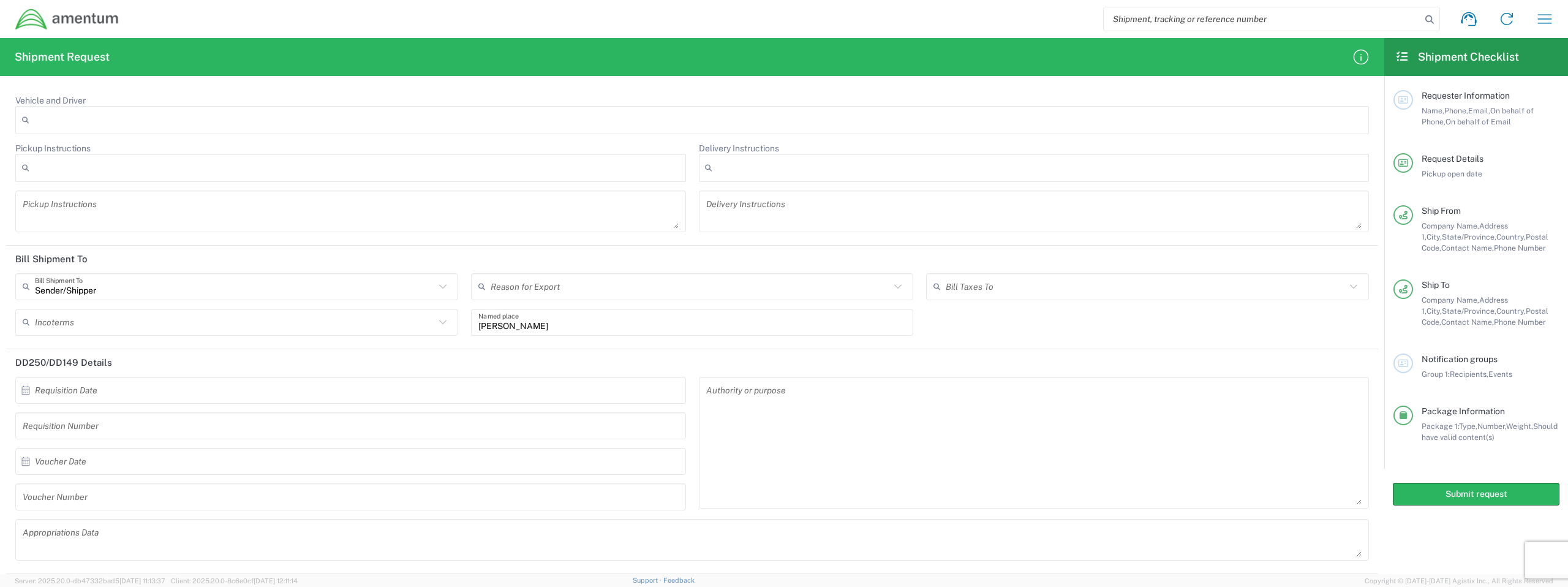
click at [360, 325] on input "text" at bounding box center [235, 322] width 400 height 21
click at [487, 234] on div "Pickup Instructions After Hour Pickup Crane Required Driver Assisted Loading Dr…" at bounding box center [351, 192] width 684 height 98
type input "Sender/Shipper"
click at [429, 276] on input "Sender/Shipper" at bounding box center [235, 287] width 400 height 21
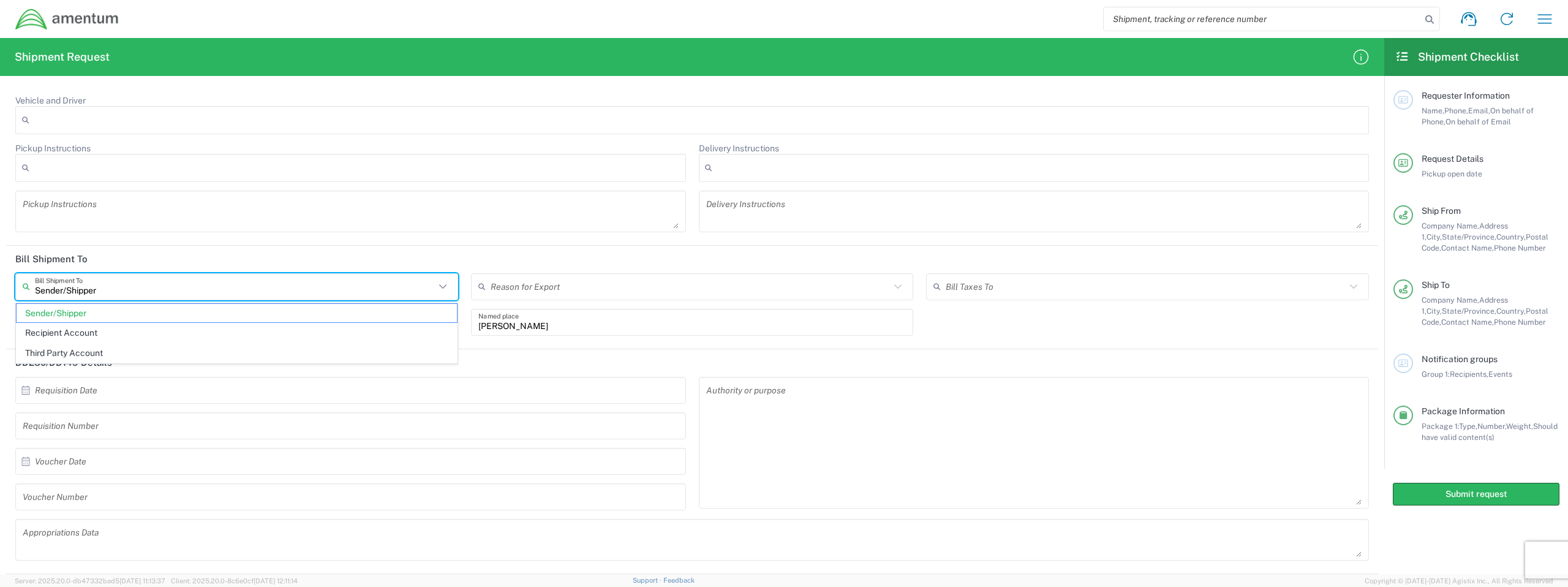
click at [404, 291] on input "Sender/Shipper" at bounding box center [235, 287] width 400 height 21
type input "\"
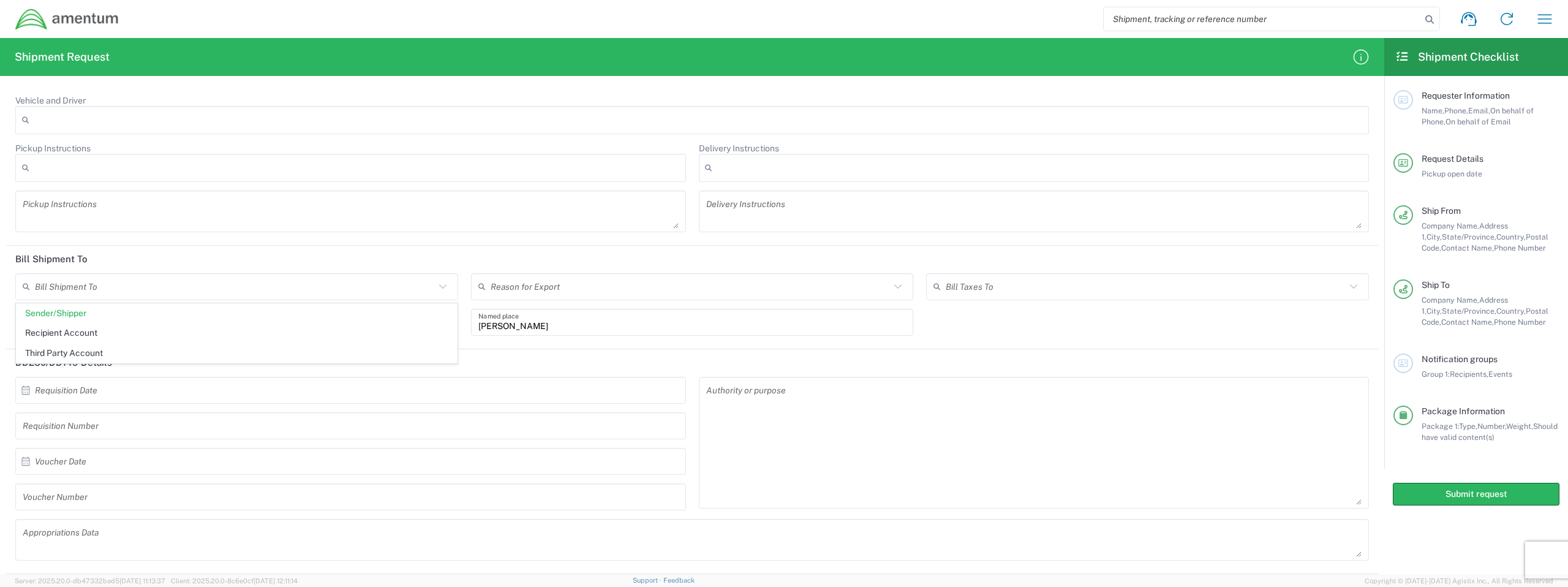
click at [406, 250] on header "Bill Shipment To" at bounding box center [692, 259] width 1372 height 28
type input "Sender/Shipper"
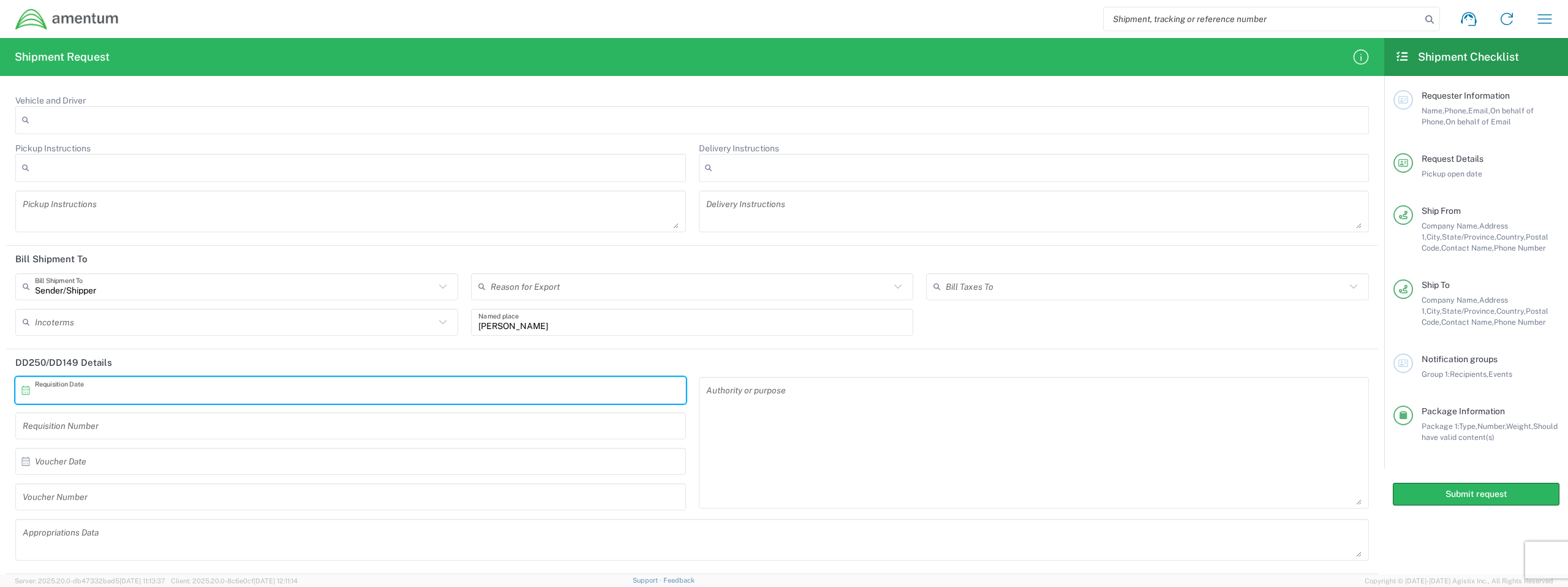
click at [209, 391] on input "text" at bounding box center [353, 390] width 637 height 21
click at [263, 355] on header "DD250/DD149 Details" at bounding box center [692, 363] width 1372 height 28
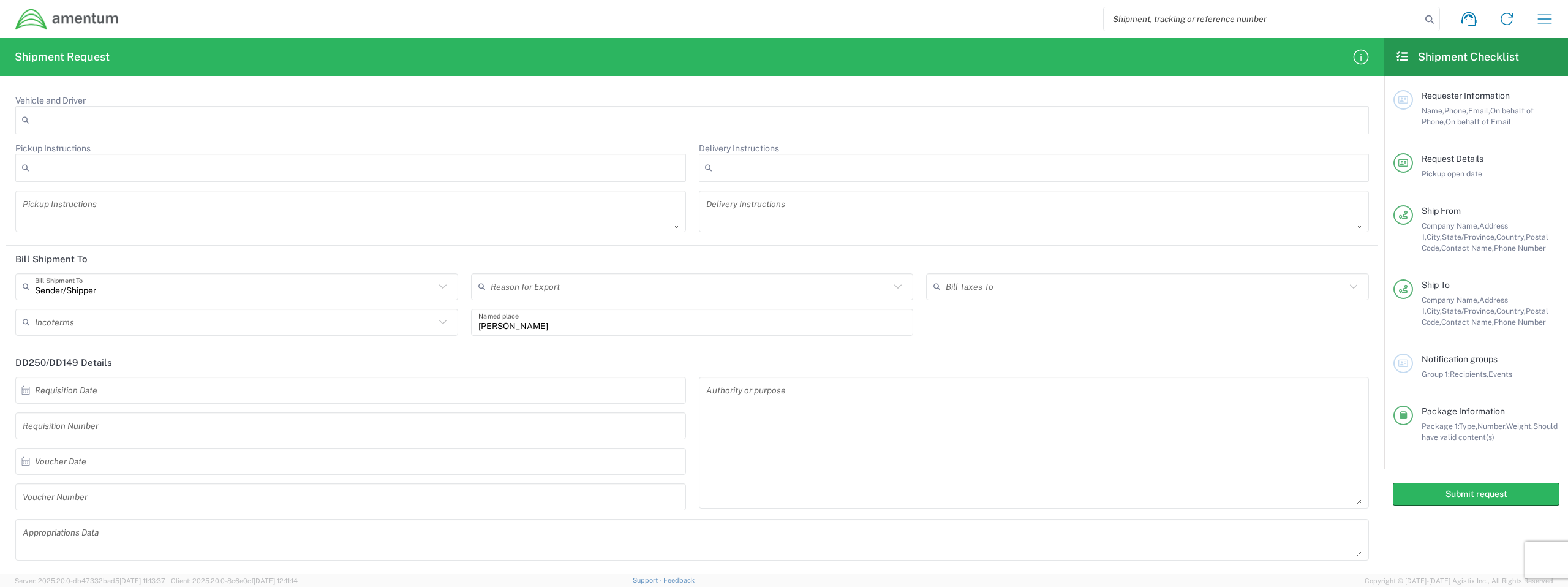
click at [925, 413] on textarea at bounding box center [1034, 443] width 656 height 125
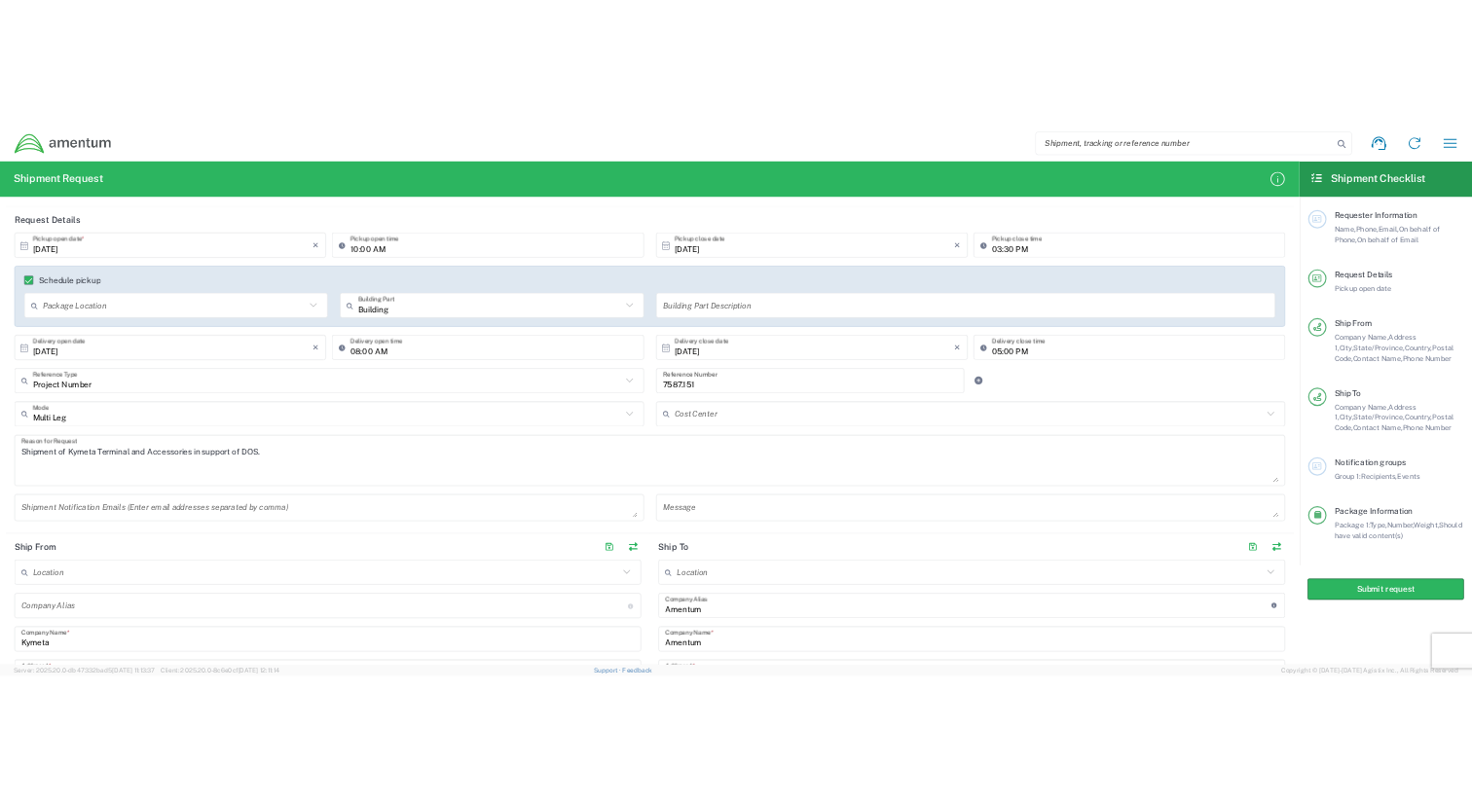
scroll to position [0, 0]
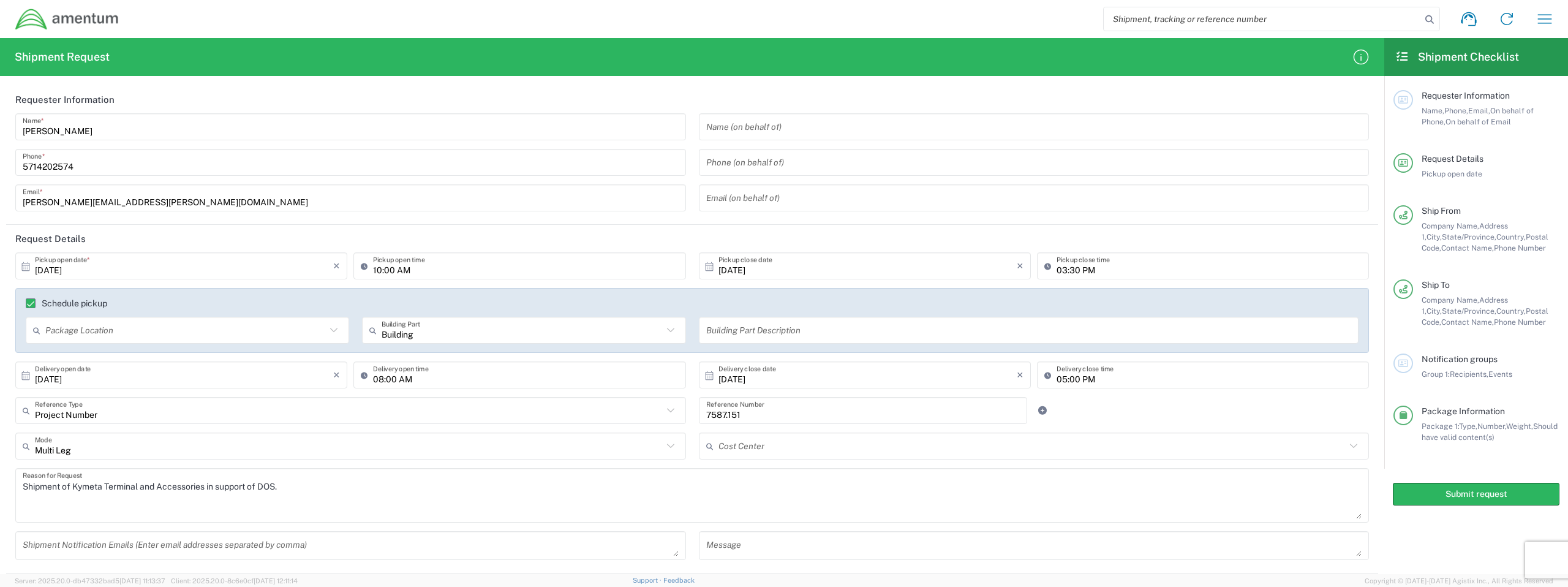
click at [753, 413] on input "7587.151" at bounding box center [863, 411] width 314 height 21
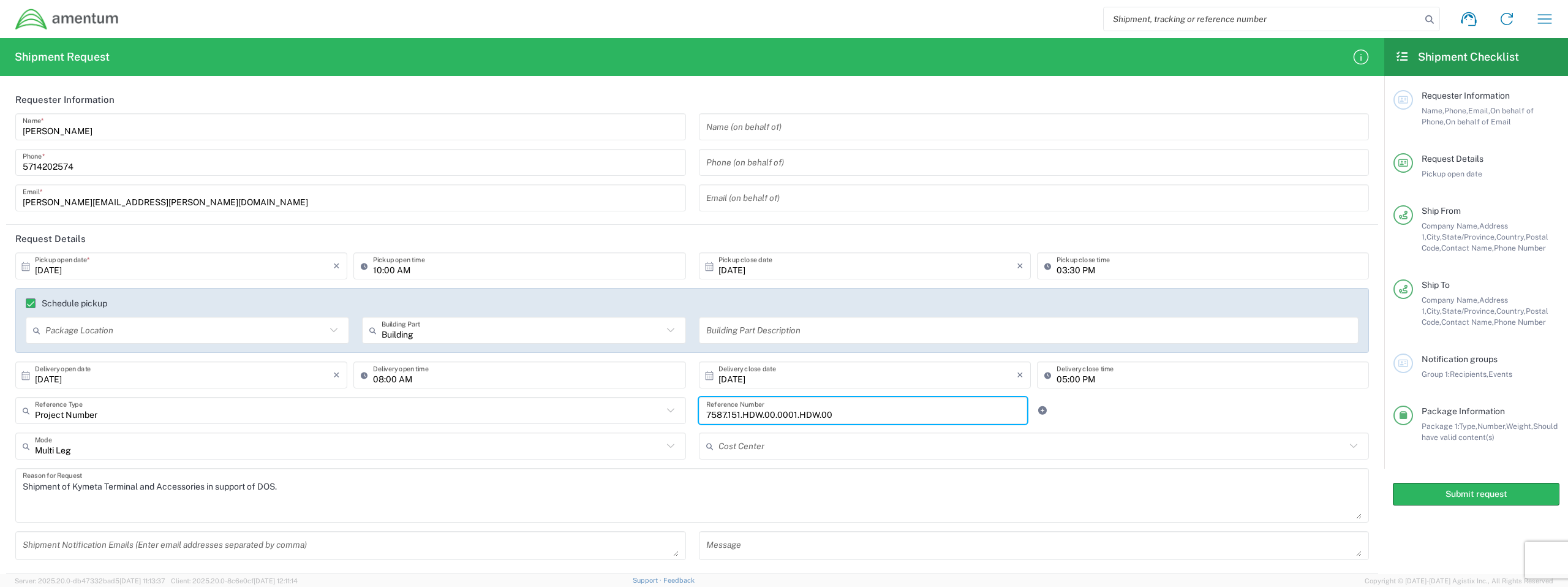
type input "7587.151.HDW.00.0001.HDW.00"
click at [926, 418] on div at bounding box center [1091, 411] width 114 height 27
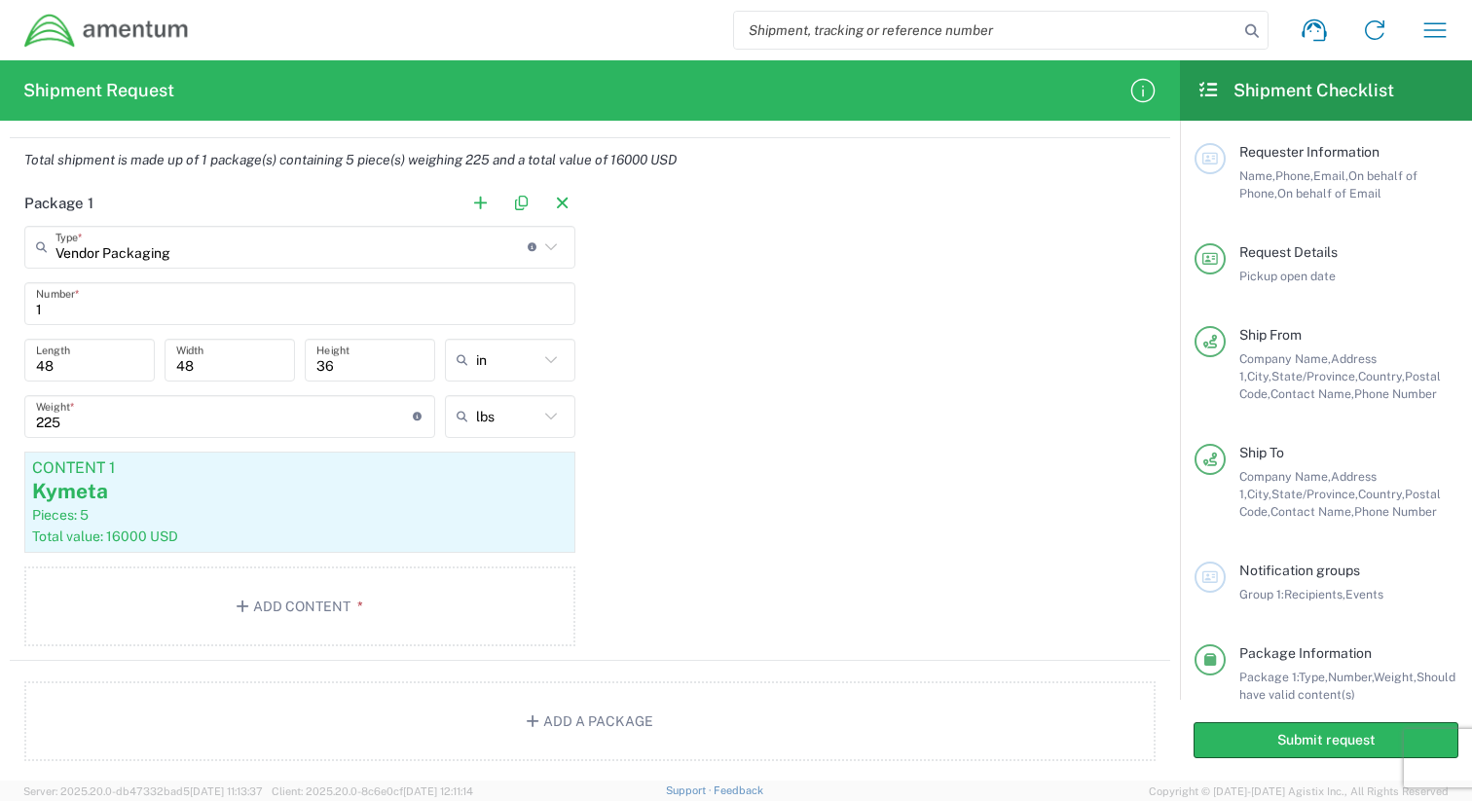
scroll to position [1537, 0]
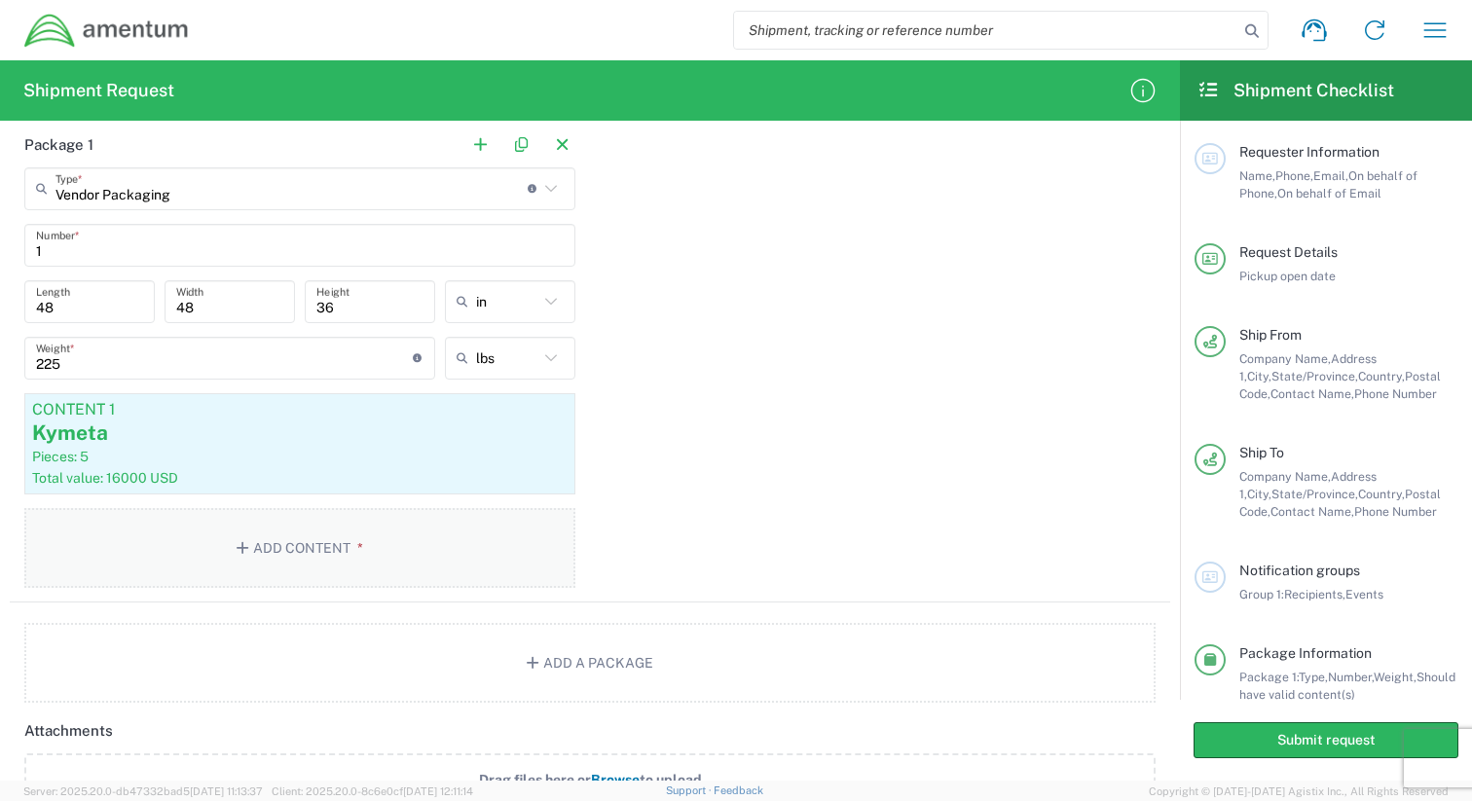
click at [323, 541] on button "Add Content *" at bounding box center [299, 548] width 551 height 80
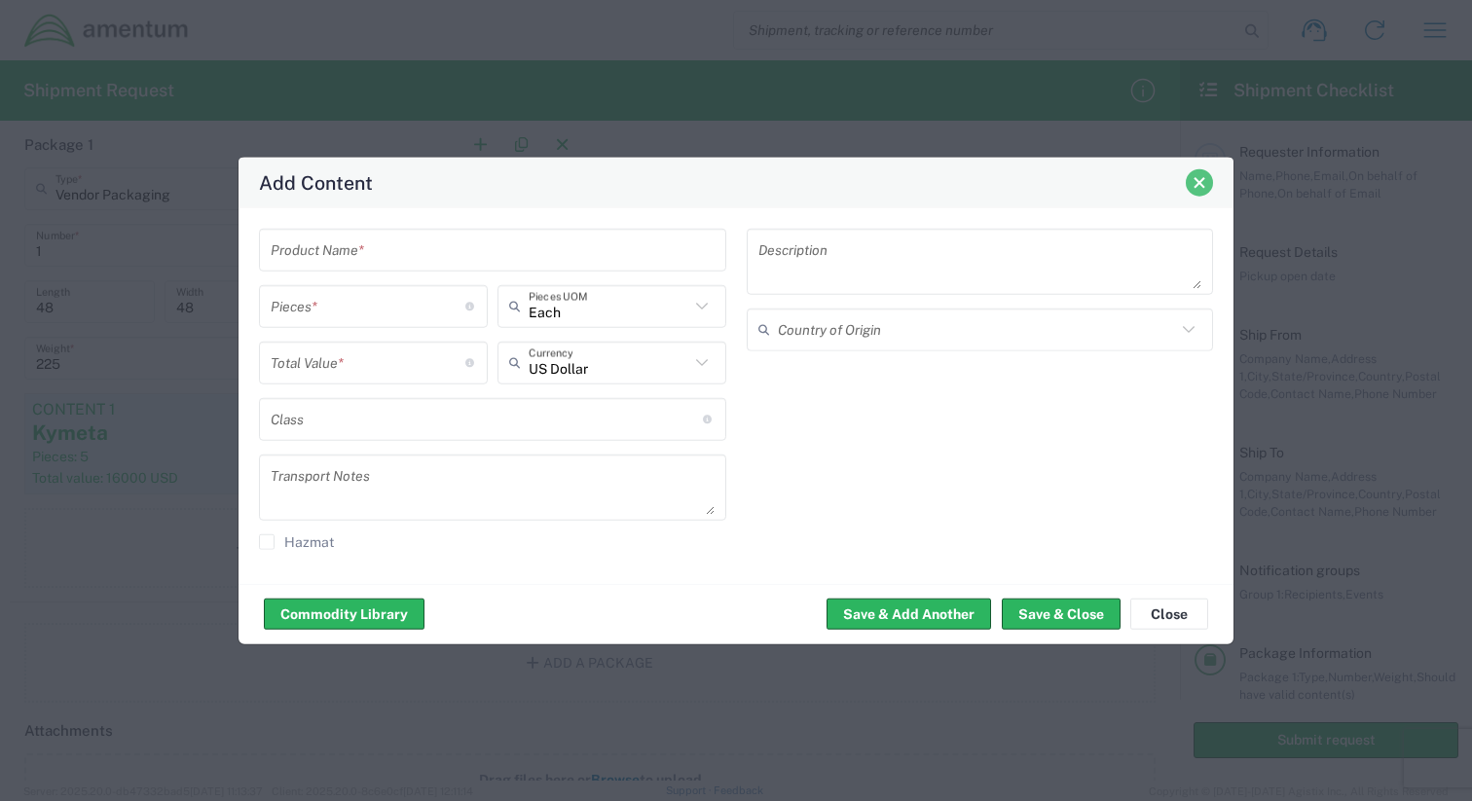
click at [1205, 177] on span "Close" at bounding box center [1199, 183] width 14 height 14
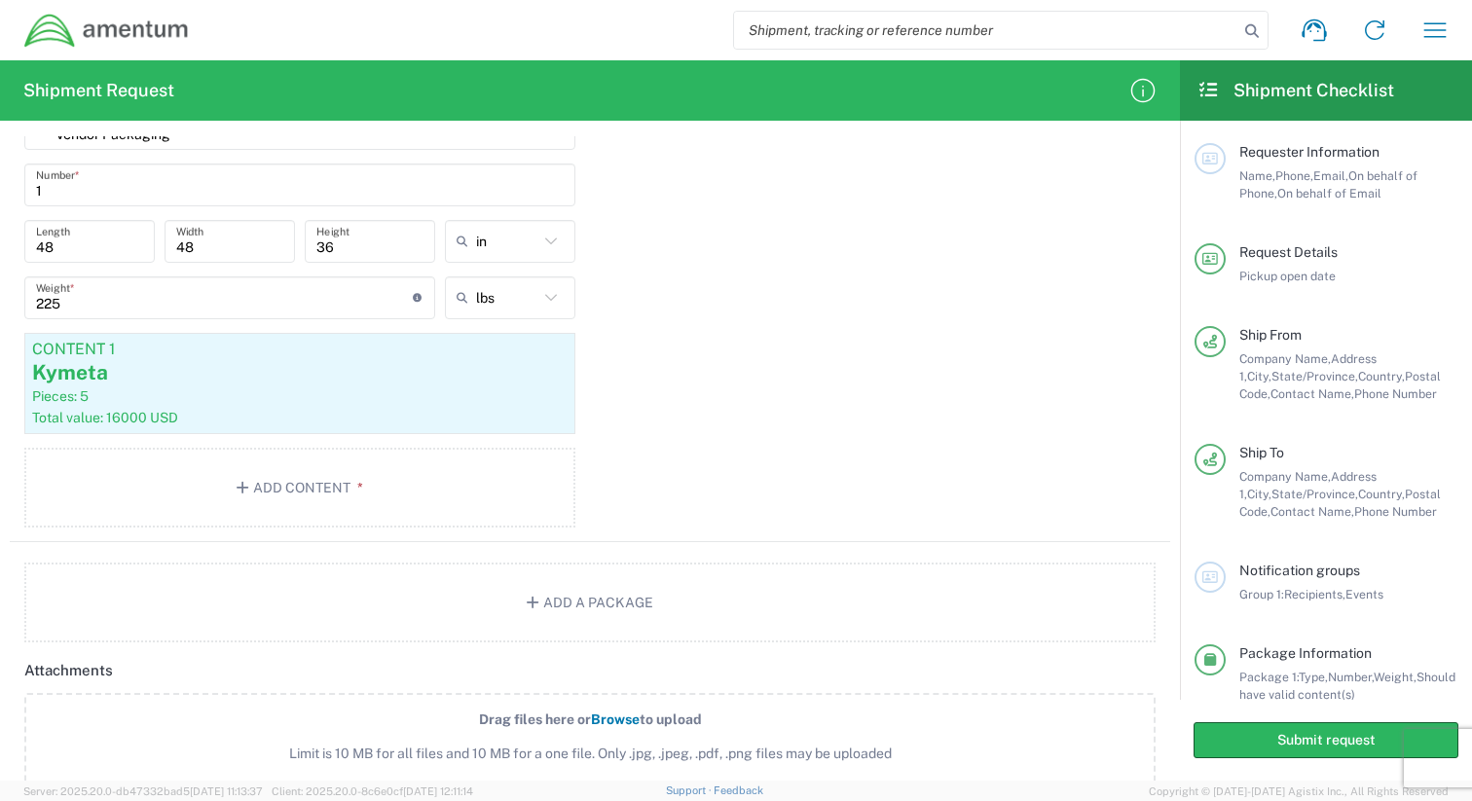
scroll to position [1600, 0]
click at [770, 597] on button "Add a Package" at bounding box center [589, 600] width 1131 height 80
click at [671, 596] on button "Add a Package" at bounding box center [589, 600] width 1131 height 80
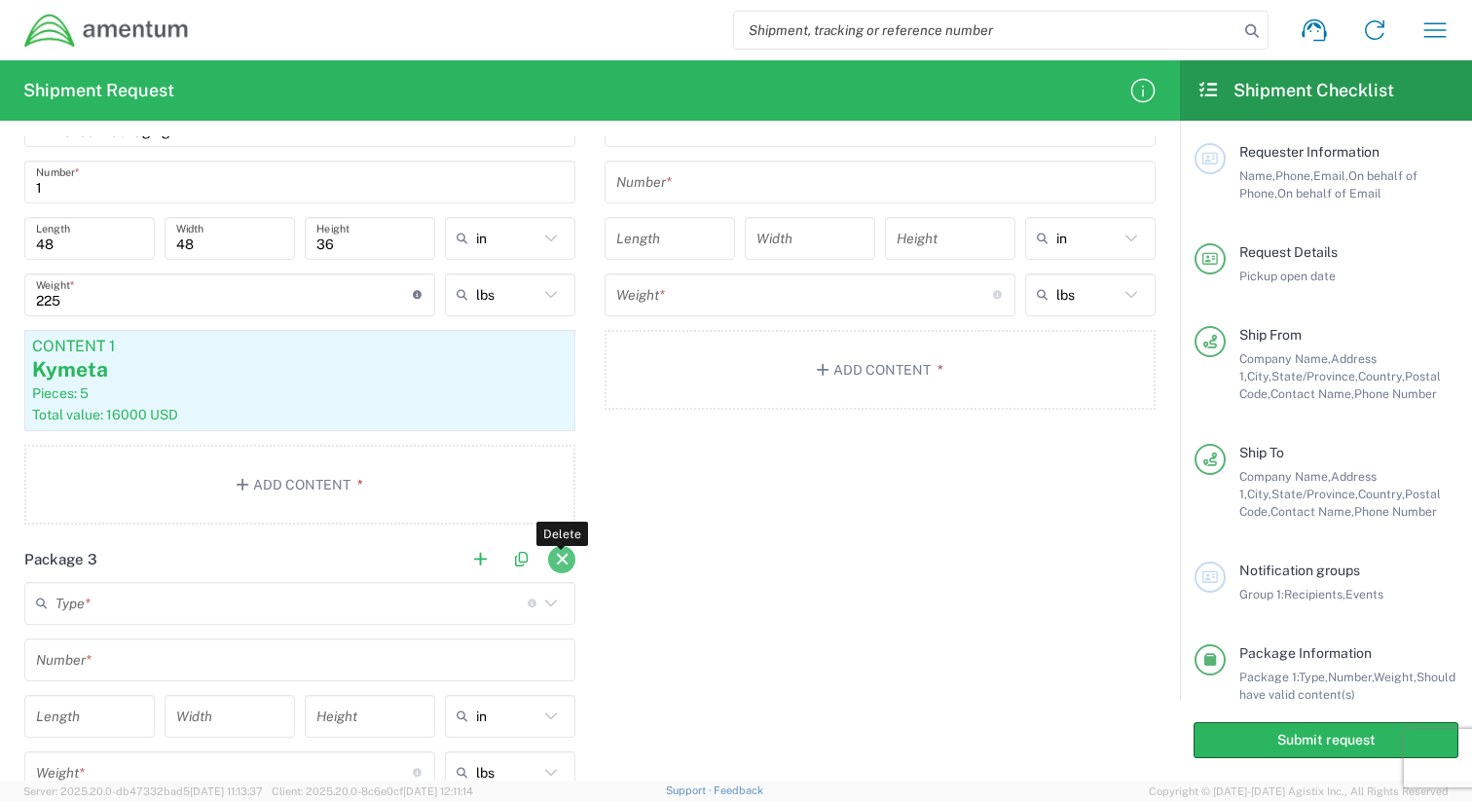
click at [564, 559] on button "button" at bounding box center [561, 559] width 27 height 27
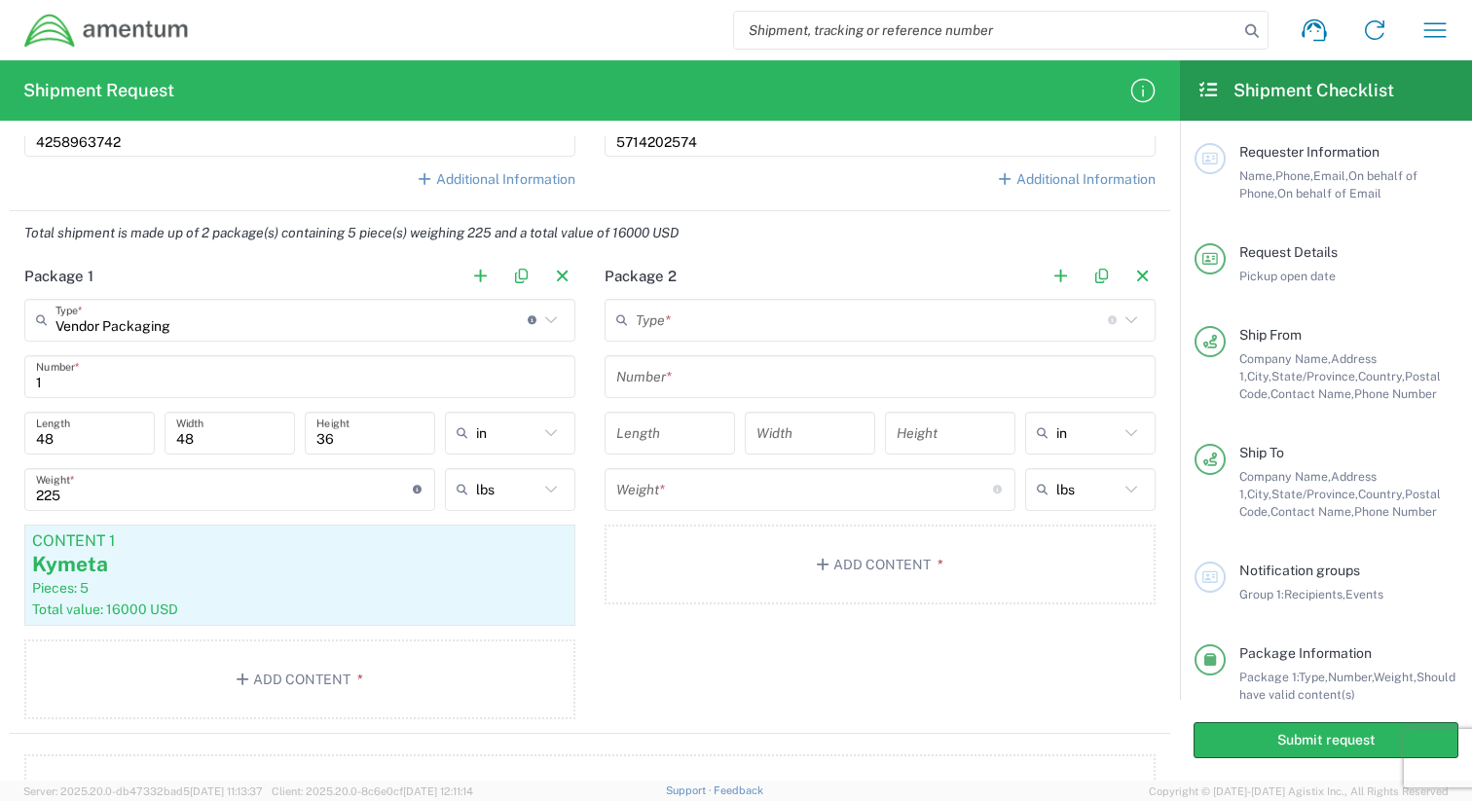
scroll to position [1376, 0]
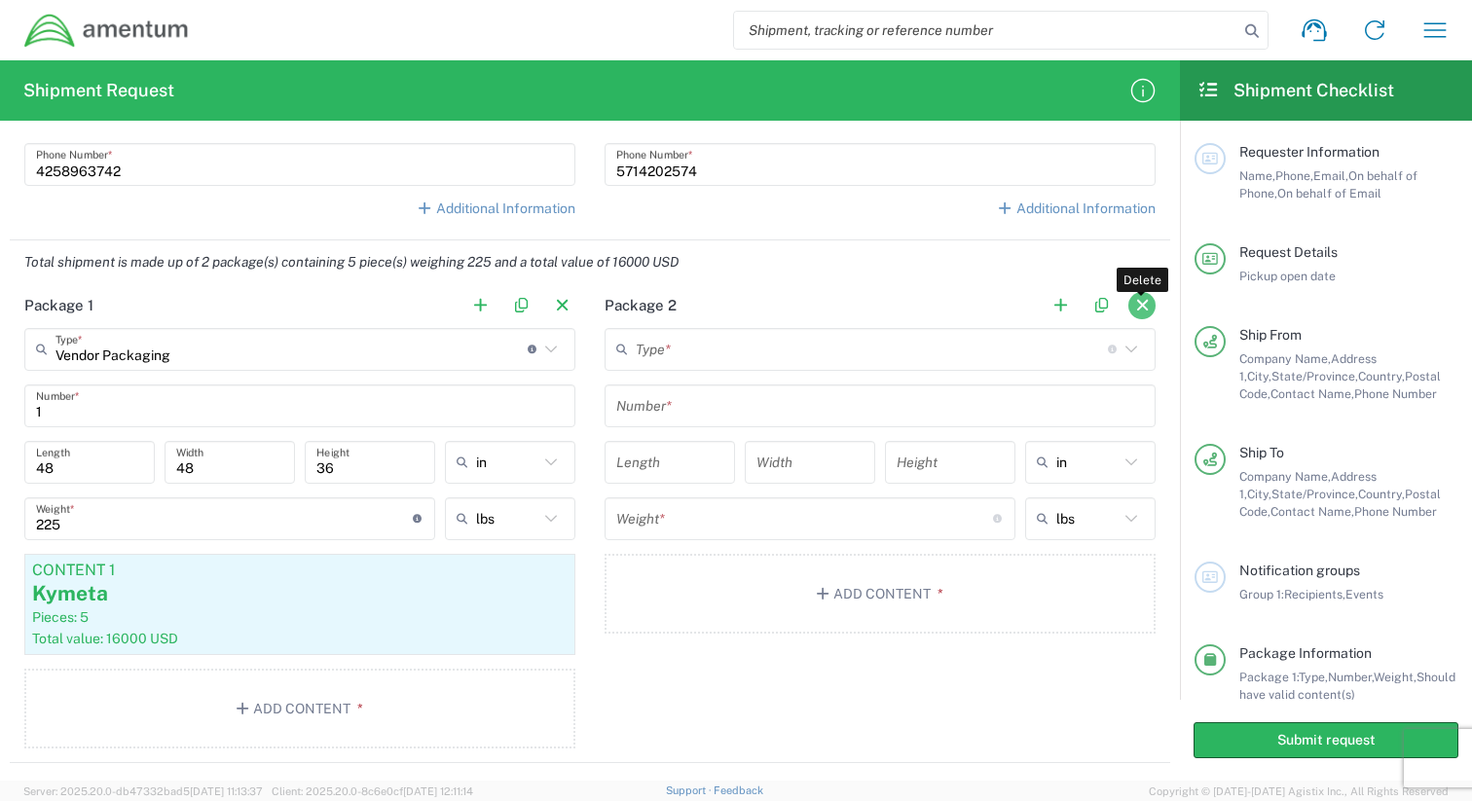
click at [1143, 301] on button "button" at bounding box center [1141, 305] width 27 height 27
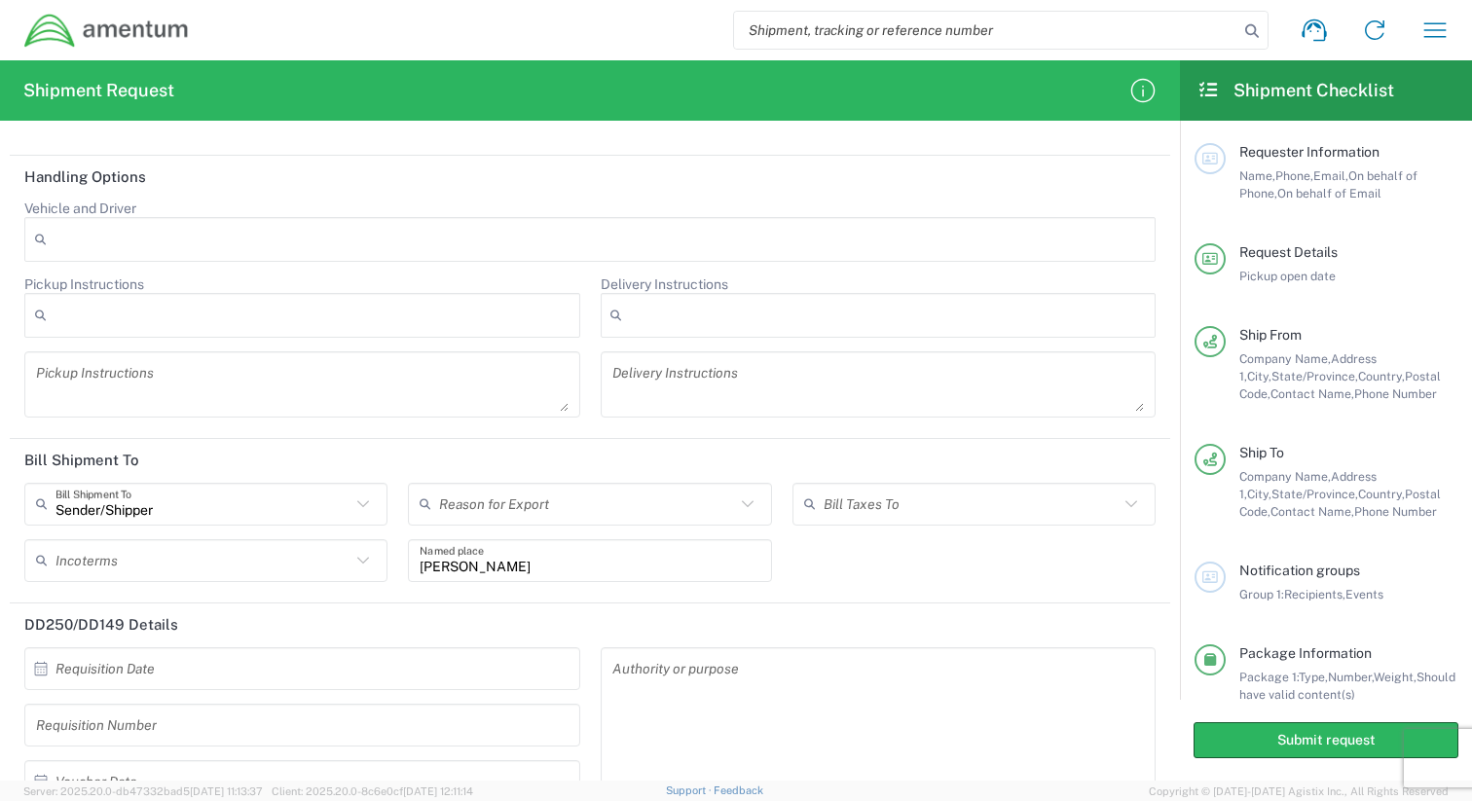
scroll to position [2319, 0]
click at [336, 516] on input "text" at bounding box center [202, 503] width 295 height 34
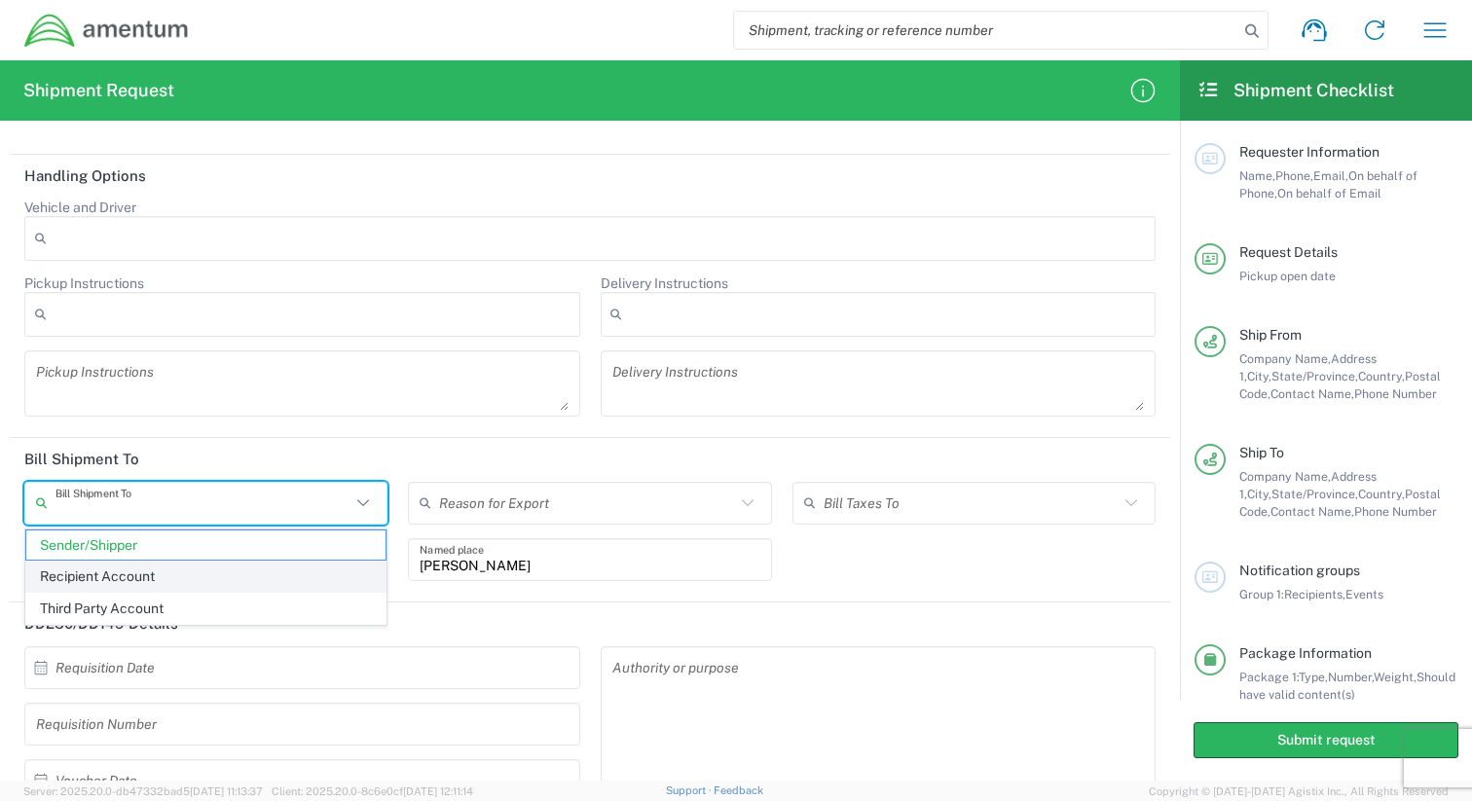
click at [202, 574] on span "Recipient Account" at bounding box center [205, 577] width 359 height 30
type input "Recipient Account"
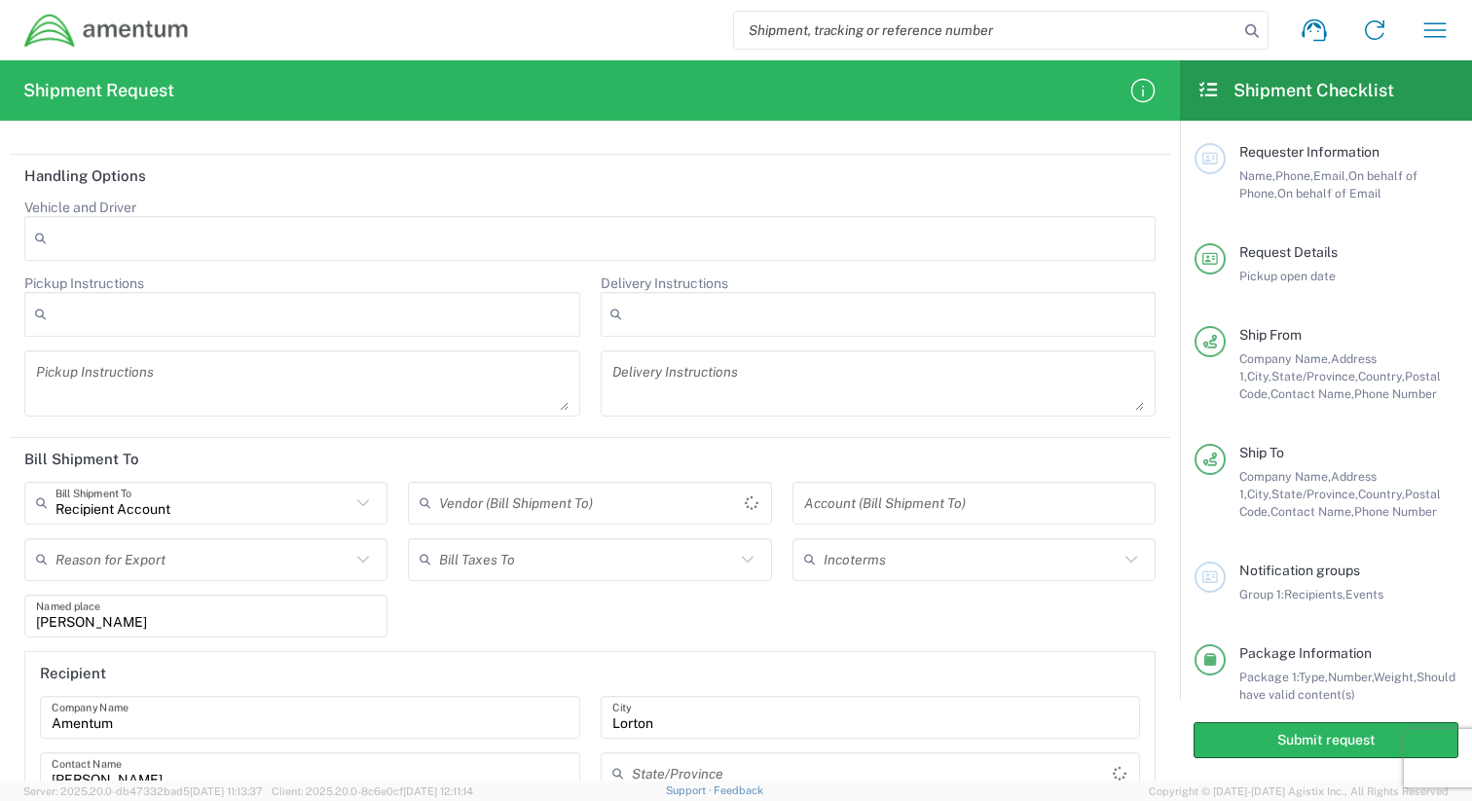
type input "Virginia"
click at [426, 460] on header "Bill Shipment To" at bounding box center [590, 460] width 1160 height 44
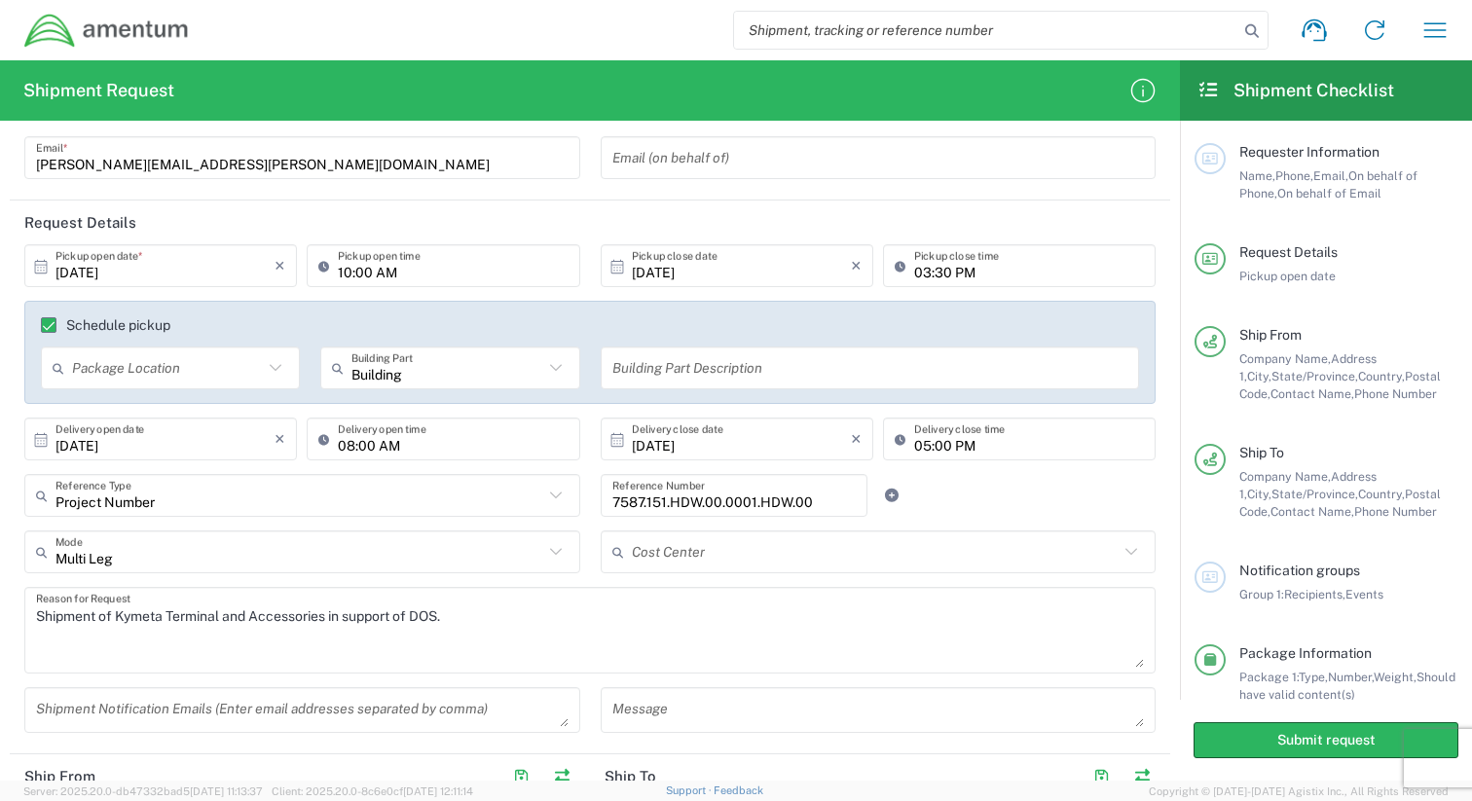
scroll to position [165, 0]
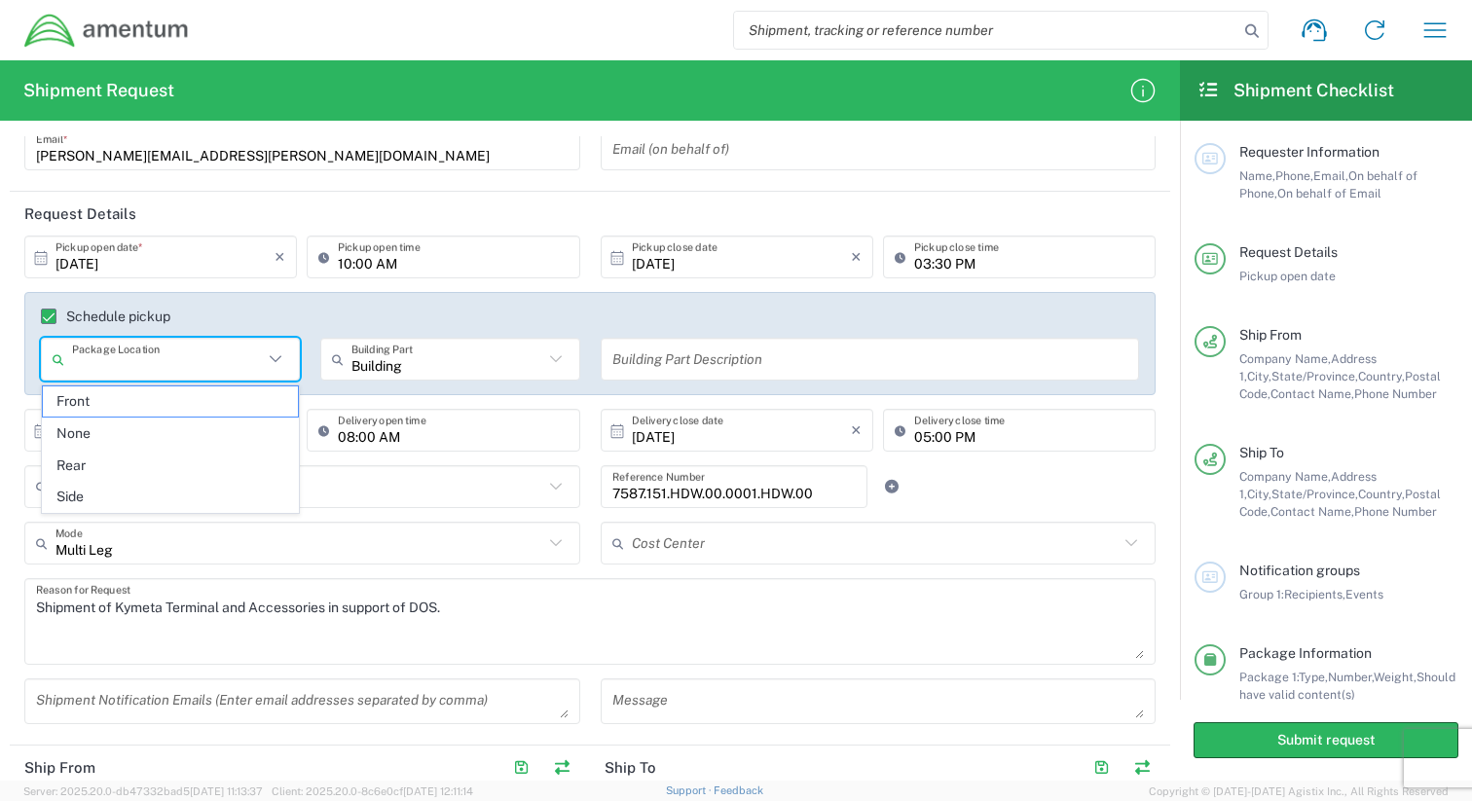
click at [169, 368] on input "text" at bounding box center [167, 360] width 191 height 34
click at [387, 304] on div "Schedule pickup Package Location Front None Rear Side Building Building Part Ap…" at bounding box center [589, 343] width 1131 height 103
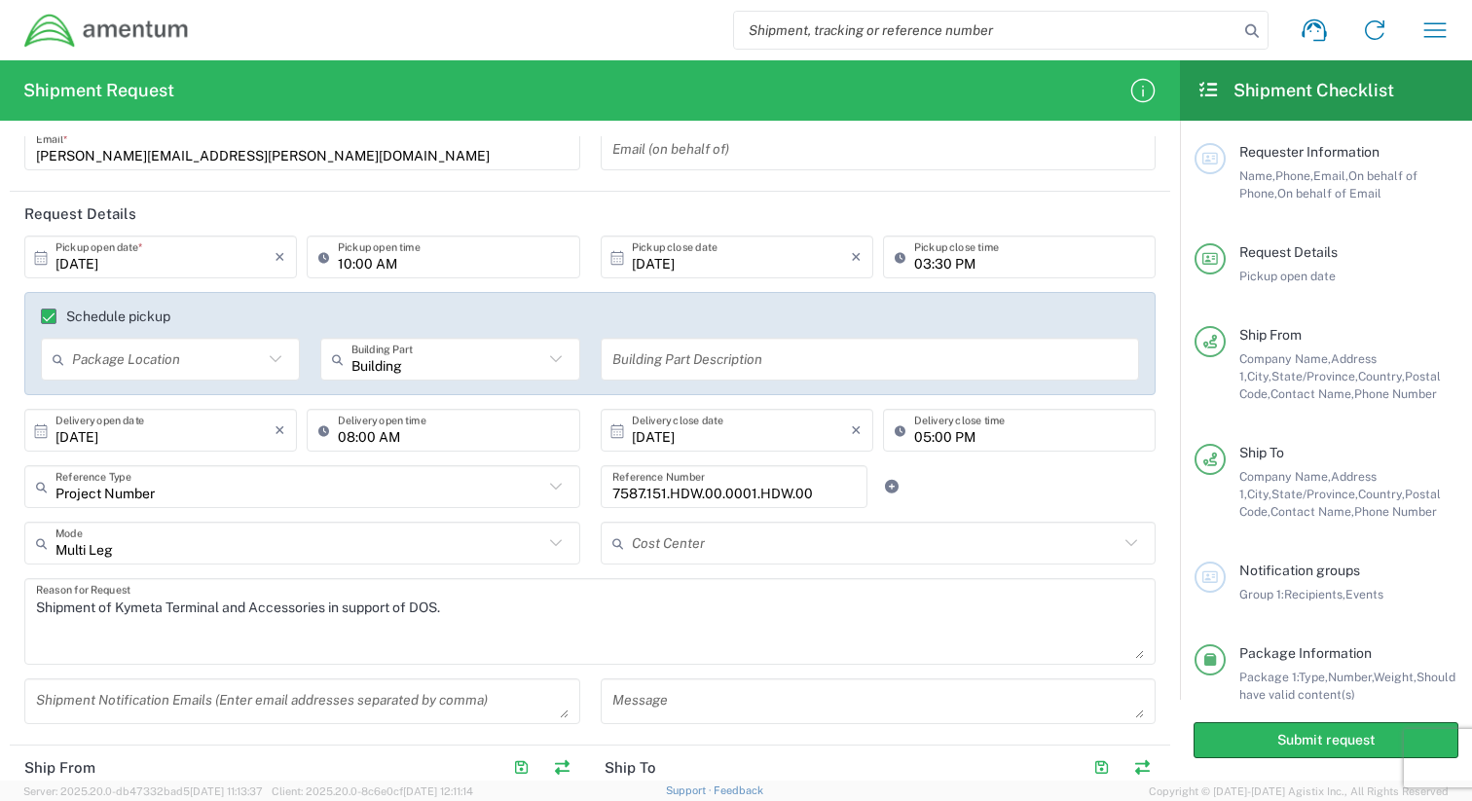
type input "Building"
click at [461, 366] on input "Building" at bounding box center [446, 360] width 191 height 34
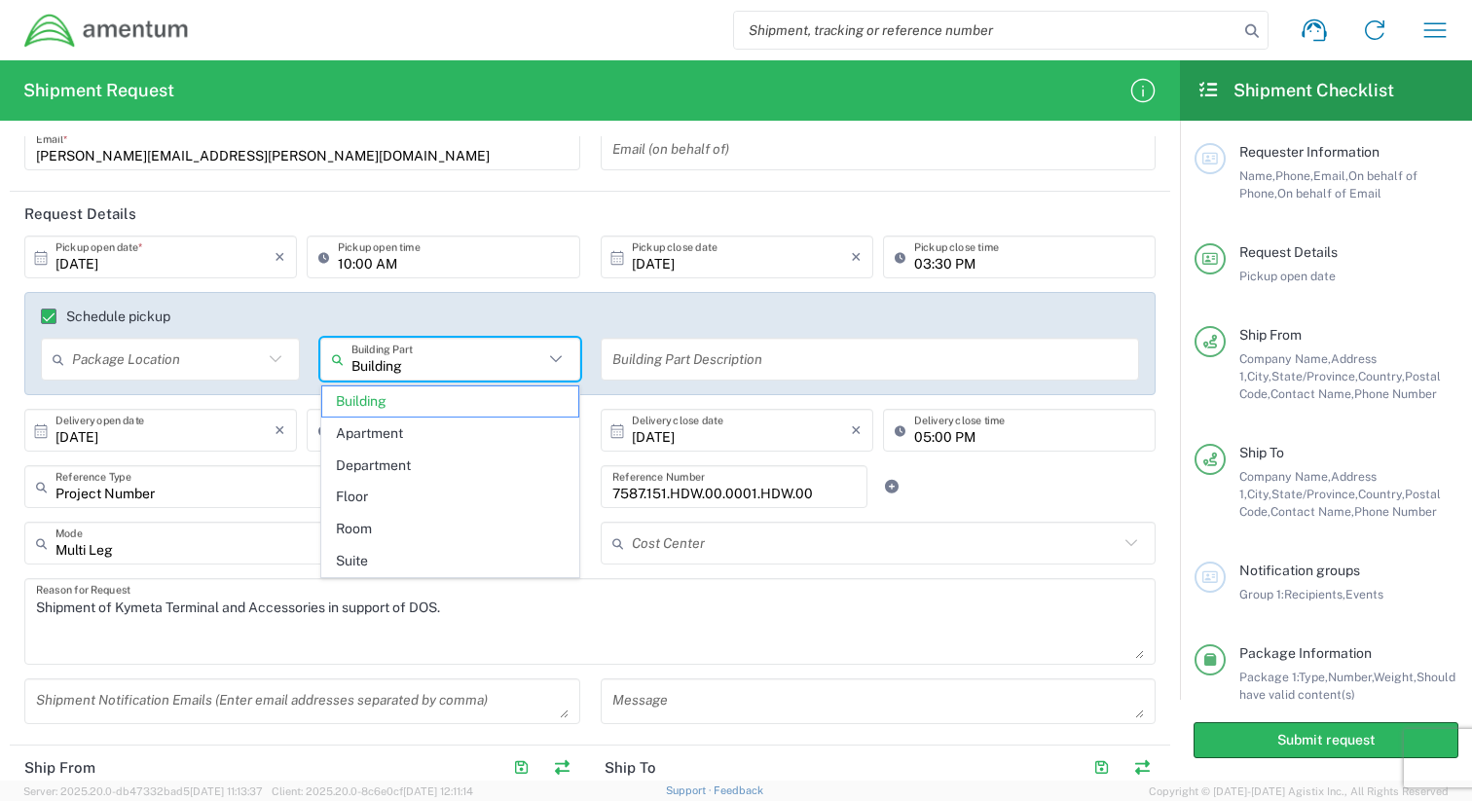
click at [525, 296] on div "Schedule pickup Package Location Front None Rear Side Building Building Part Bu…" at bounding box center [589, 343] width 1131 height 103
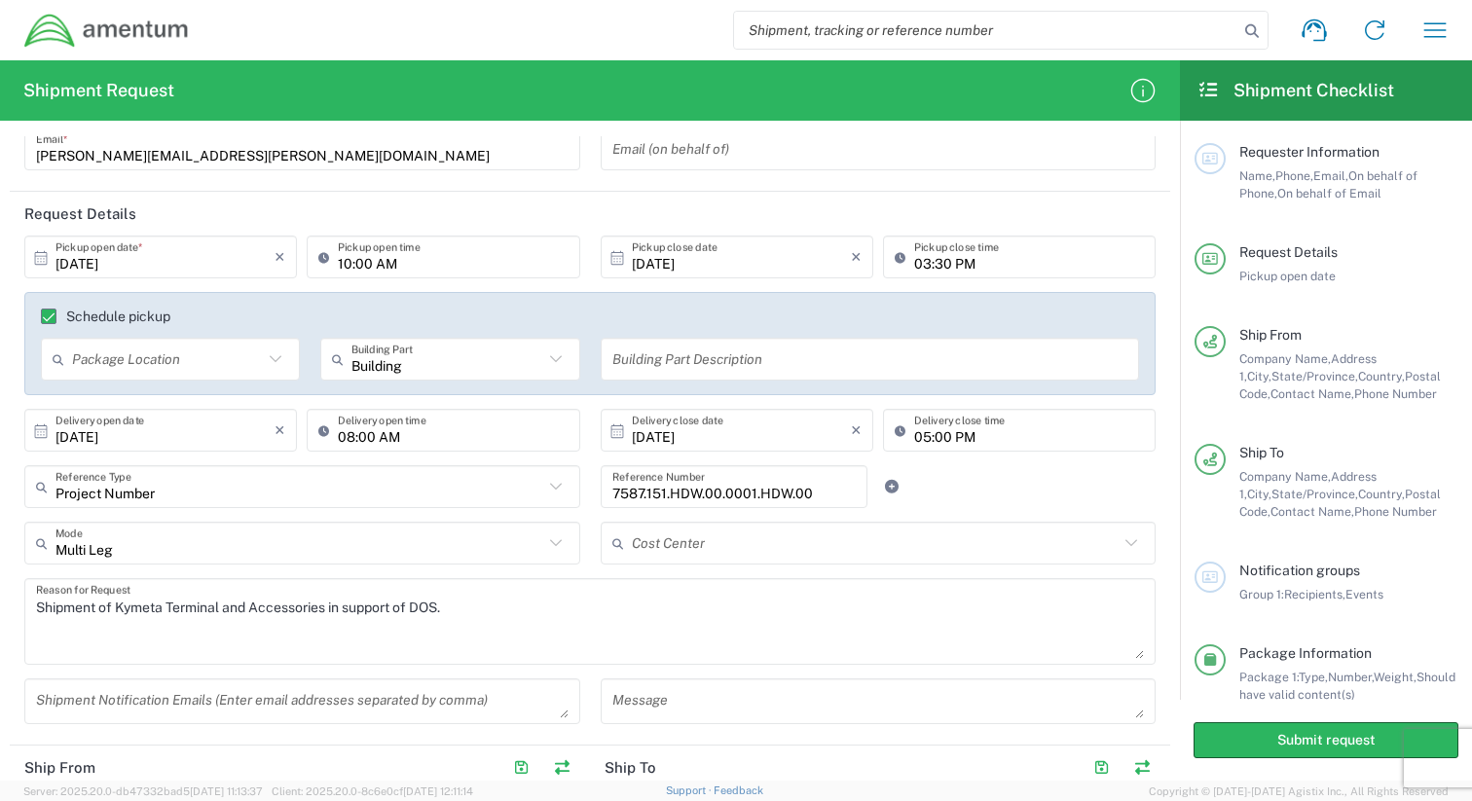
click at [655, 367] on input "text" at bounding box center [870, 360] width 516 height 34
click at [580, 307] on div "Schedule pickup Package Location Front None Rear Side Building Building Part Bu…" at bounding box center [589, 343] width 1131 height 103
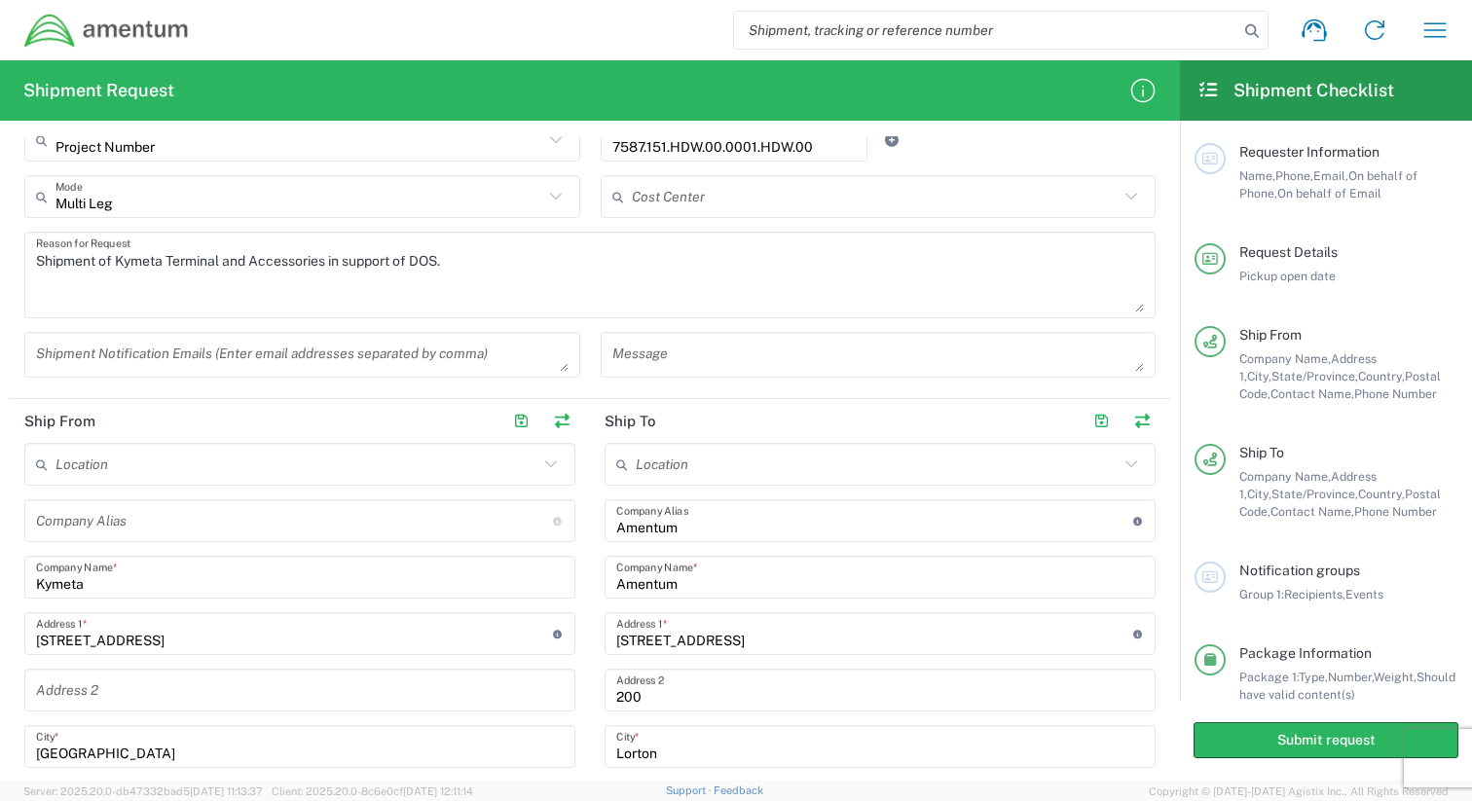
scroll to position [506, 0]
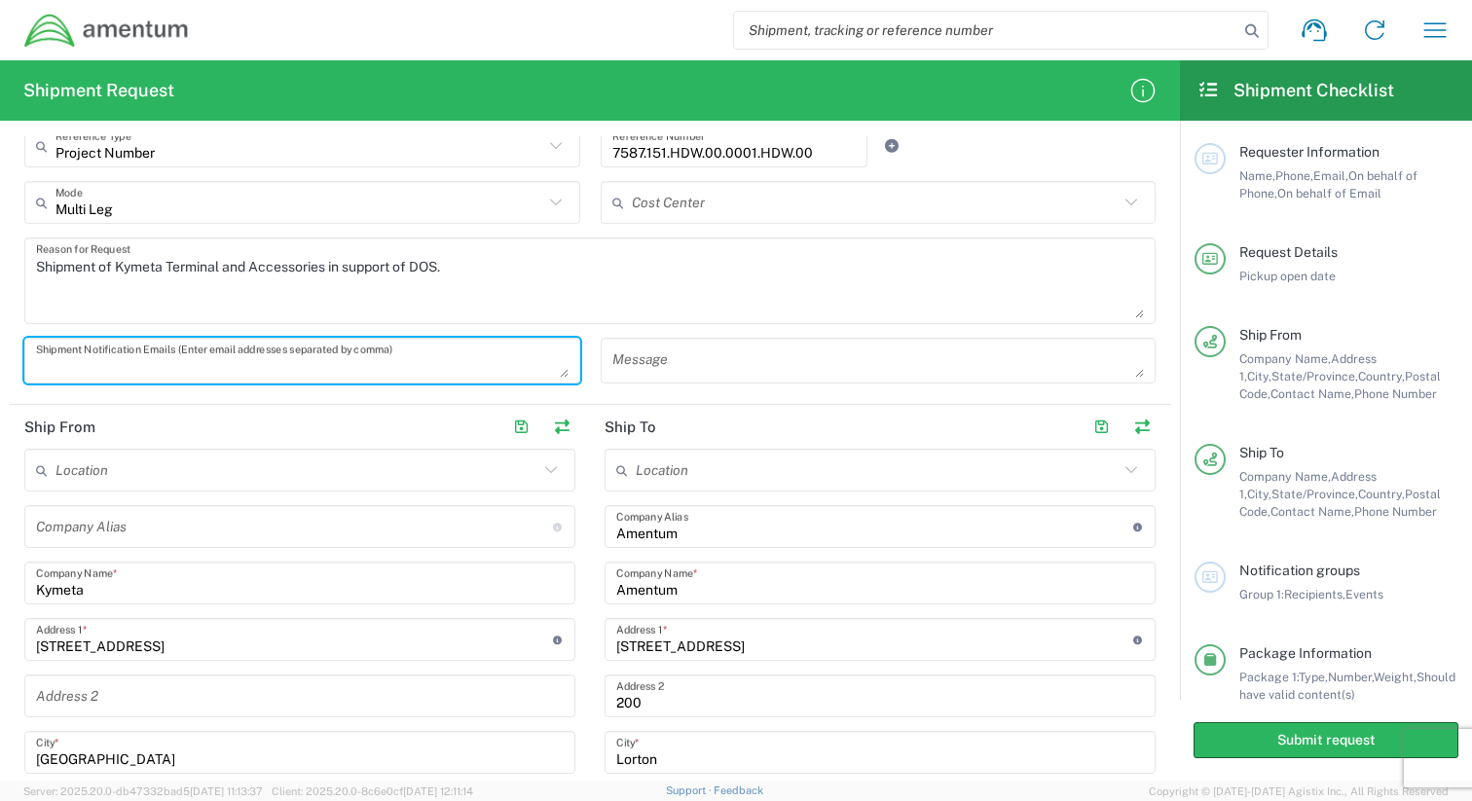
click at [350, 363] on textarea at bounding box center [302, 361] width 532 height 34
type textarea "cole.rayfield@amentum"
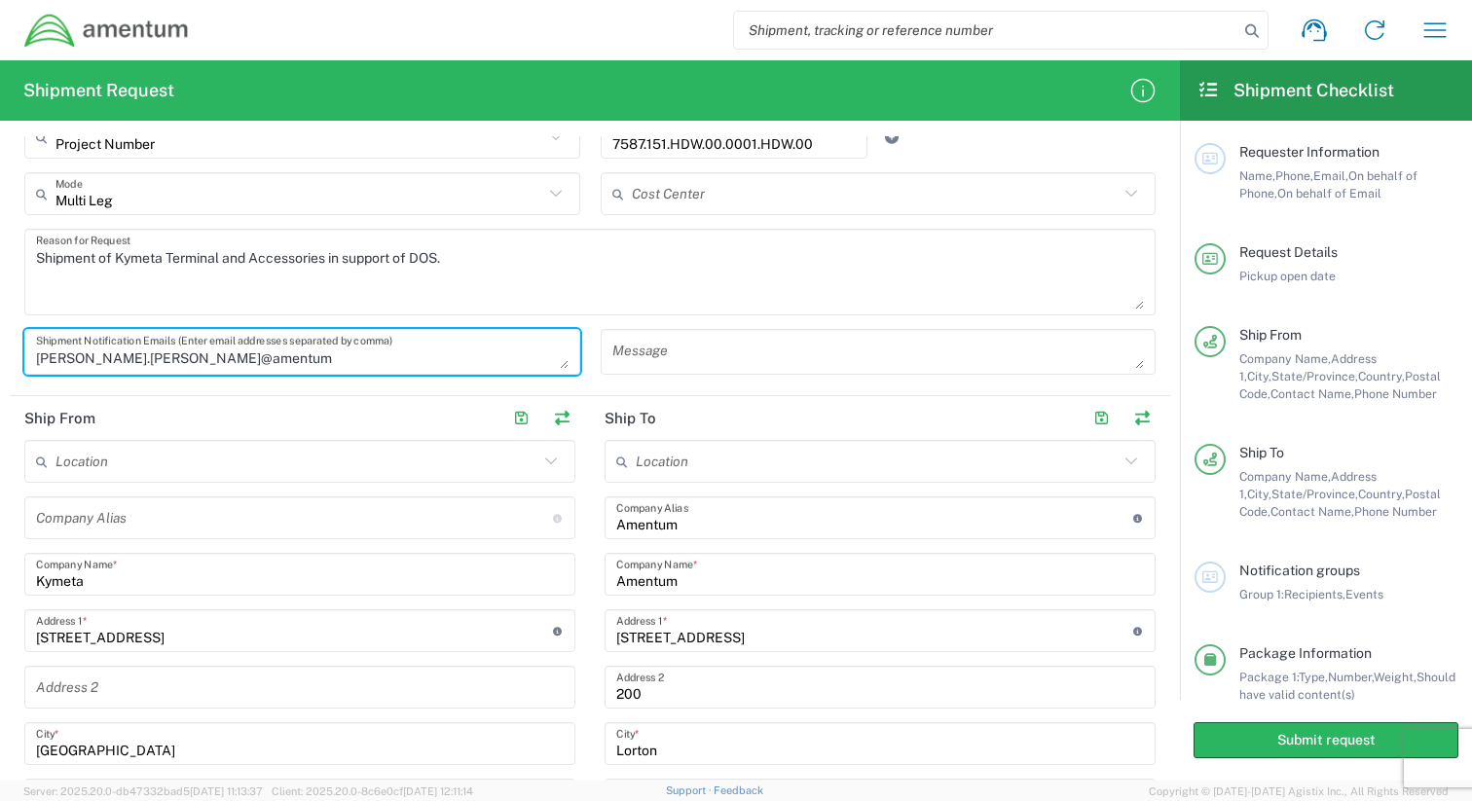
scroll to position [372, 0]
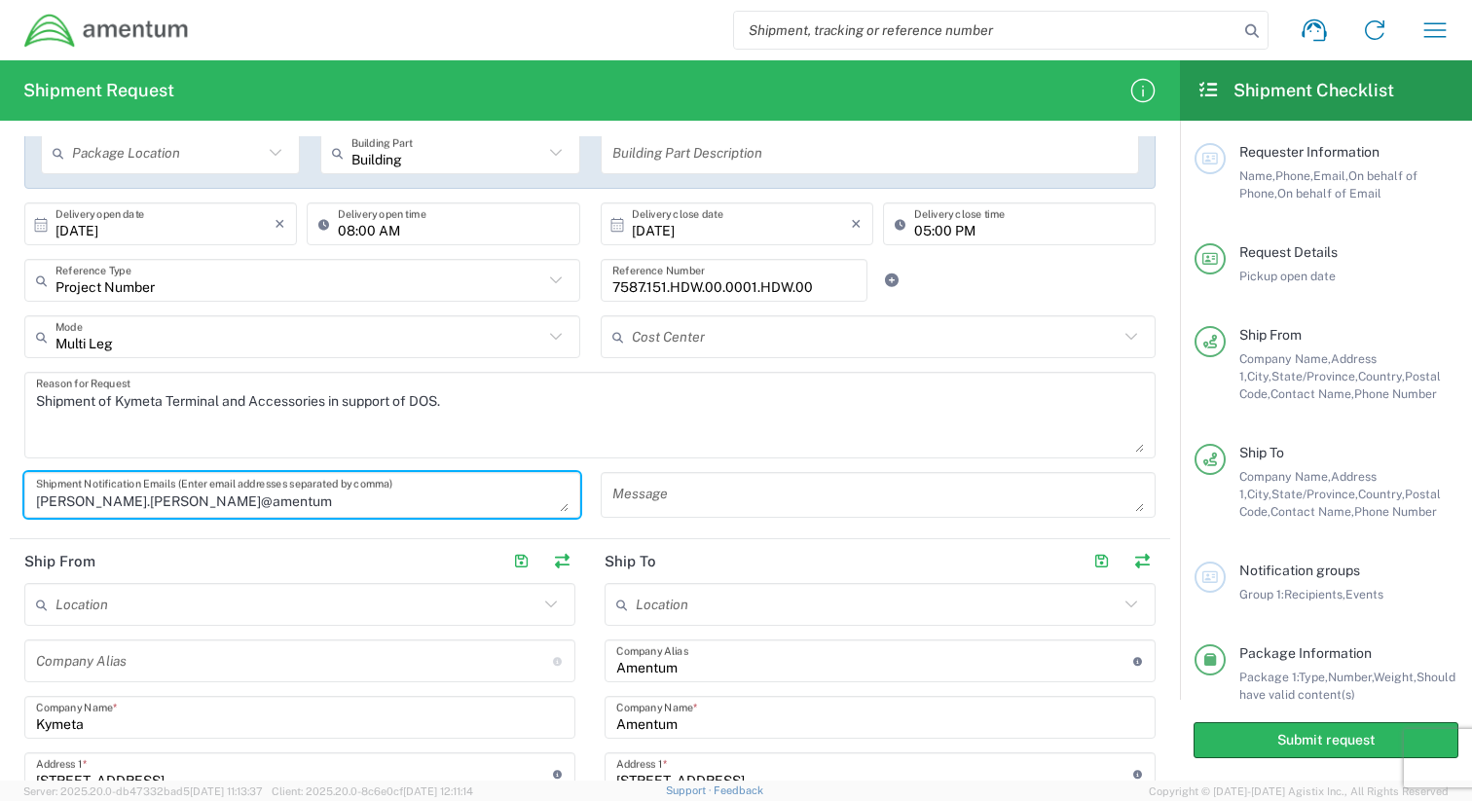
click at [233, 499] on textarea "cole.rayfield@amentum" at bounding box center [302, 495] width 532 height 34
paste textarea "NSS-DB-Delta-Bridge-Logistics@amentum.com"
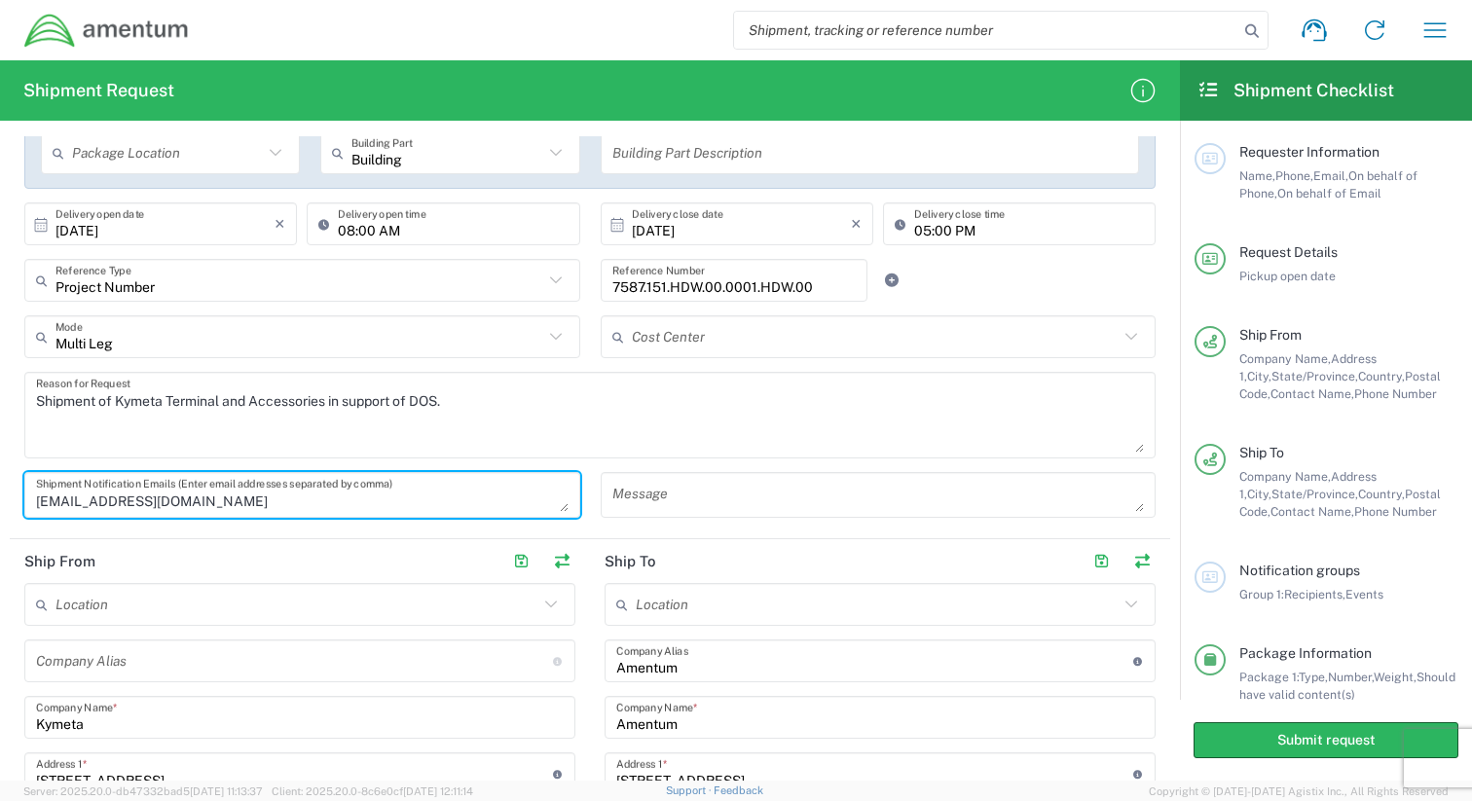
click at [431, 491] on textarea "NSS-DB-Delta-Bridge-Logistics@amentum.com" at bounding box center [302, 495] width 532 height 34
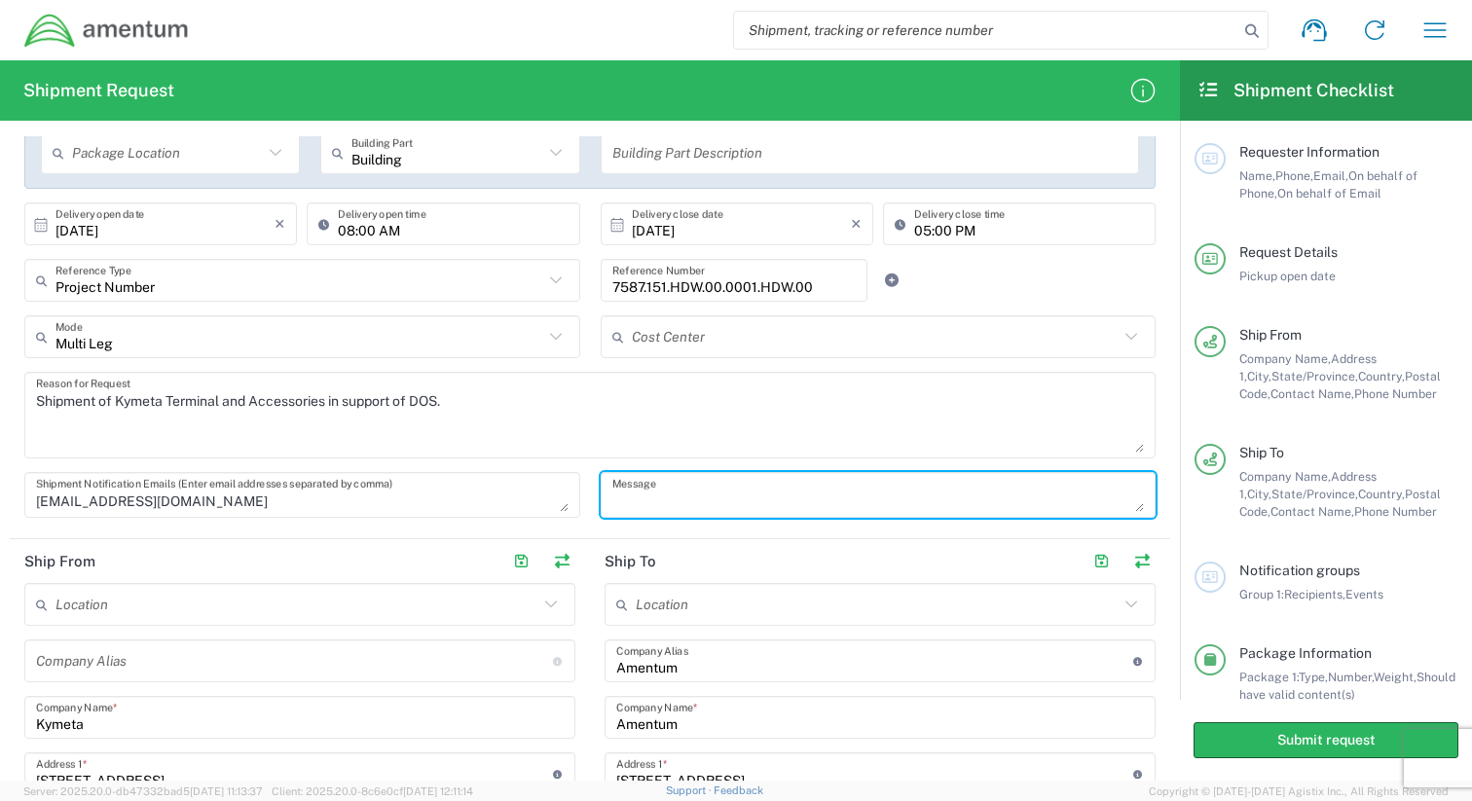
click at [723, 496] on textarea at bounding box center [878, 495] width 532 height 34
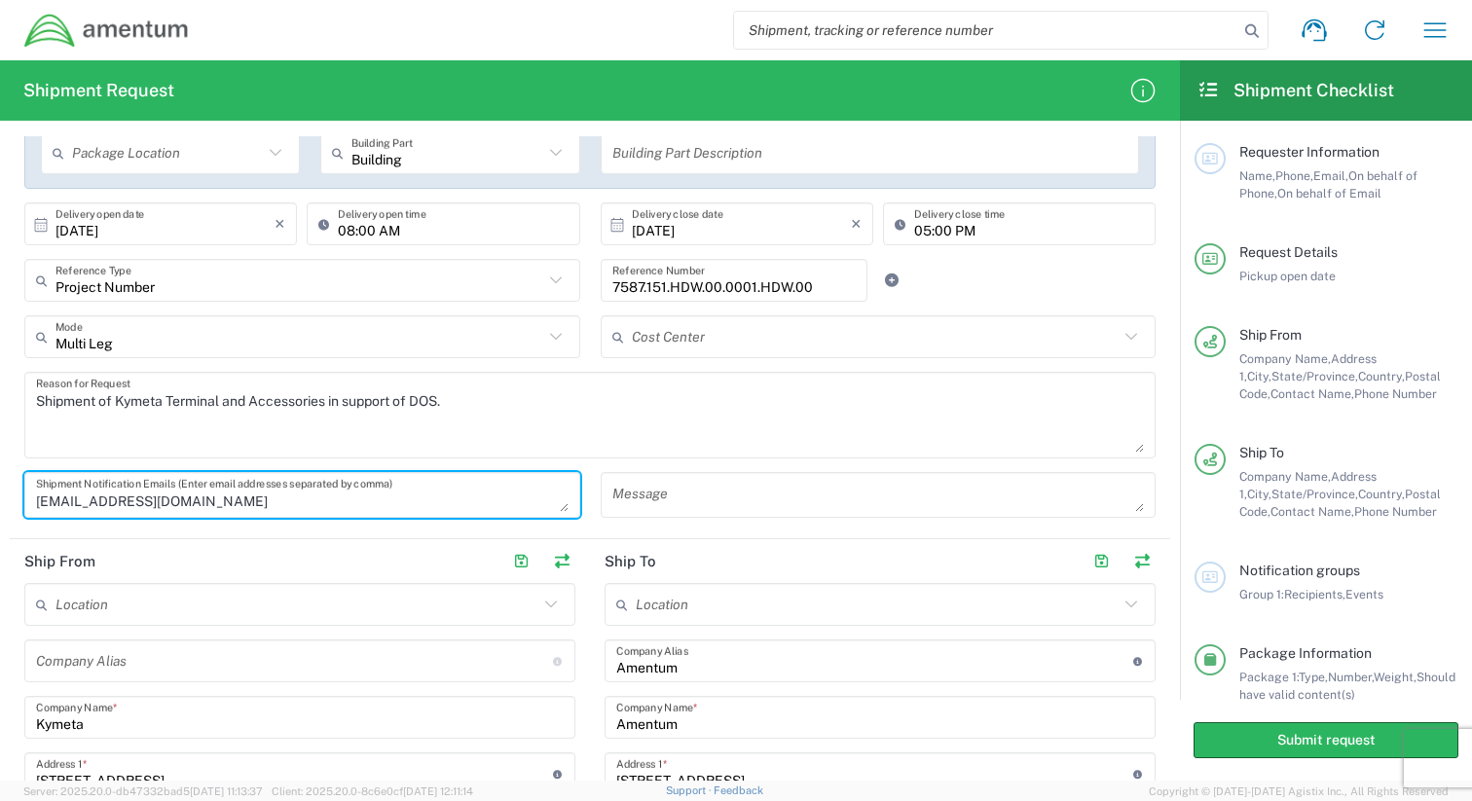
click at [162, 501] on textarea "NSS-DB-Delta-Bridge-Logistics@amentum.com" at bounding box center [302, 495] width 532 height 34
paste textarea "NSS-DB-Delta-Bridge-Logistics@amentum.com"
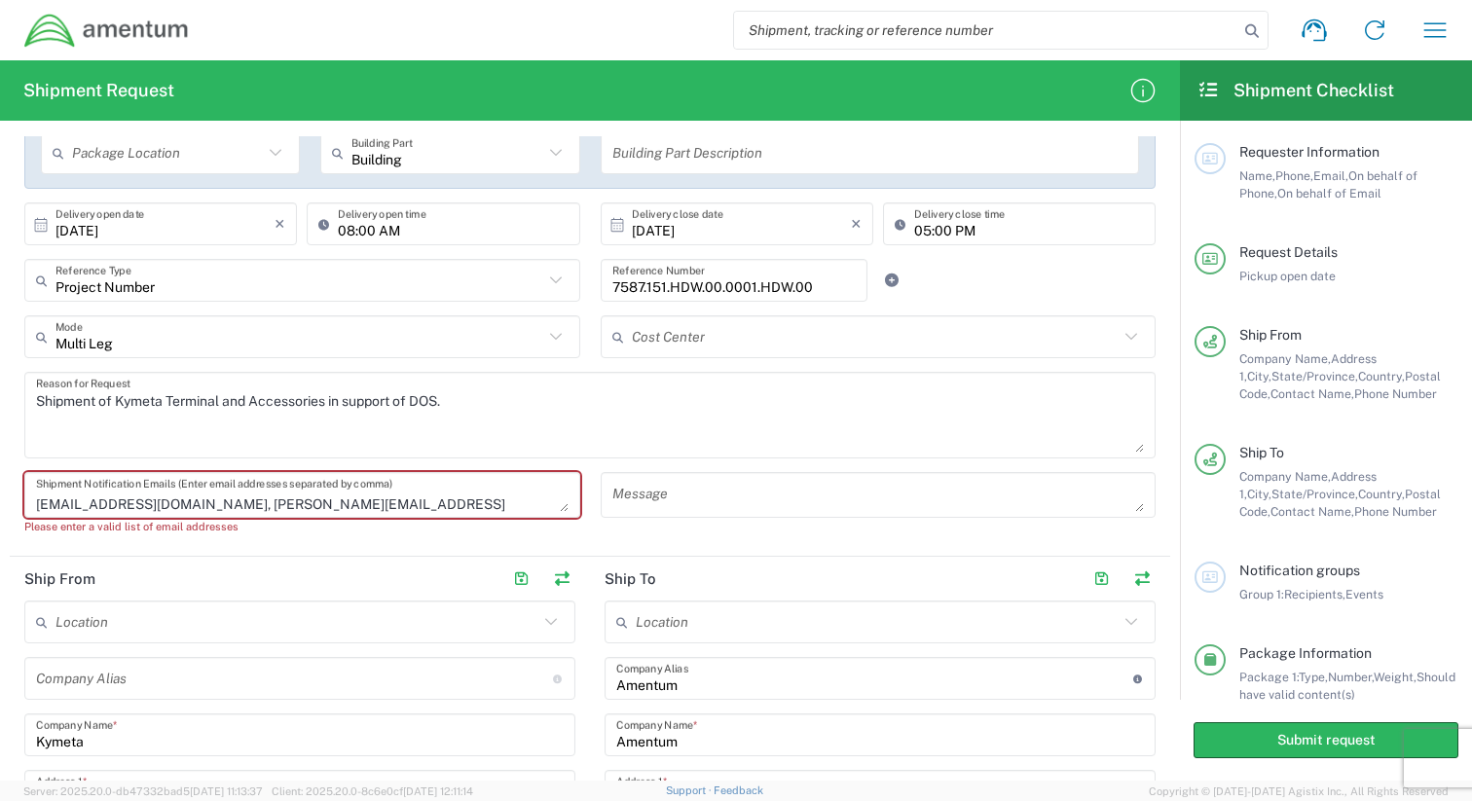
click at [732, 504] on textarea at bounding box center [878, 495] width 532 height 34
click at [39, 500] on textarea "NSS-DB-Delta-Bridge-Logistics@amentum.com NSS-DB-Delta-Bridge-Logistics@amentum…" at bounding box center [302, 495] width 532 height 34
click at [357, 508] on textarea "NSS-DB-Delta-Bridge-Logistics@amentum.com @NSS-DB-Delta-Bridge-Logistics@amentu…" at bounding box center [302, 495] width 532 height 34
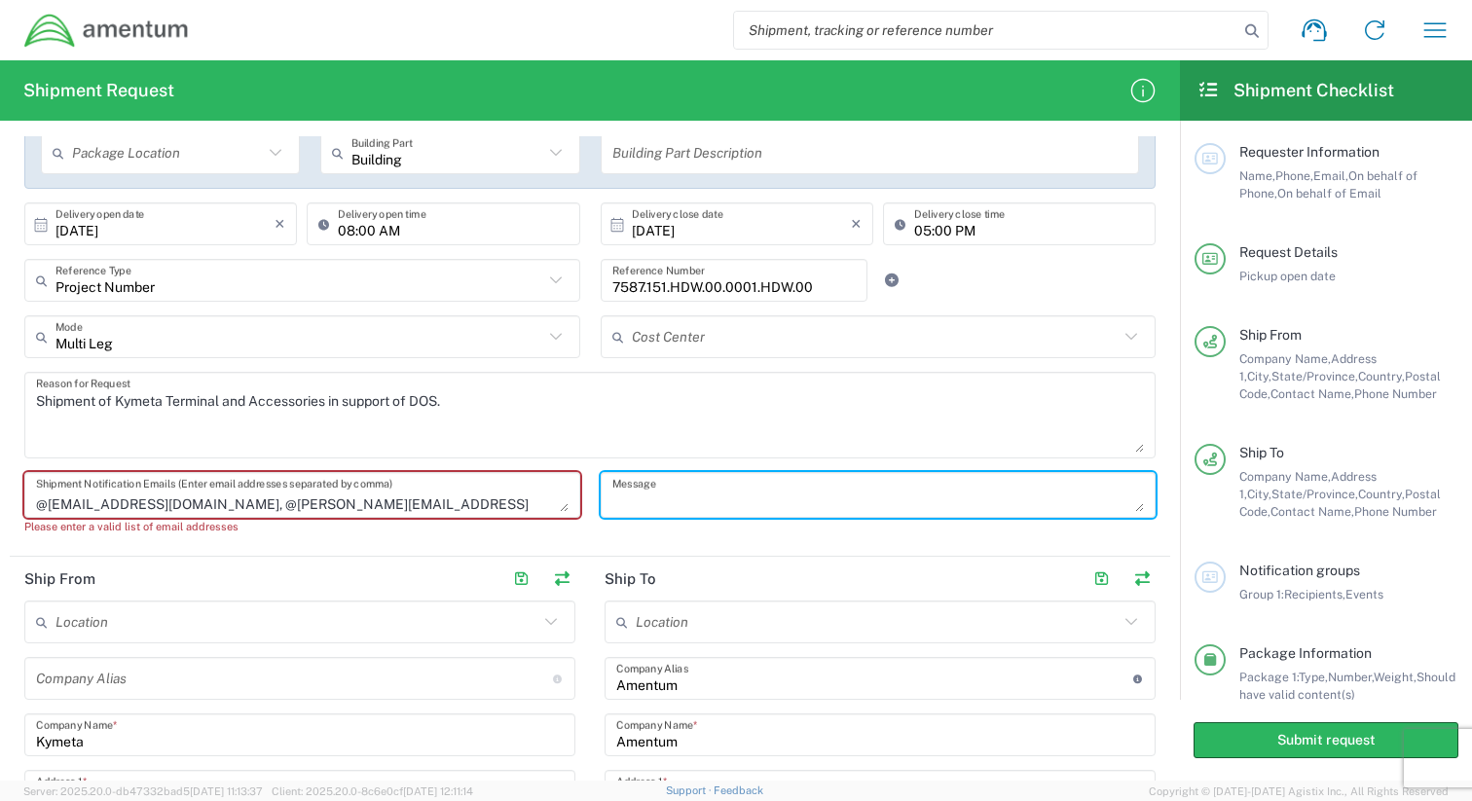
click at [762, 488] on textarea at bounding box center [878, 495] width 532 height 34
click at [362, 508] on textarea "NSS-DB-Delta-Bridge-Logistics@amentum.com @NSS-DB-Delta-Bridge-Logistics@amentu…" at bounding box center [302, 495] width 532 height 34
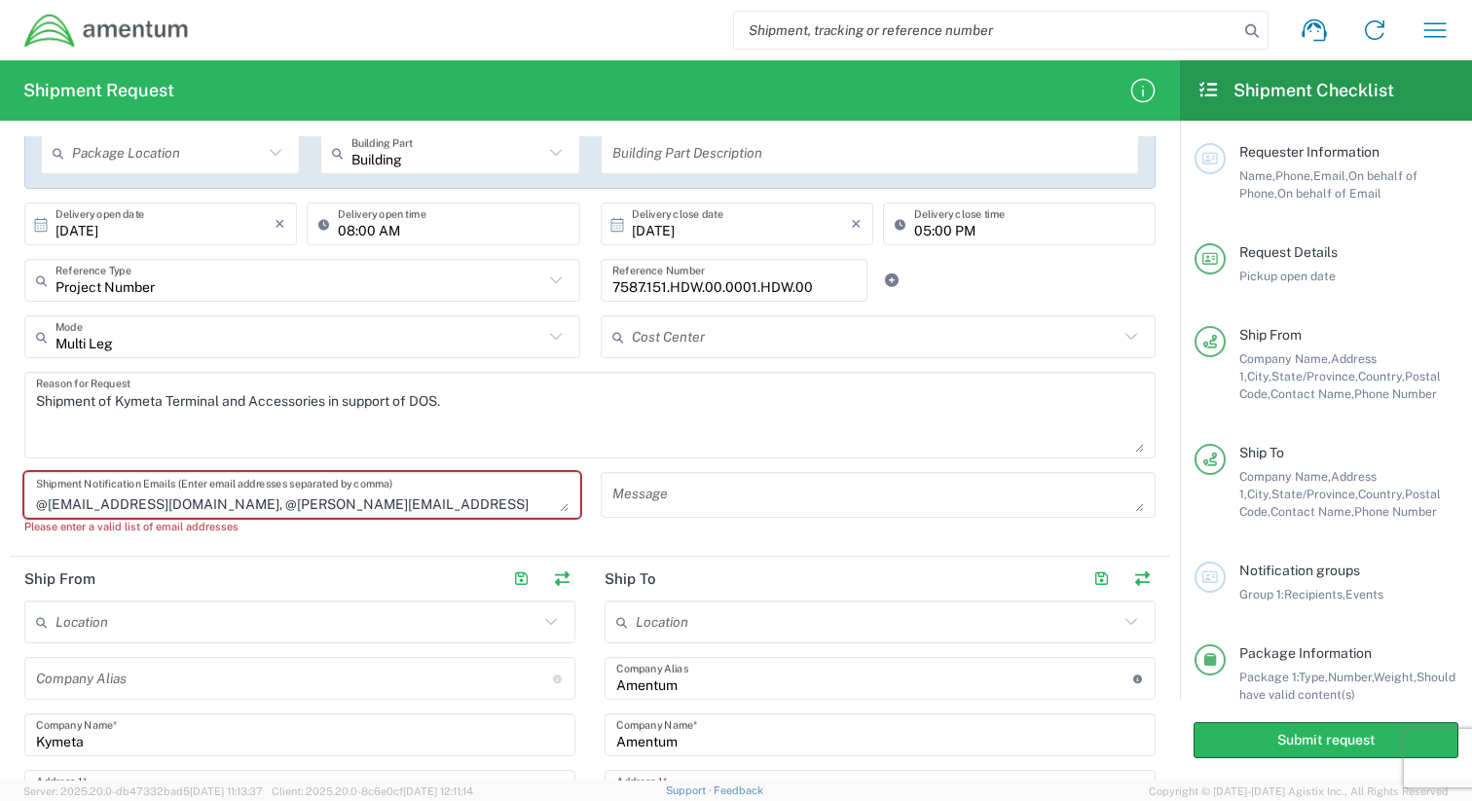
click at [353, 508] on textarea "NSS-DB-Delta-Bridge-Logistics@amentum.com @NSS-DB-Delta-Bridge-Logistics@amentu…" at bounding box center [302, 495] width 532 height 34
click at [717, 482] on textarea at bounding box center [878, 495] width 532 height 34
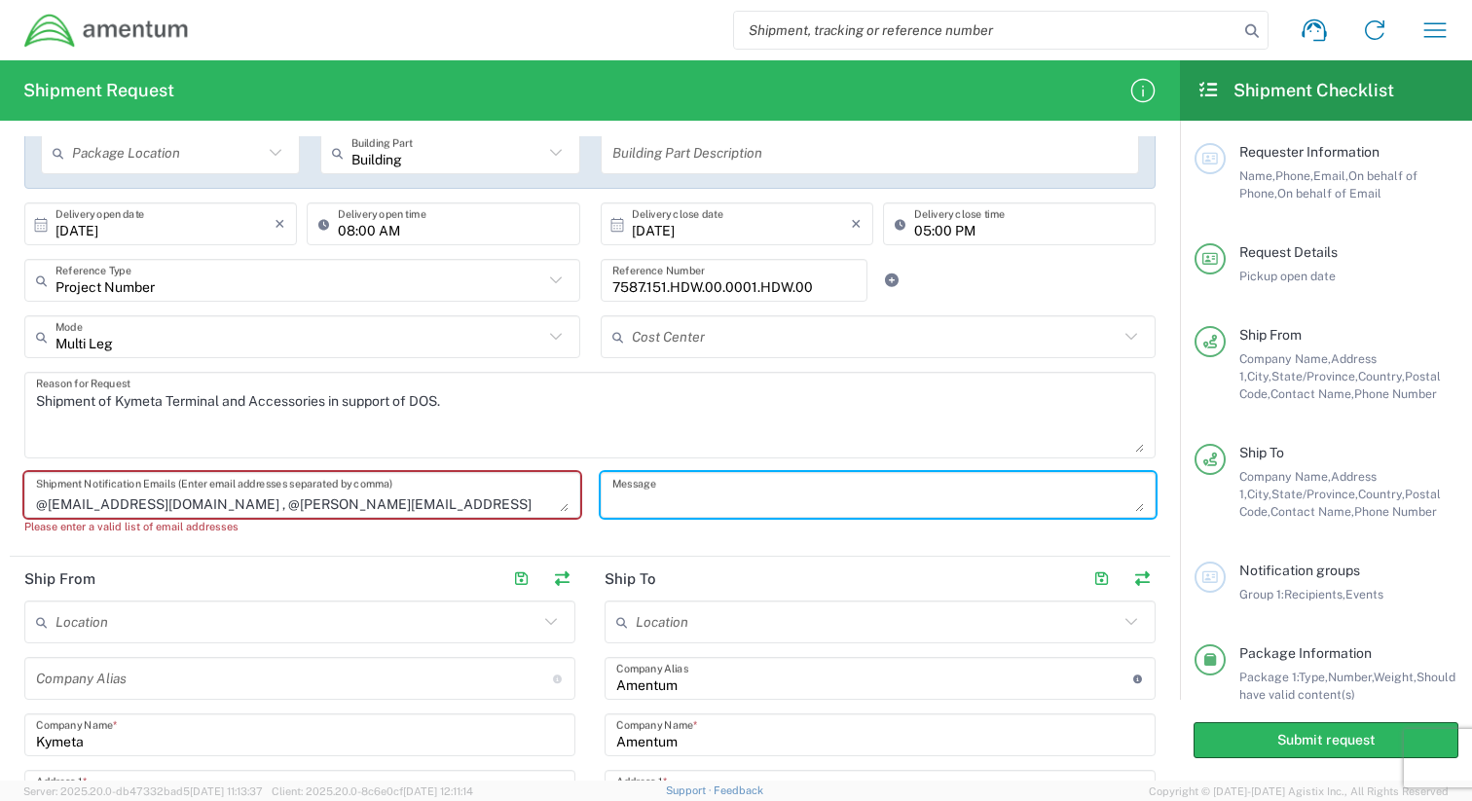
click at [48, 510] on textarea "NSS-DB-Delta-Bridge-Logistics@amentum.com @NSS-DB-Delta-Bridge-Logistics@amentu…" at bounding box center [302, 495] width 532 height 34
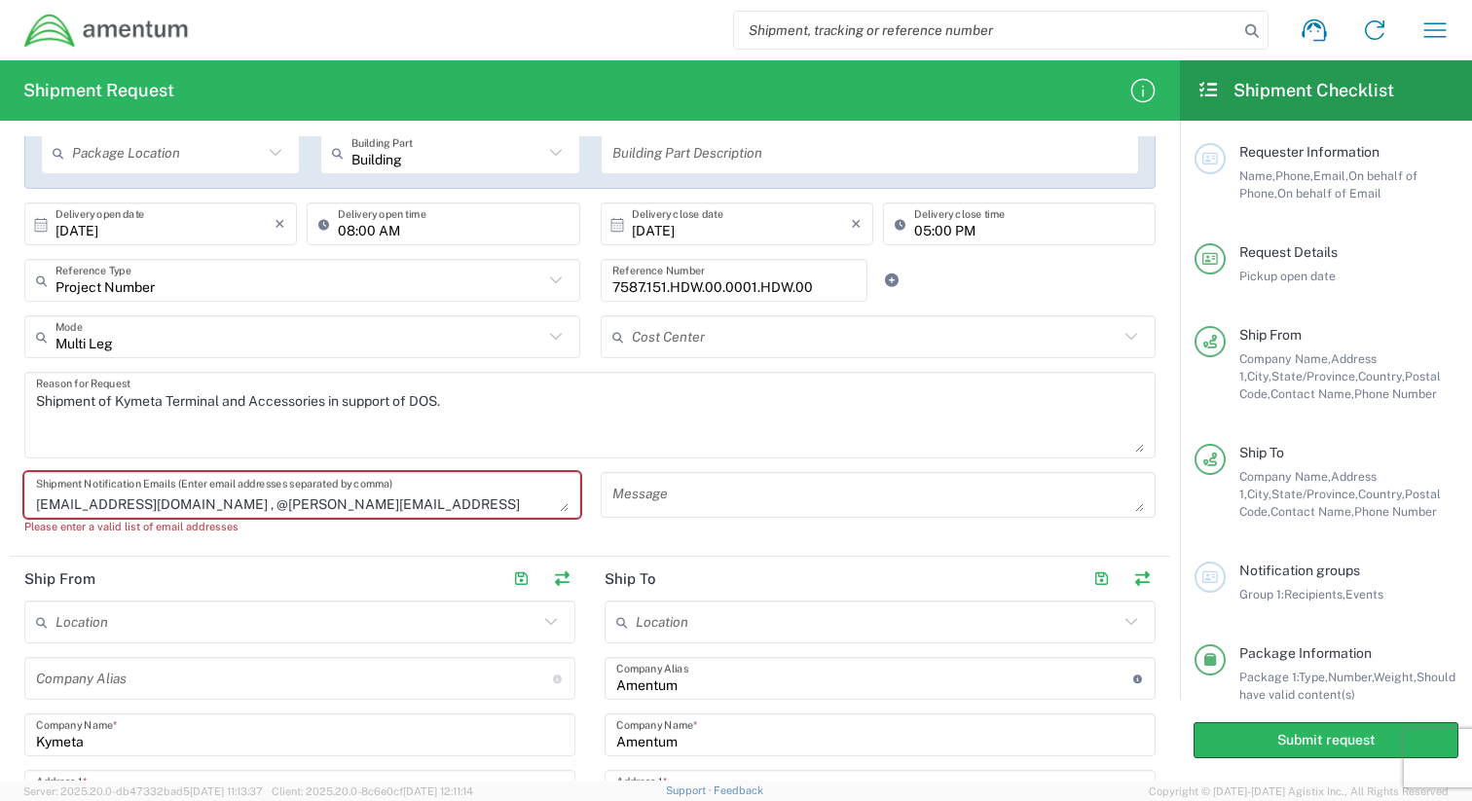
click at [358, 496] on textarea "NSS-DB-Delta-Bridge-Logistics@amentum.com NSS-DB-Delta-Bridge-Logistics@amentum…" at bounding box center [302, 495] width 532 height 34
click at [692, 493] on textarea at bounding box center [878, 495] width 532 height 34
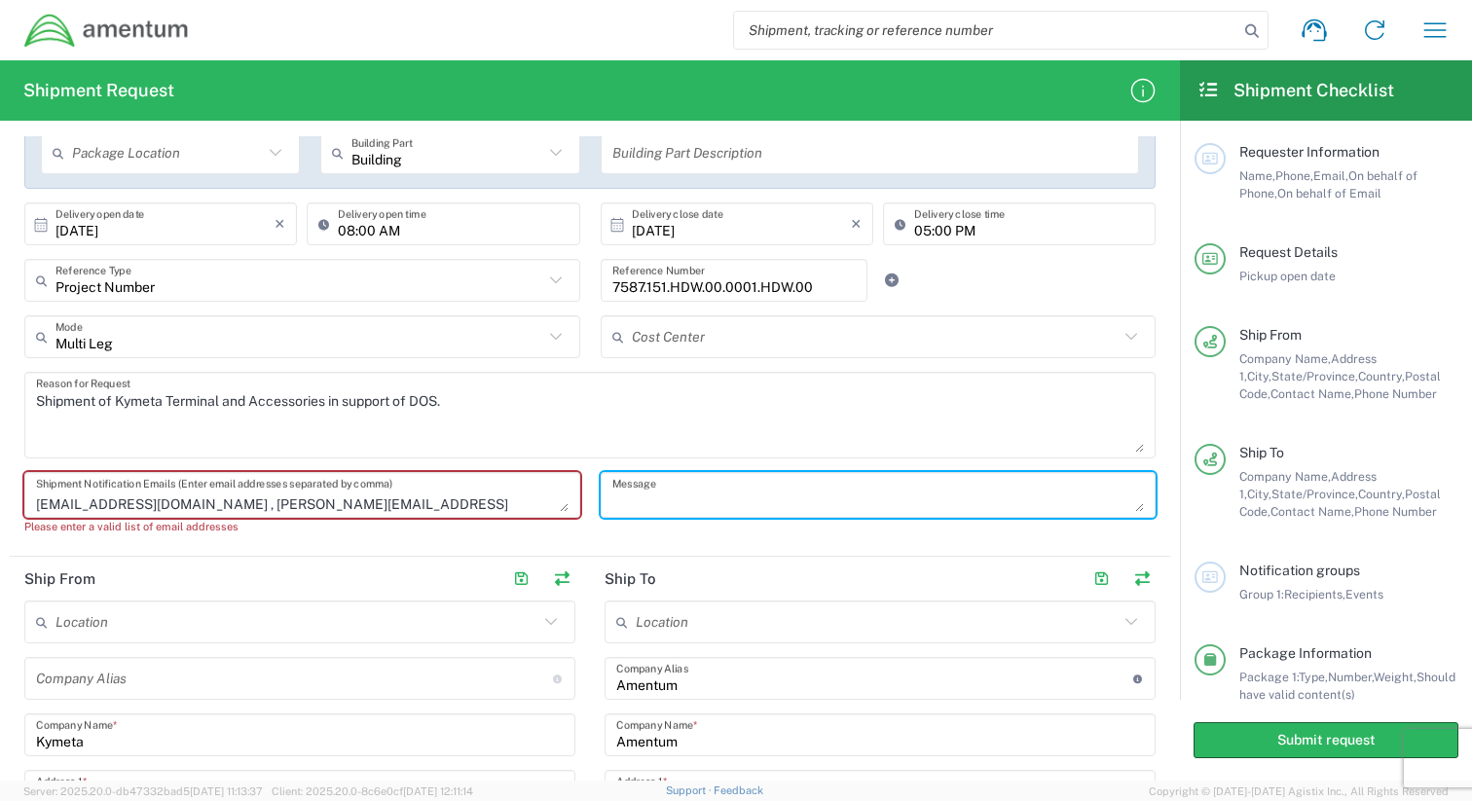
click at [551, 546] on div "NSS-DB-Delta-Bridge-Logistics@amentum.com NSS-DB-Delta-Bridge-Logistics@amentum…" at bounding box center [303, 510] width 576 height 77
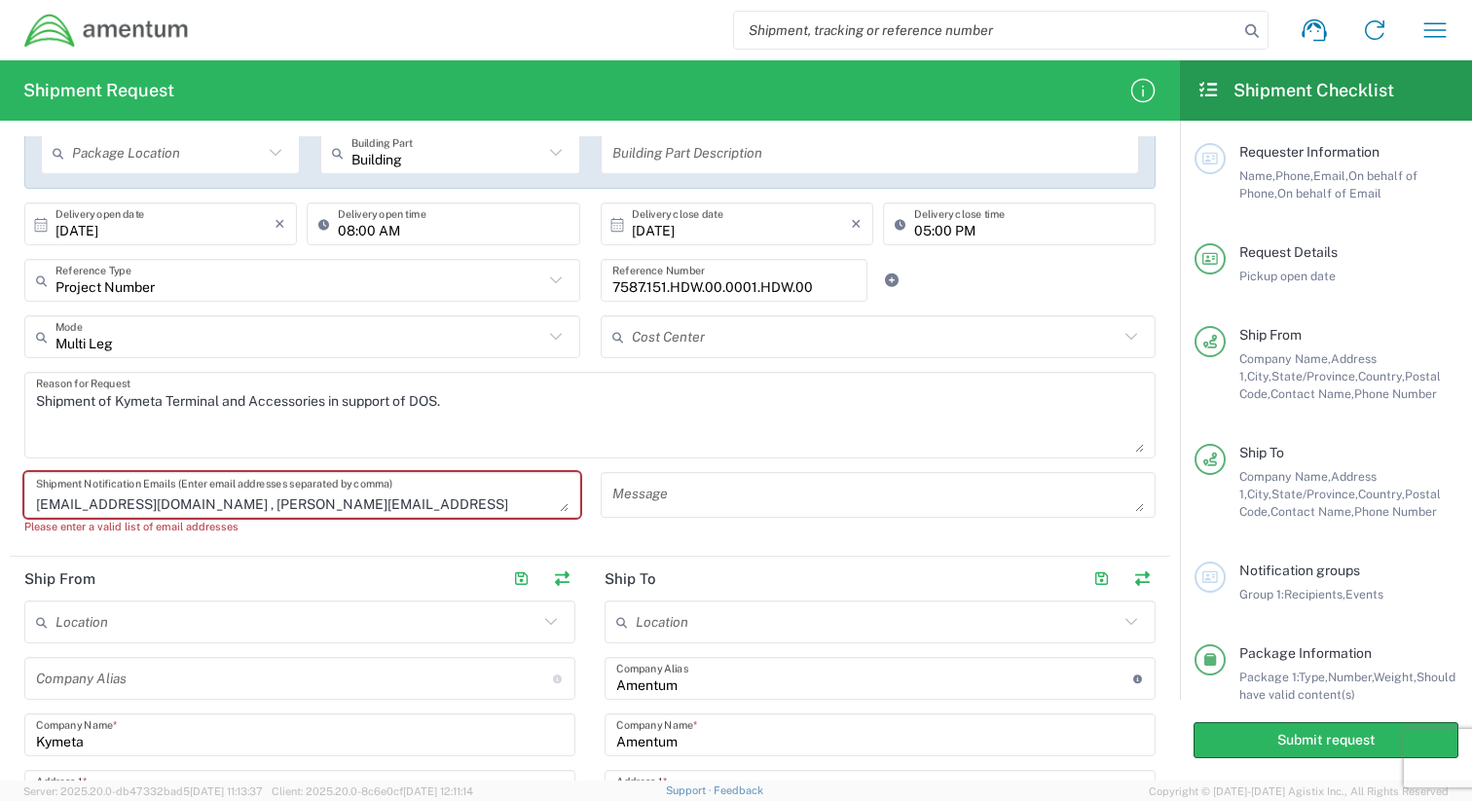
click at [233, 500] on textarea "NSS-DB-Delta-Bridge-Logistics@amentum.com NSS-DB-Delta-Bridge-Logistics@amentum…" at bounding box center [302, 495] width 532 height 34
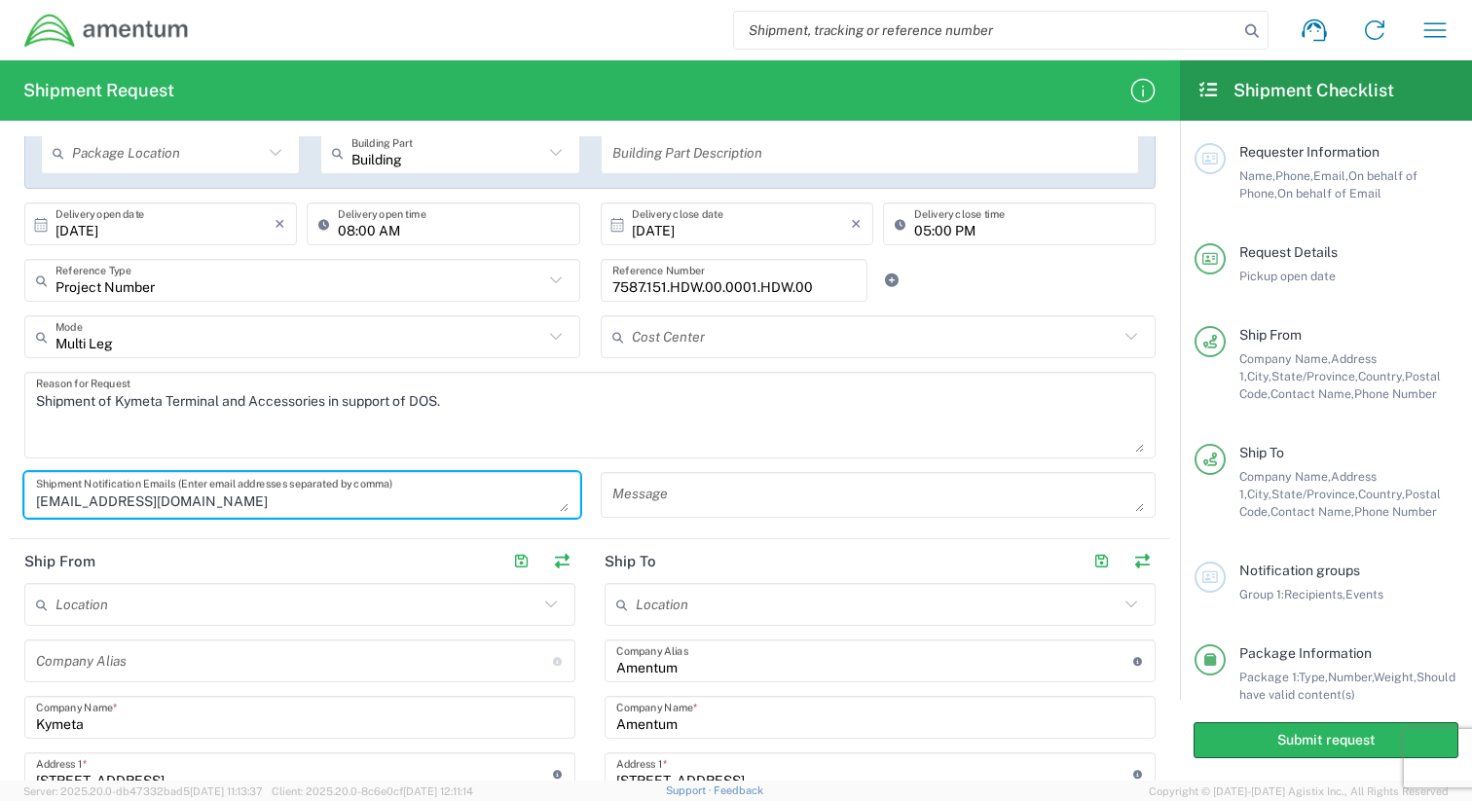
paste textarea "NSS-DB-Delta-Bridge-Logistics@amentum.com"
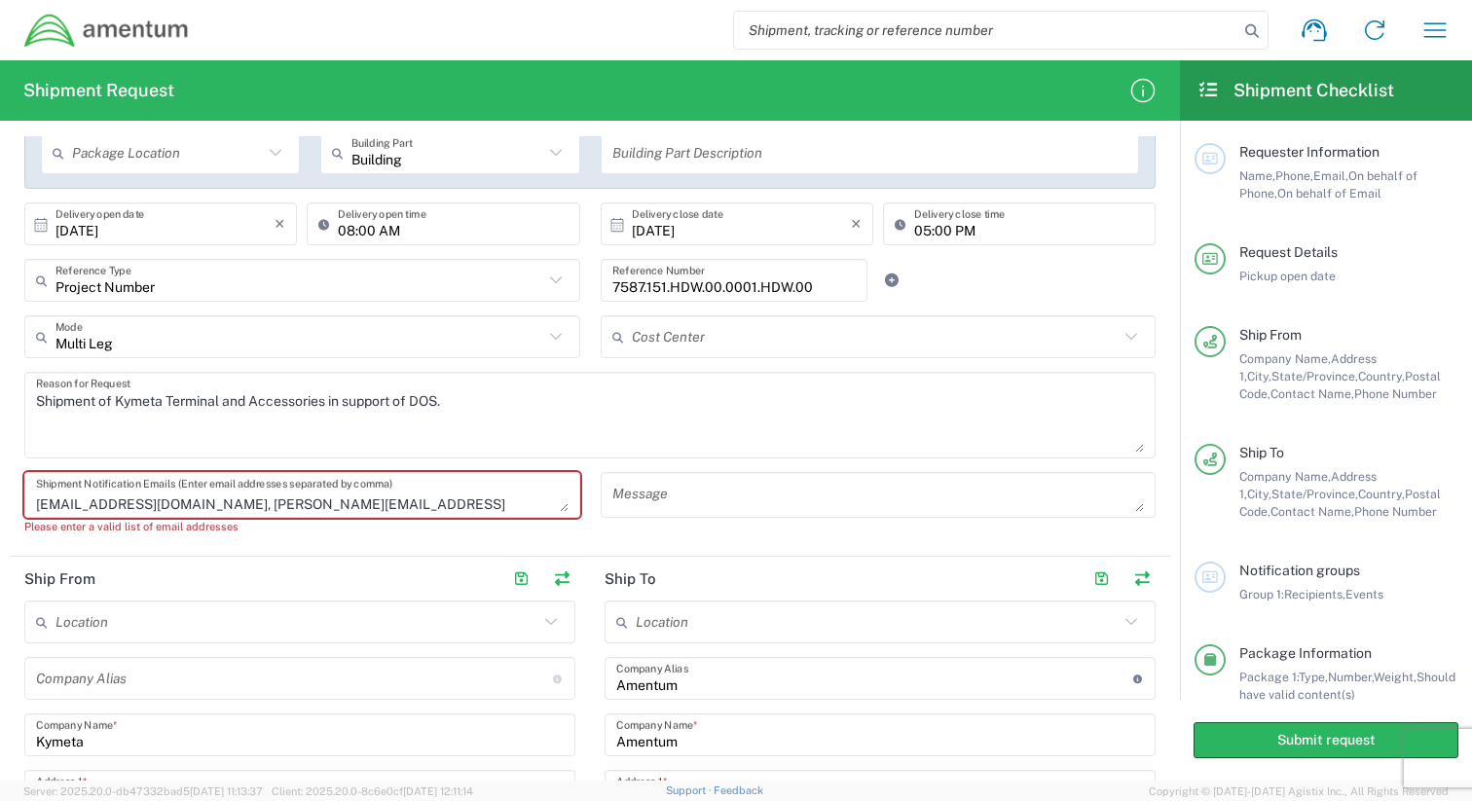
click at [701, 499] on textarea at bounding box center [878, 495] width 532 height 34
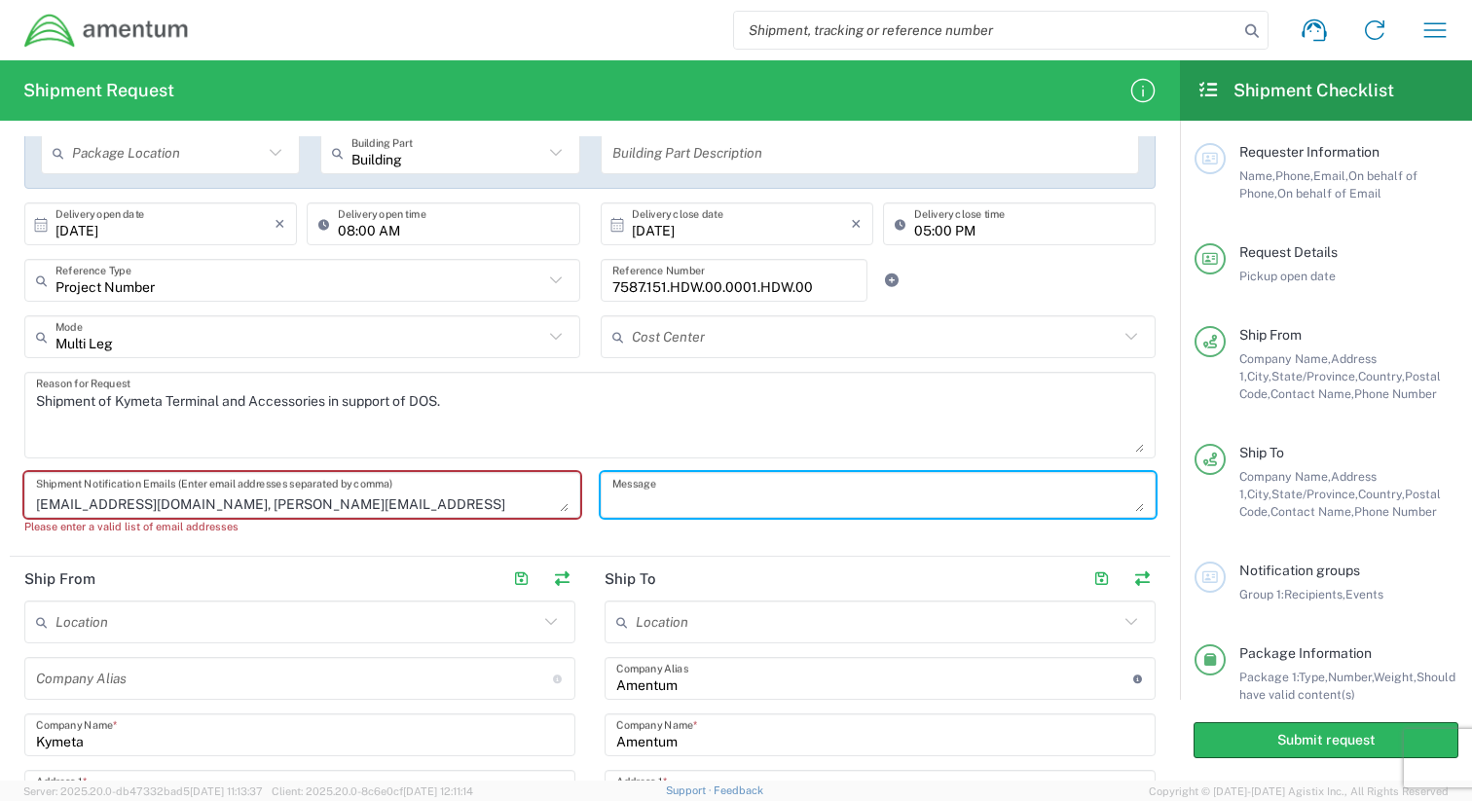
click at [344, 507] on textarea "NSS-DB-Delta-Bridge-Logistics@amentum.com NSS-DB-Delta-Bridge-Logistics@amentum…" at bounding box center [302, 495] width 532 height 34
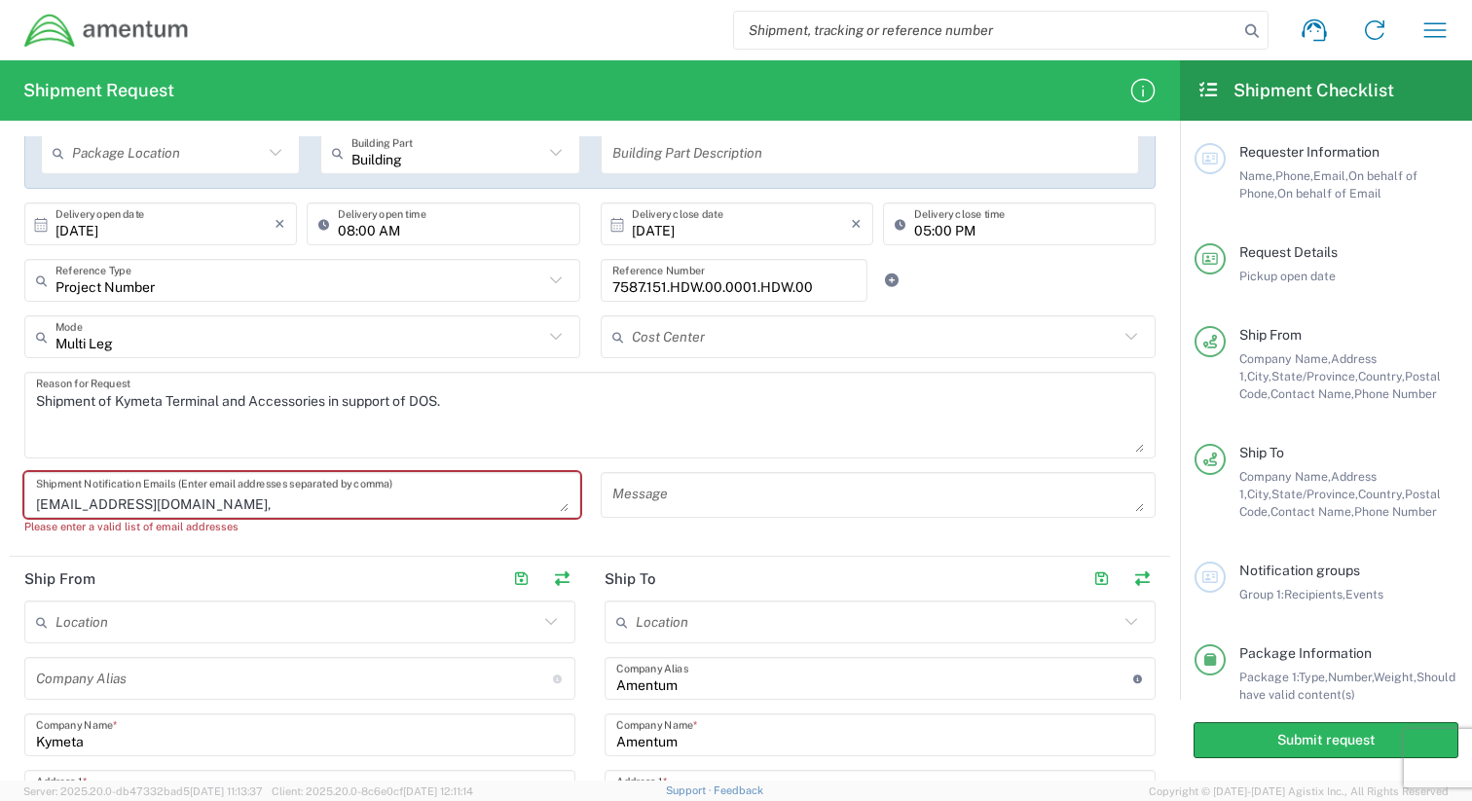
scroll to position [38, 0]
click at [345, 492] on textarea "NSS-DB-Delta-Bridge-Logistics@amentum.com NSS-DB-Delta-Bridge-Logistics@amentum…" at bounding box center [302, 495] width 532 height 34
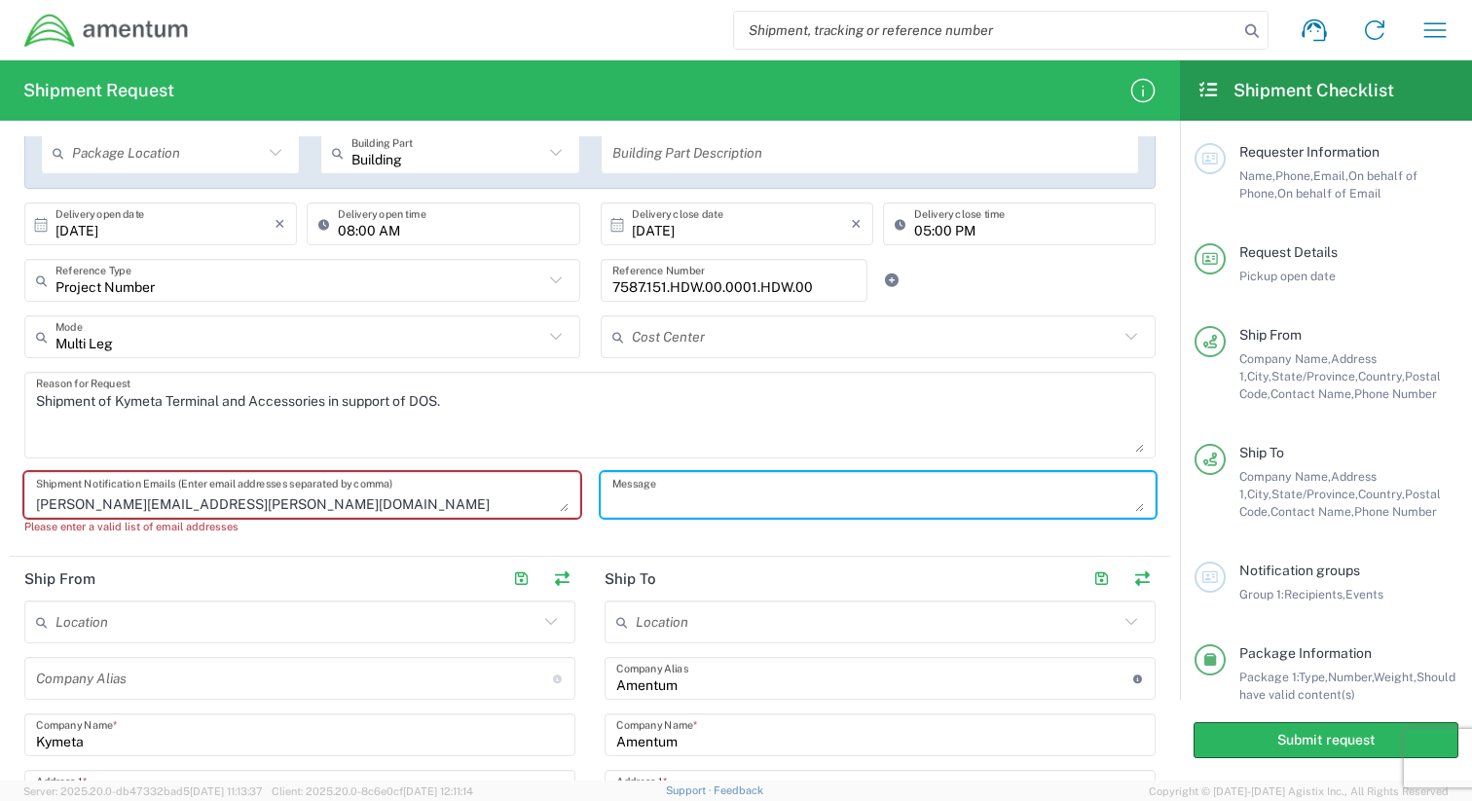
click at [697, 501] on textarea at bounding box center [878, 495] width 532 height 34
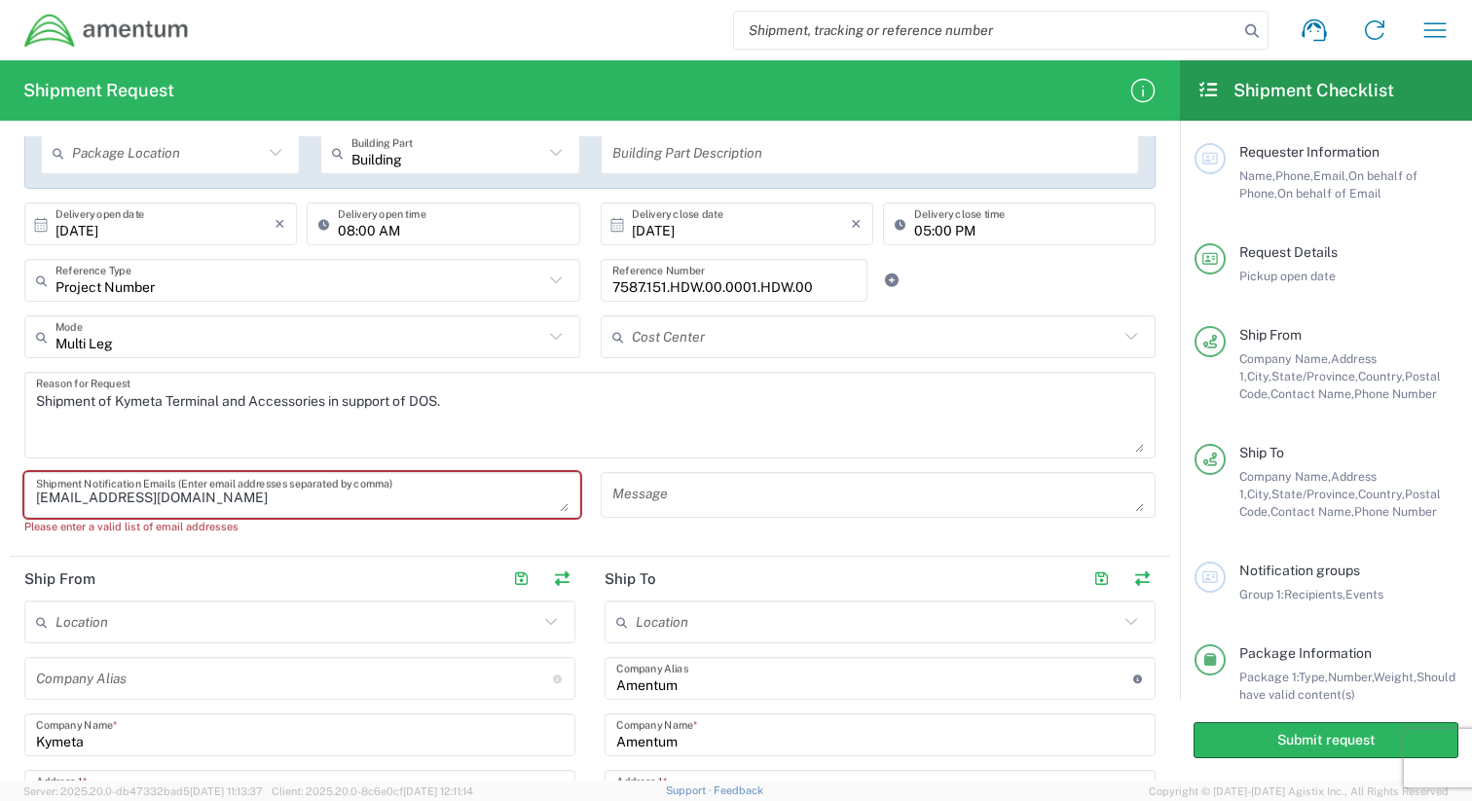
drag, startPoint x: 354, startPoint y: 494, endPoint x: 10, endPoint y: 491, distance: 344.5
click at [10, 491] on main "10/07/2025 × Pickup open date * Cancel Apply 10:00 AM Pickup open time 10/10/20…" at bounding box center [590, 289] width 1160 height 520
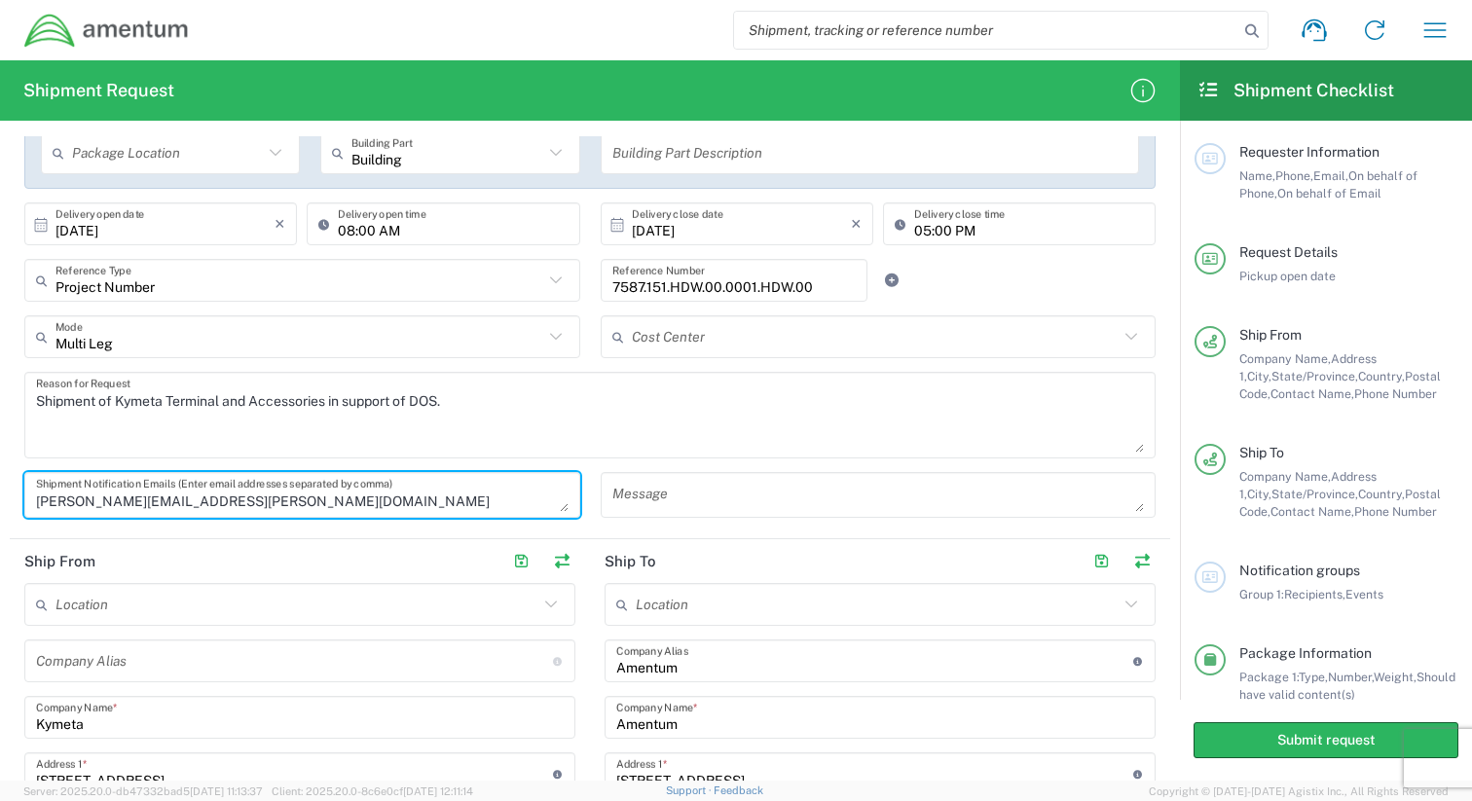
scroll to position [17, 0]
click at [36, 504] on textarea "NSS-DB-Delta-Bridge-Logistics@amentum.com, Robert.nealon@amentum.com" at bounding box center [302, 495] width 532 height 34
type textarea "NSS-DB-Delta-Bridge-Logistics@amentum.com, Robert.nealon@amentum.com"
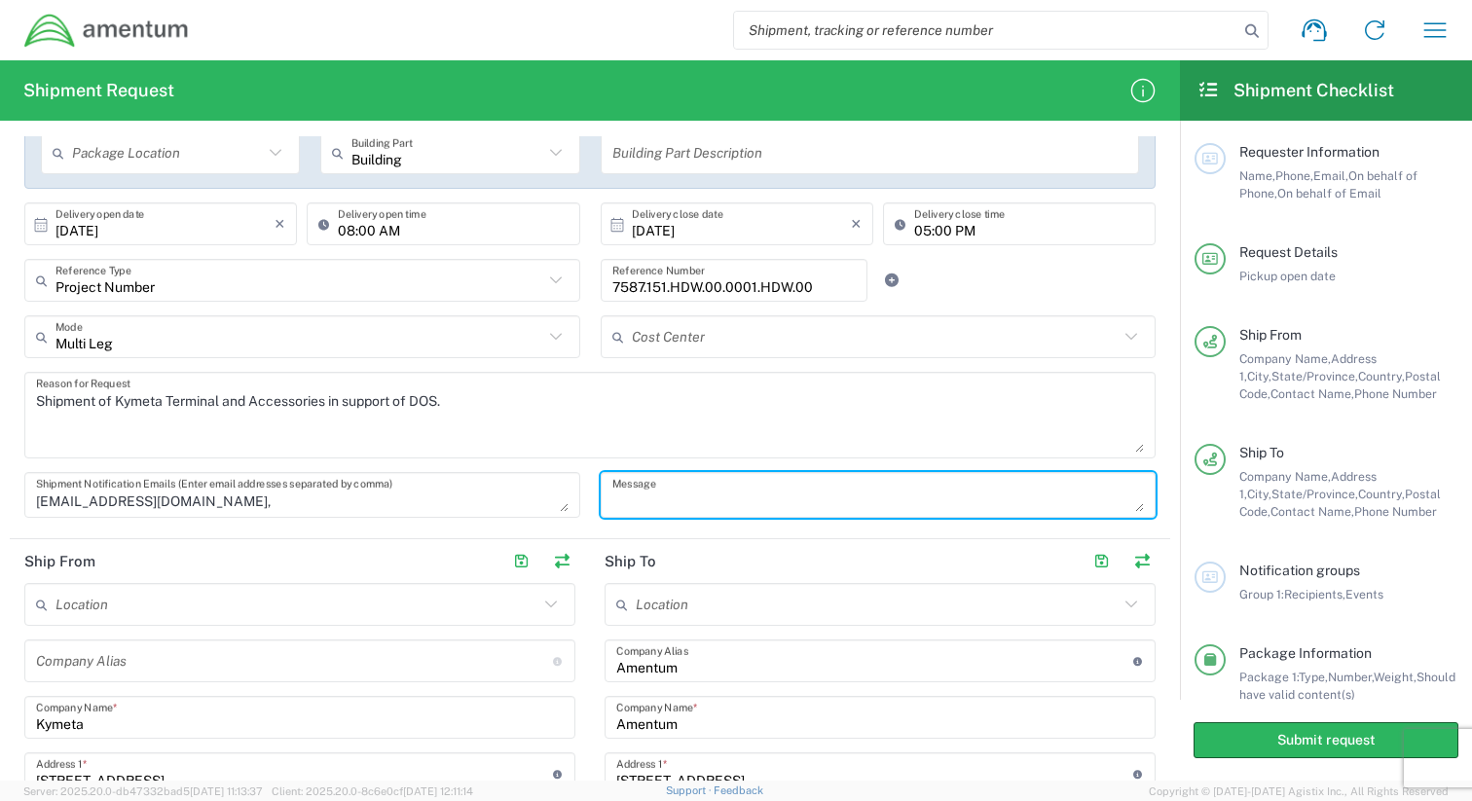
click at [696, 508] on textarea at bounding box center [878, 495] width 532 height 34
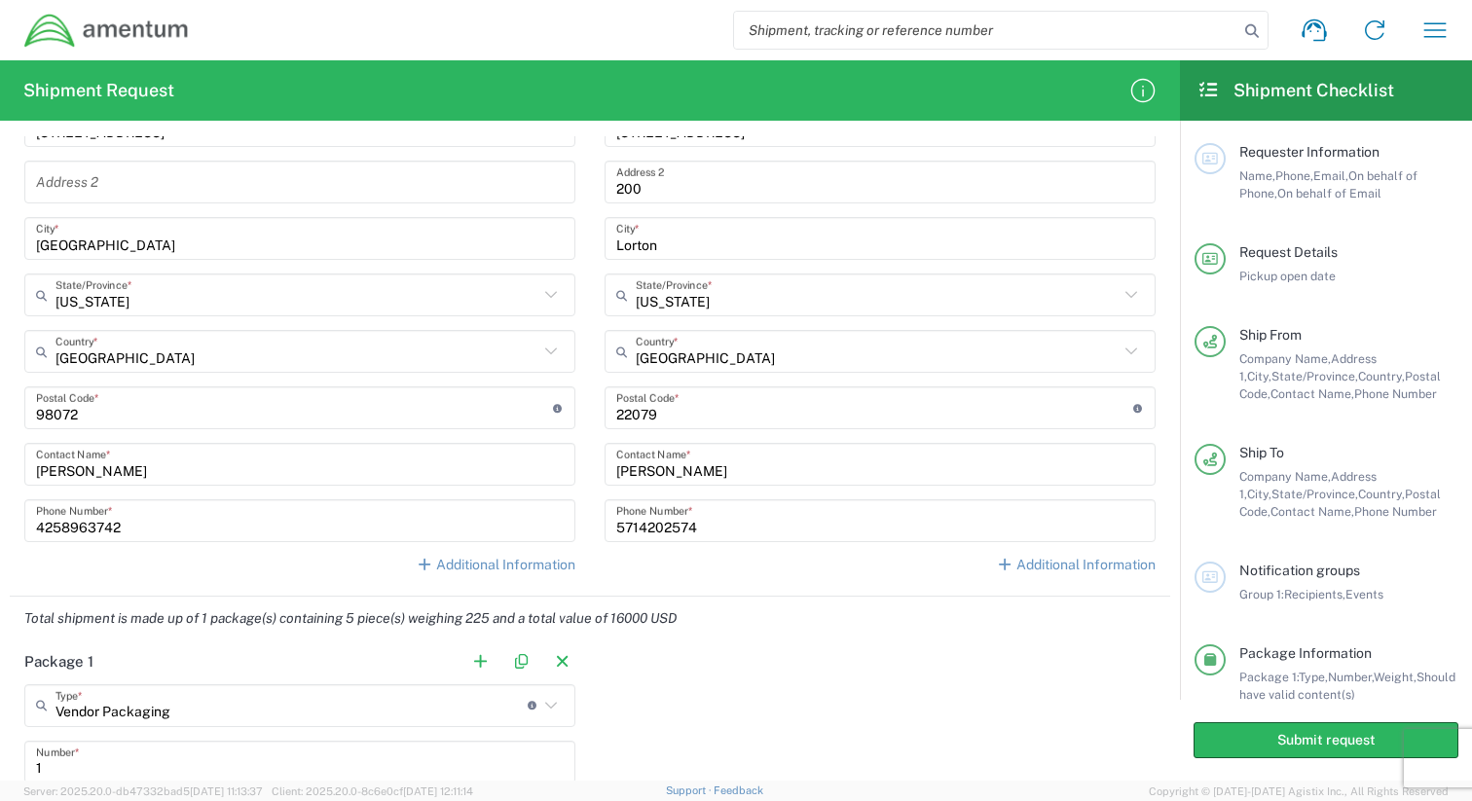
scroll to position [1070, 0]
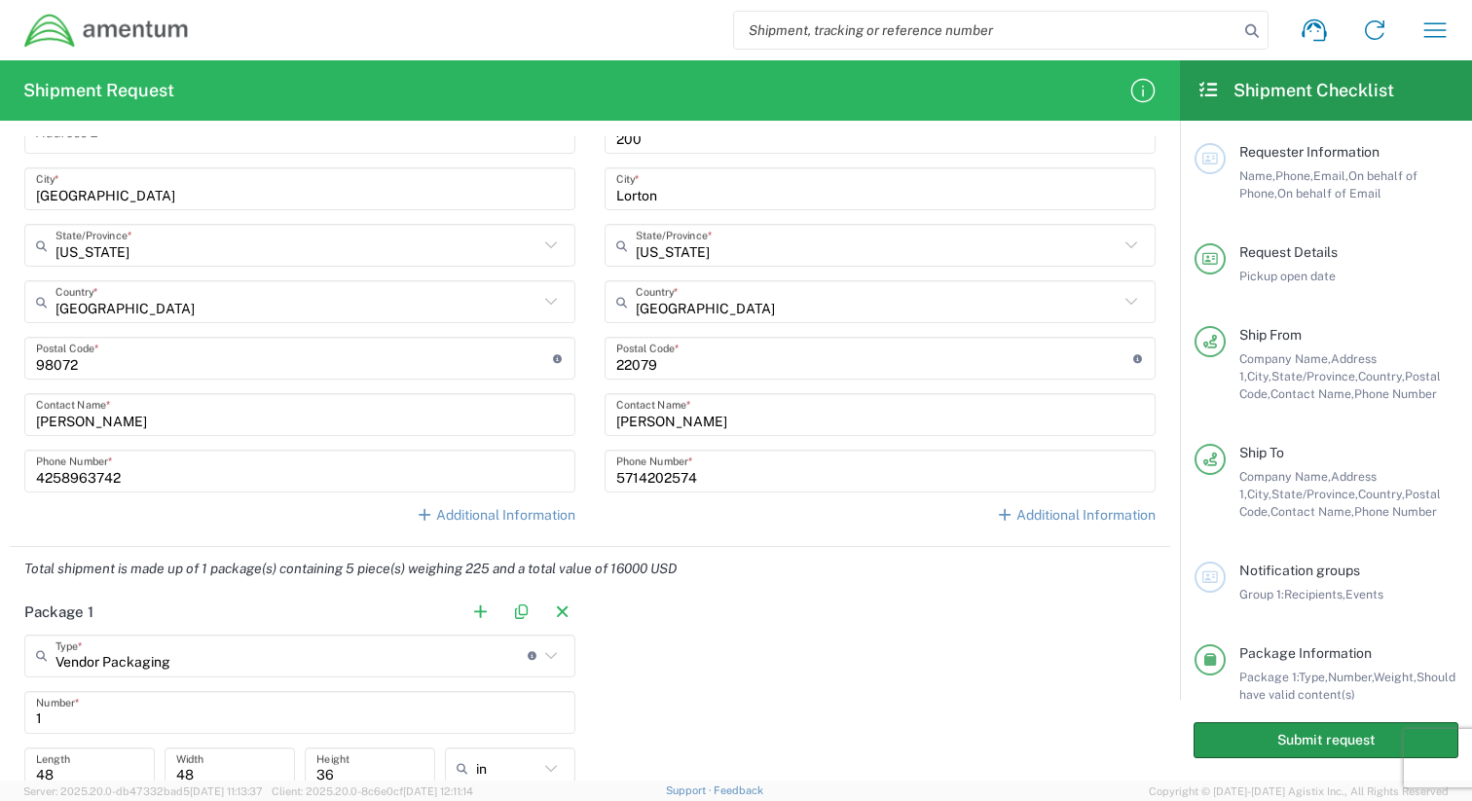
click at [1254, 727] on button "Submit request" at bounding box center [1325, 740] width 265 height 36
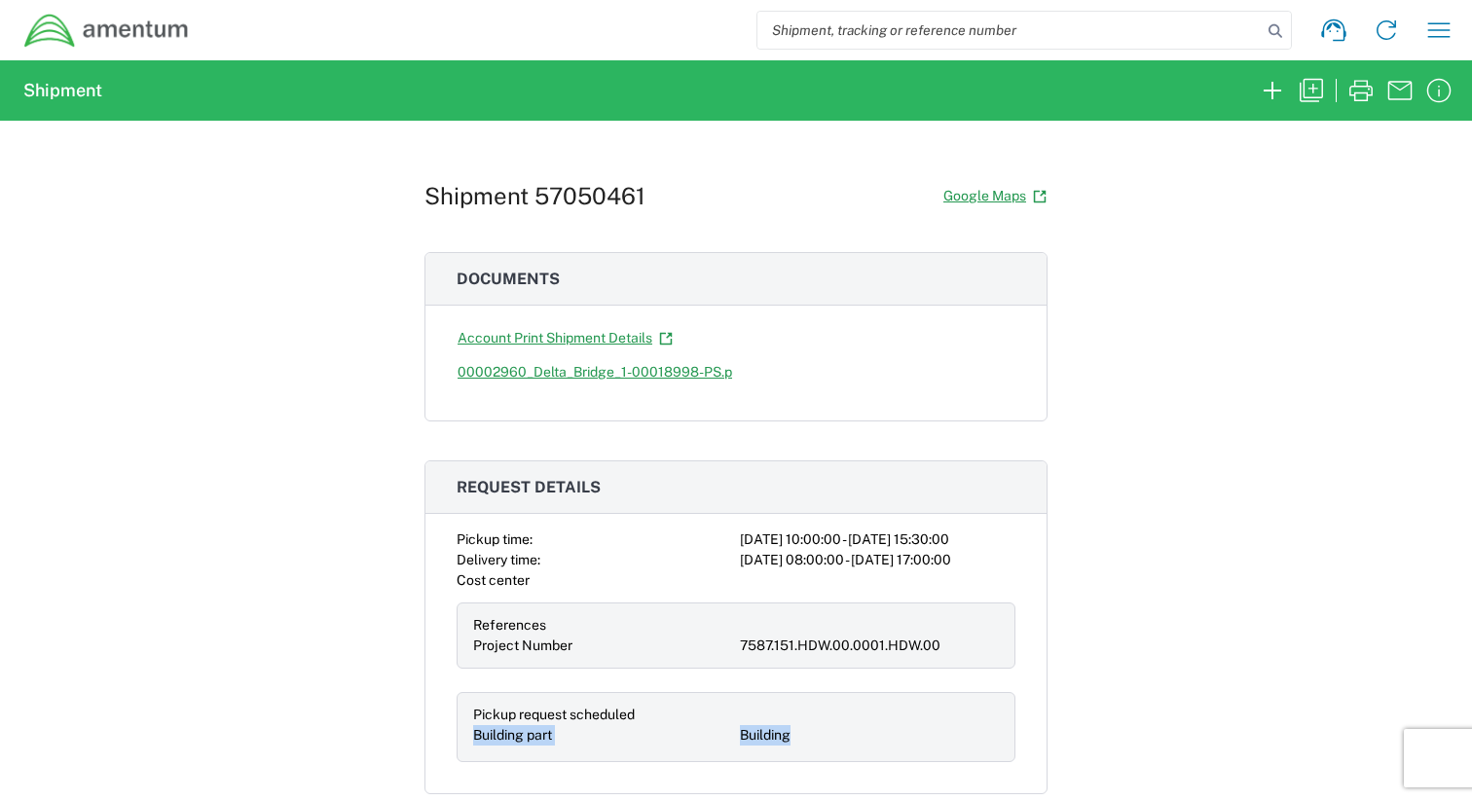
drag, startPoint x: 1254, startPoint y: 727, endPoint x: 1253, endPoint y: 307, distance: 420.4
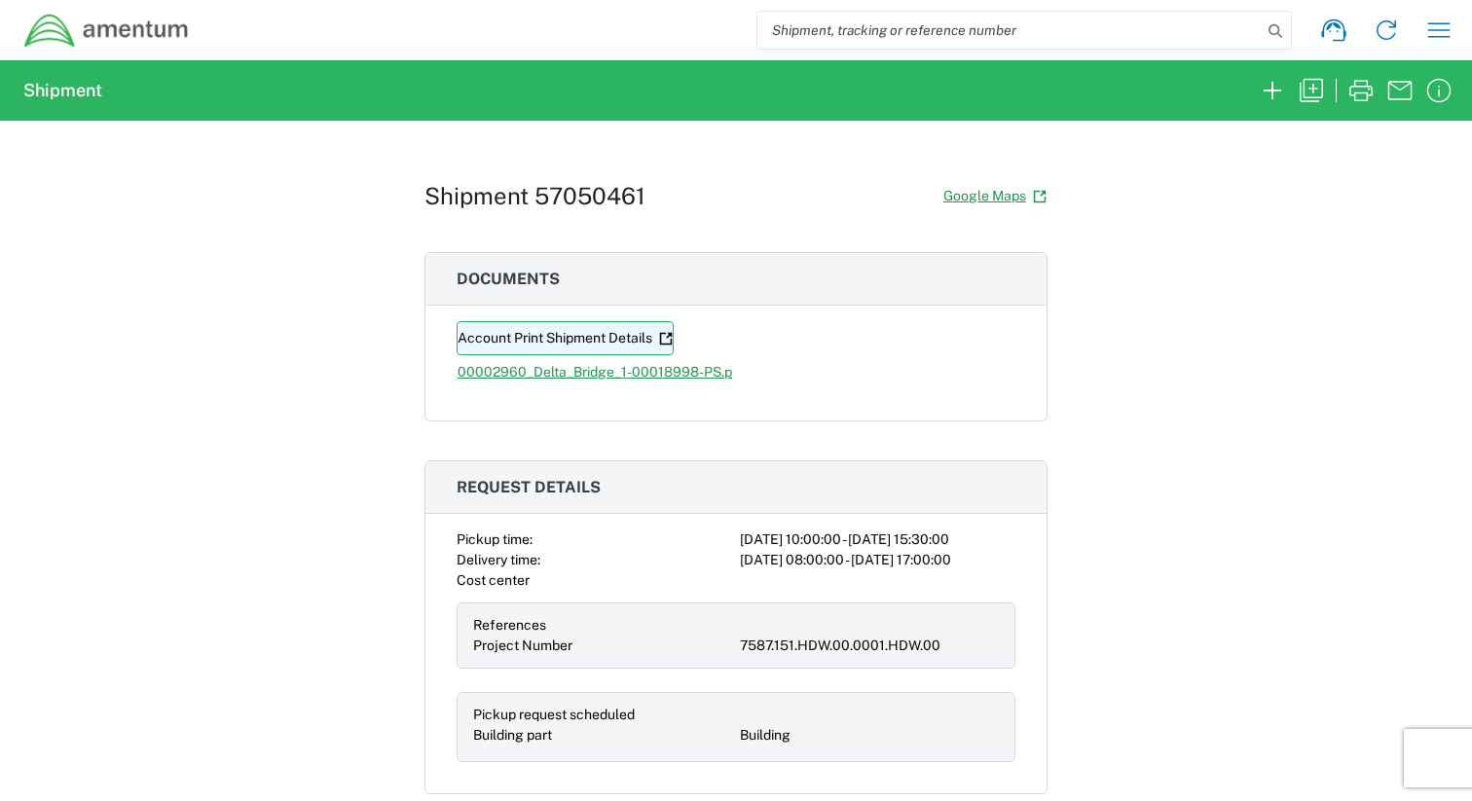
click at [600, 351] on link "Account Print Shipment Details" at bounding box center [564, 338] width 217 height 34
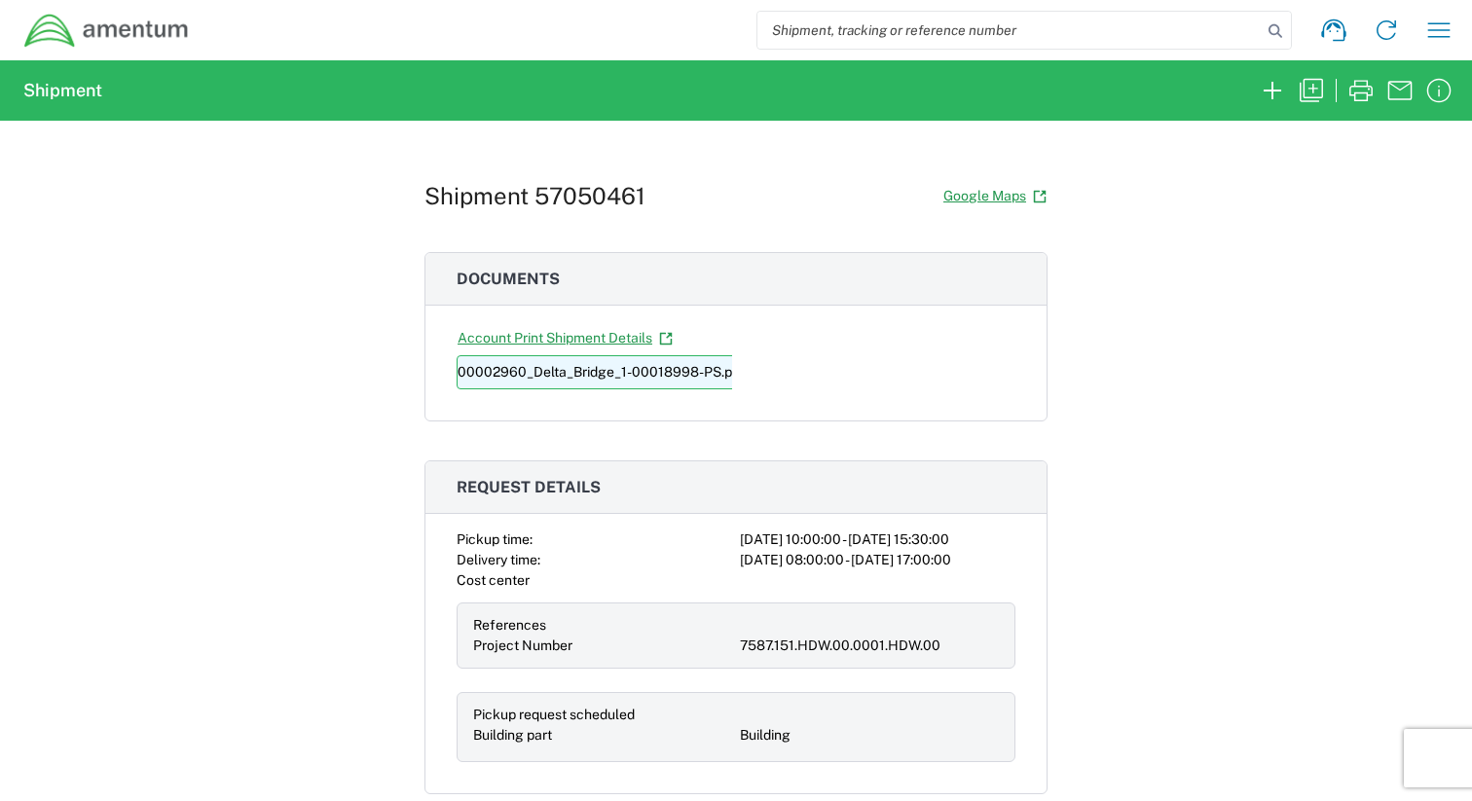
click at [597, 376] on link "00002960_Delta_Bridge_1-00018998-PS.pdf" at bounding box center [611, 372] width 310 height 34
click at [1450, 29] on icon "button" at bounding box center [1438, 30] width 31 height 31
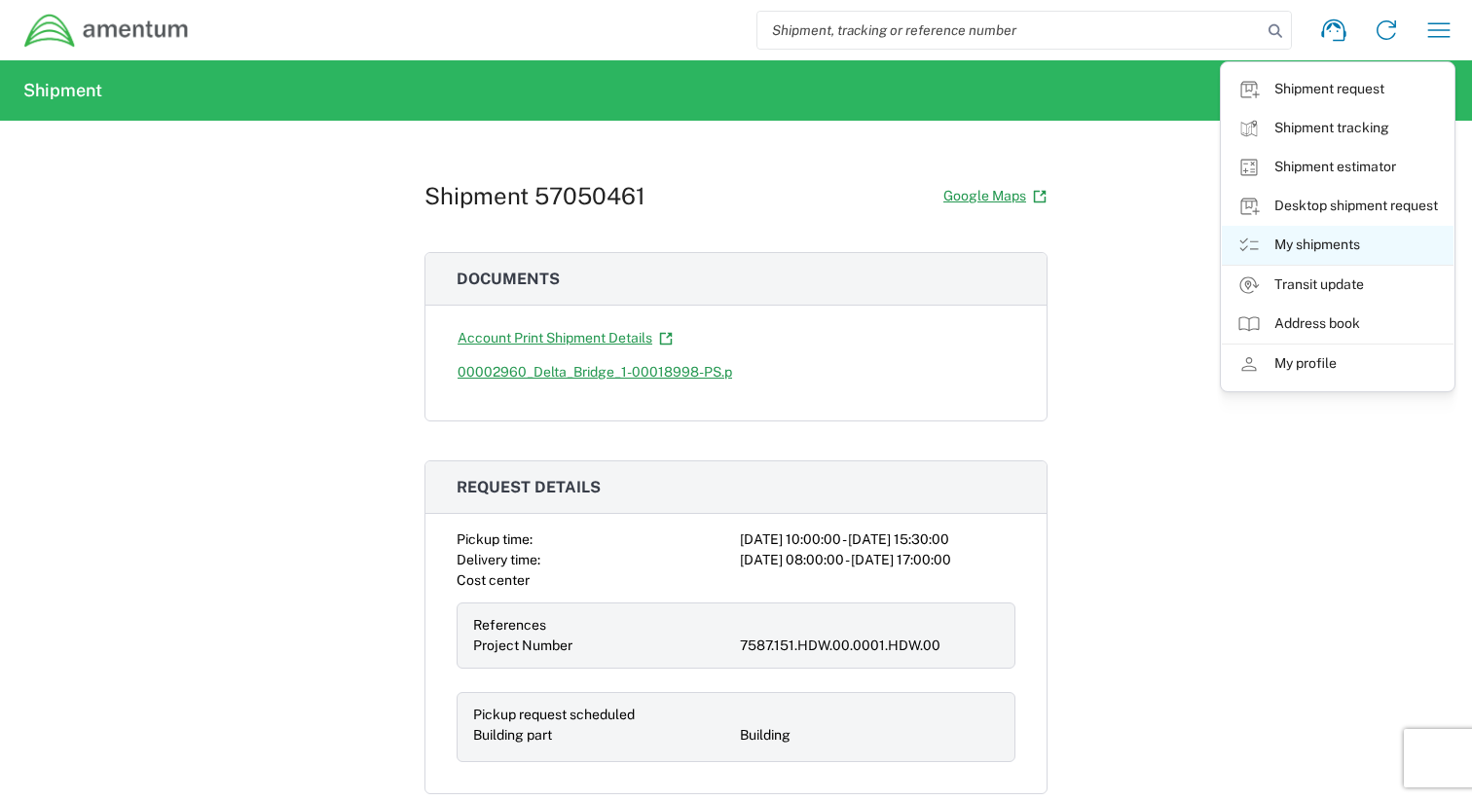
click at [1325, 259] on link "My shipments" at bounding box center [1337, 245] width 232 height 39
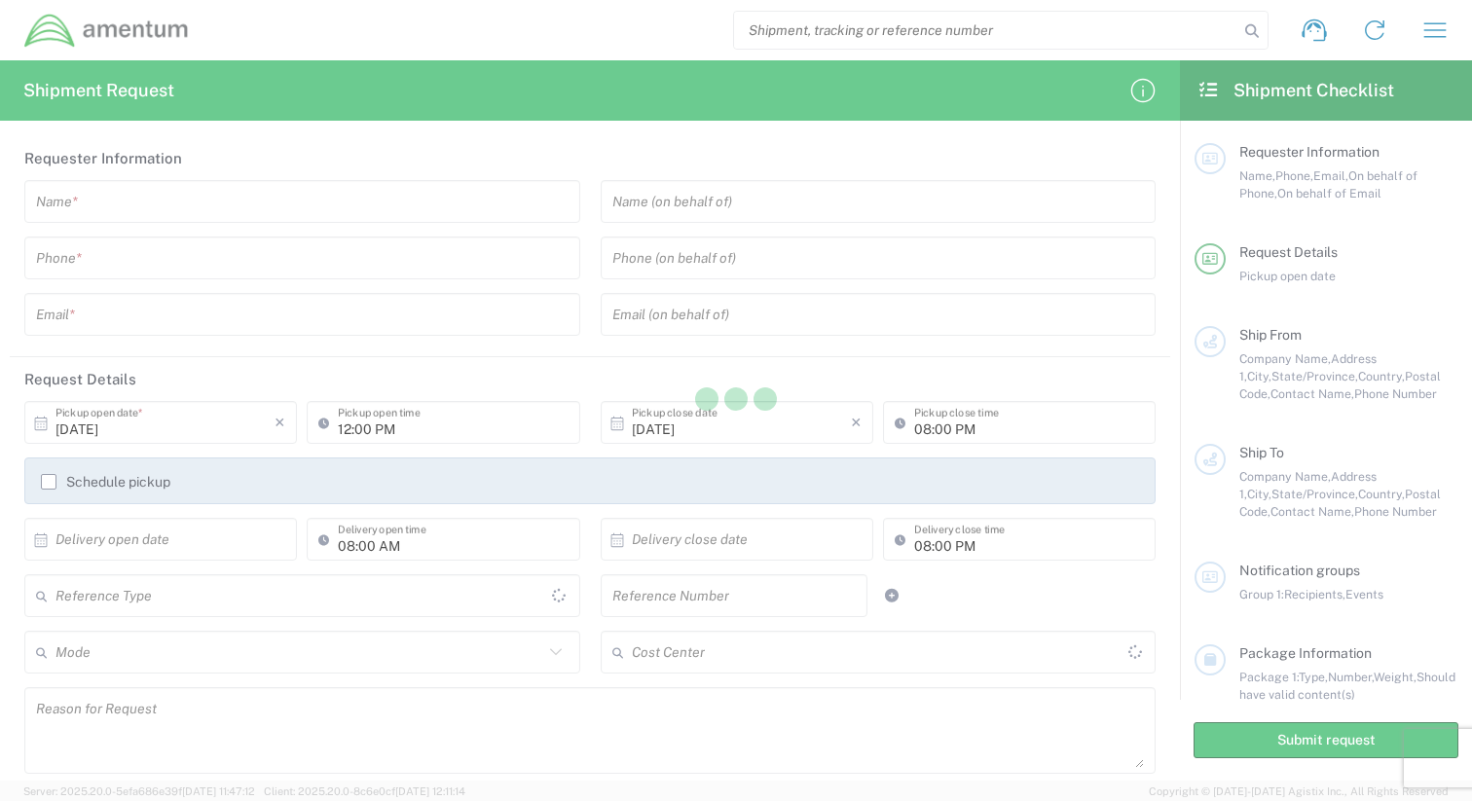
type input "[GEOGRAPHIC_DATA]"
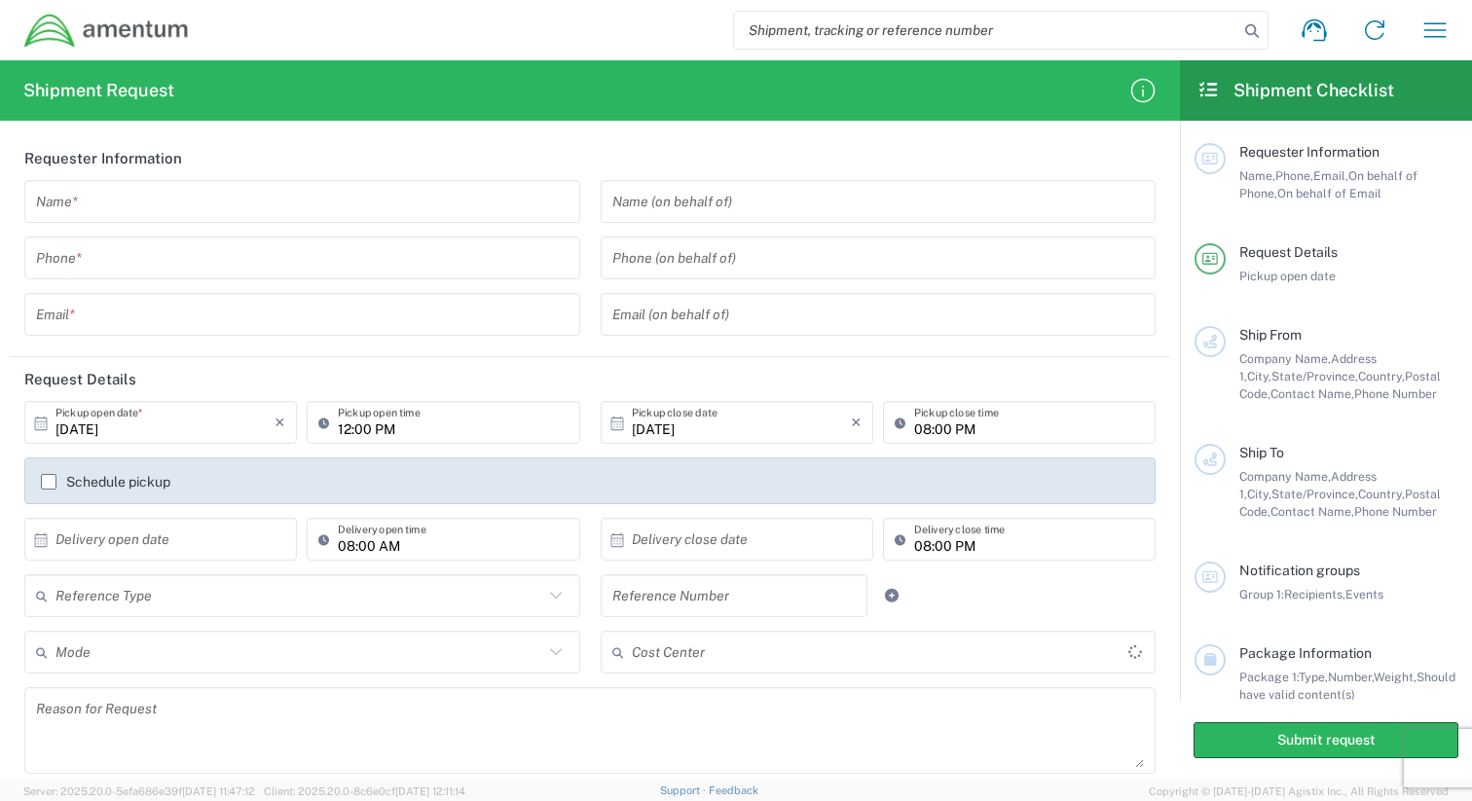
click at [1419, 30] on icon "button" at bounding box center [1434, 30] width 31 height 31
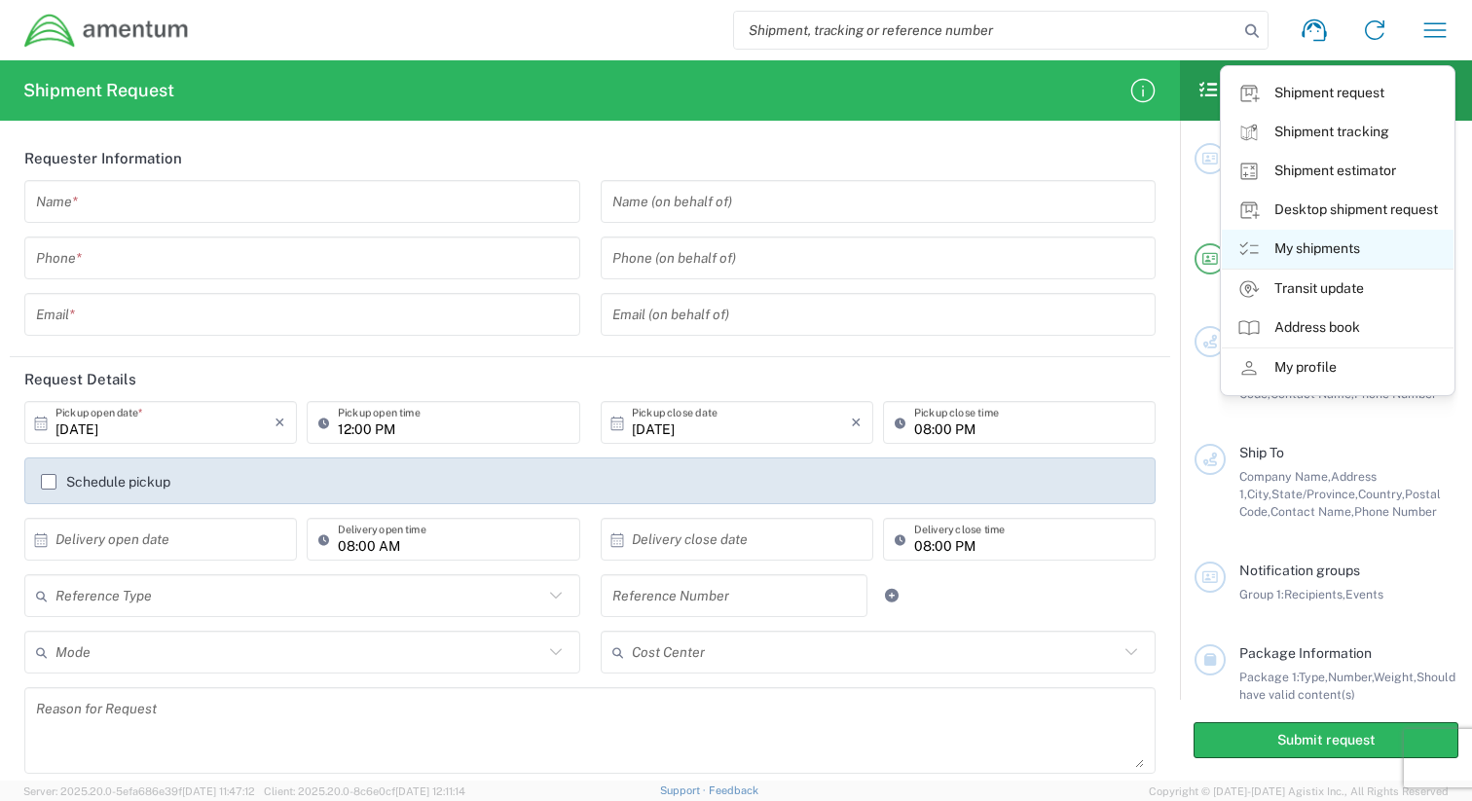
click at [1288, 247] on link "My shipments" at bounding box center [1337, 249] width 232 height 39
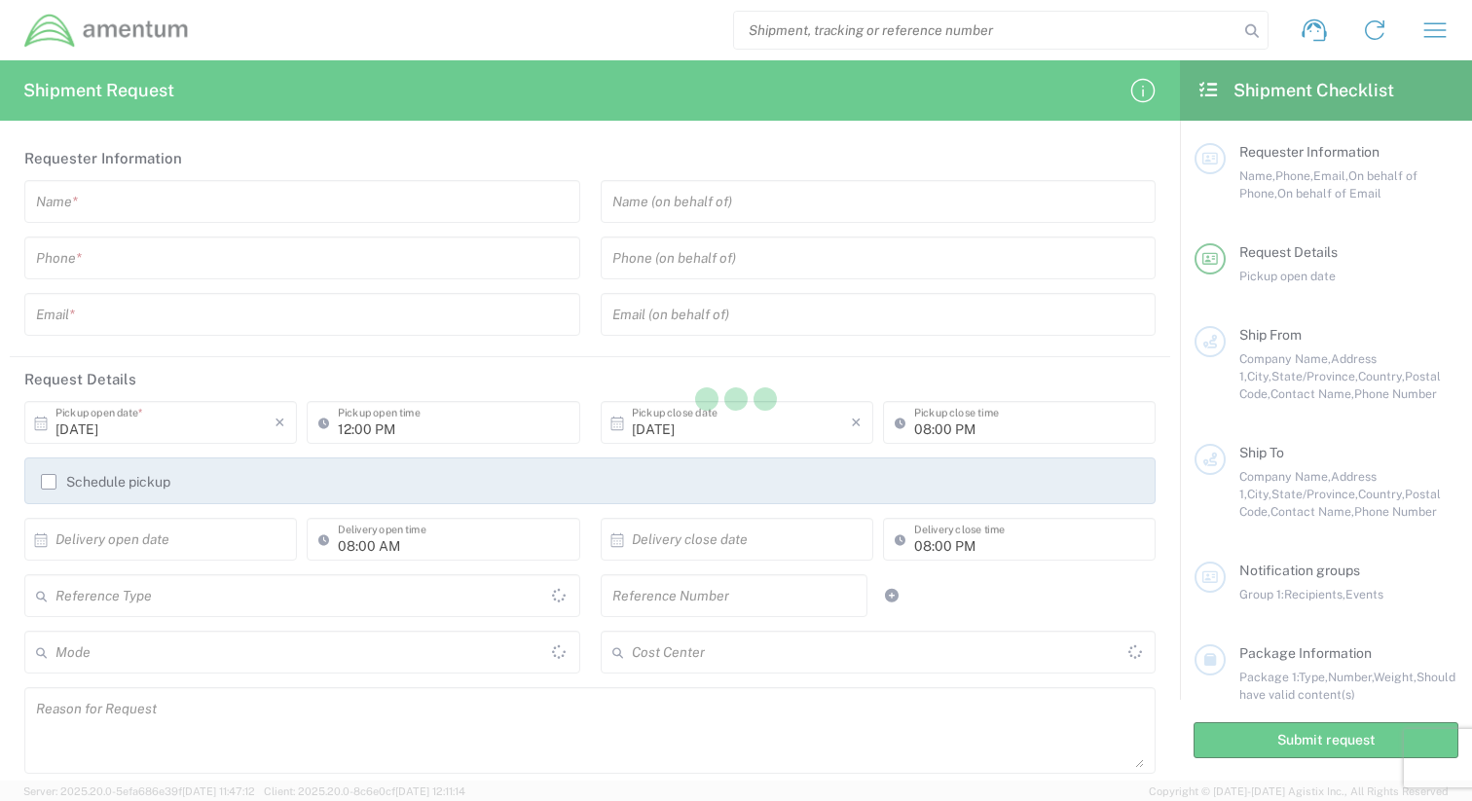
type input "[GEOGRAPHIC_DATA]"
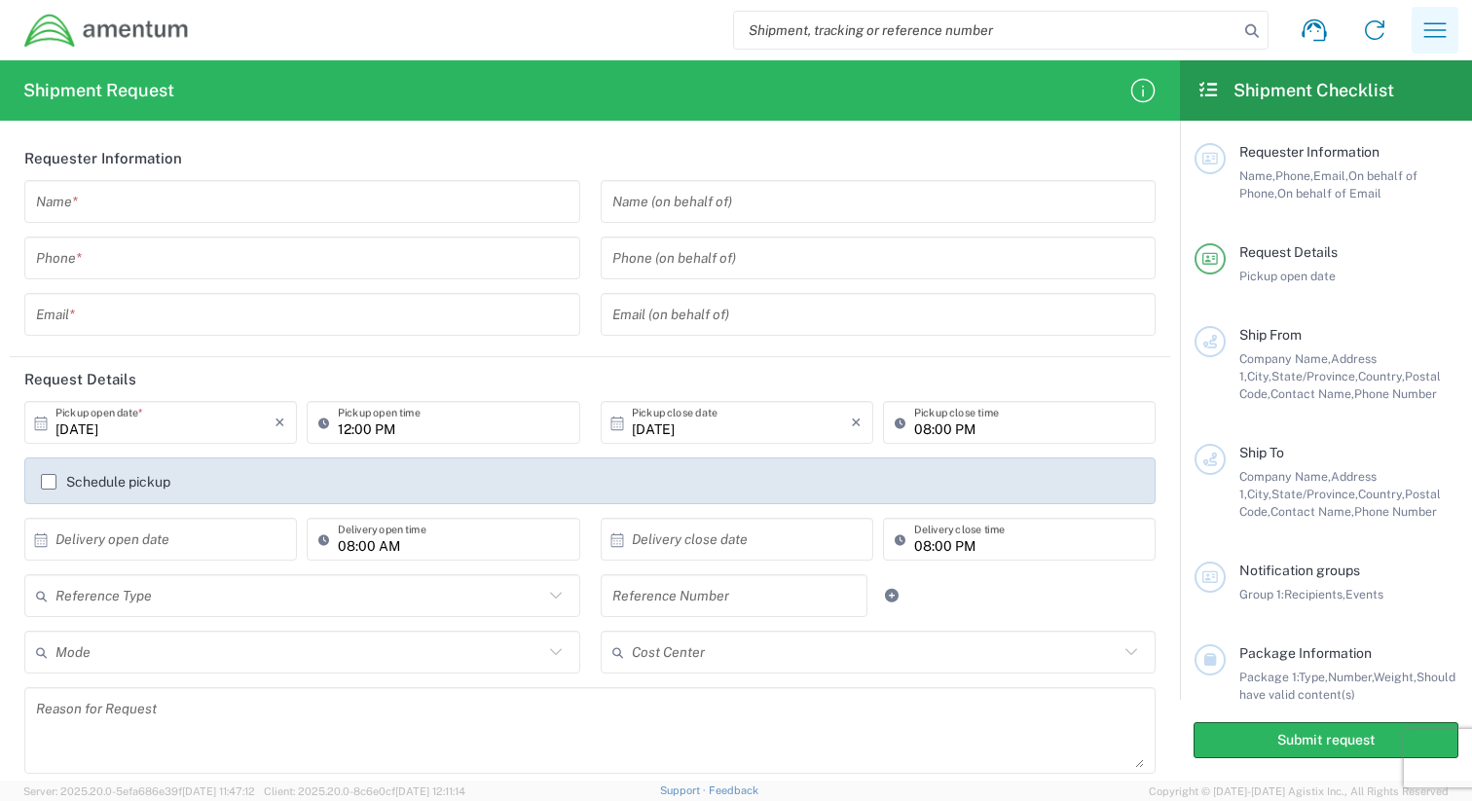
click at [1432, 40] on icon "button" at bounding box center [1434, 30] width 31 height 31
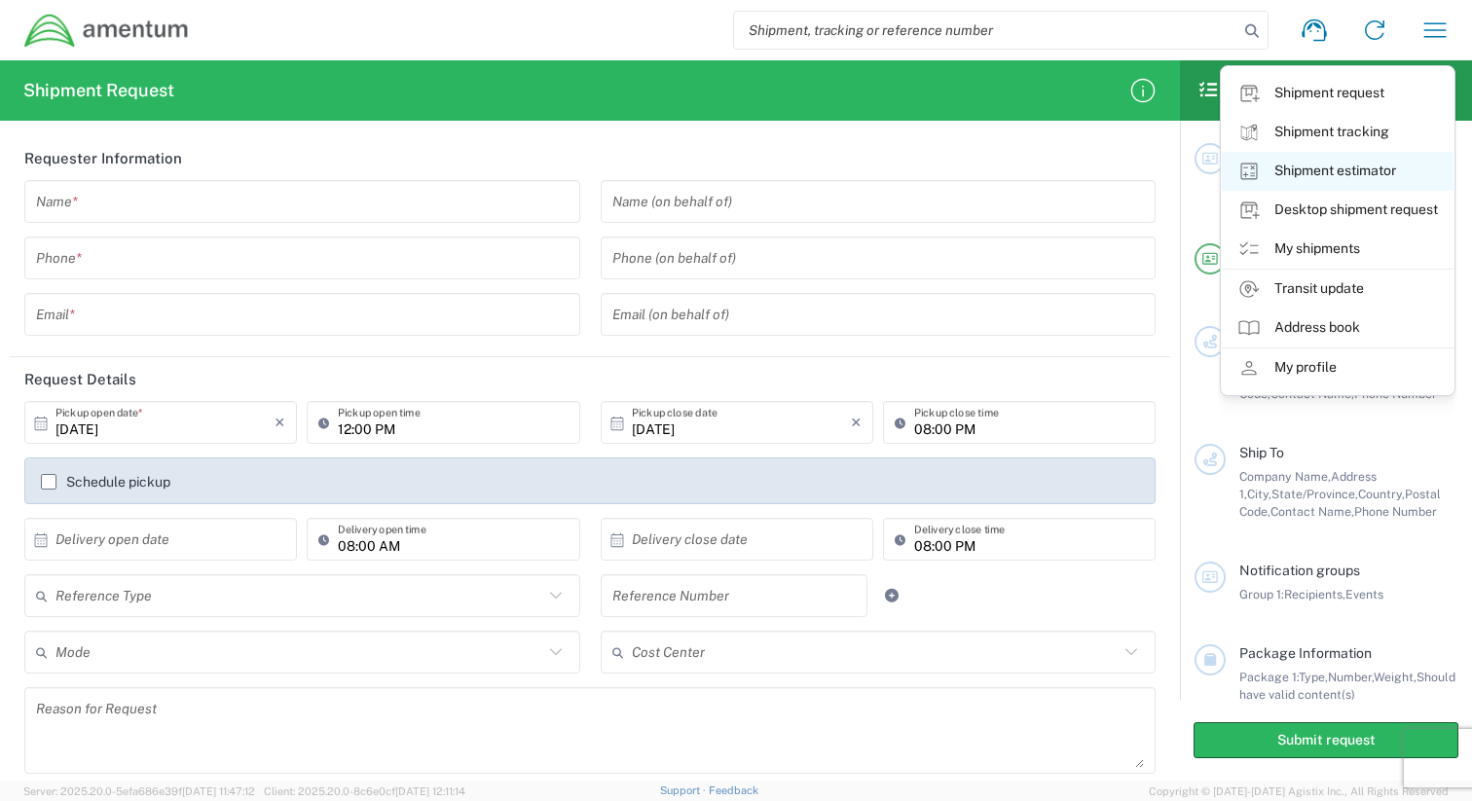
click at [1280, 171] on link "Shipment estimator" at bounding box center [1337, 171] width 232 height 39
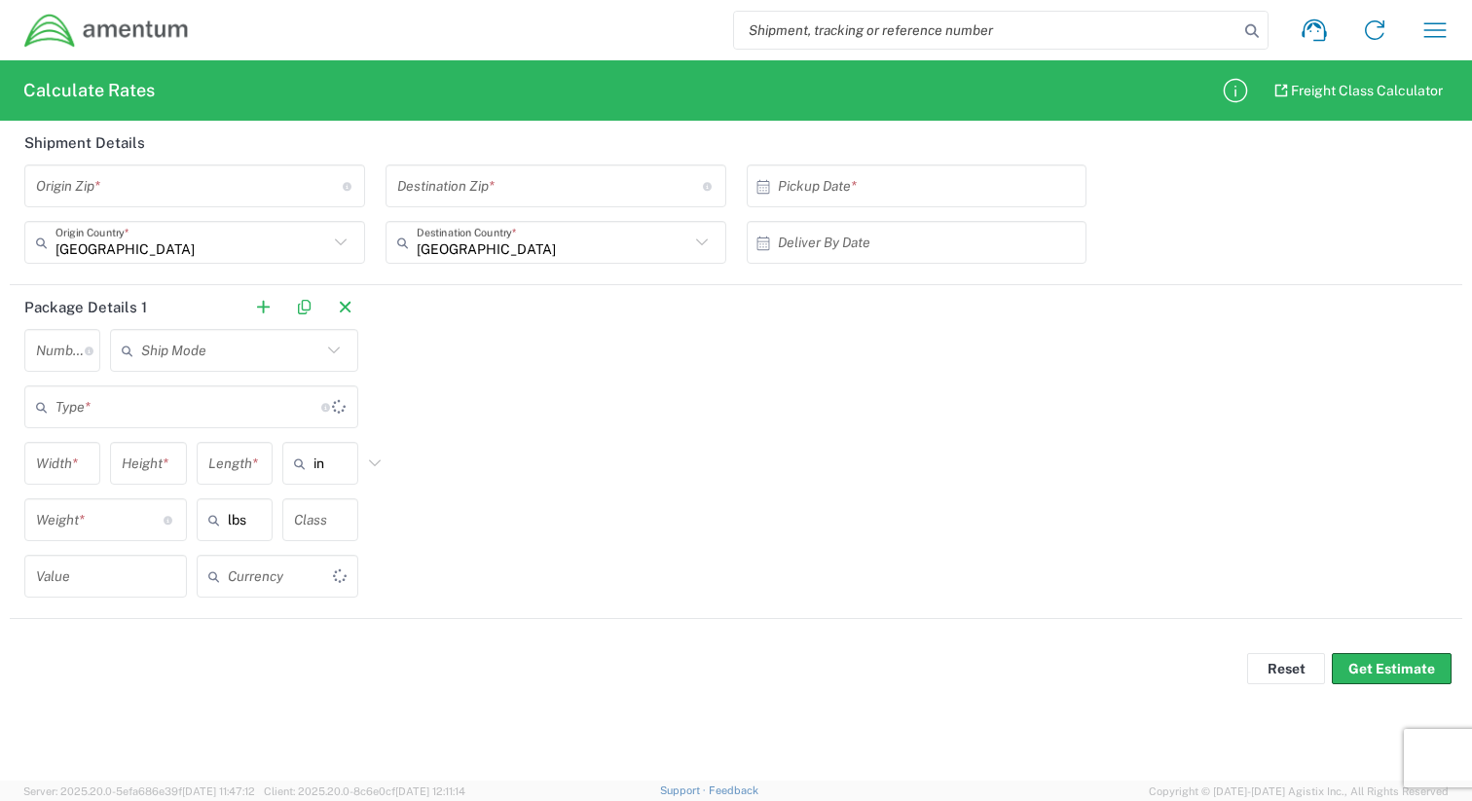
type input "US Dollar"
click at [1444, 40] on icon "button" at bounding box center [1434, 30] width 31 height 31
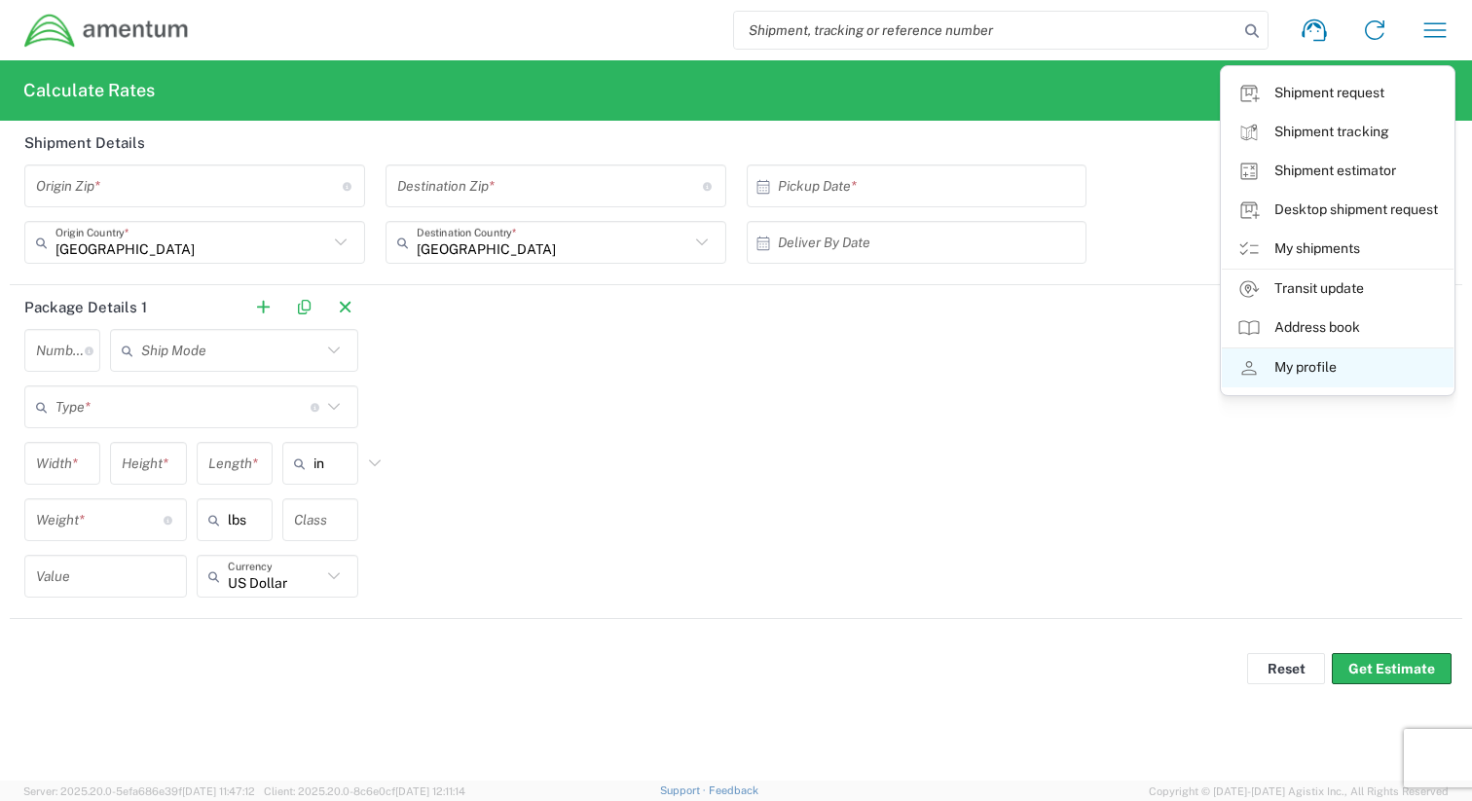
click at [1322, 383] on link "My profile" at bounding box center [1337, 367] width 232 height 39
